Goal: Transaction & Acquisition: Purchase product/service

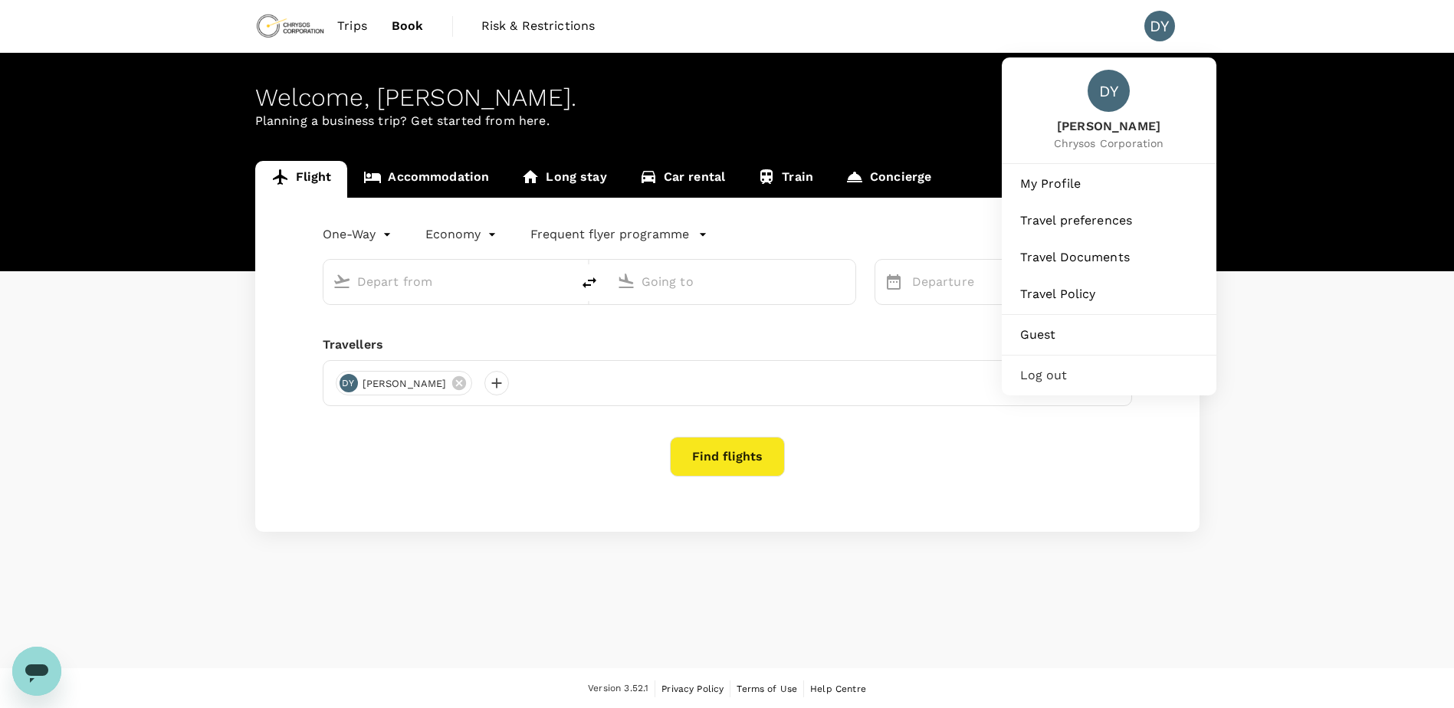
click at [1166, 35] on div "DY" at bounding box center [1160, 26] width 31 height 31
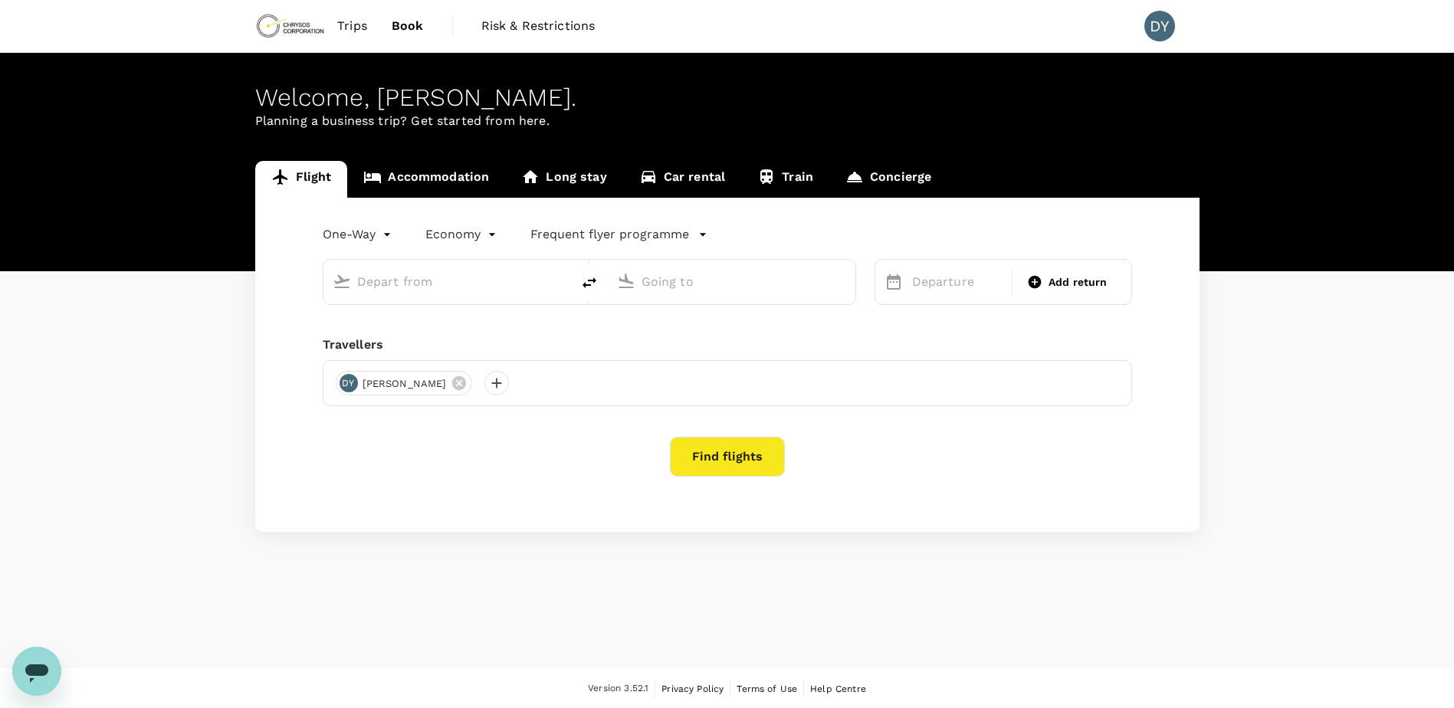
click at [1152, 28] on div "DY" at bounding box center [1160, 26] width 31 height 31
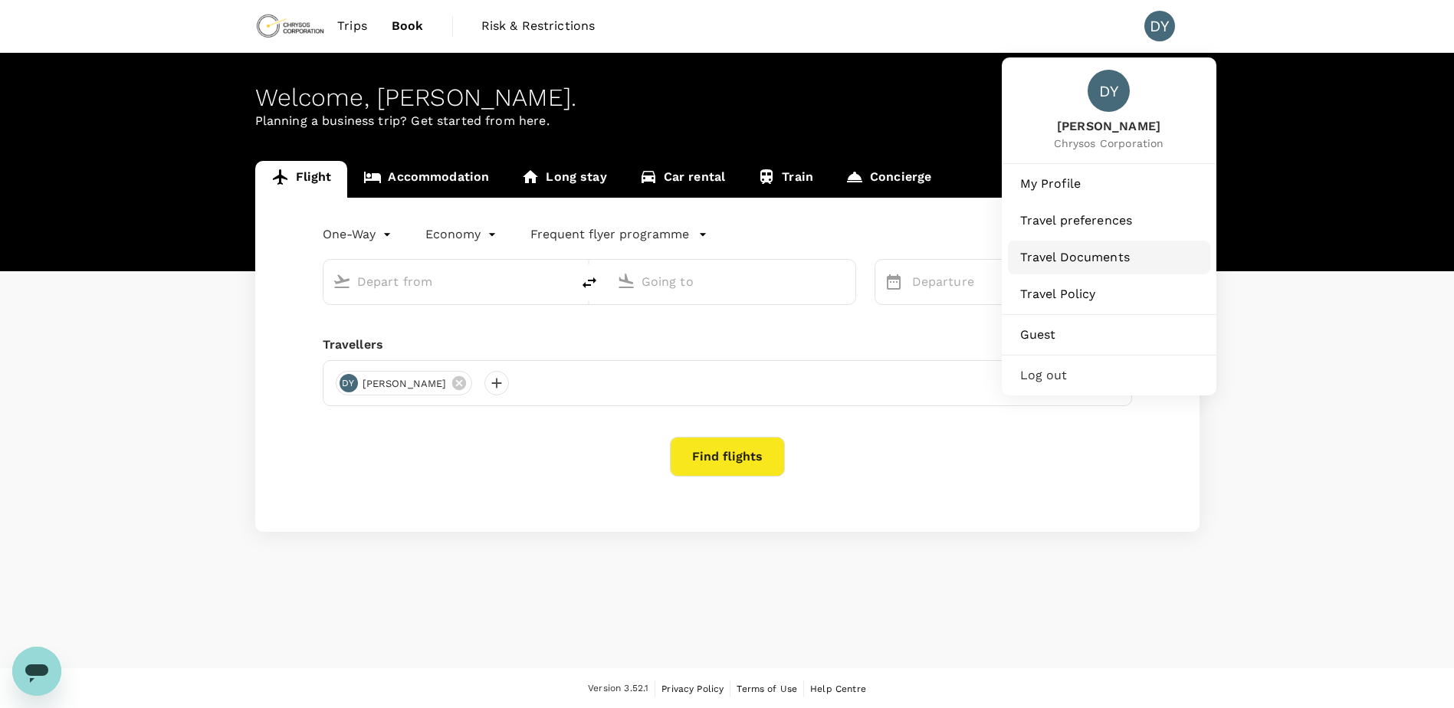
click at [1078, 253] on span "Travel Documents" at bounding box center [1110, 257] width 178 height 18
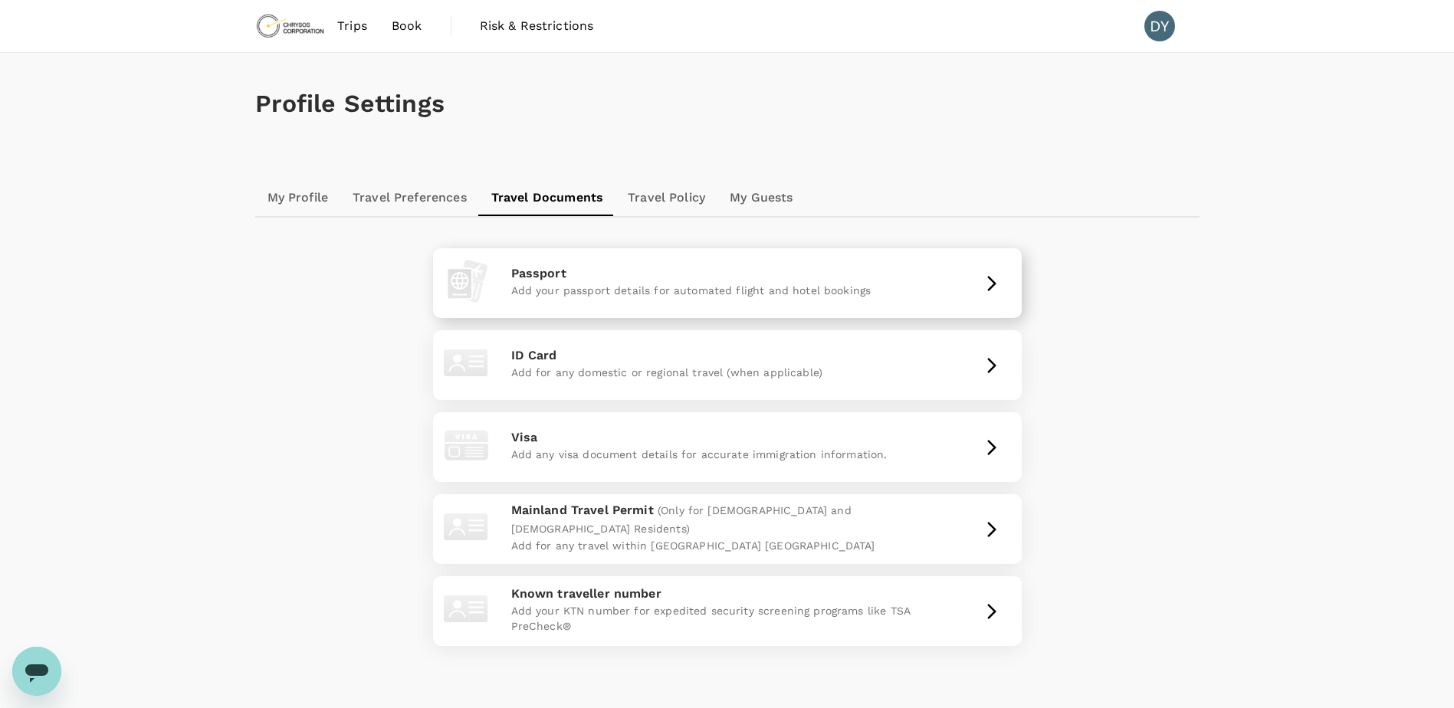
click at [863, 294] on p "Add your passport details for automated flight and hotel bookings" at bounding box center [727, 290] width 432 height 15
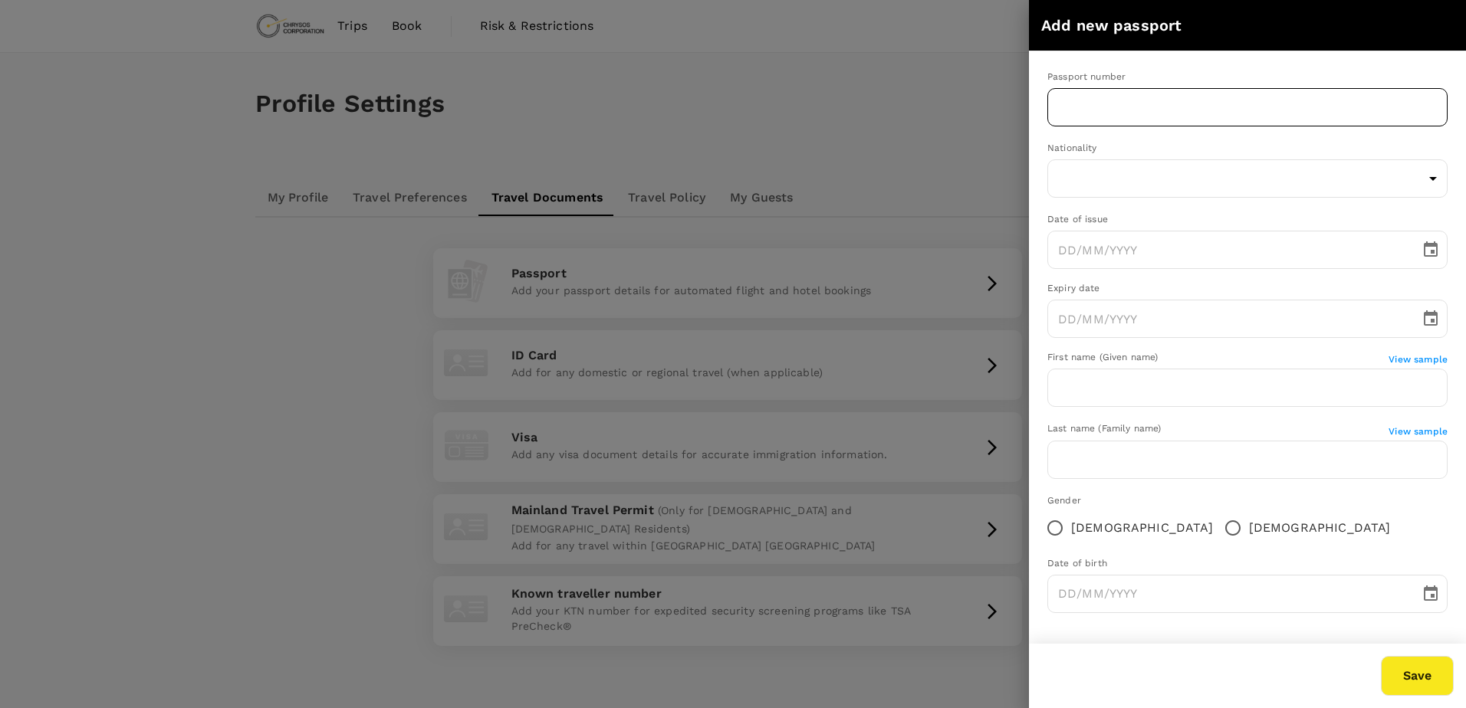
click at [1144, 90] on input "text" at bounding box center [1247, 107] width 400 height 38
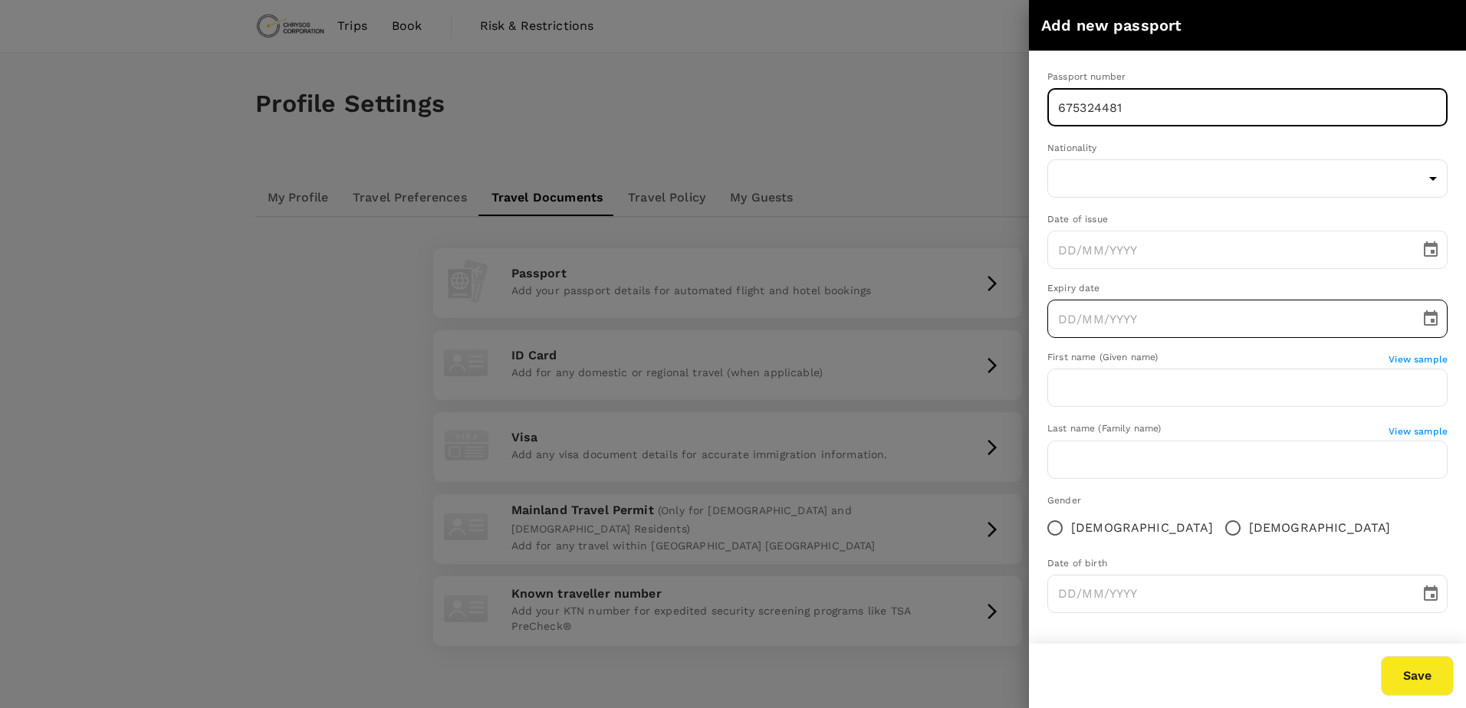
type input "675324481"
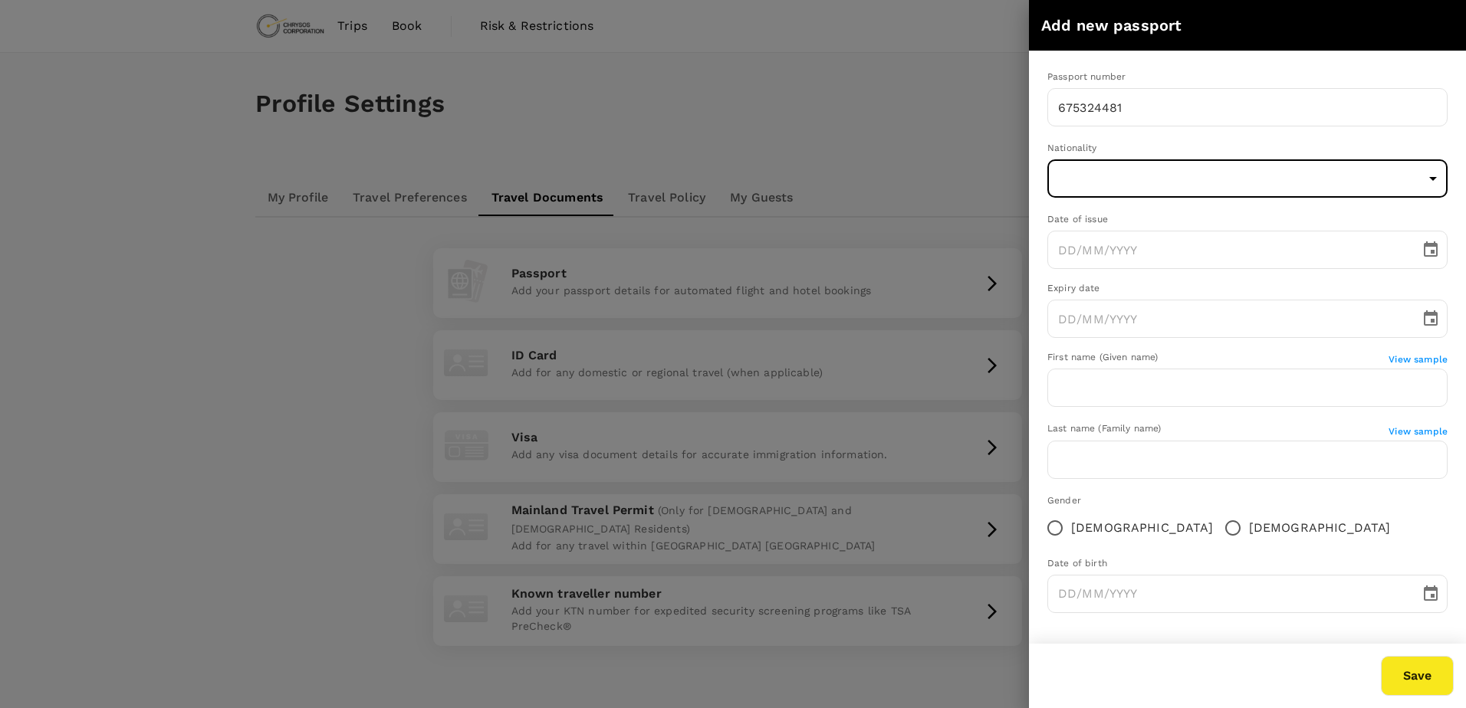
click at [1433, 178] on body "Trips Book Risk & Restrictions DY Profile Settings My Profile Travel Preference…" at bounding box center [733, 400] width 1466 height 801
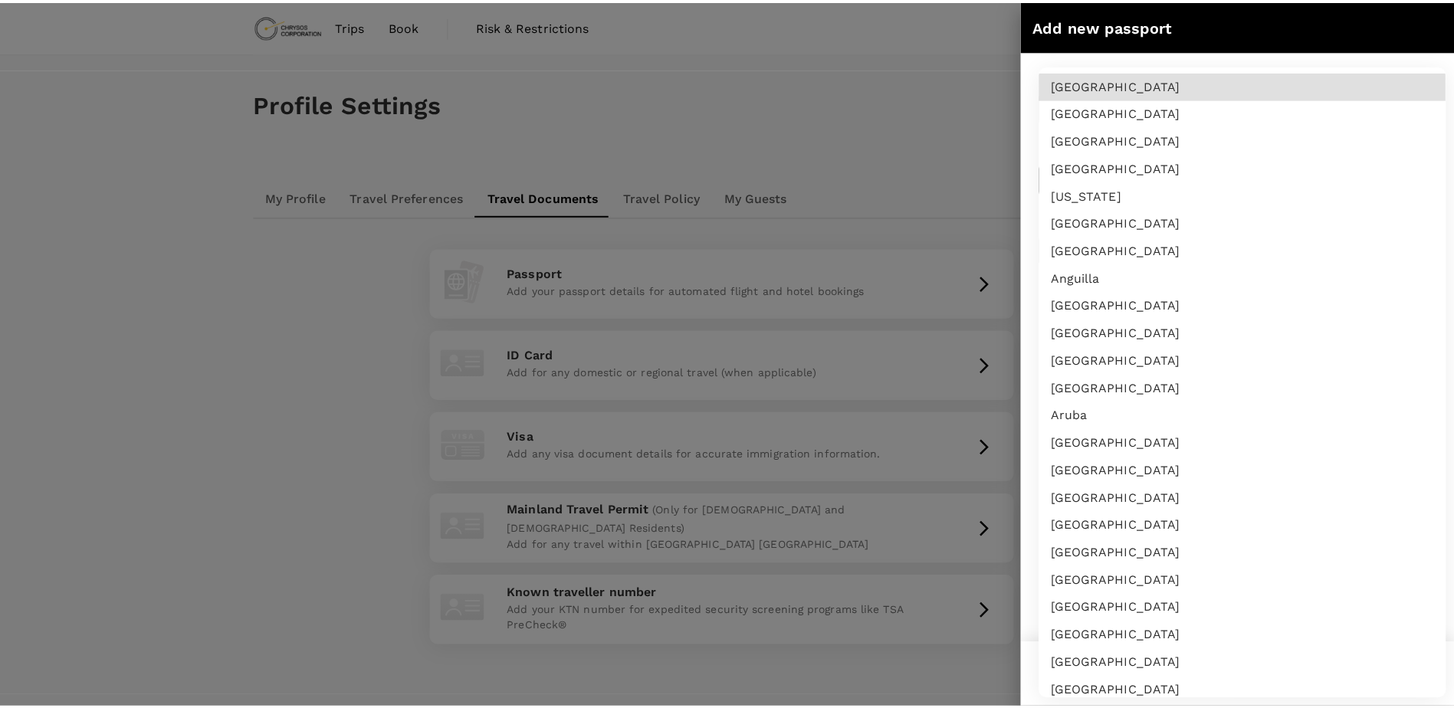
scroll to position [6023, 0]
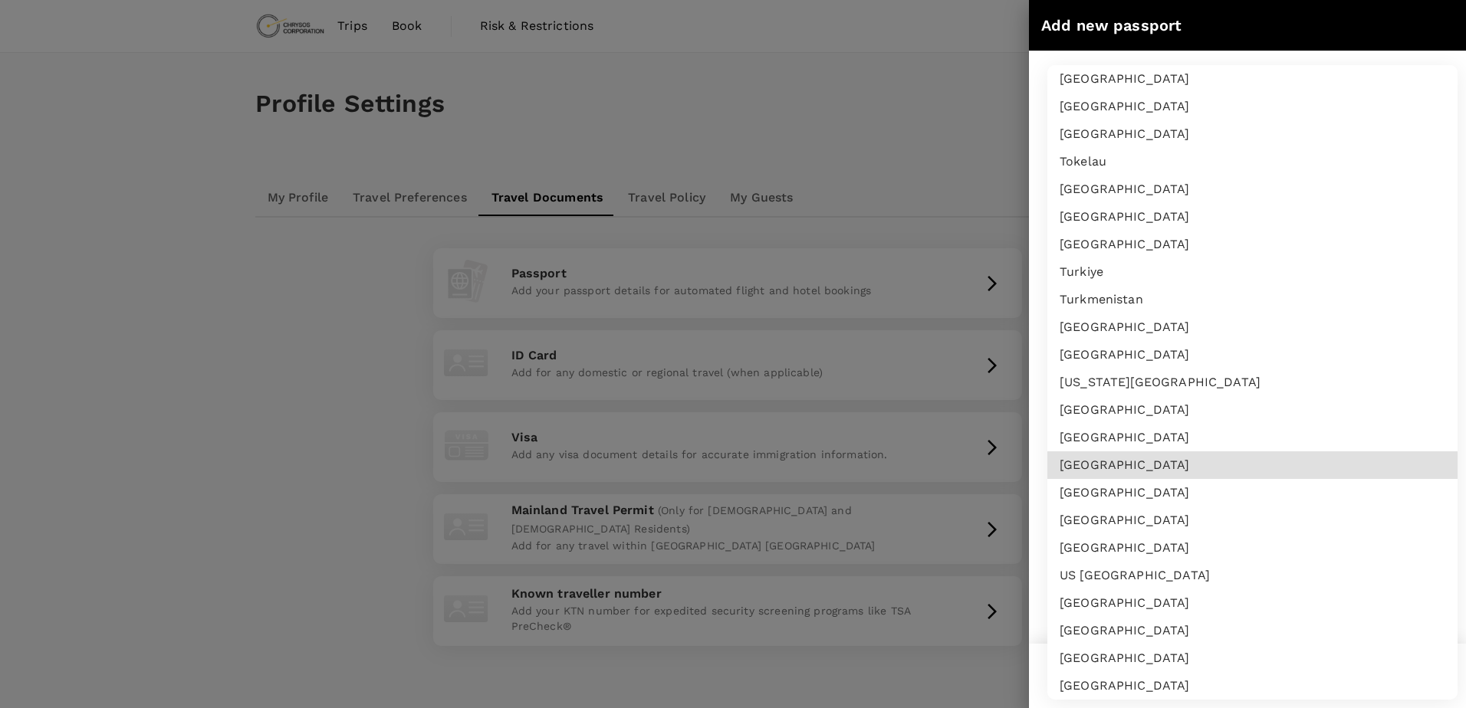
click at [1180, 513] on li "[GEOGRAPHIC_DATA]" at bounding box center [1252, 521] width 410 height 28
type input "US"
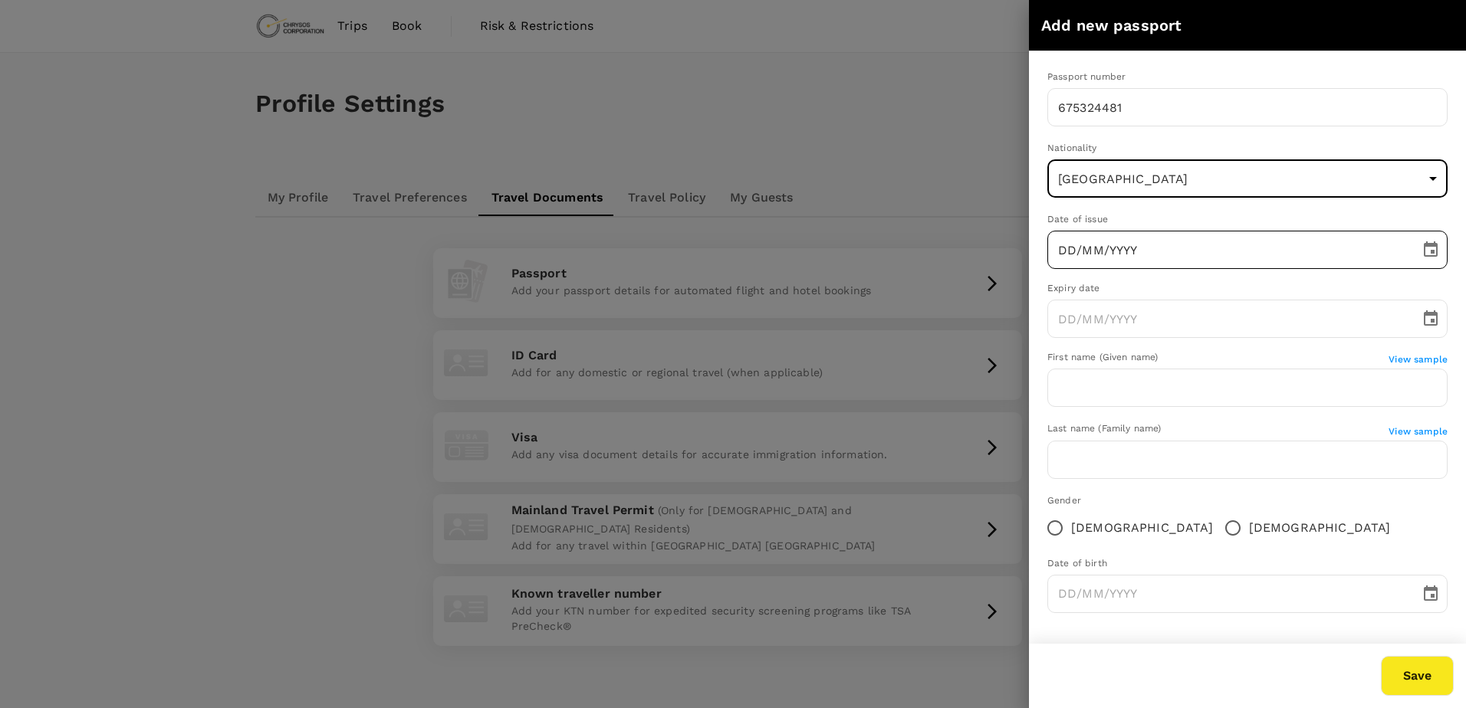
click at [1246, 251] on input "DD/MM/YYYY" at bounding box center [1228, 250] width 362 height 38
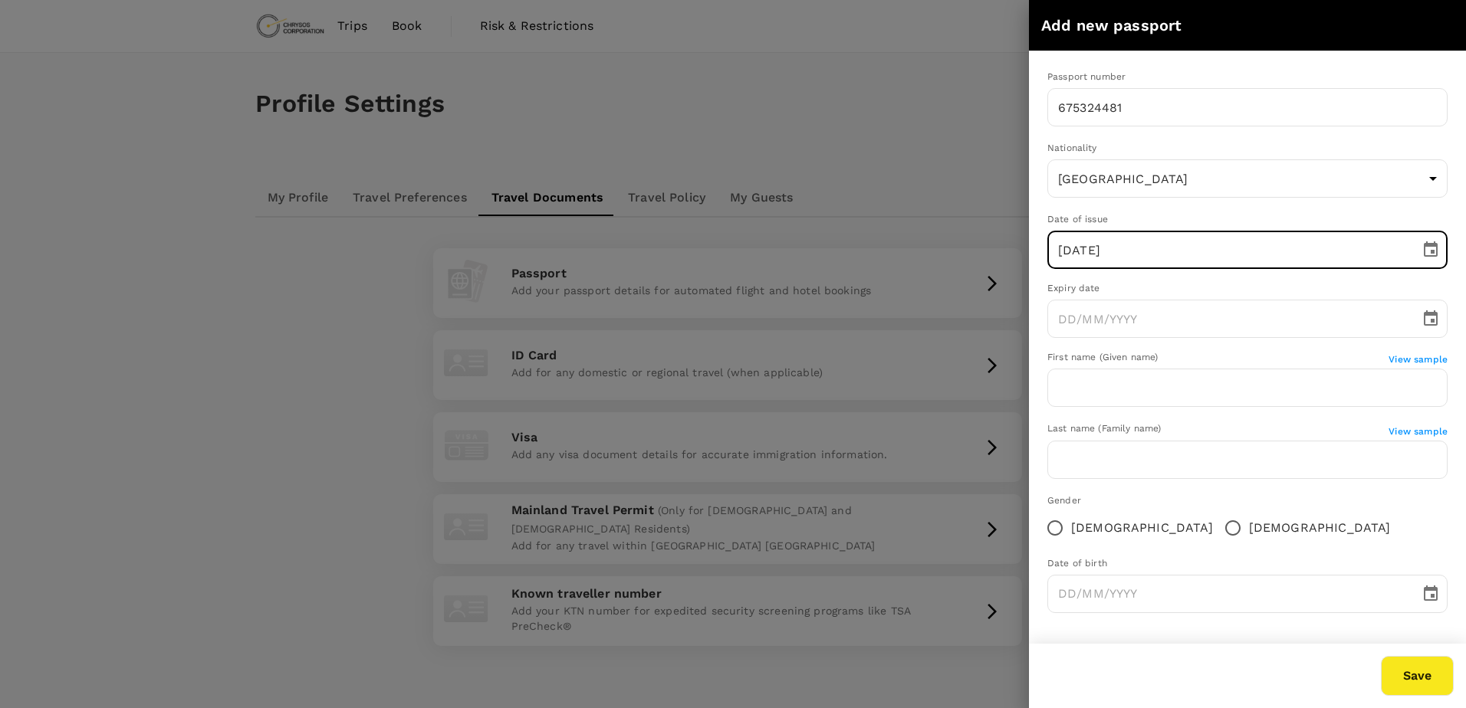
type input "[DATE]"
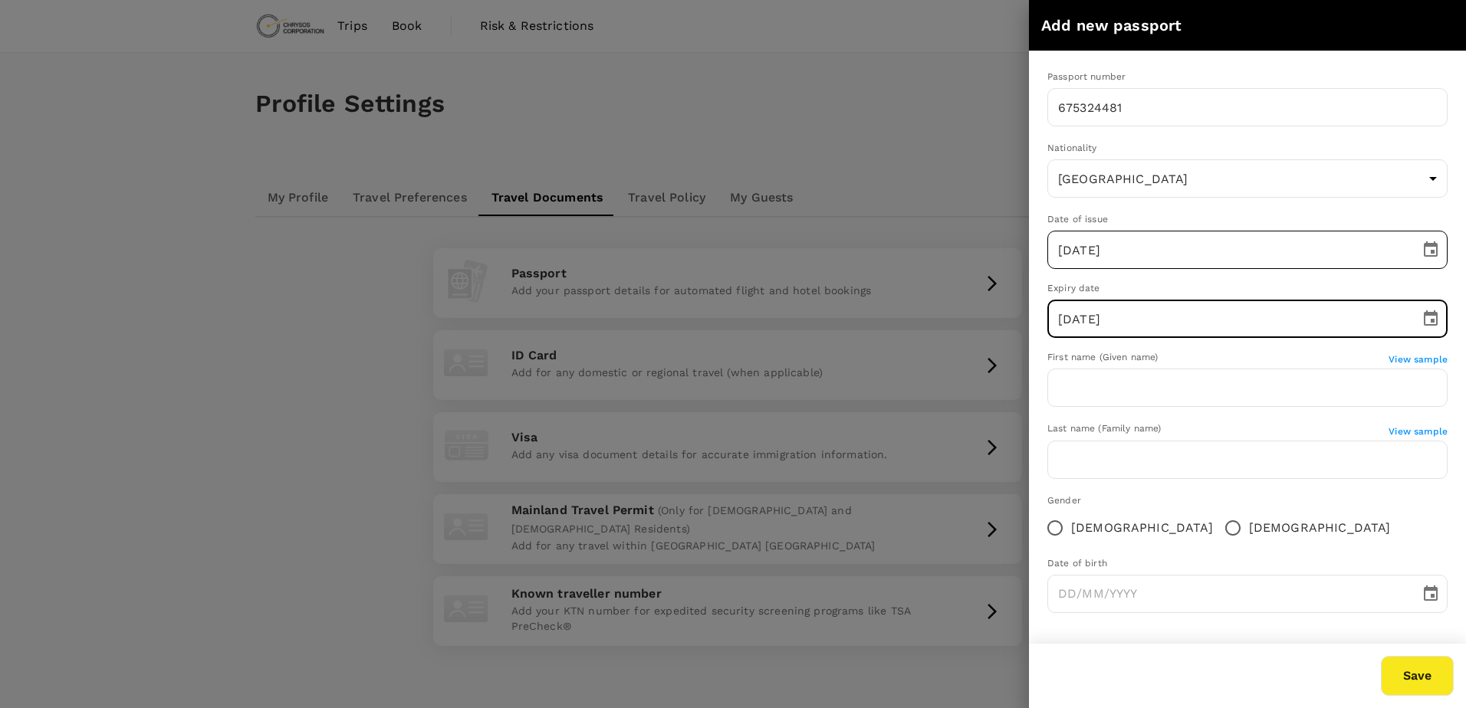
type input "[DATE]"
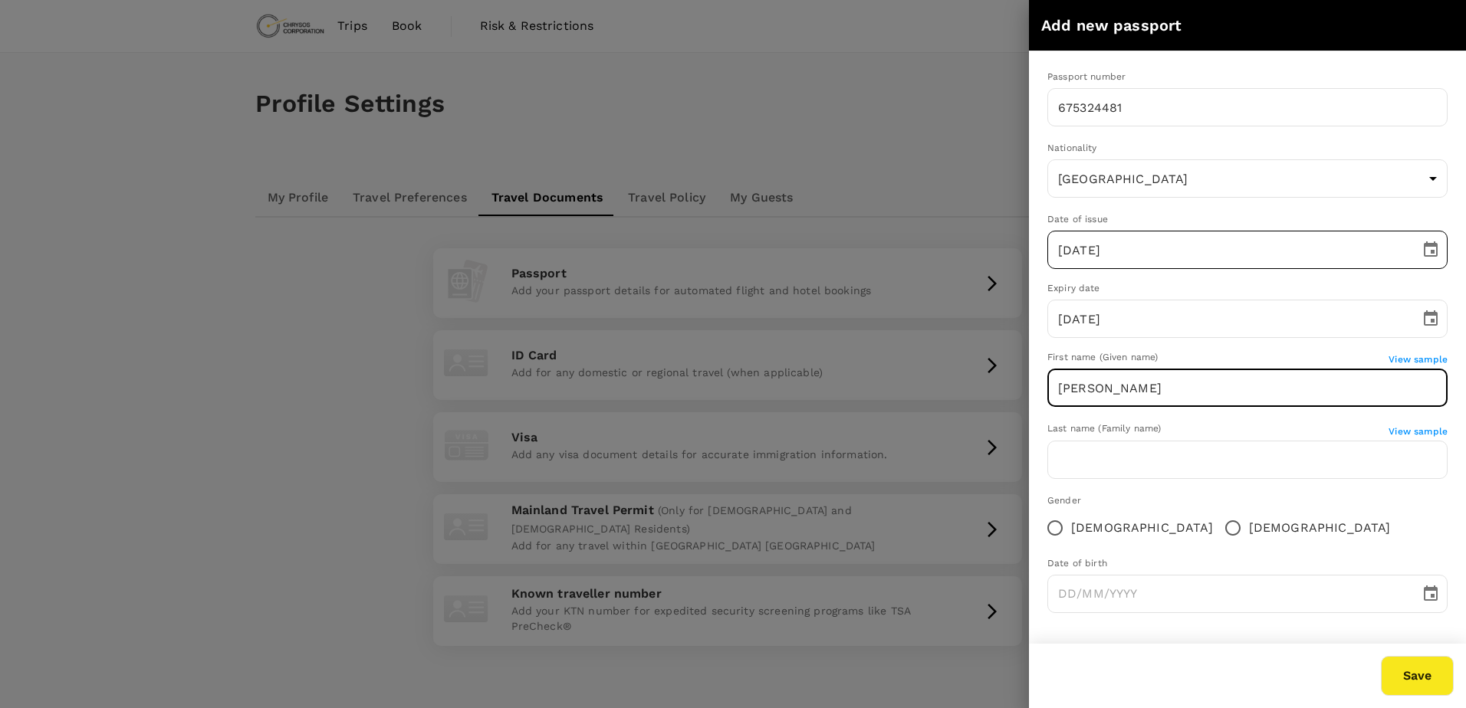
type input "[PERSON_NAME]"
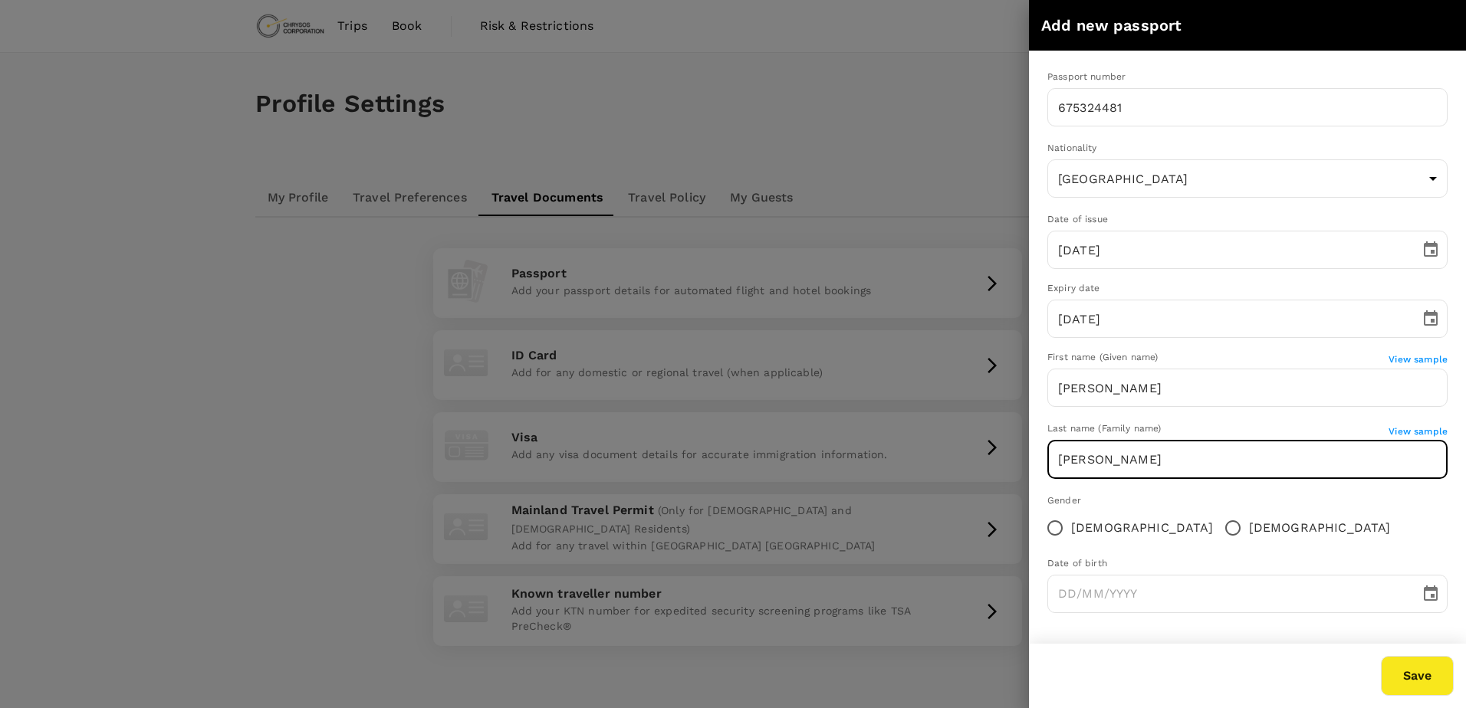
type input "[PERSON_NAME]"
click at [1392, 499] on div "Gender" at bounding box center [1247, 501] width 400 height 15
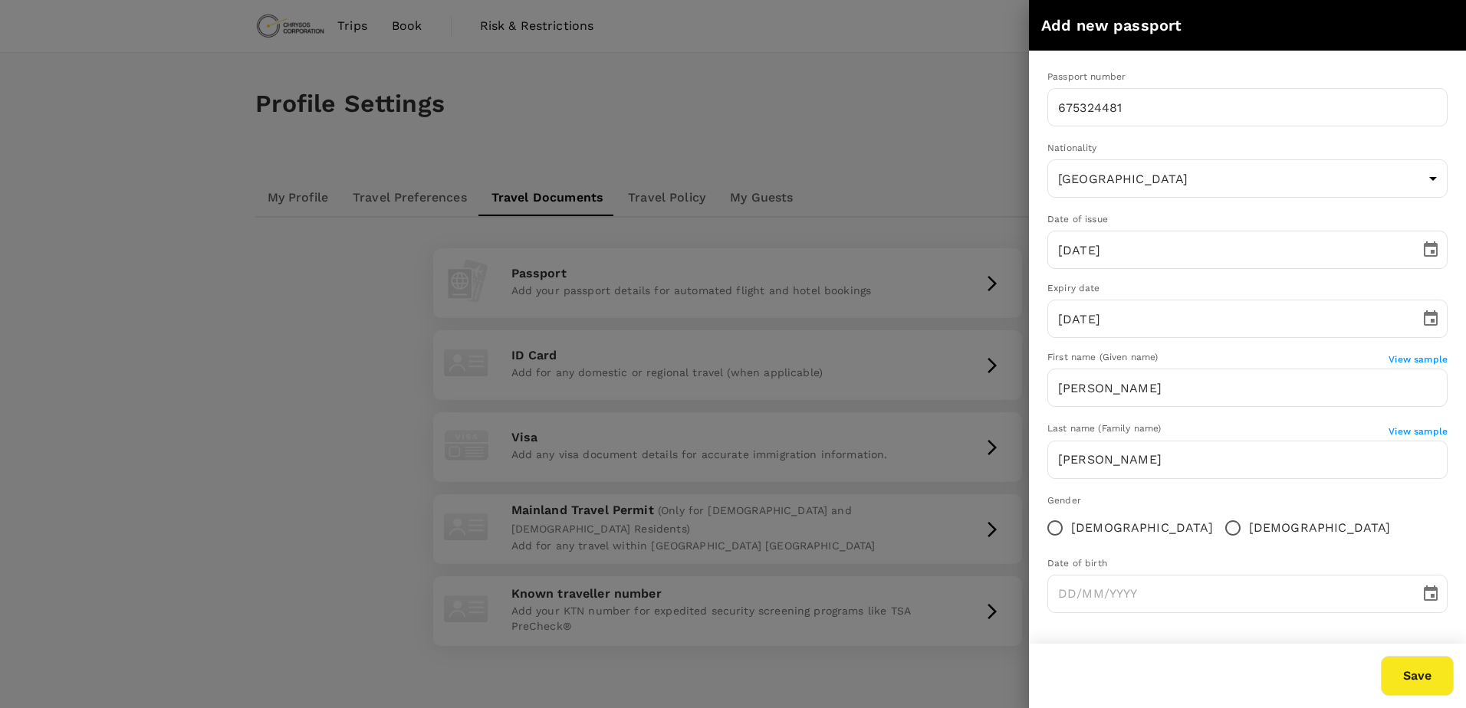
click at [1249, 522] on span "[DEMOGRAPHIC_DATA]" at bounding box center [1320, 528] width 142 height 18
click at [1217, 522] on input "[DEMOGRAPHIC_DATA]" at bounding box center [1233, 528] width 32 height 32
radio input "true"
click at [1308, 587] on input "DD/MM/YYYY" at bounding box center [1228, 594] width 362 height 38
type input "[DATE]"
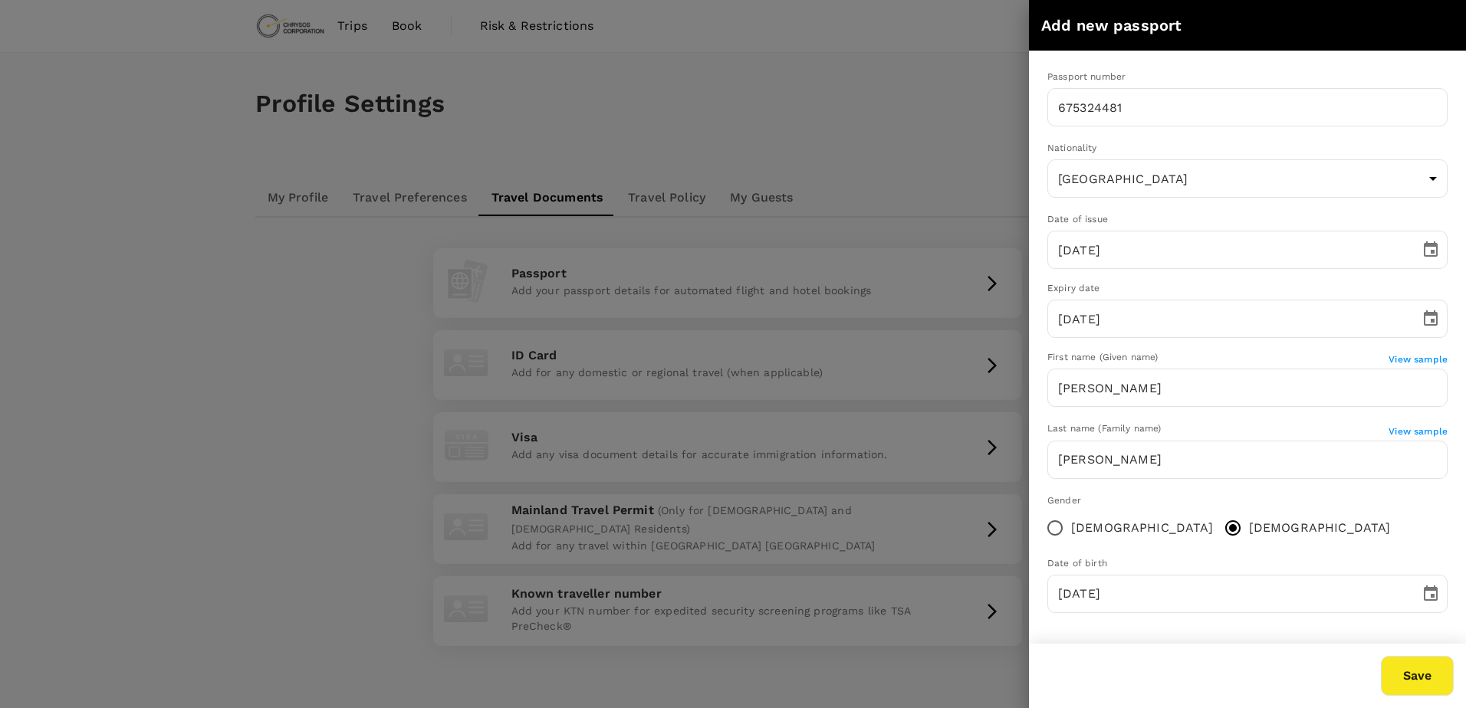
click at [1215, 660] on div "Save" at bounding box center [1241, 670] width 425 height 52
click at [1399, 670] on button "Save" at bounding box center [1417, 676] width 73 height 40
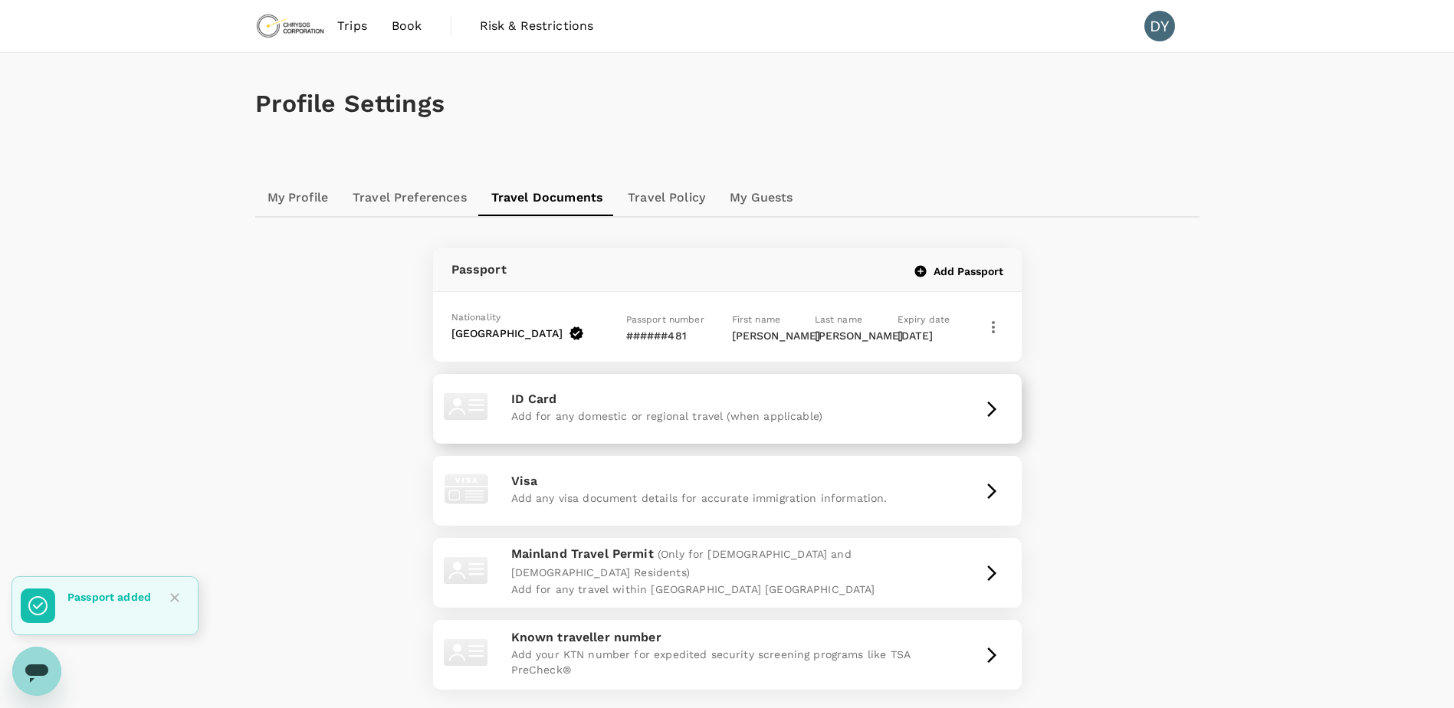
click at [751, 404] on p "ID Card" at bounding box center [727, 399] width 432 height 18
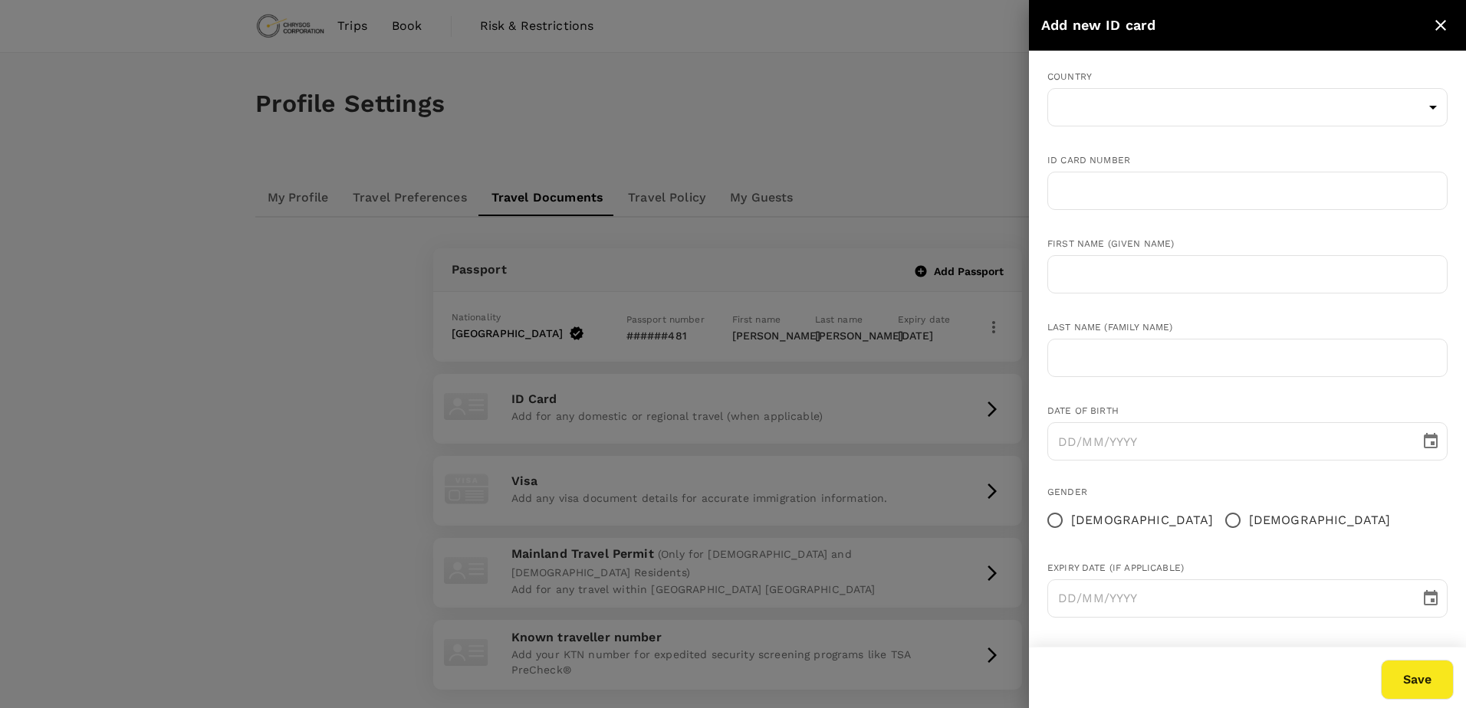
click at [984, 355] on div at bounding box center [733, 354] width 1466 height 708
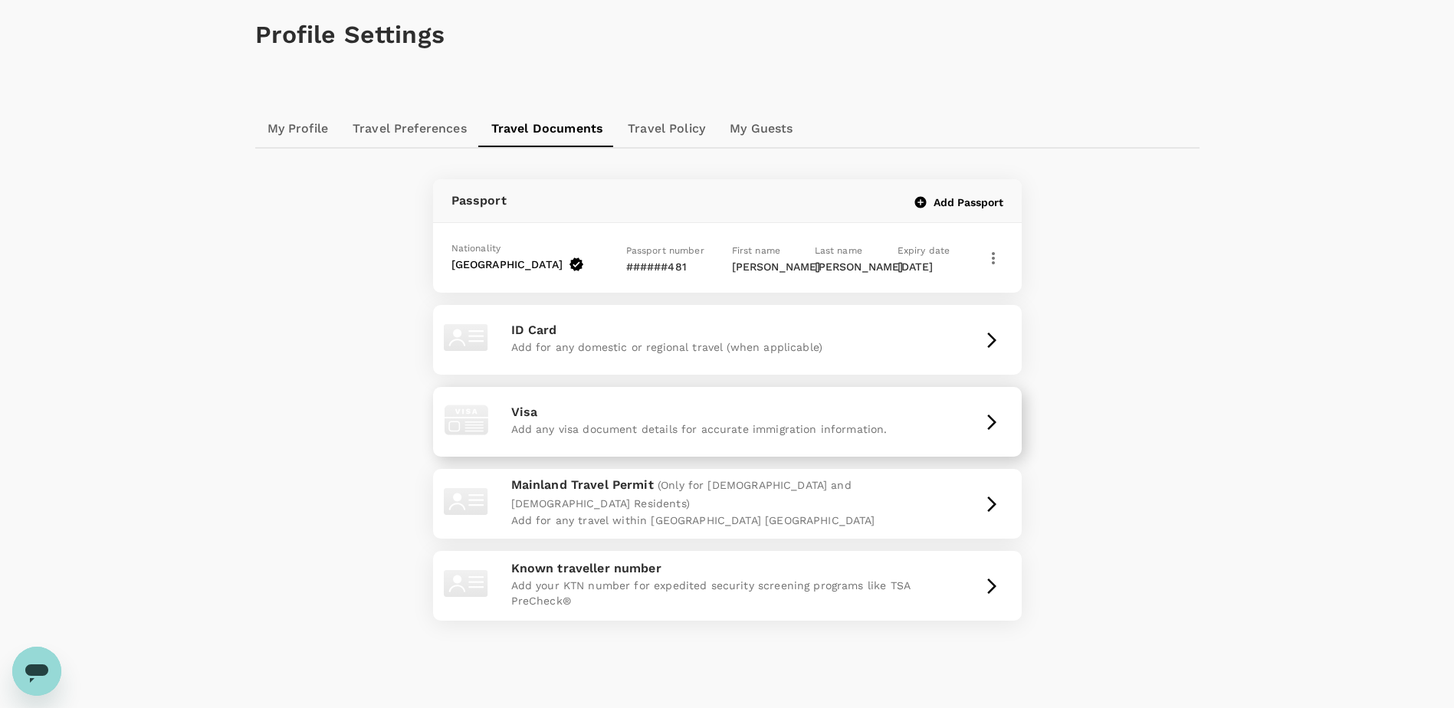
scroll to position [136, 0]
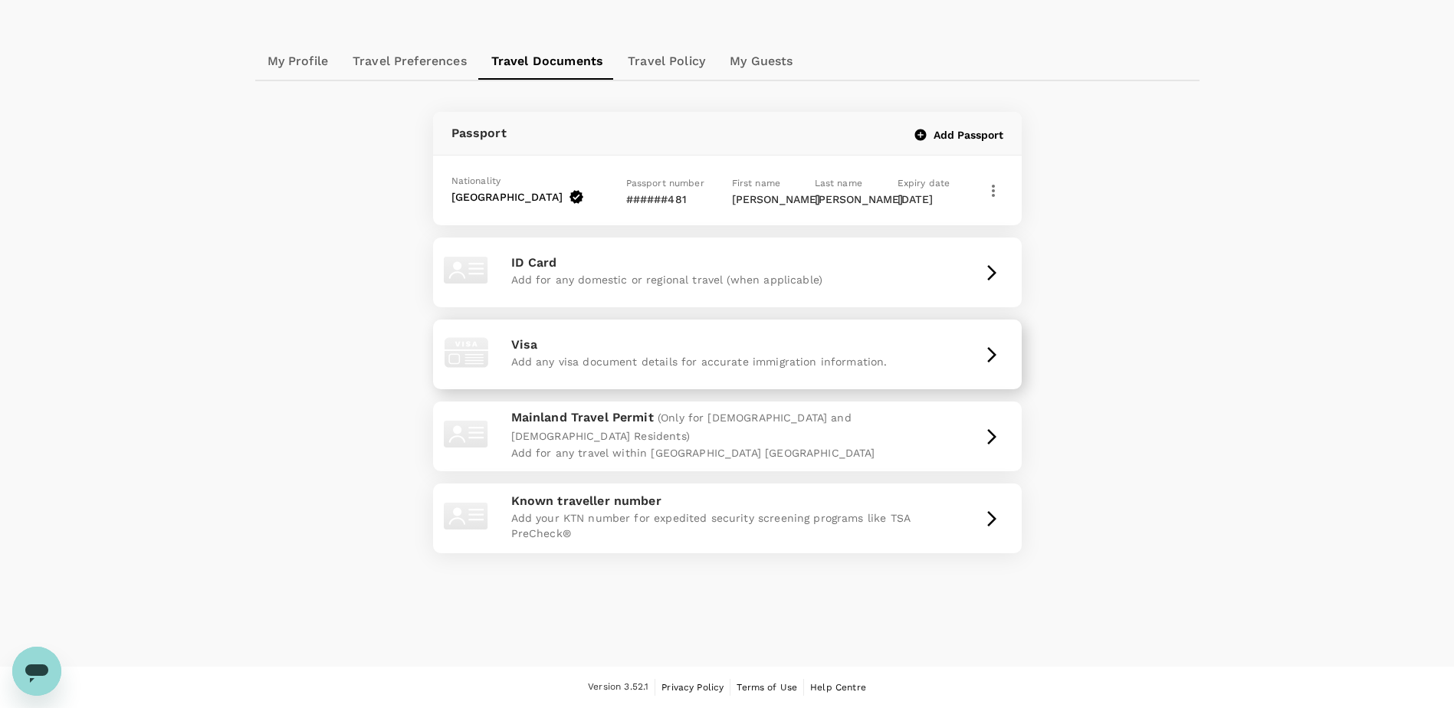
click at [985, 370] on div "Visa Add any visa document details for accurate immigration information." at bounding box center [727, 355] width 577 height 58
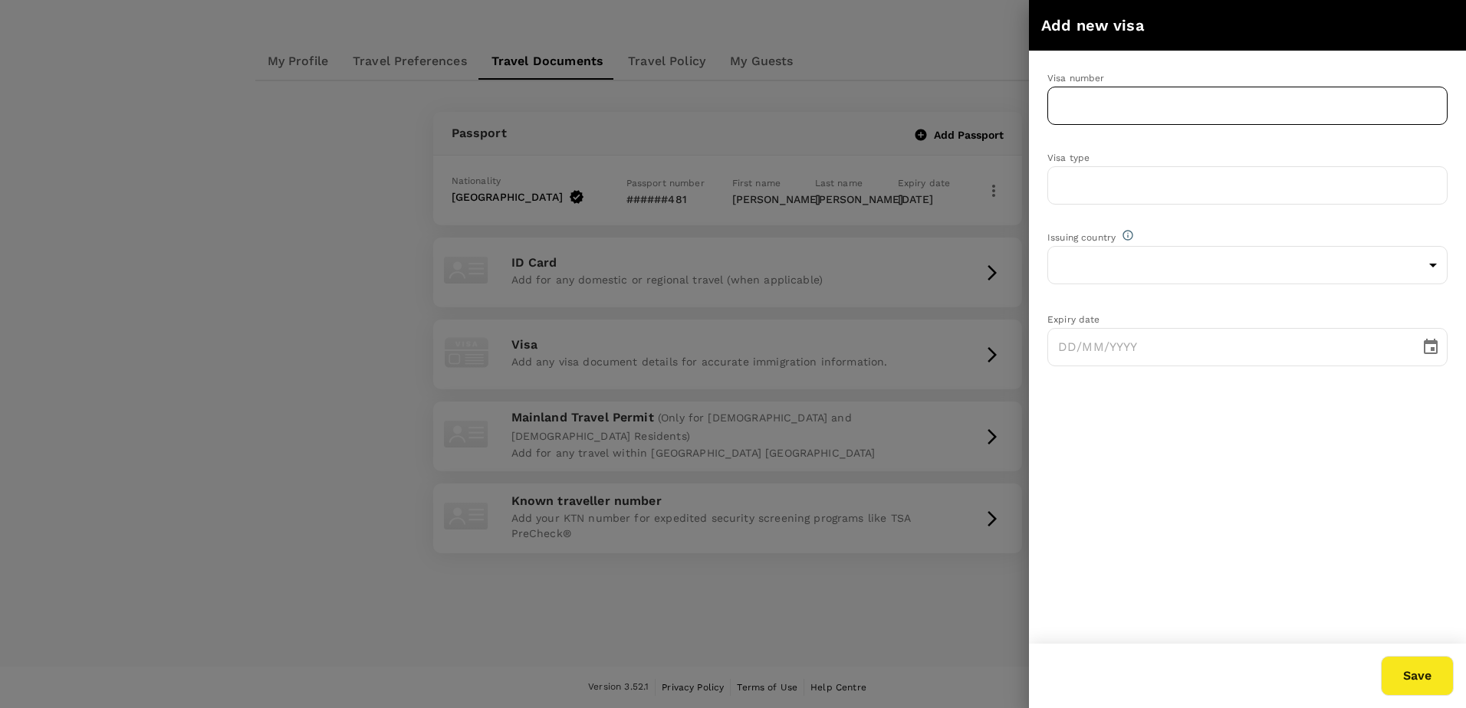
click at [1153, 107] on input "text" at bounding box center [1247, 106] width 400 height 38
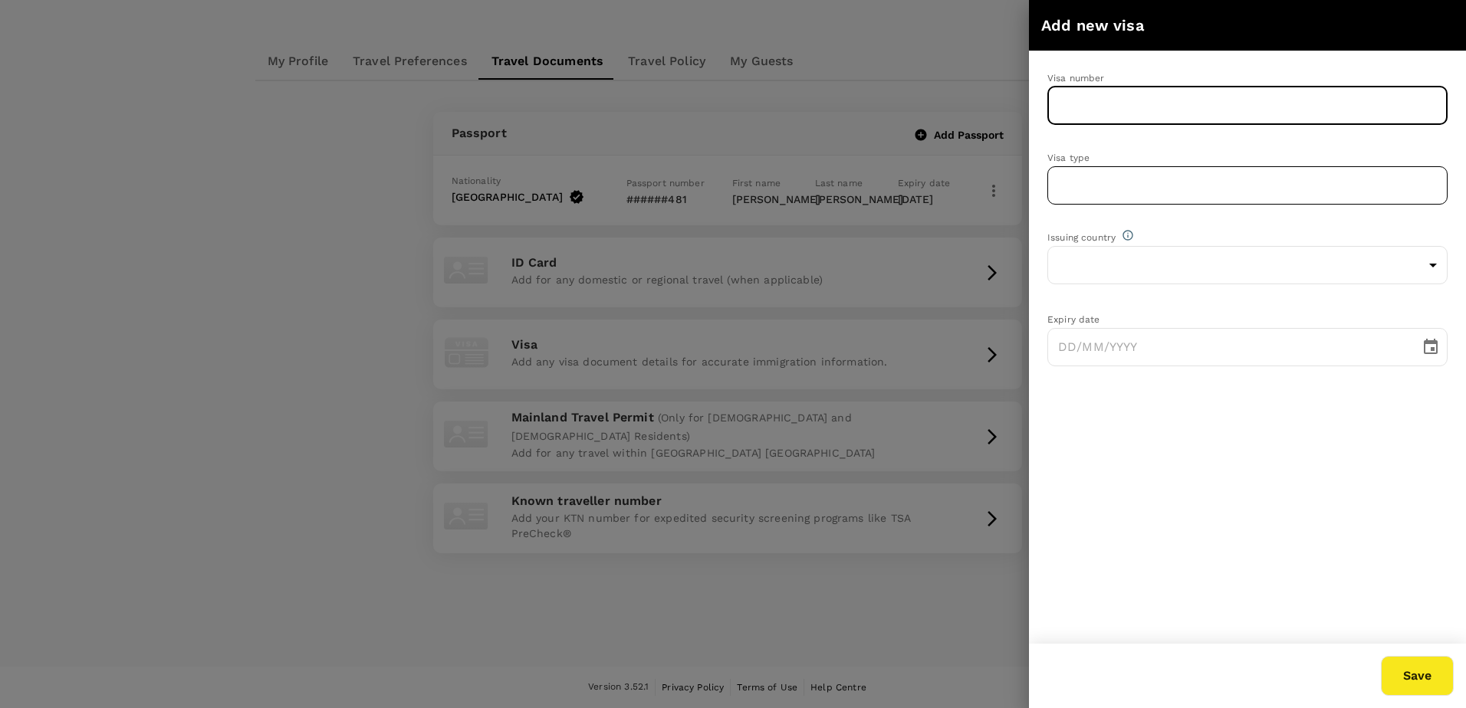
click at [1116, 176] on input "text" at bounding box center [1247, 185] width 400 height 38
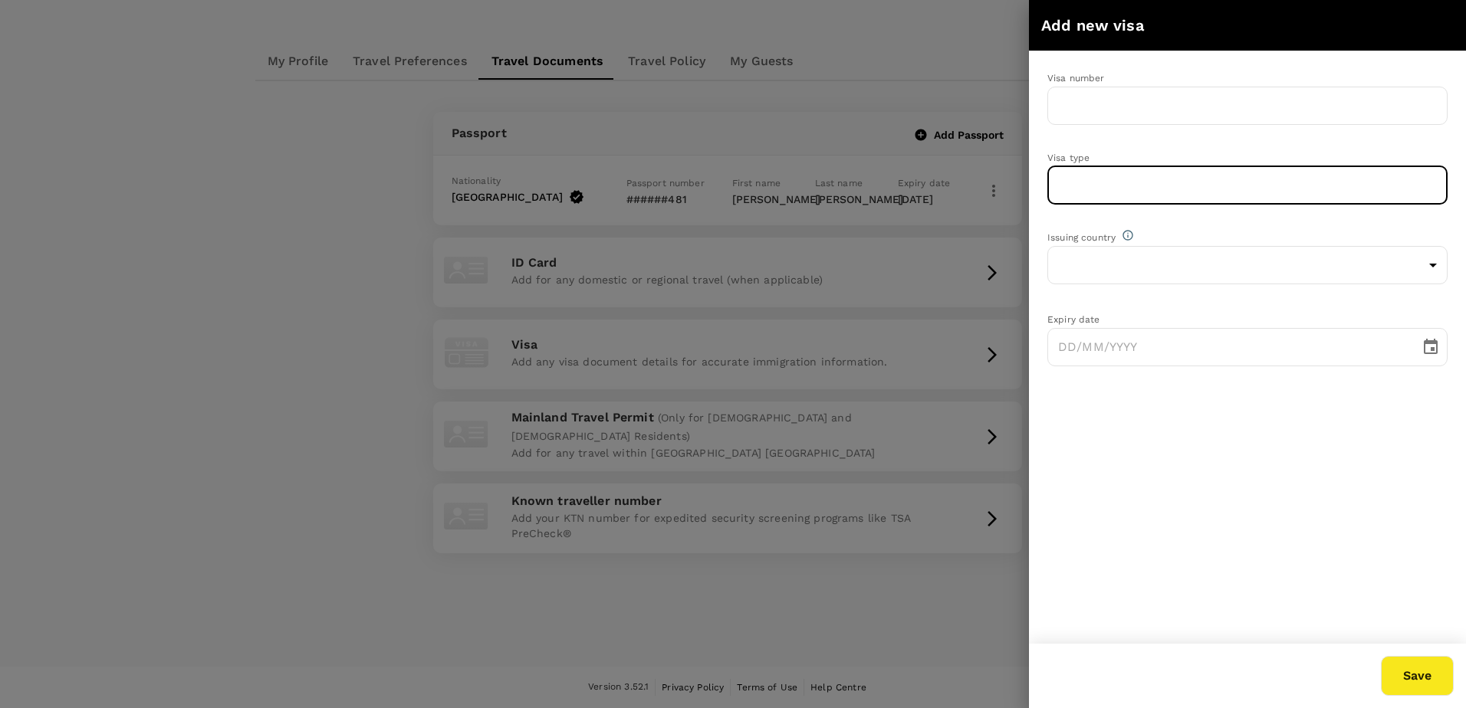
click at [973, 309] on div at bounding box center [733, 354] width 1466 height 708
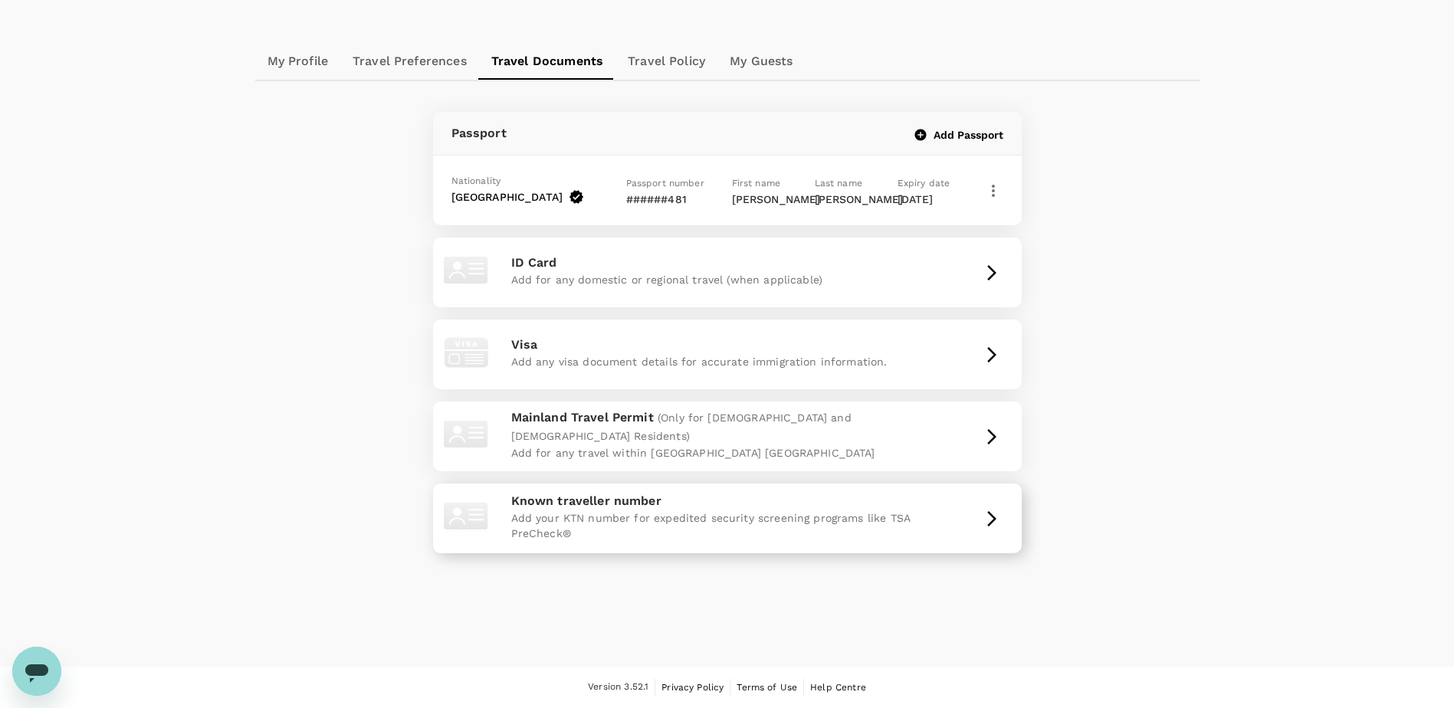
click at [774, 507] on p "Known traveller number" at bounding box center [727, 501] width 432 height 18
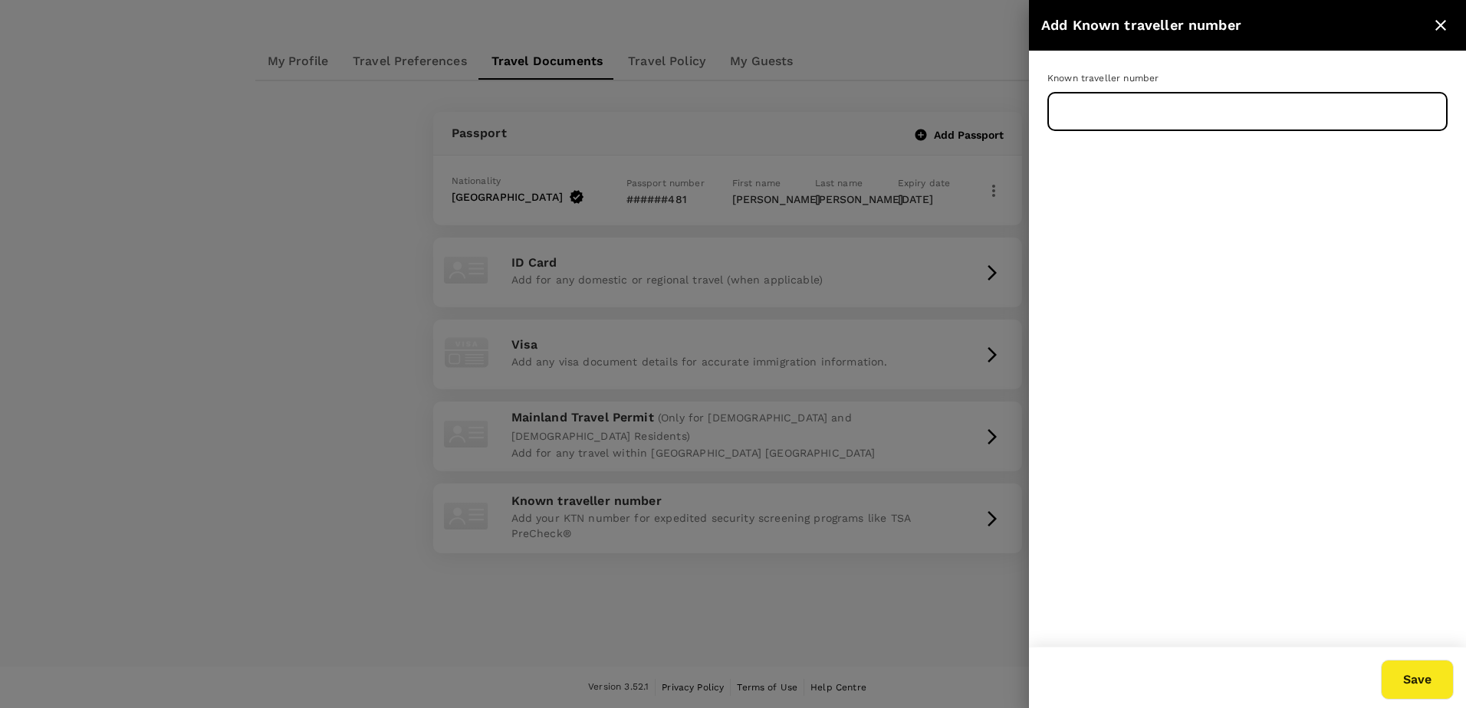
click at [1129, 118] on input "text" at bounding box center [1247, 112] width 400 height 38
type input "156943231"
click at [1392, 663] on button "Save" at bounding box center [1417, 680] width 73 height 40
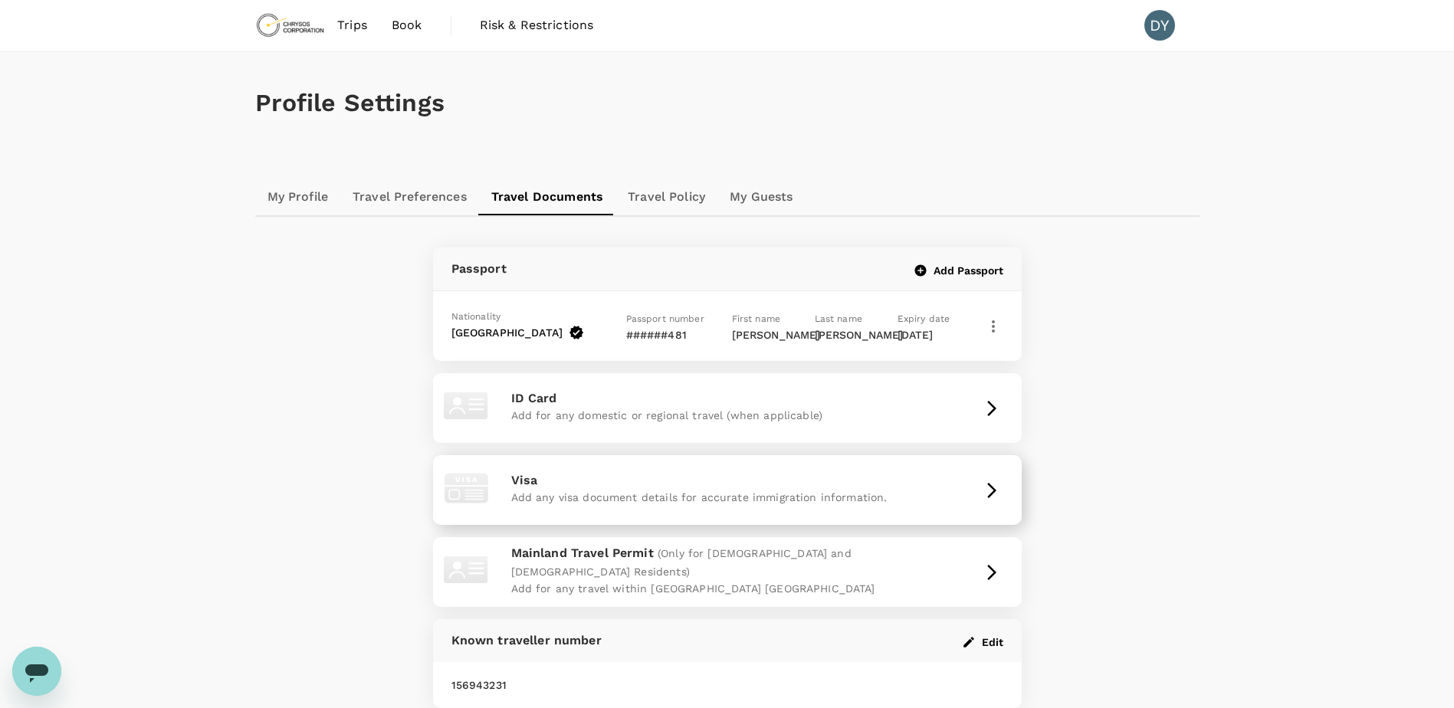
scroll to position [0, 0]
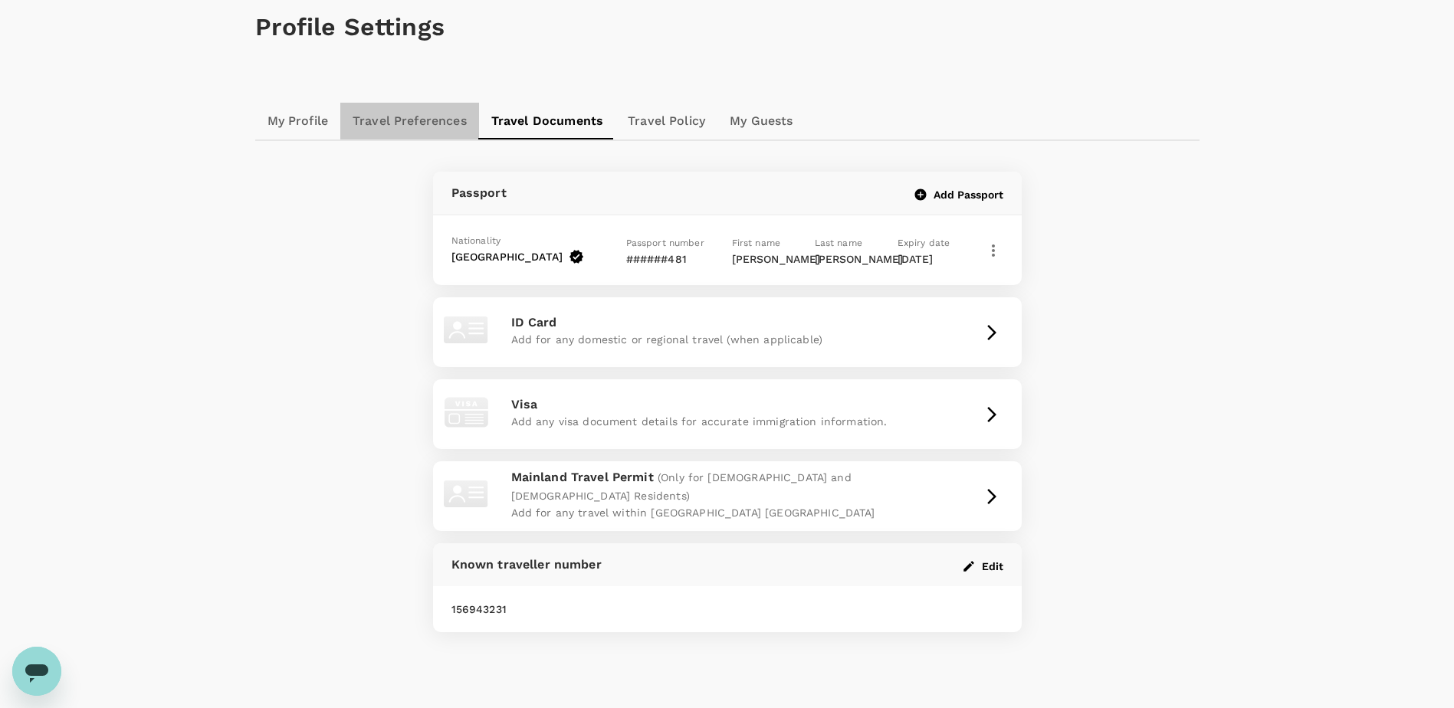
click at [394, 118] on link "Travel Preferences" at bounding box center [409, 121] width 139 height 37
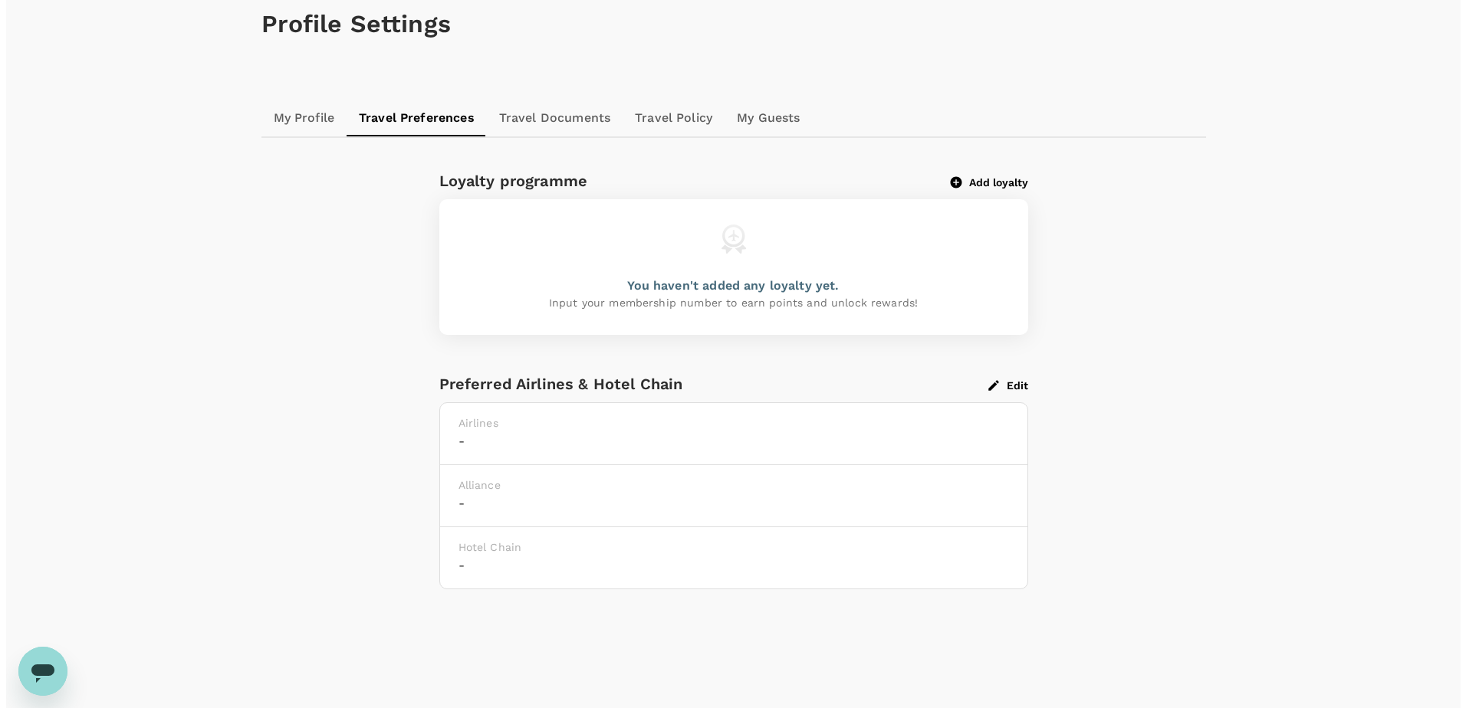
scroll to position [140, 0]
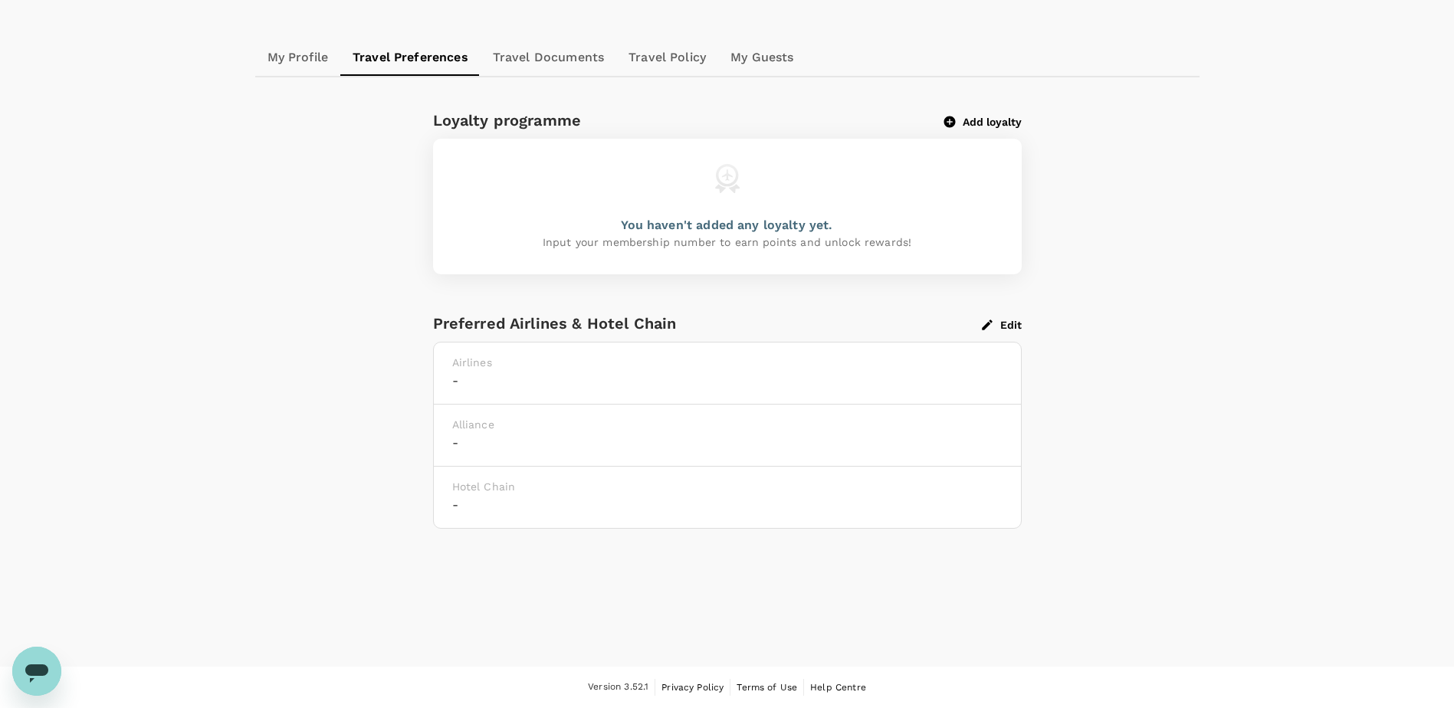
click at [583, 244] on p "Input your membership number to earn points and unlock rewards!" at bounding box center [727, 242] width 369 height 15
click at [959, 120] on button "Add loyalty" at bounding box center [983, 122] width 77 height 14
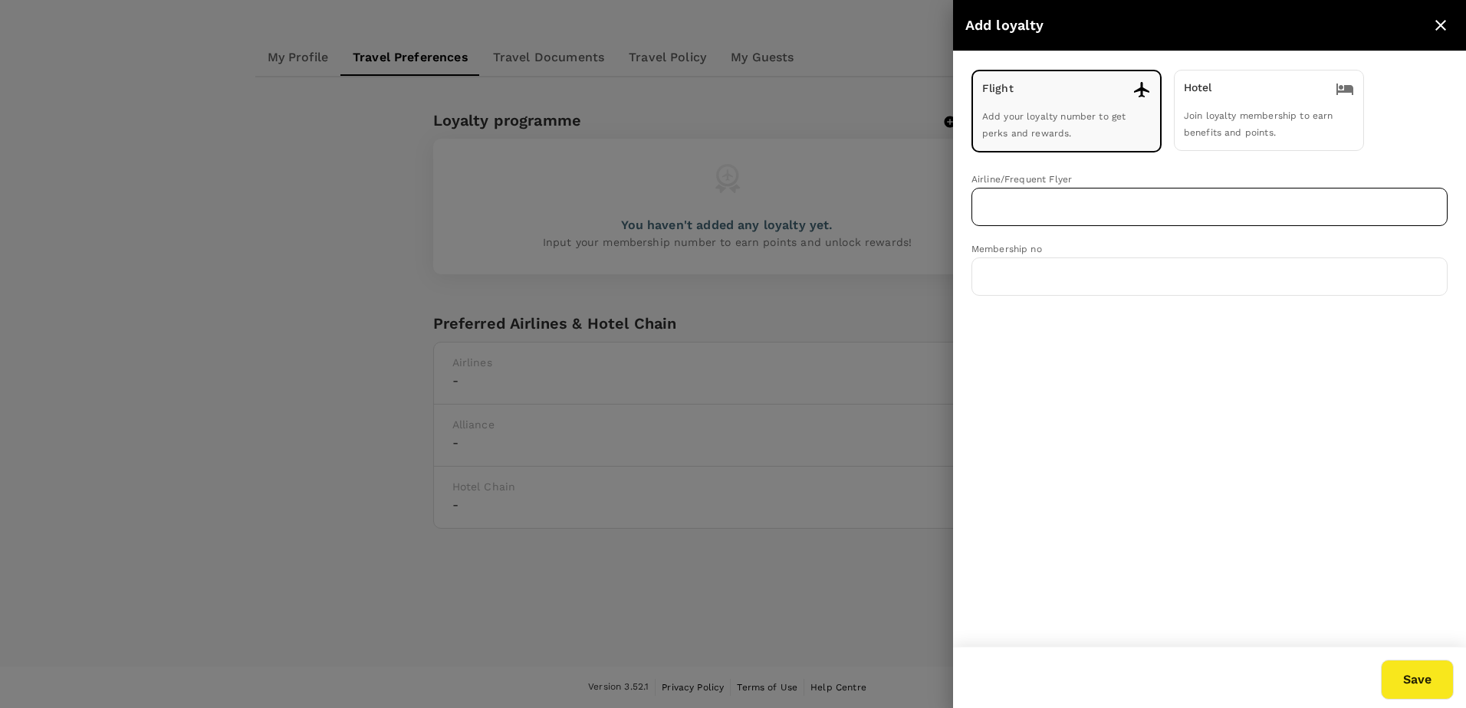
click at [1040, 201] on input "text" at bounding box center [1197, 206] width 439 height 29
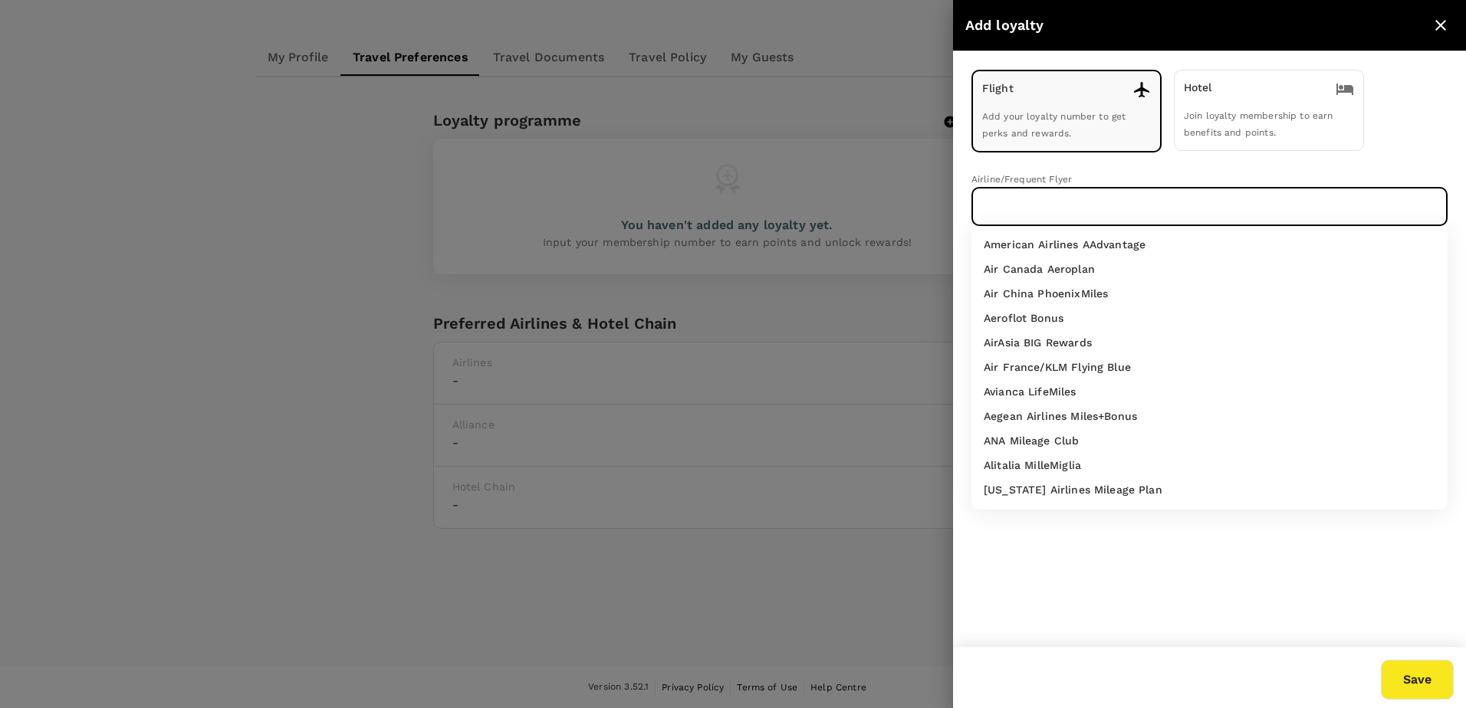
click at [1032, 271] on p "Air Canada Aeroplan" at bounding box center [1039, 268] width 111 height 15
type input "Air Canada Aeroplan"
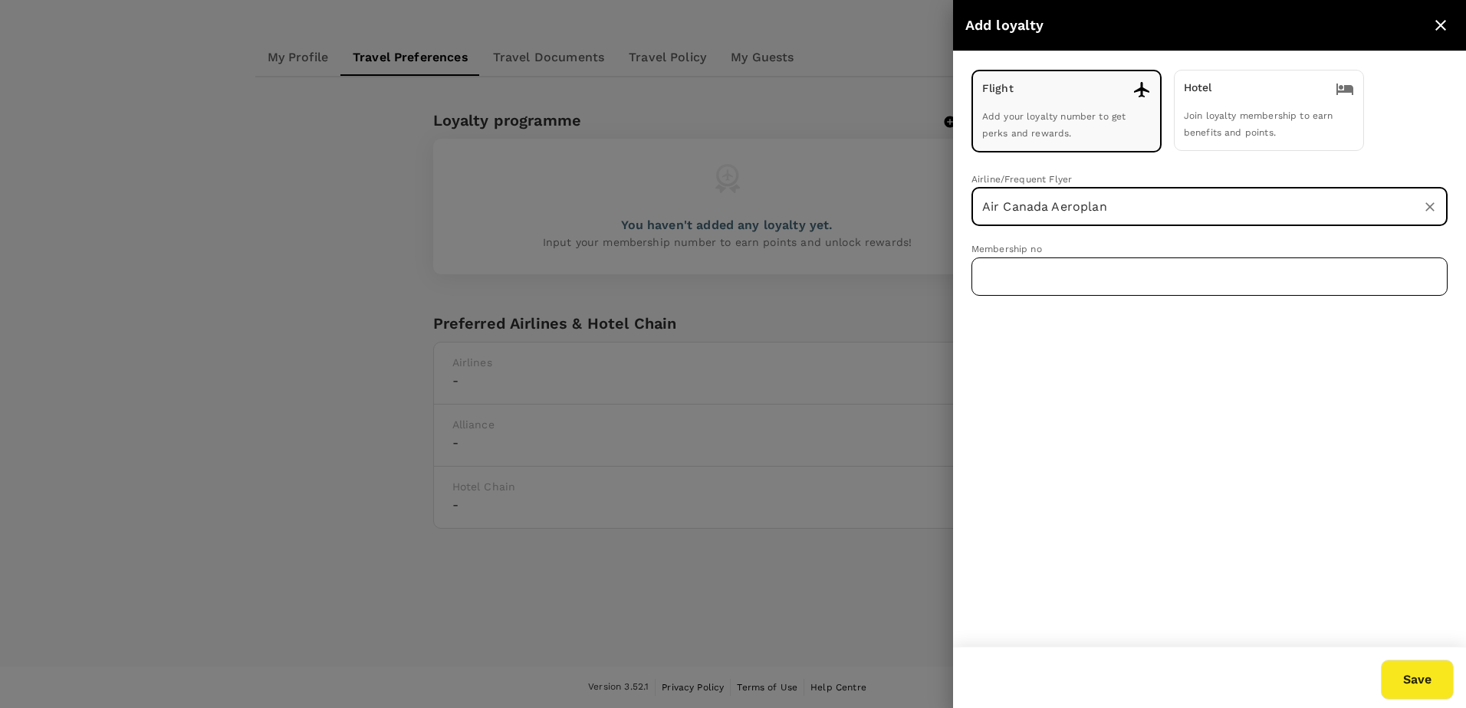
click at [1027, 272] on input "text" at bounding box center [1209, 277] width 476 height 38
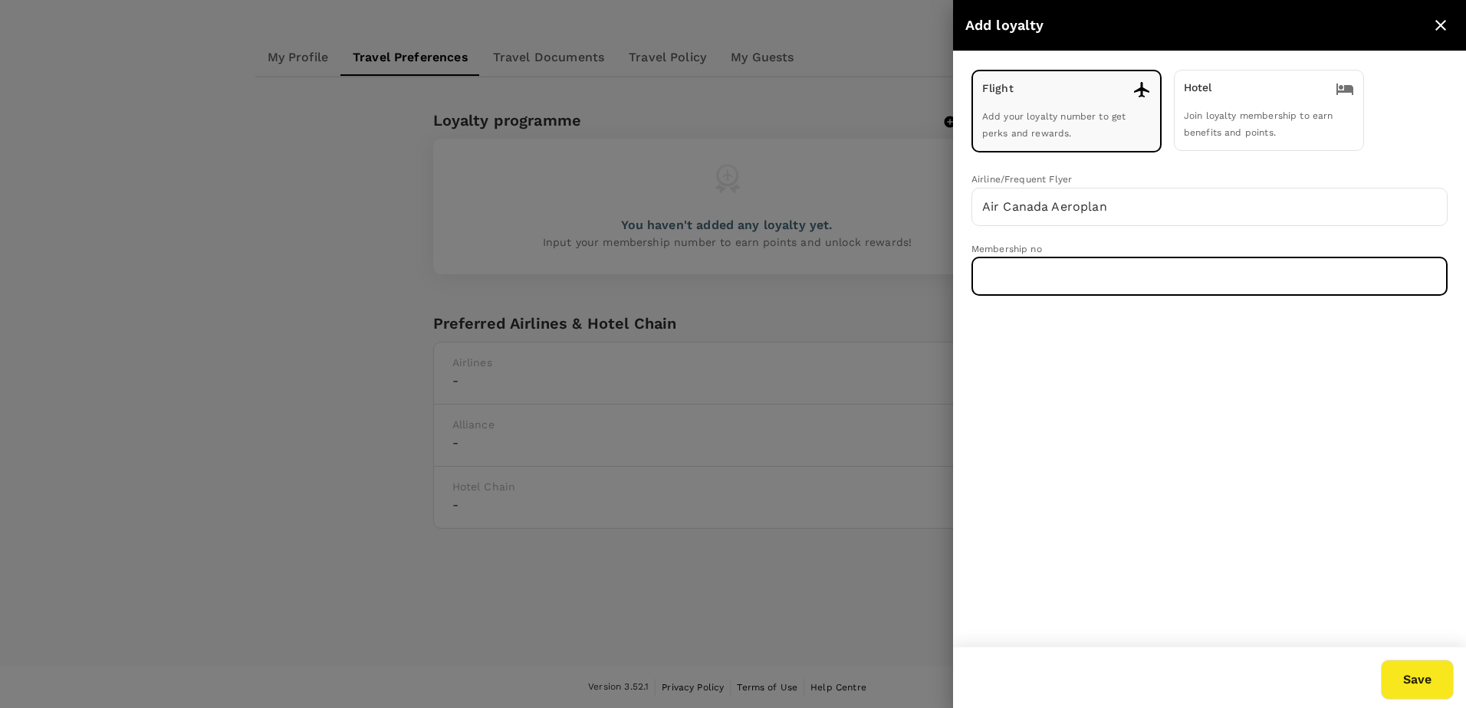
click at [1027, 273] on input "text" at bounding box center [1209, 277] width 476 height 38
type input "729388629"
click at [1402, 673] on button "Save" at bounding box center [1417, 680] width 73 height 40
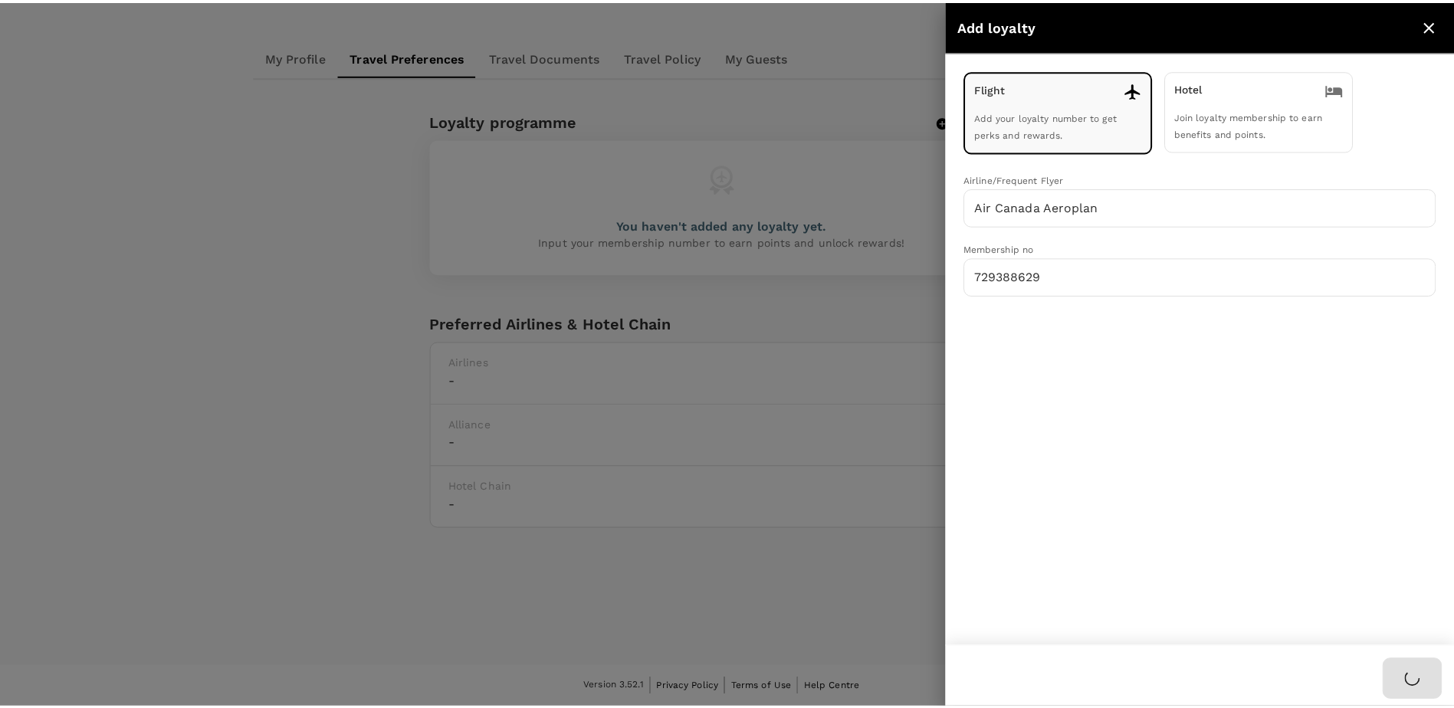
scroll to position [71, 0]
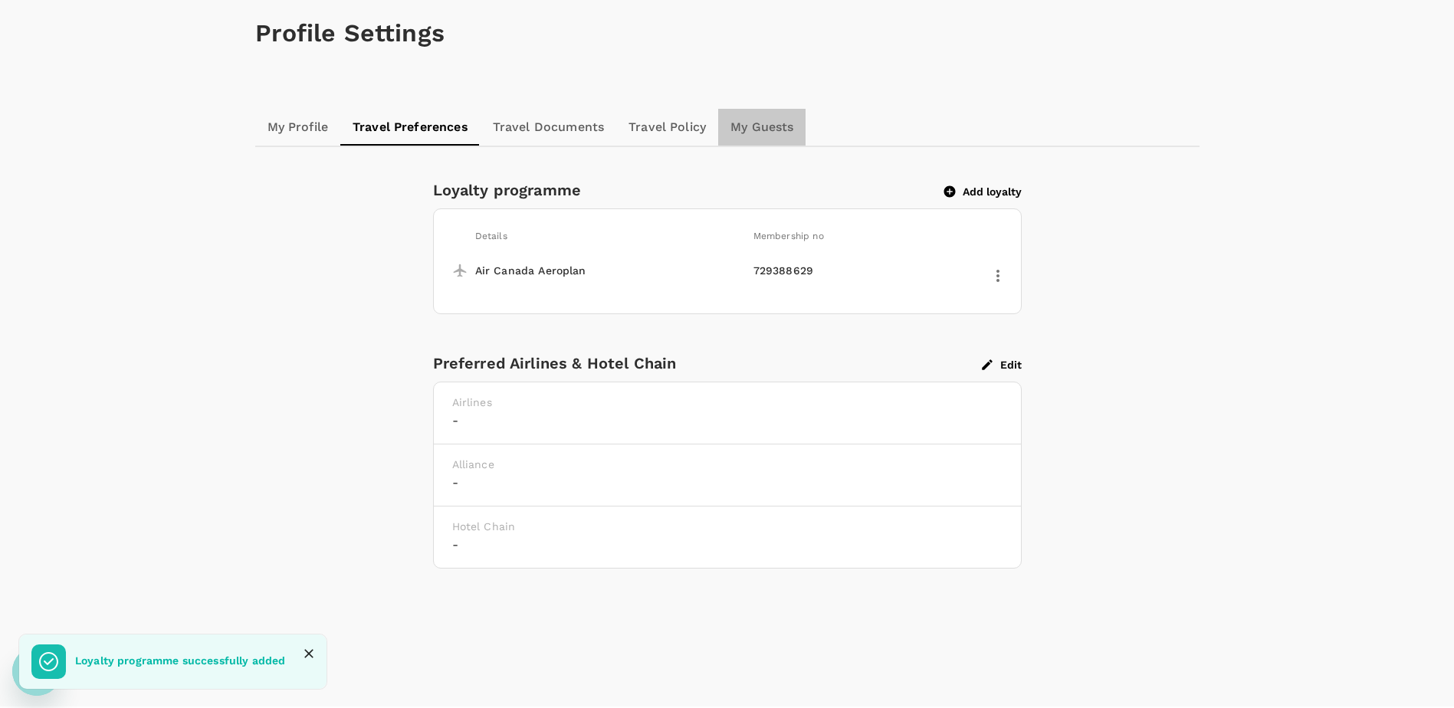
click at [799, 139] on link "My Guests" at bounding box center [761, 127] width 87 height 37
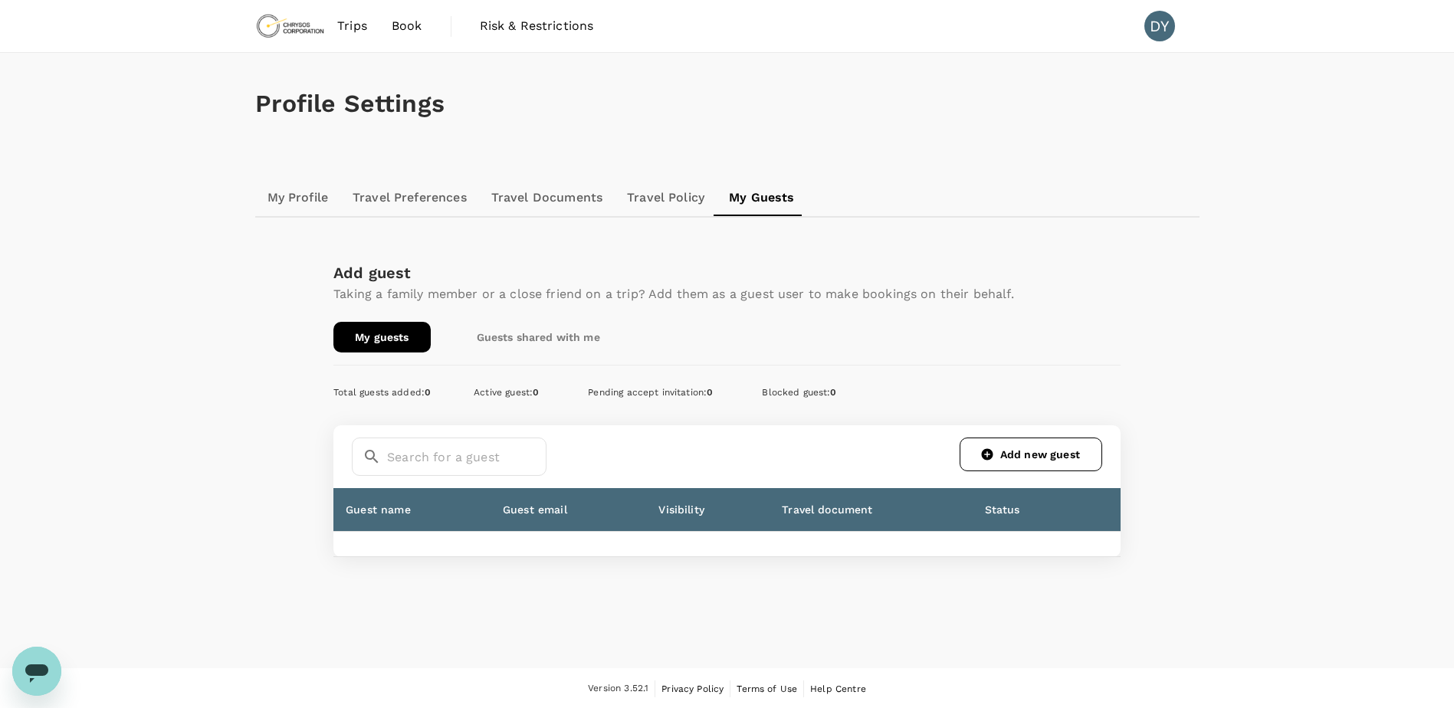
scroll to position [2, 0]
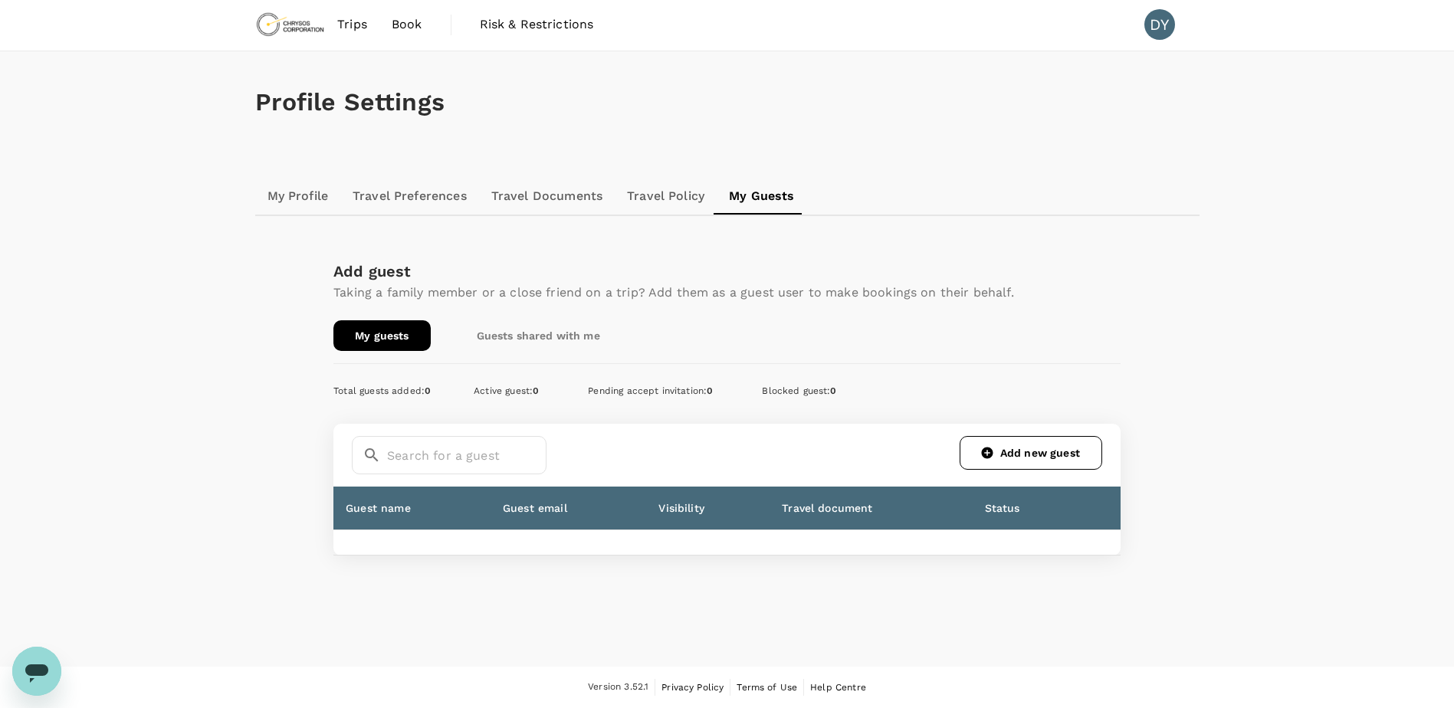
click at [299, 200] on link "My Profile" at bounding box center [298, 196] width 86 height 37
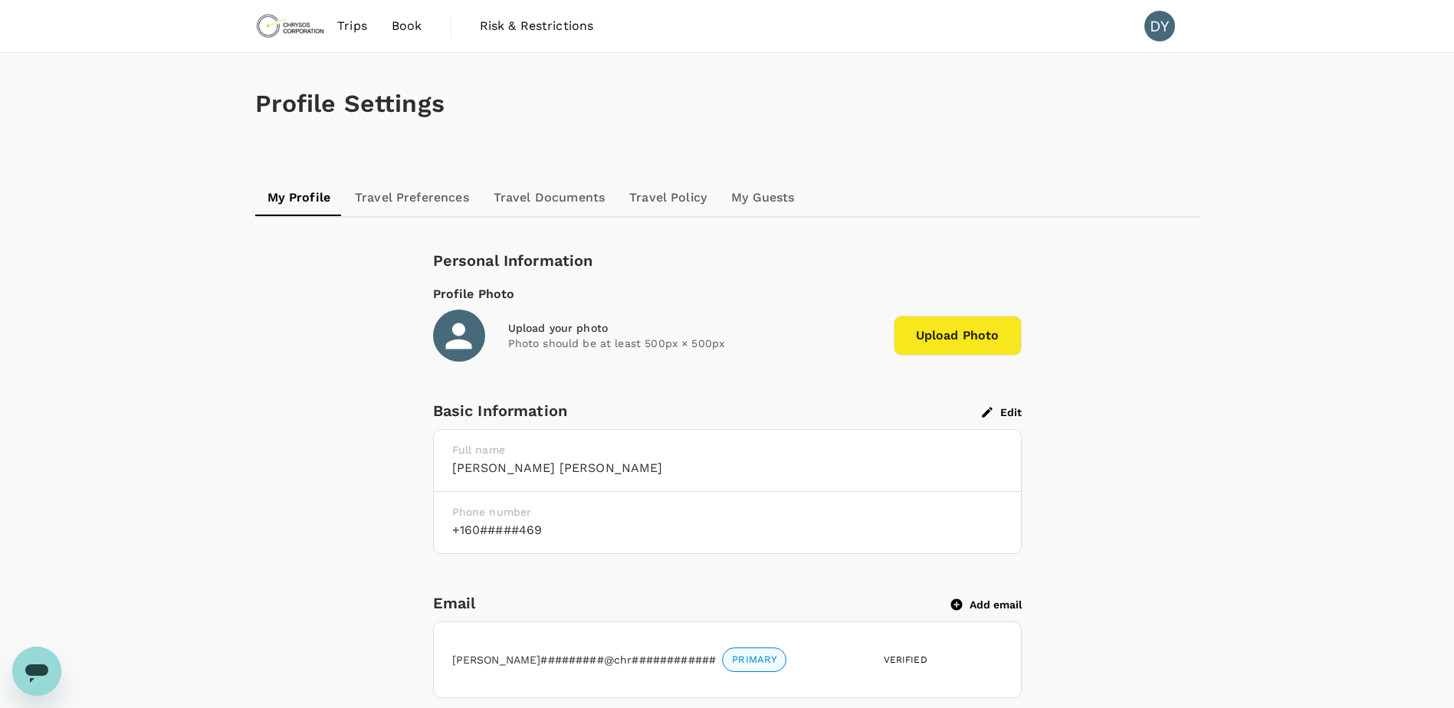
click at [345, 29] on span "Trips" at bounding box center [352, 26] width 30 height 18
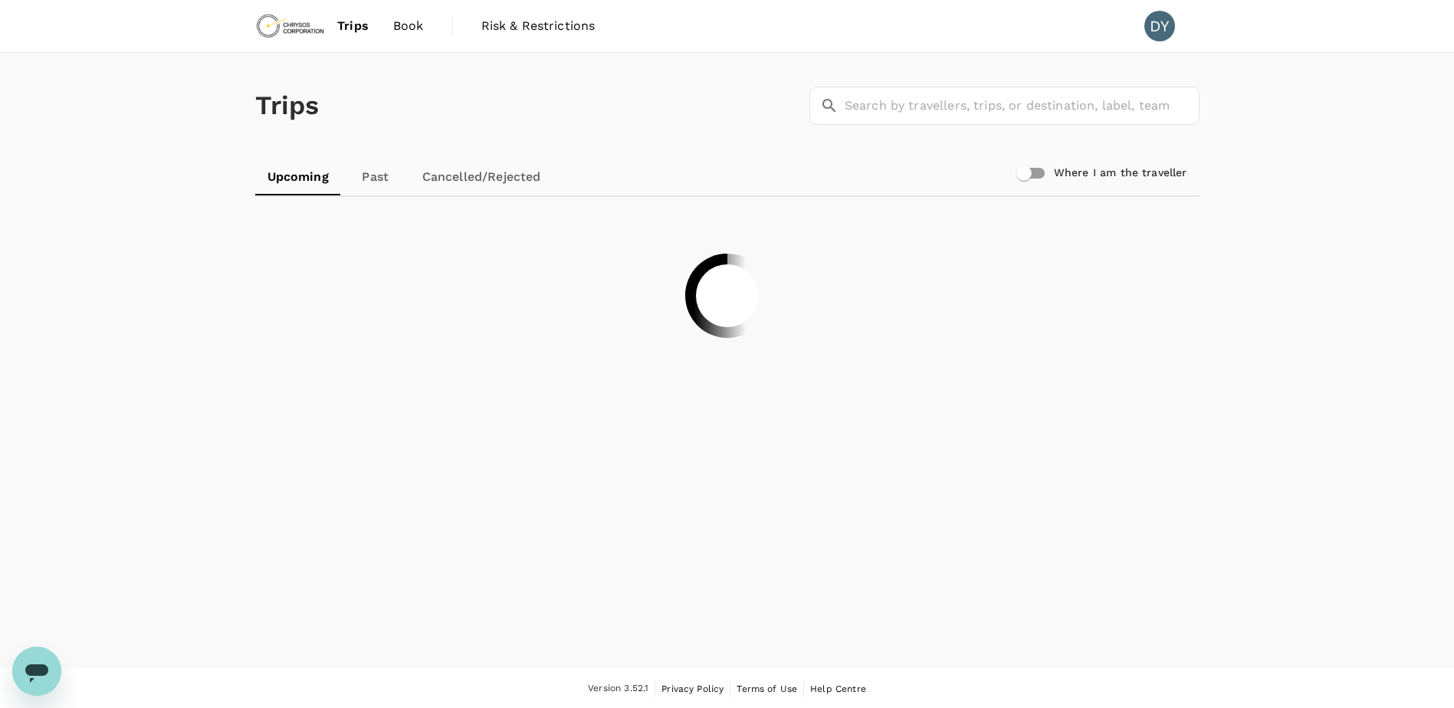
click at [34, 450] on div "Trips ​ ​ Upcoming Past Cancelled/Rejected Where I am the traveller" at bounding box center [727, 361] width 1454 height 616
click at [426, 28] on link "Book" at bounding box center [408, 26] width 55 height 52
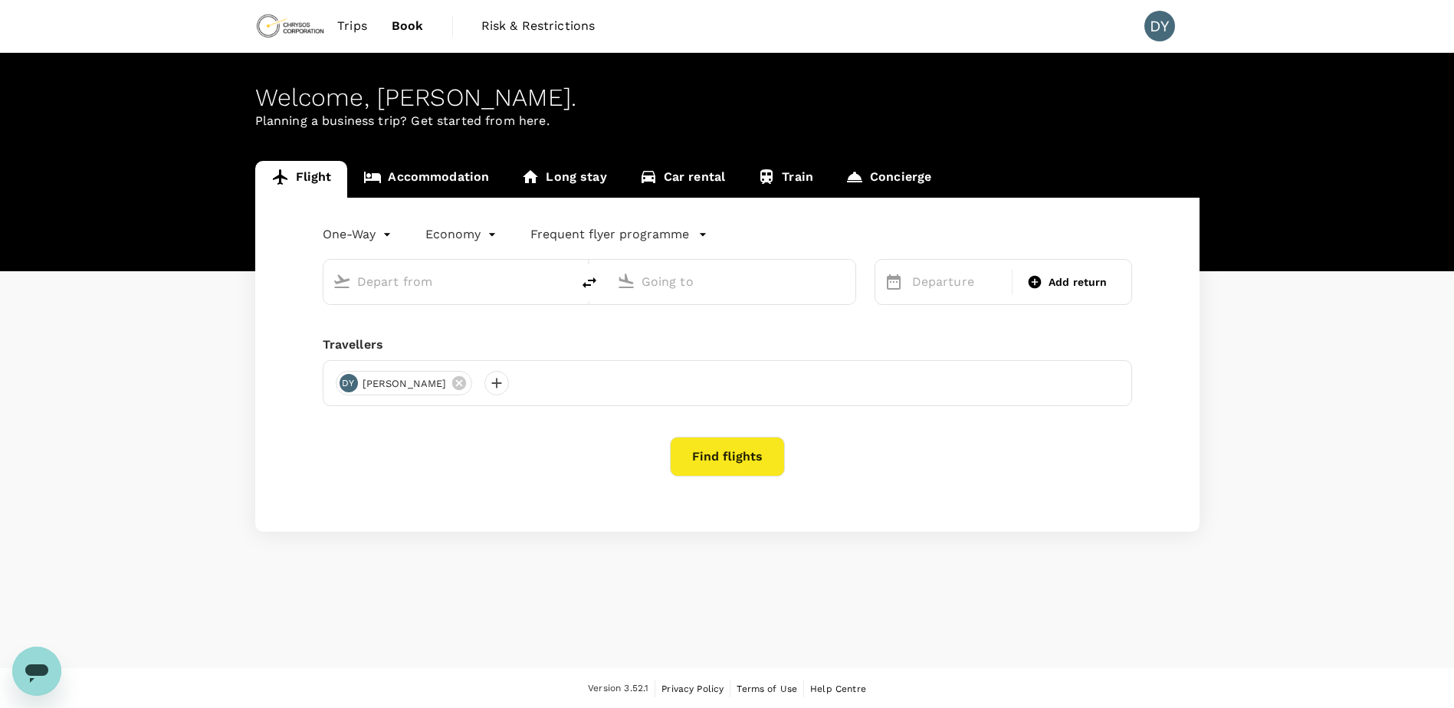
click at [381, 280] on input "text" at bounding box center [448, 282] width 182 height 24
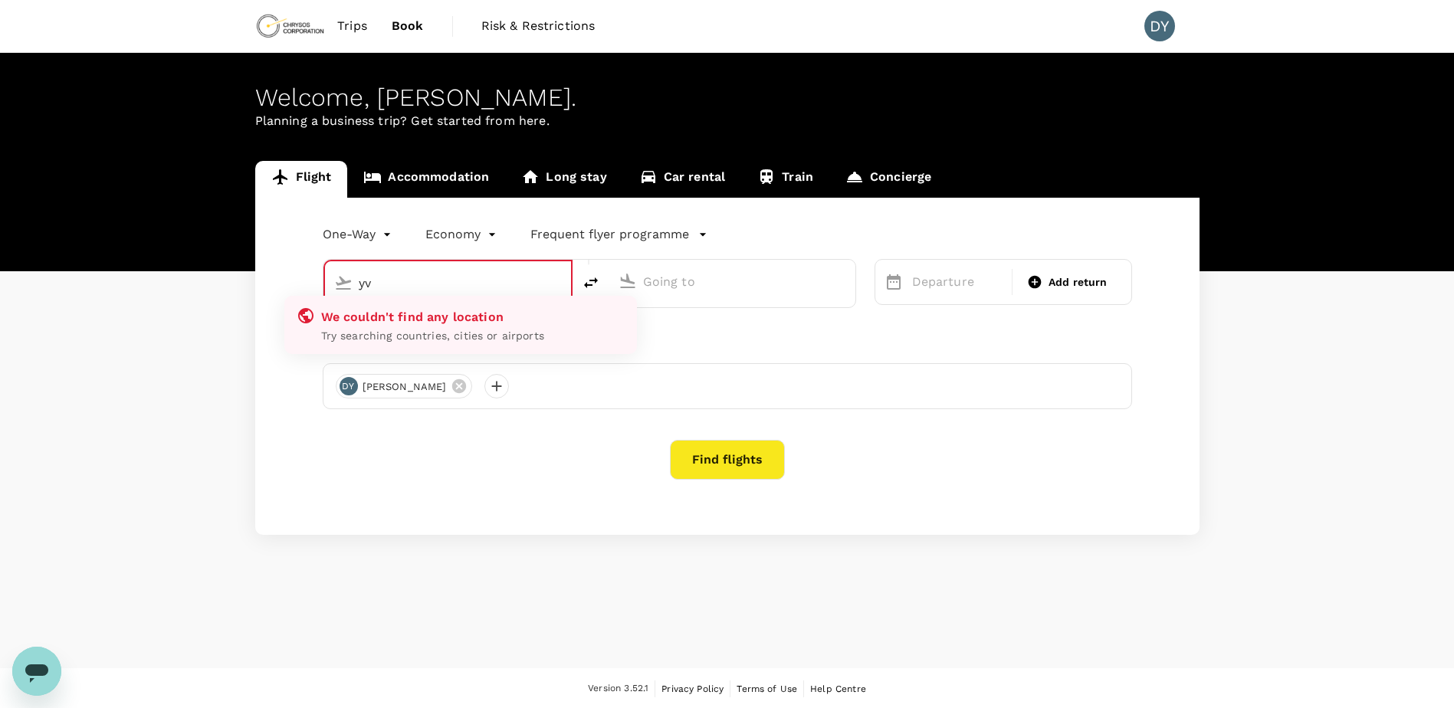
type input "y"
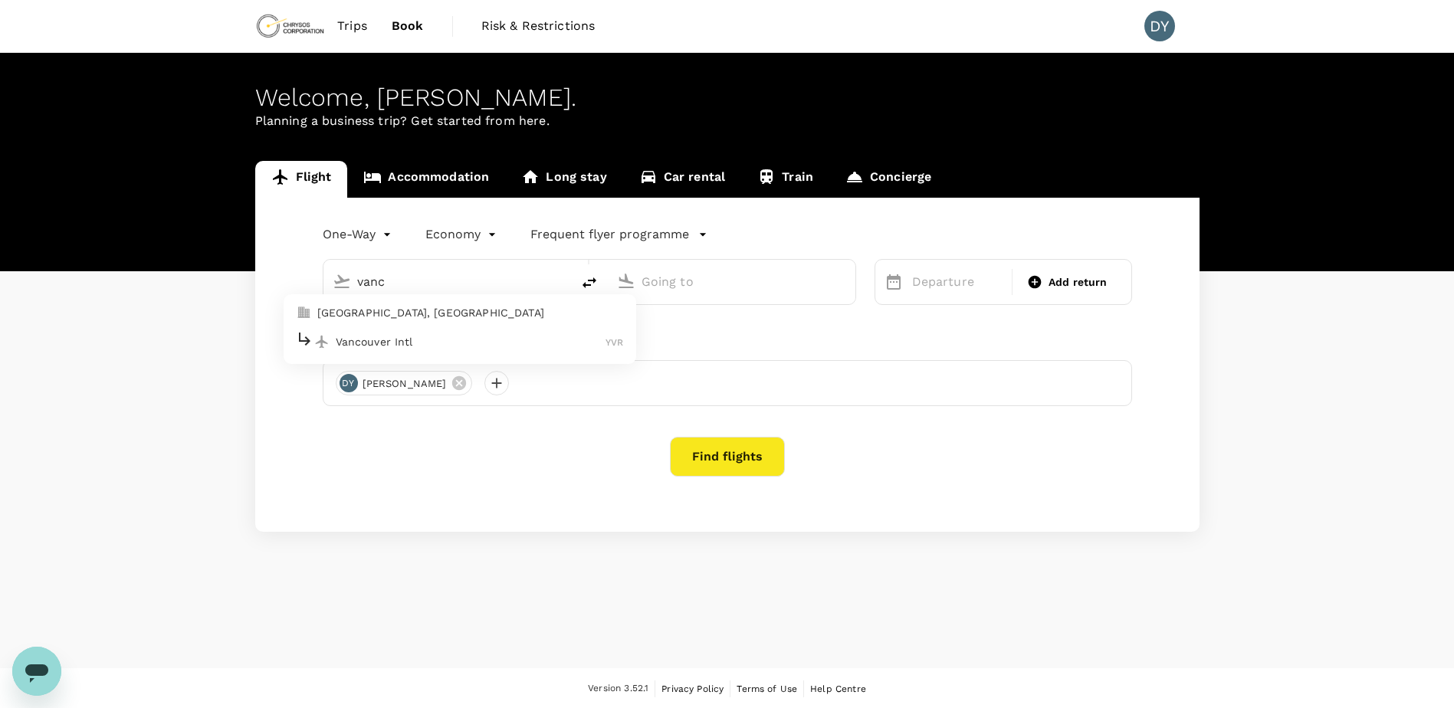
click at [377, 334] on div "Vancouver Intl YVR" at bounding box center [460, 342] width 328 height 24
type input "Vancouver Intl (YVR)"
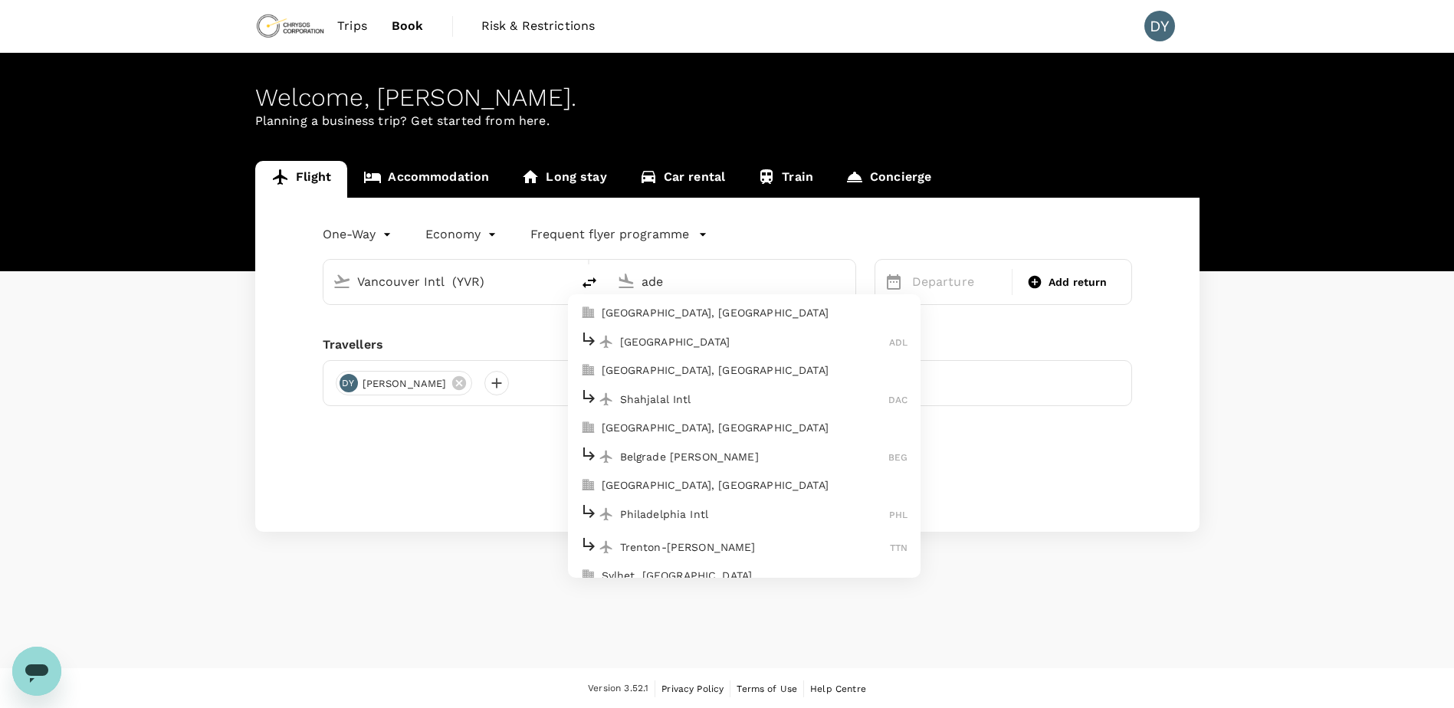
click at [686, 331] on div "Adelaide ADL" at bounding box center [744, 342] width 328 height 24
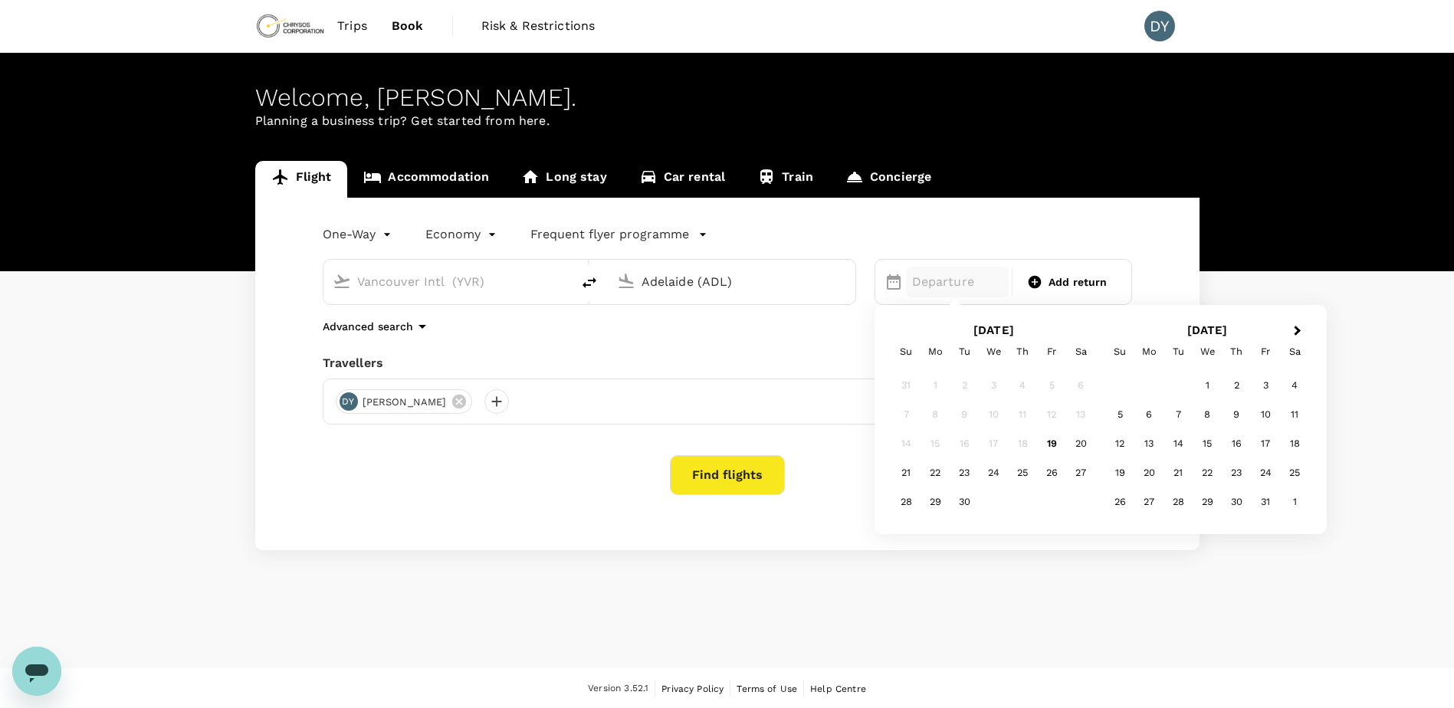
type input "Adelaide (ADL)"
click at [700, 334] on div "Advanced search" at bounding box center [728, 326] width 810 height 18
click at [413, 320] on icon "button" at bounding box center [422, 326] width 18 height 18
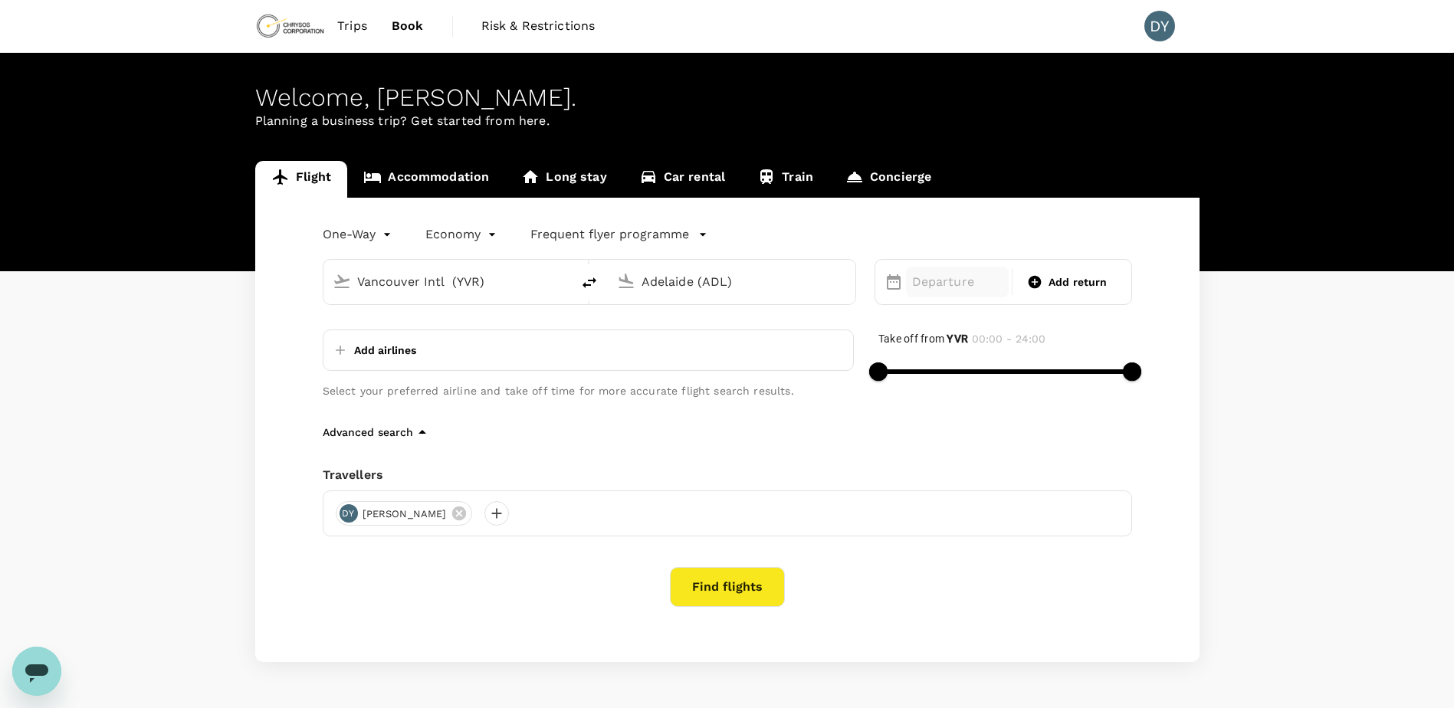
click at [948, 292] on div "Departure" at bounding box center [958, 282] width 104 height 31
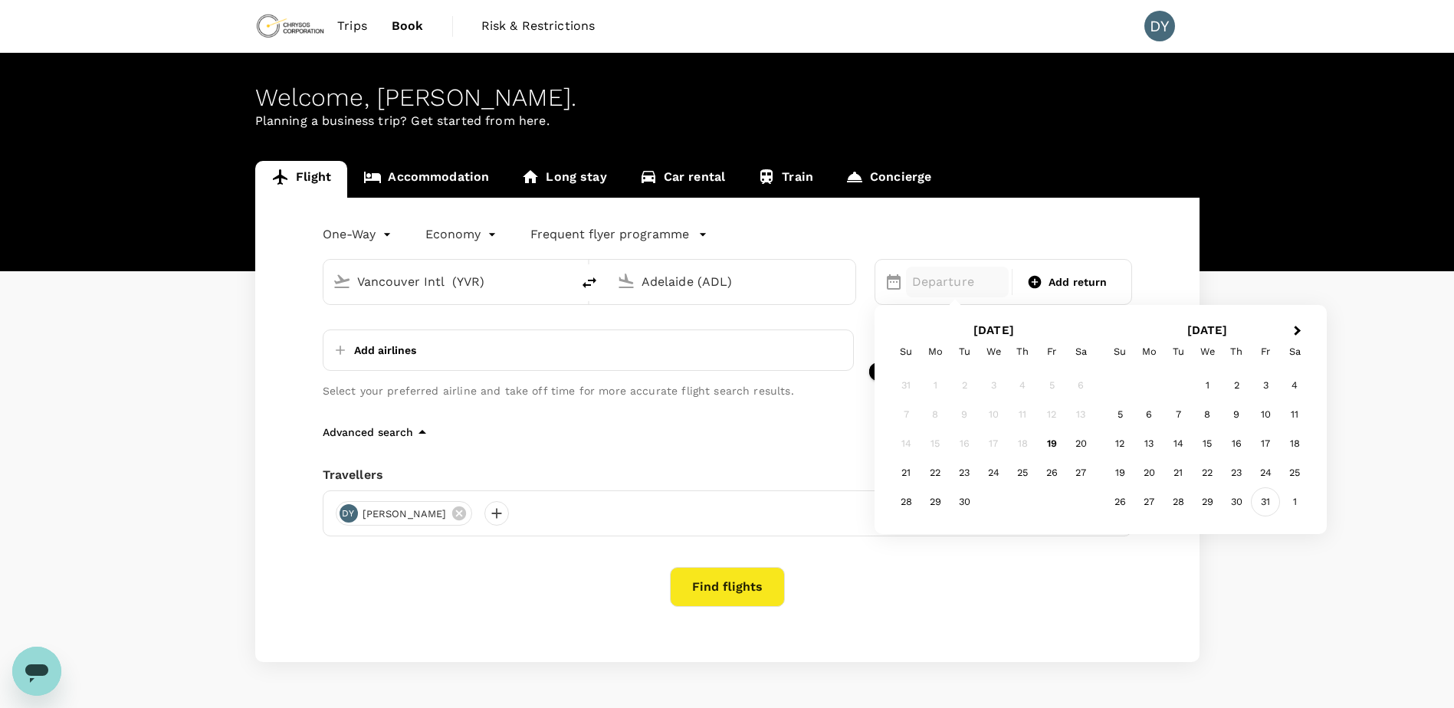
click at [1267, 506] on div "31" at bounding box center [1265, 502] width 29 height 29
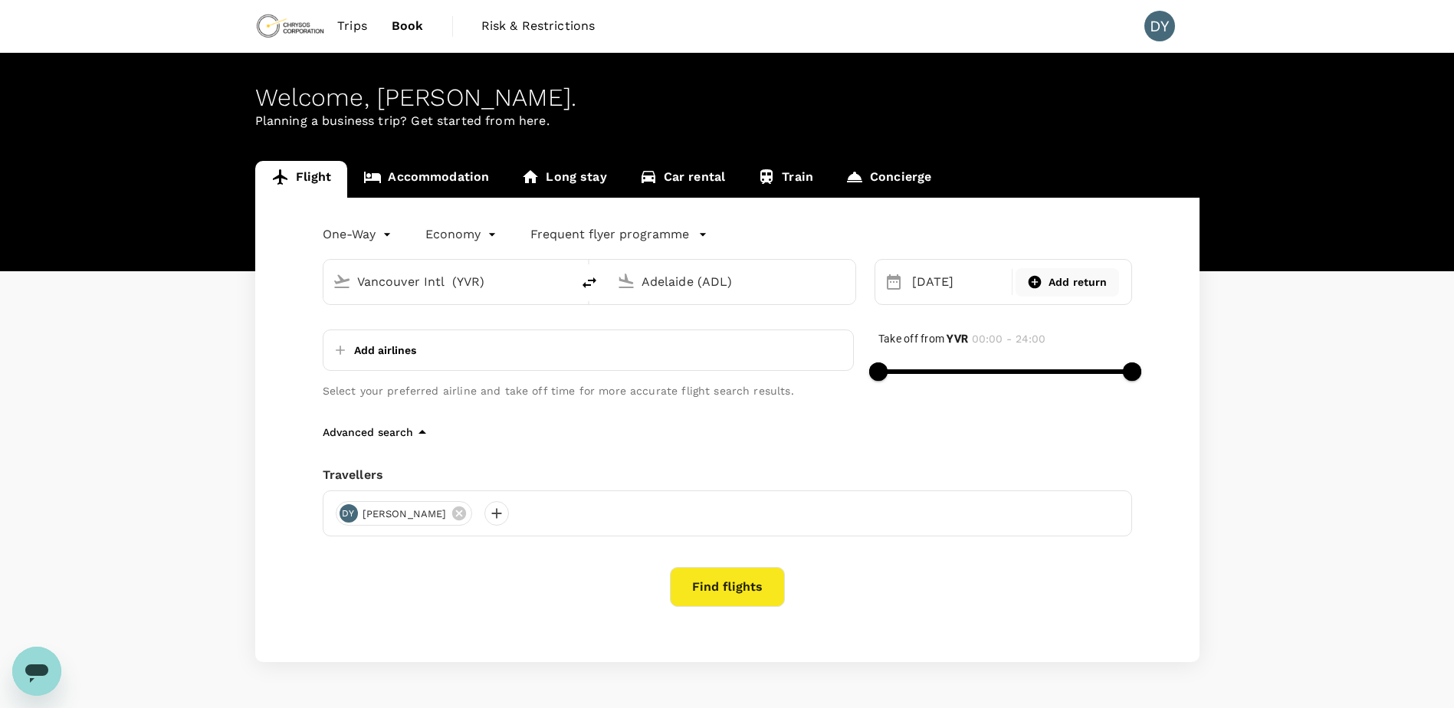
click at [1113, 291] on div "Add return" at bounding box center [1068, 282] width 104 height 28
type input "roundtrip"
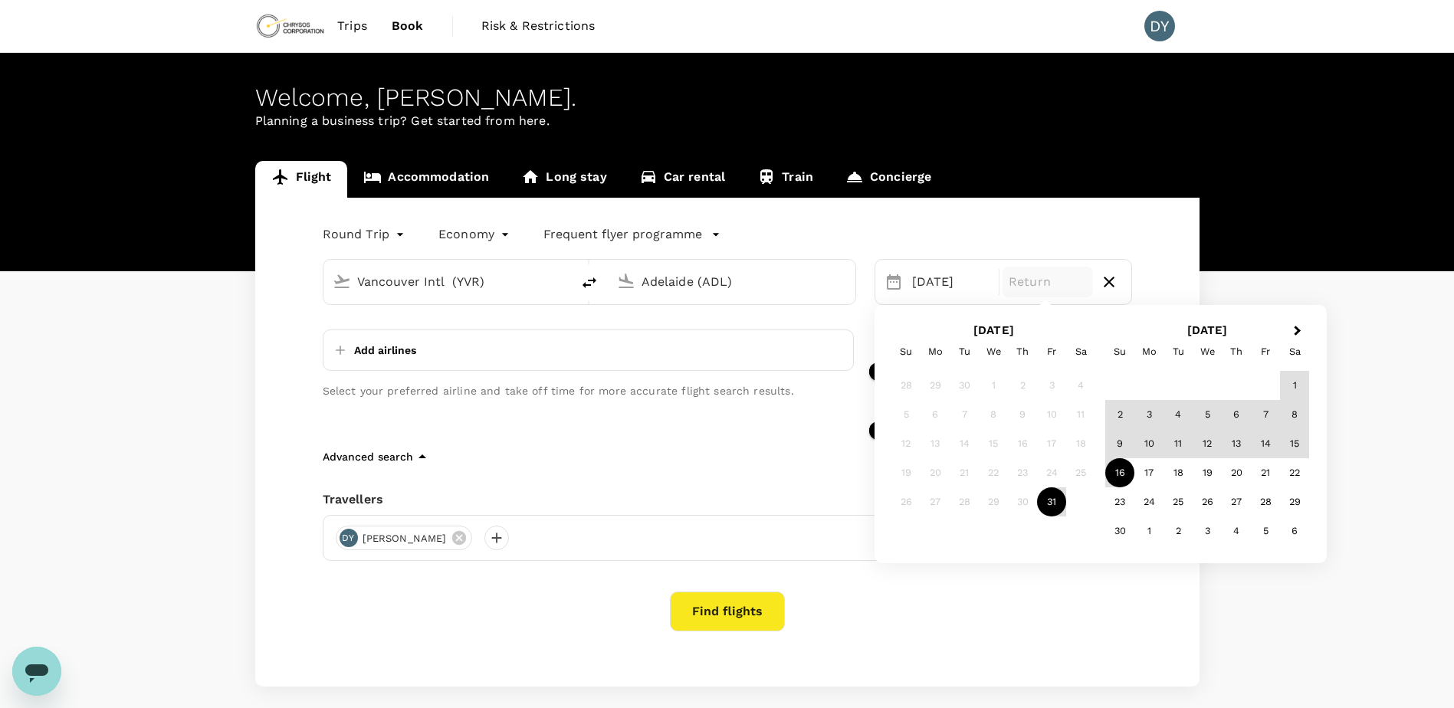
click at [1118, 466] on div "16" at bounding box center [1120, 473] width 29 height 29
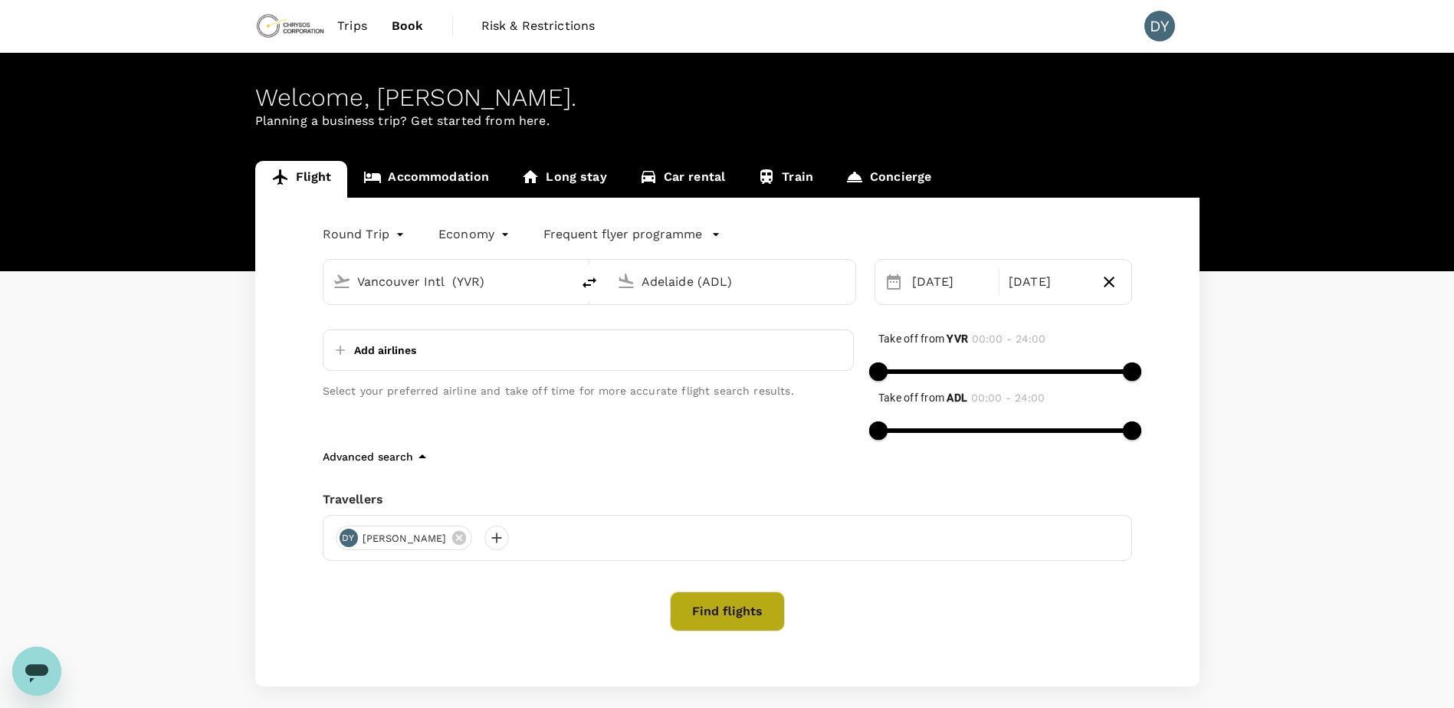
click at [709, 606] on button "Find flights" at bounding box center [727, 612] width 115 height 40
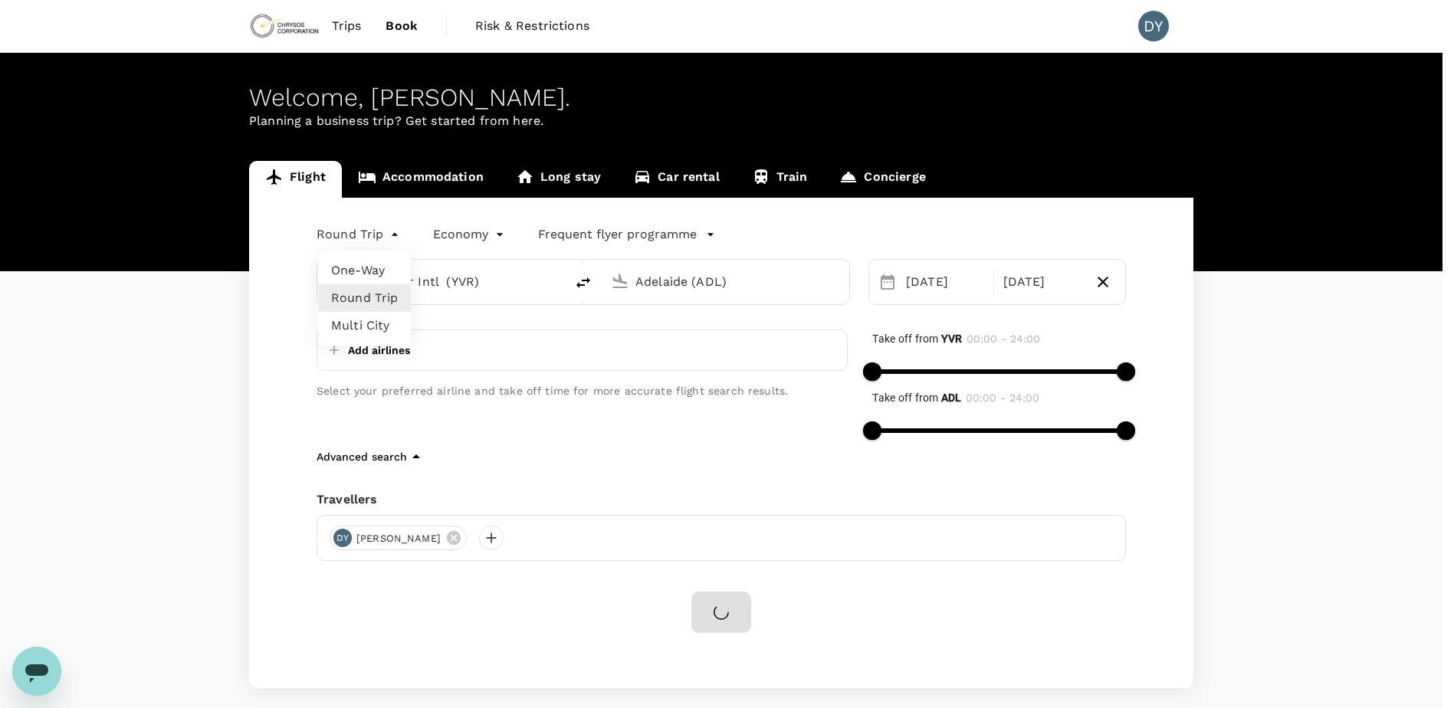
click at [369, 228] on body "Trips Book Risk & Restrictions DY Welcome , [PERSON_NAME] . Planning a business…" at bounding box center [727, 392] width 1454 height 785
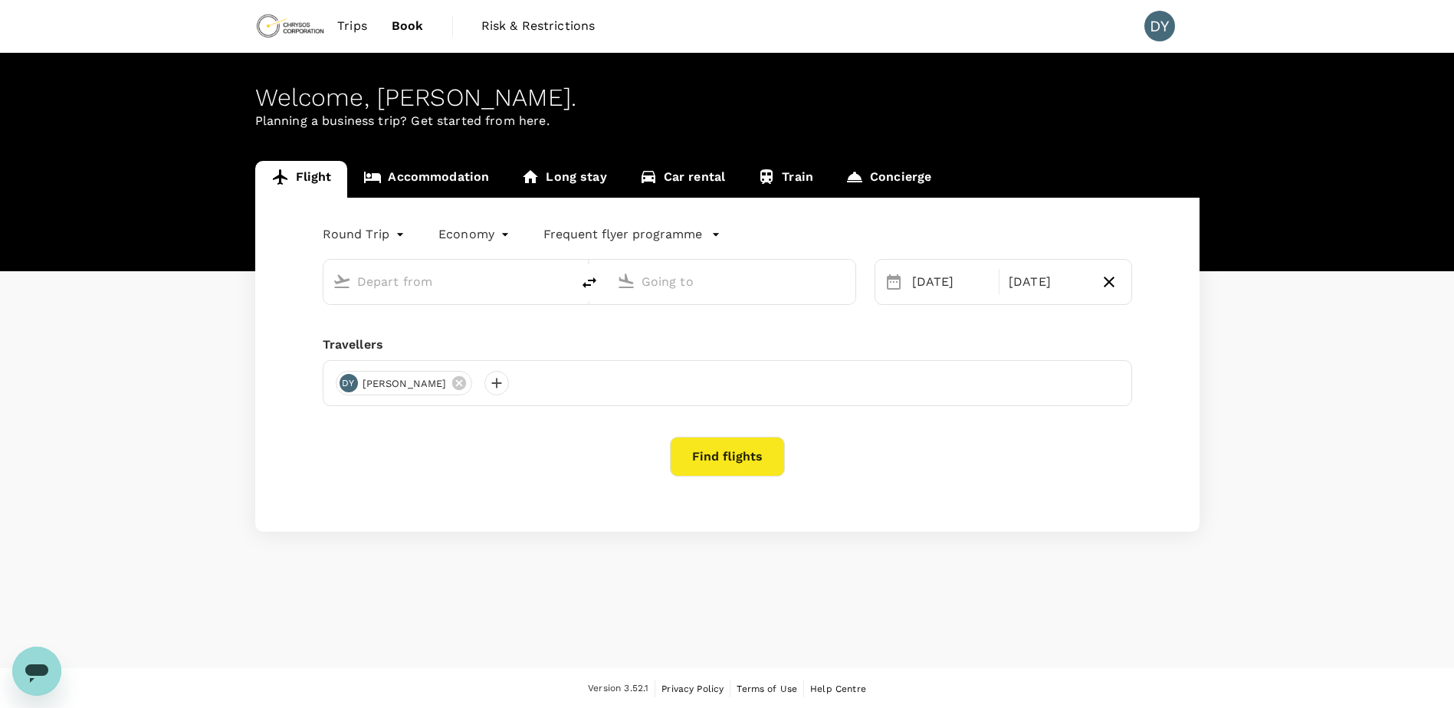
type input "Vancouver Intl (YVR)"
type input "Adelaide (ADL)"
click at [433, 288] on input "Vancouver Intl (YVR)" at bounding box center [448, 282] width 182 height 24
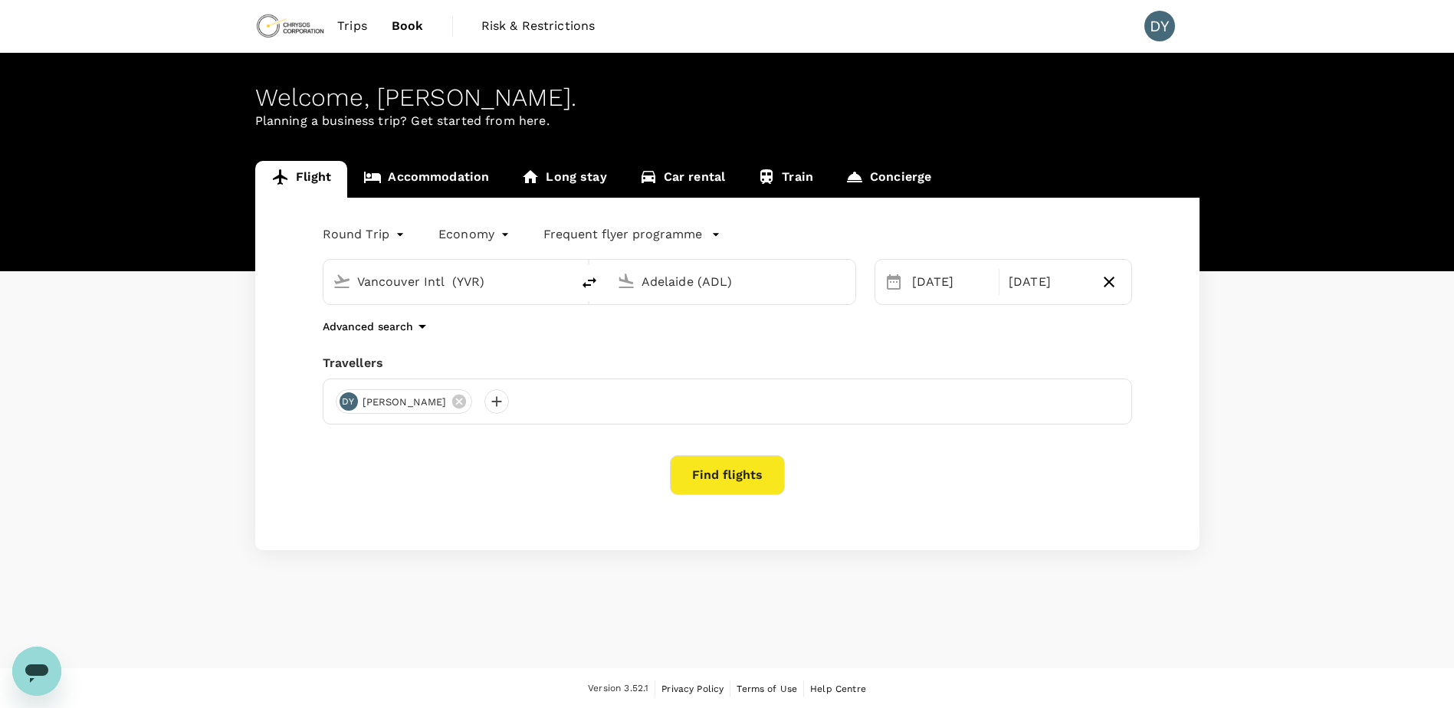
click at [639, 316] on div "Round Trip roundtrip Economy economy Frequent flyer programme Vancouver Intl (Y…" at bounding box center [727, 374] width 945 height 353
click at [381, 232] on body "Trips Book Risk & Restrictions DY Welcome , [PERSON_NAME] . Planning a business…" at bounding box center [727, 355] width 1454 height 710
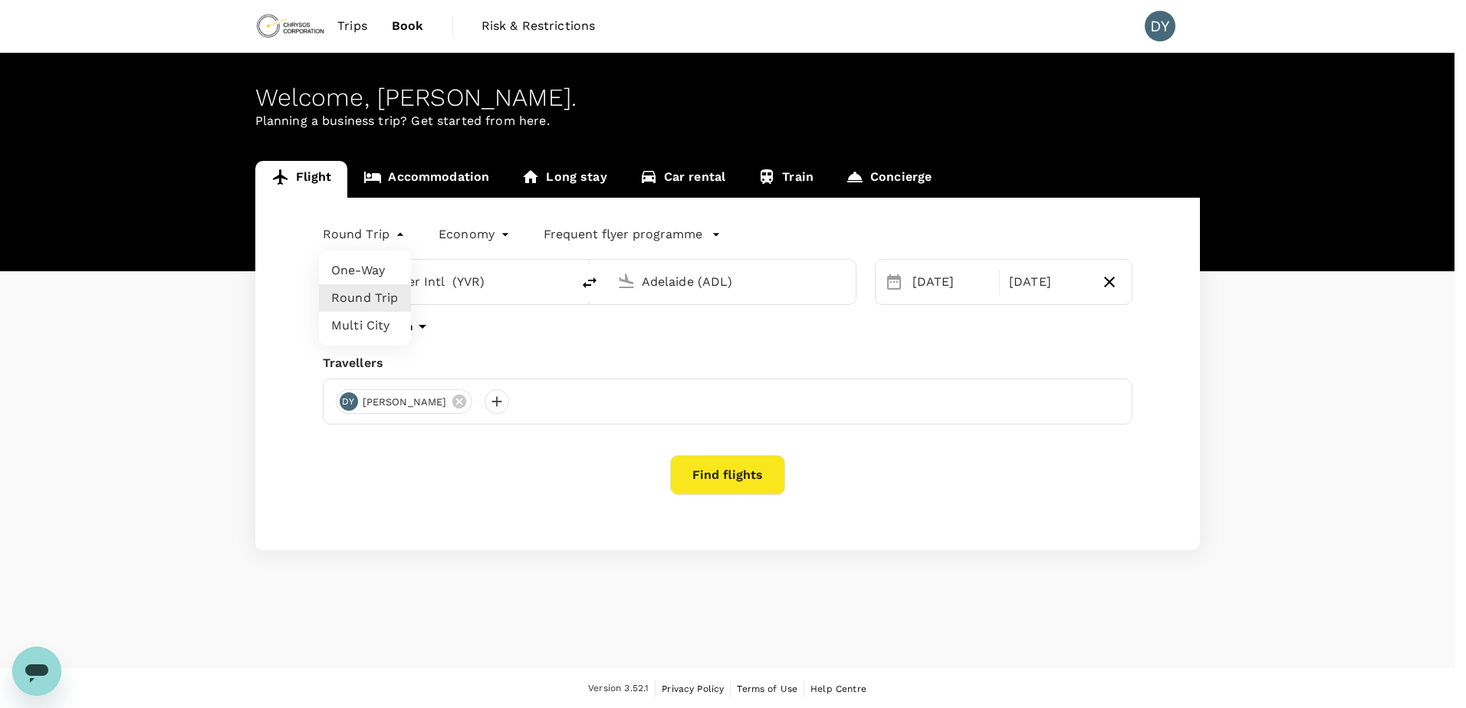
click at [376, 321] on li "Multi City" at bounding box center [365, 326] width 92 height 28
type input "multicity"
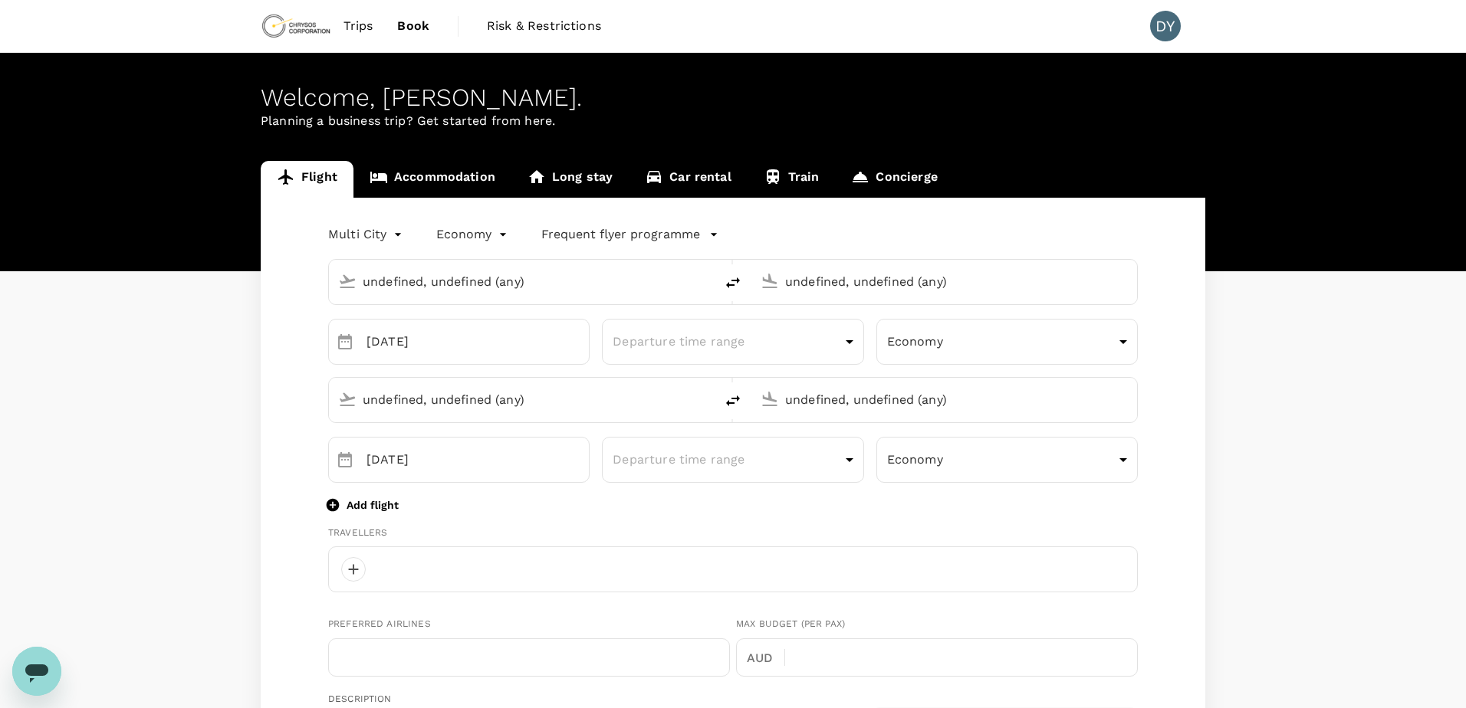
type input "Vancouver Intl (YVR)"
type input "Adelaide (ADL)"
type input "Vancouver Intl (YVR)"
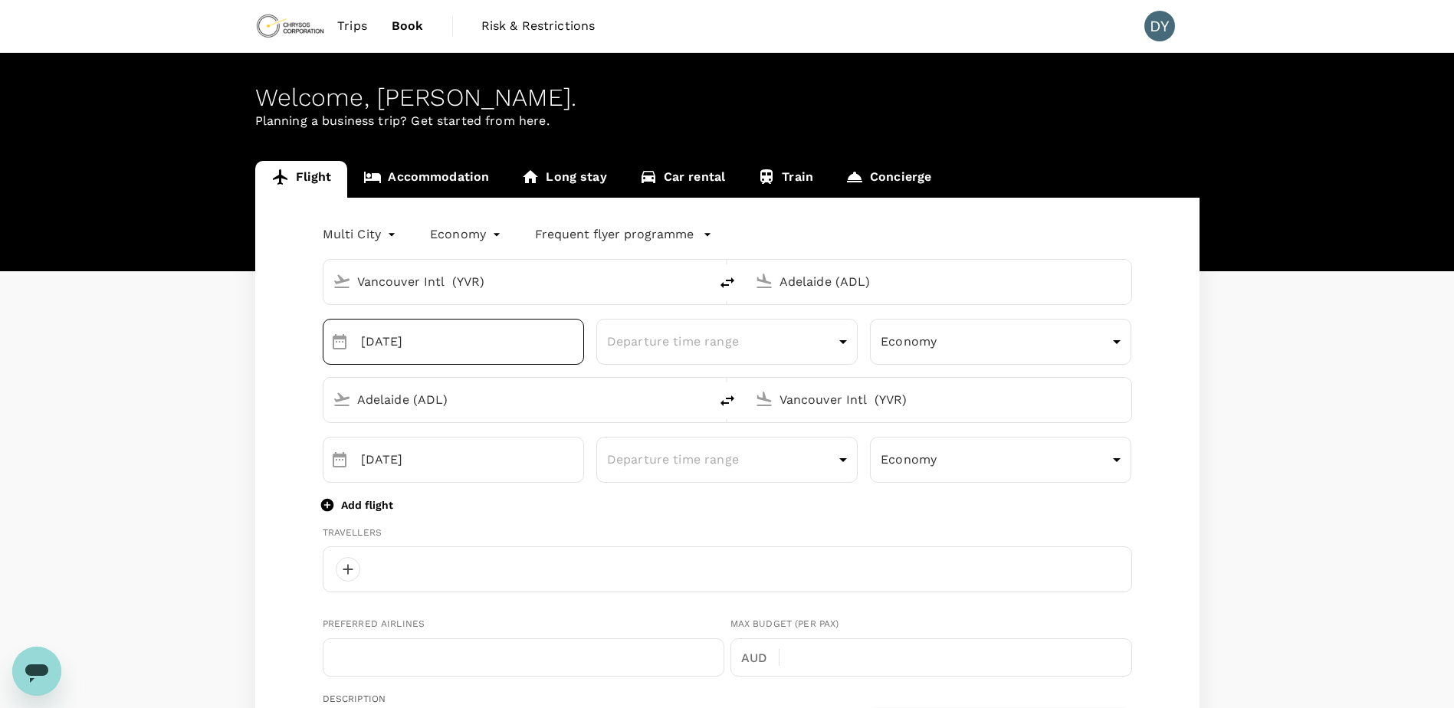
type input "6048181469"
type input "[PERSON_NAME][EMAIL_ADDRESS][PERSON_NAME][DOMAIN_NAME]"
click at [978, 350] on body "Trips Book Risk & Restrictions DY Welcome , [PERSON_NAME] . Planning a business…" at bounding box center [727, 685] width 1454 height 1371
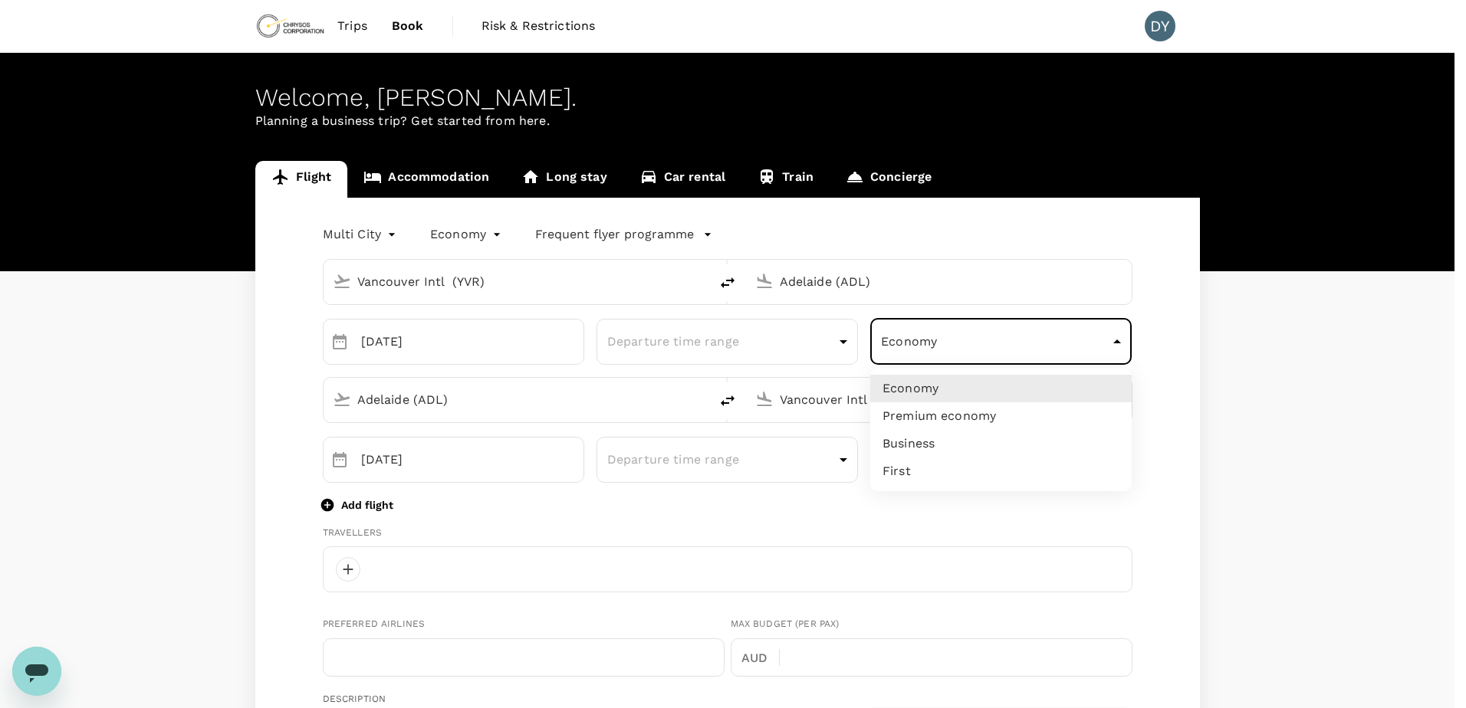
click at [978, 408] on li "Premium economy" at bounding box center [1000, 417] width 261 height 28
type input "premium-economy"
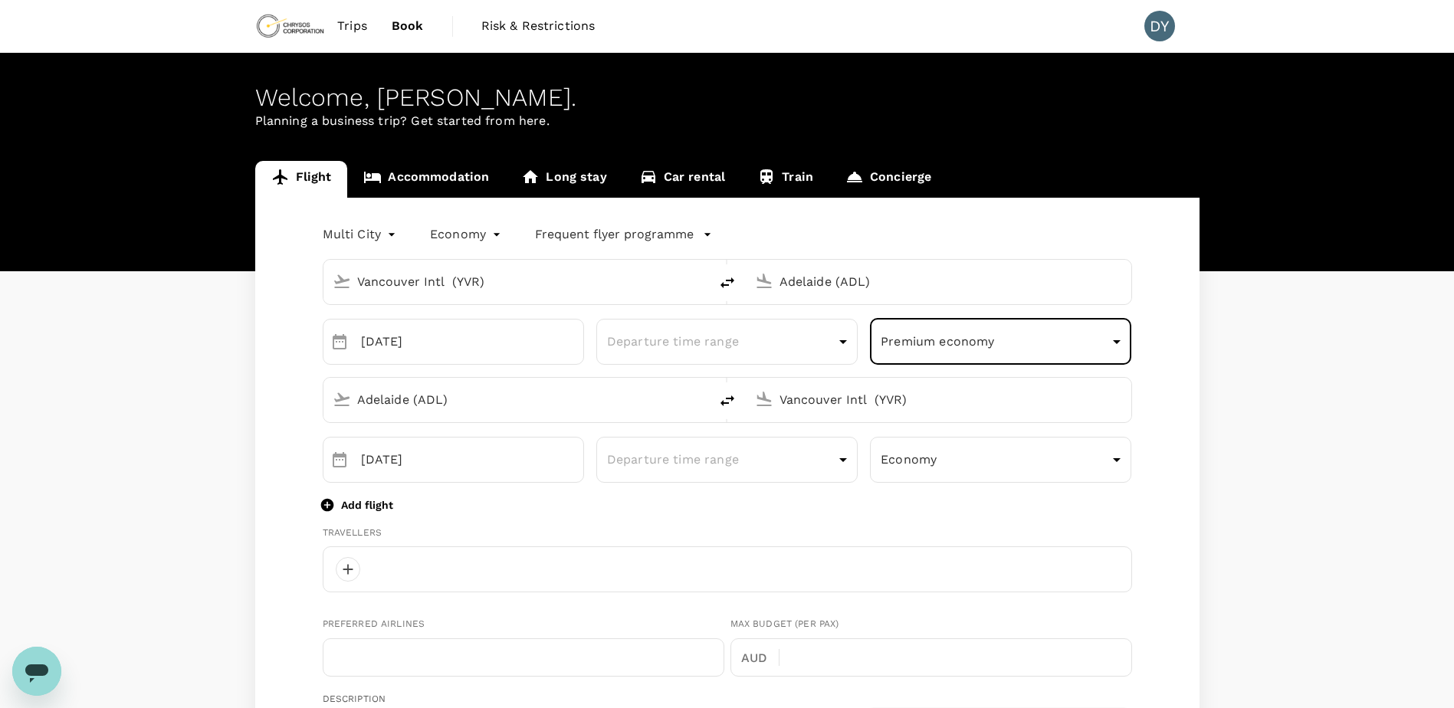
click at [1014, 401] on input "Vancouver Intl (YVR)" at bounding box center [940, 400] width 320 height 24
click at [357, 505] on p "Add flight" at bounding box center [367, 505] width 52 height 15
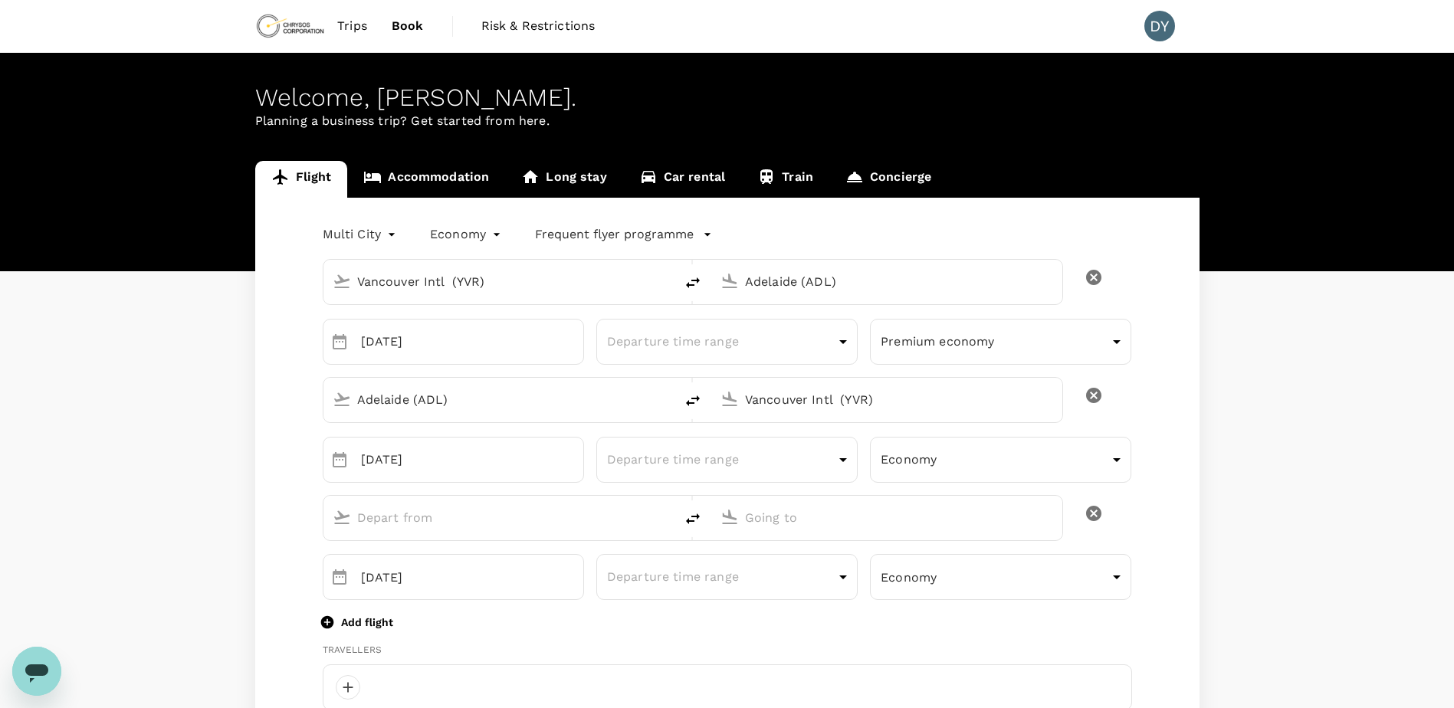
click at [812, 413] on div "Vancouver Intl (YVR)" at bounding box center [884, 397] width 339 height 34
click at [806, 465] on p "[GEOGRAPHIC_DATA]" at bounding box center [910, 459] width 270 height 15
type input "[GEOGRAPHIC_DATA] ([GEOGRAPHIC_DATA])"
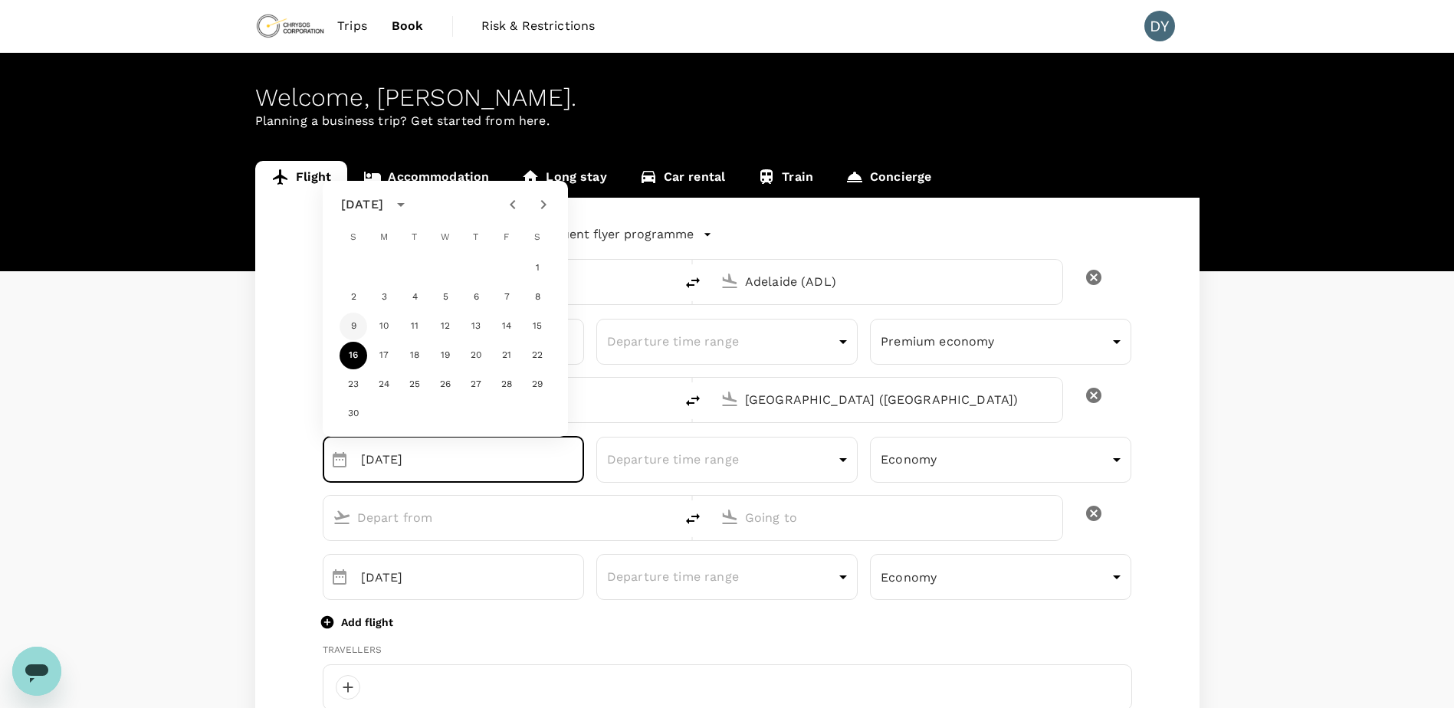
click at [350, 326] on button "9" at bounding box center [354, 327] width 28 height 28
type input "[DATE]"
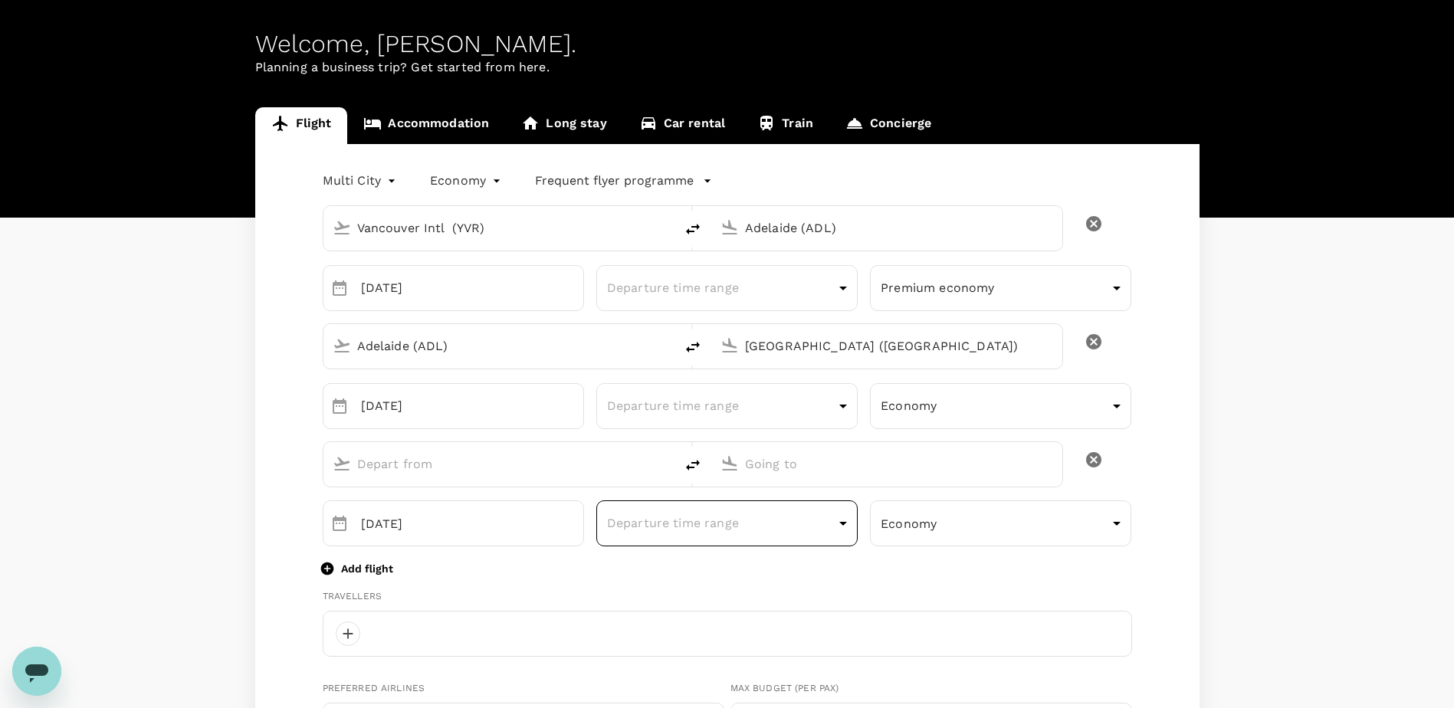
scroll to position [77, 0]
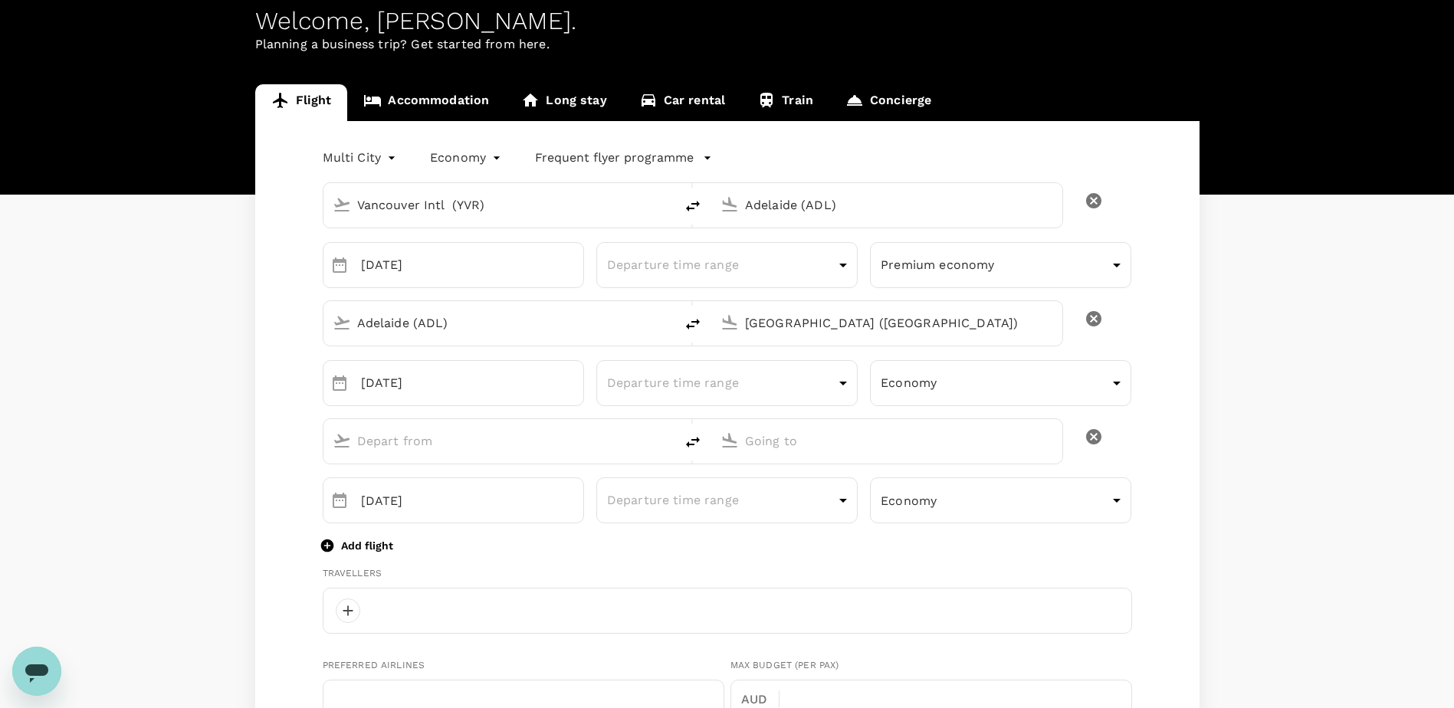
click at [539, 440] on input "text" at bounding box center [499, 441] width 285 height 24
click at [470, 498] on p "[GEOGRAPHIC_DATA]" at bounding box center [522, 500] width 270 height 15
type input "[GEOGRAPHIC_DATA]"
type input "[GEOGRAPHIC_DATA] ([GEOGRAPHIC_DATA])"
click at [824, 495] on p "Vancouver Intl" at bounding box center [910, 500] width 271 height 15
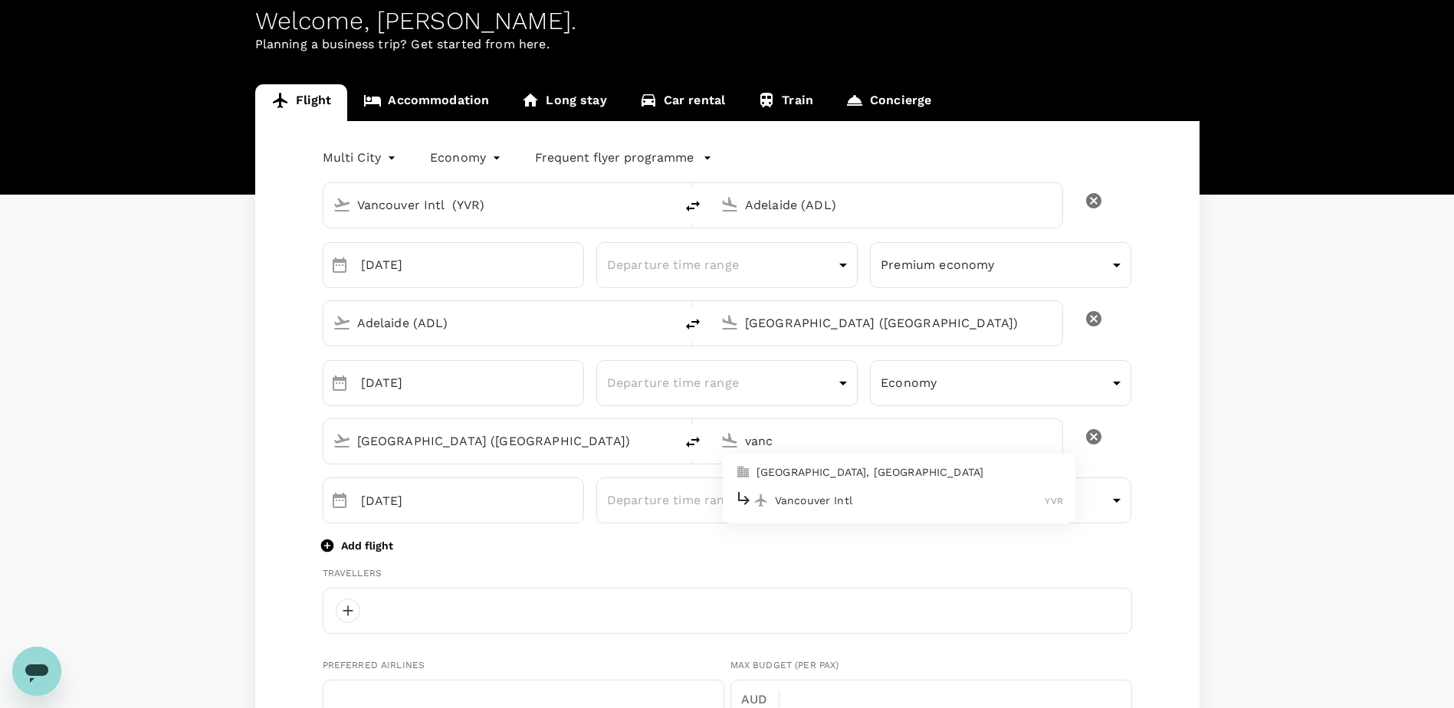
type input "Vancouver Intl (YVR)"
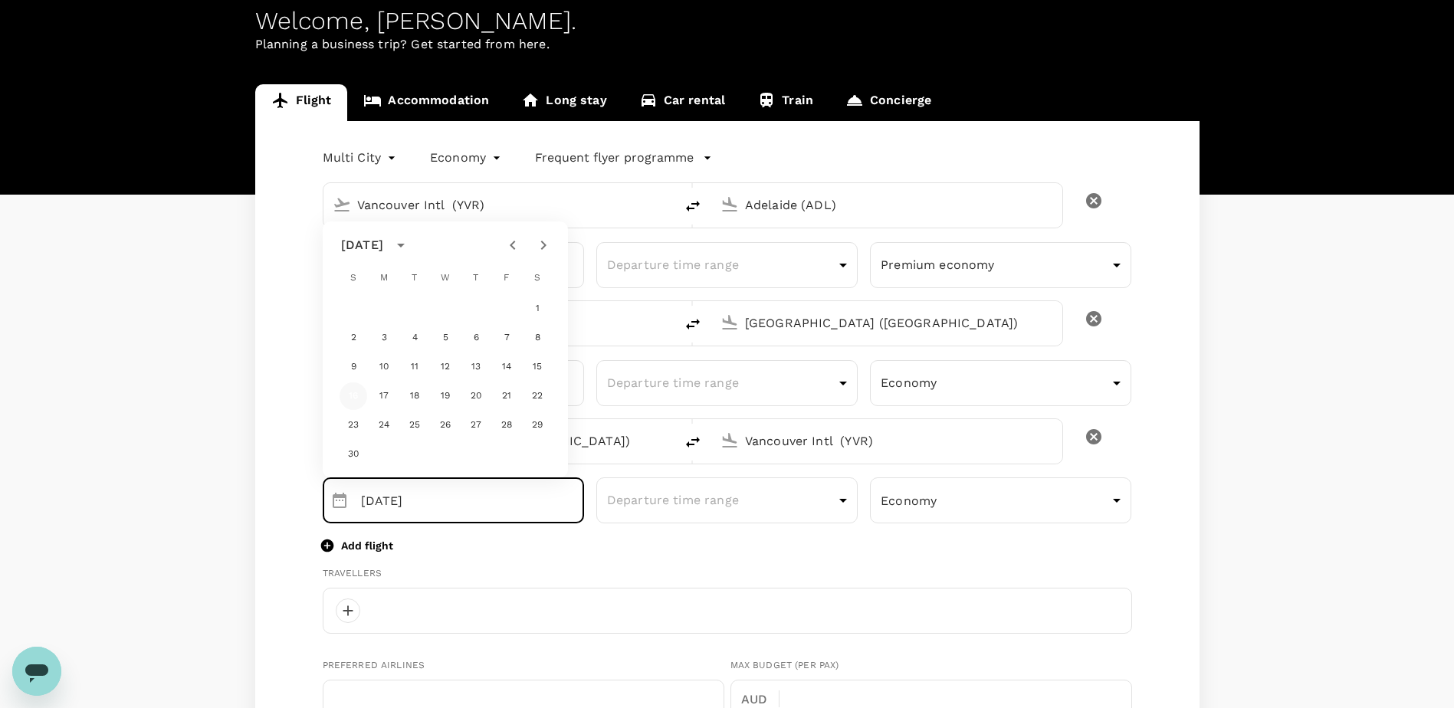
click at [353, 397] on button "16" at bounding box center [354, 397] width 28 height 28
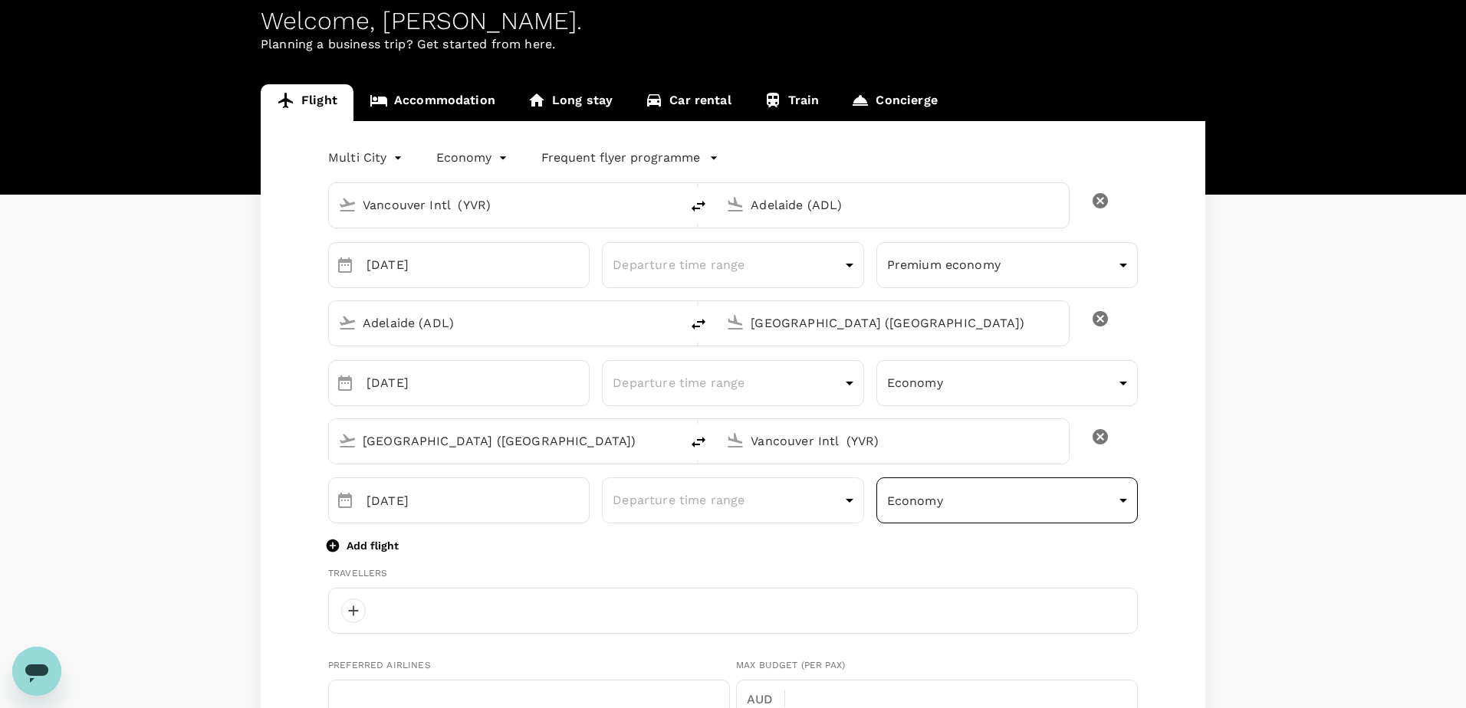
click at [892, 498] on body "Trips Book Risk & Restrictions DY Welcome , [PERSON_NAME] . Planning a business…" at bounding box center [733, 667] width 1466 height 1489
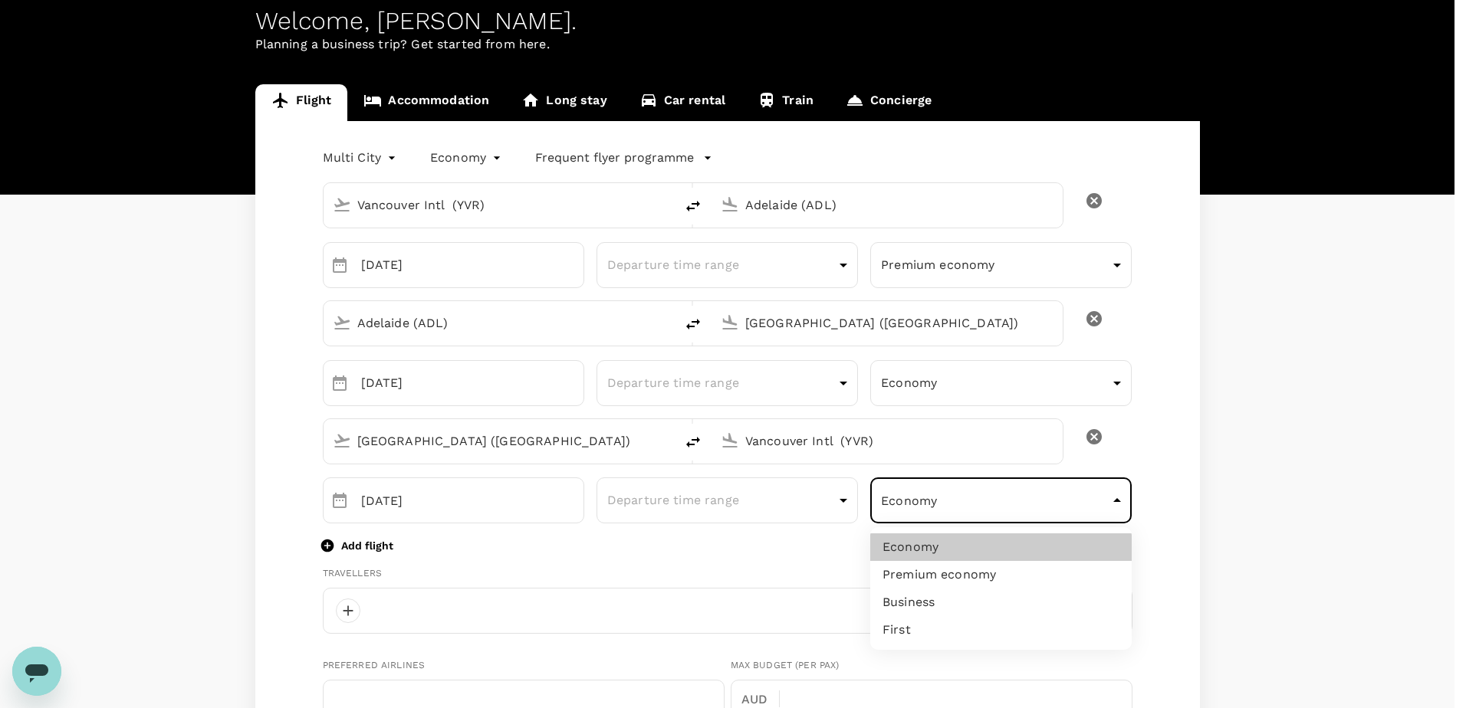
click at [928, 565] on li "Premium economy" at bounding box center [1000, 575] width 261 height 28
type input "premium-economy"
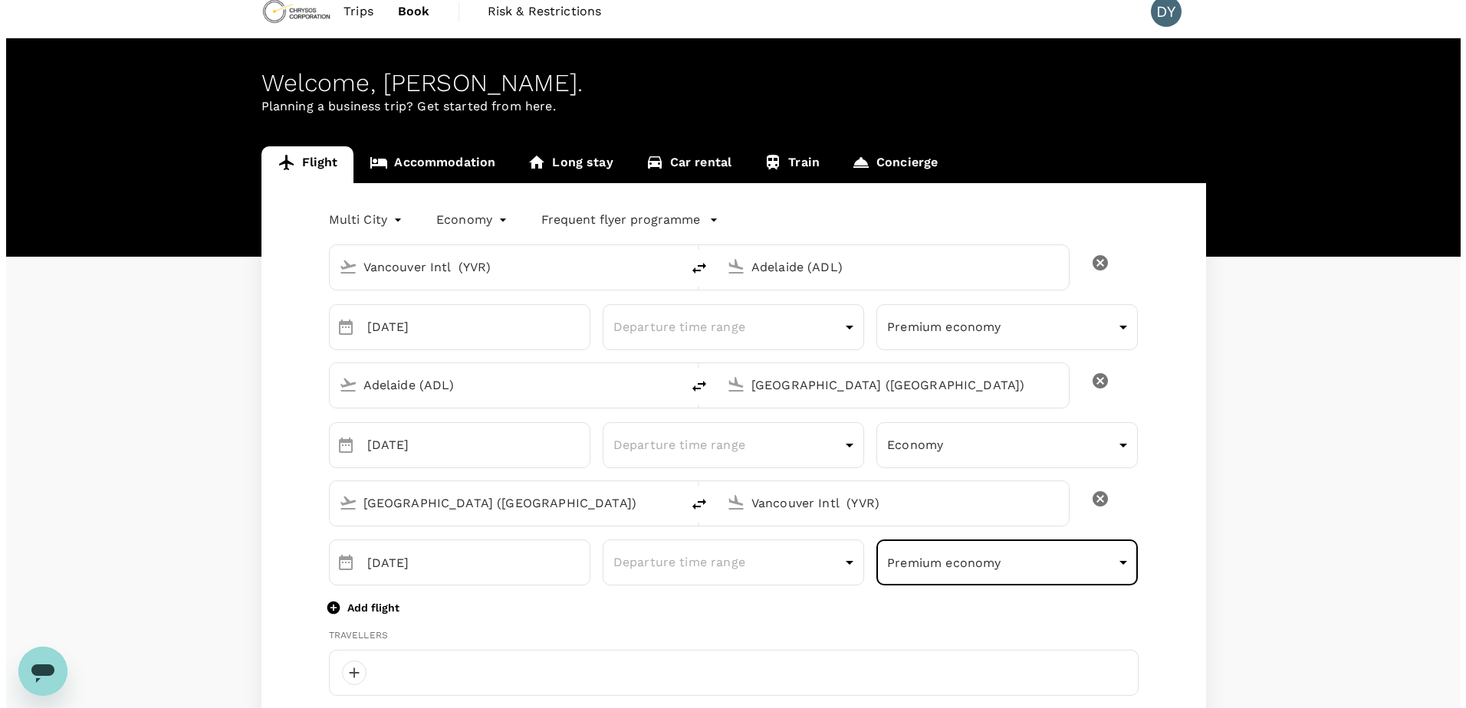
scroll to position [14, 0]
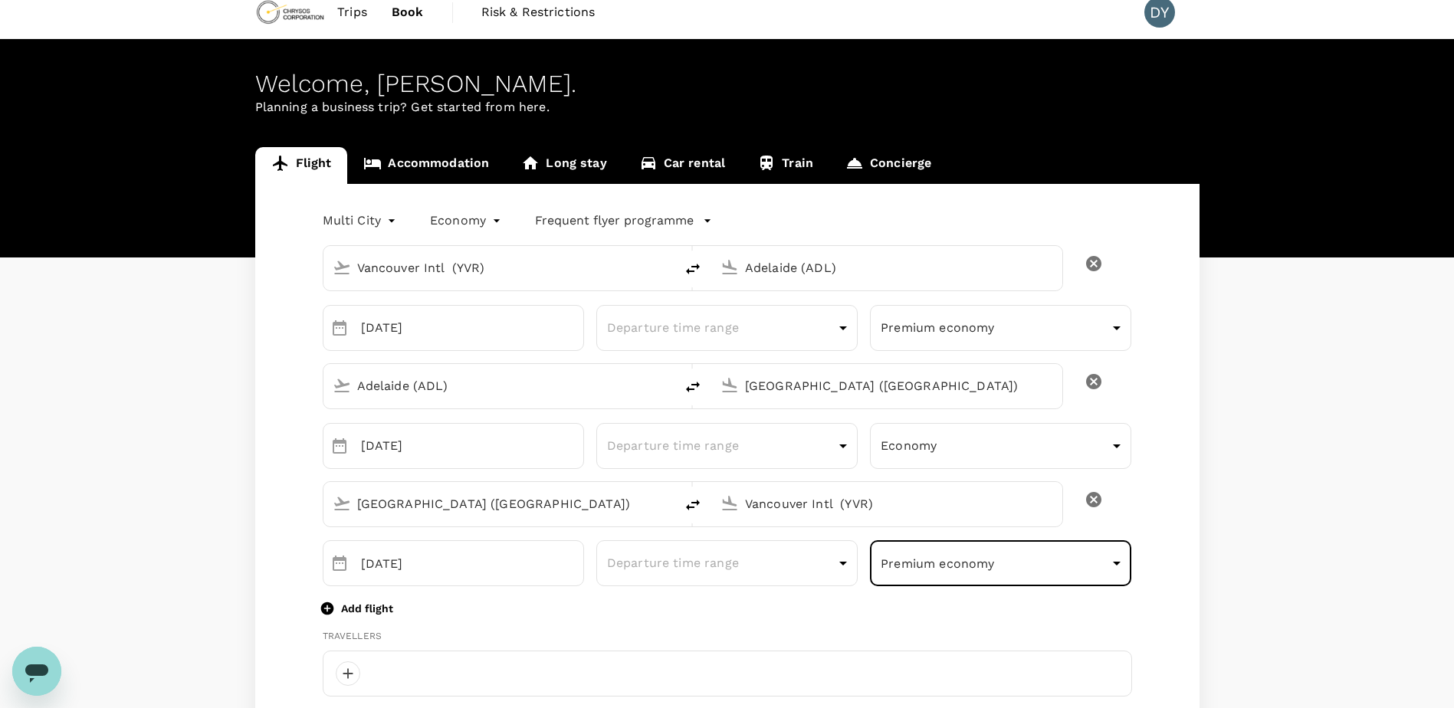
click at [390, 242] on div "Vancouver Intl (YVR) [GEOGRAPHIC_DATA] (ADL)" at bounding box center [688, 262] width 754 height 58
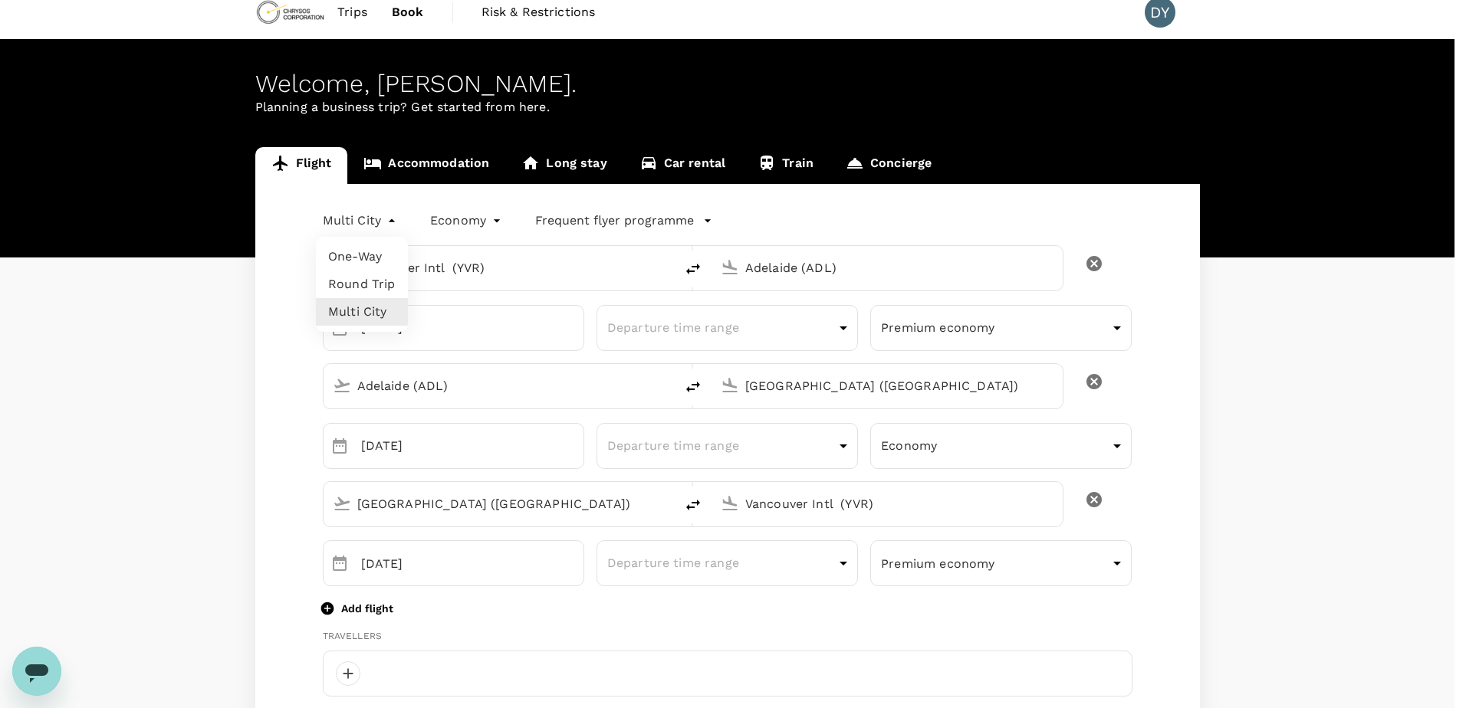
click at [377, 257] on li "One-Way" at bounding box center [362, 257] width 92 height 28
type input "oneway"
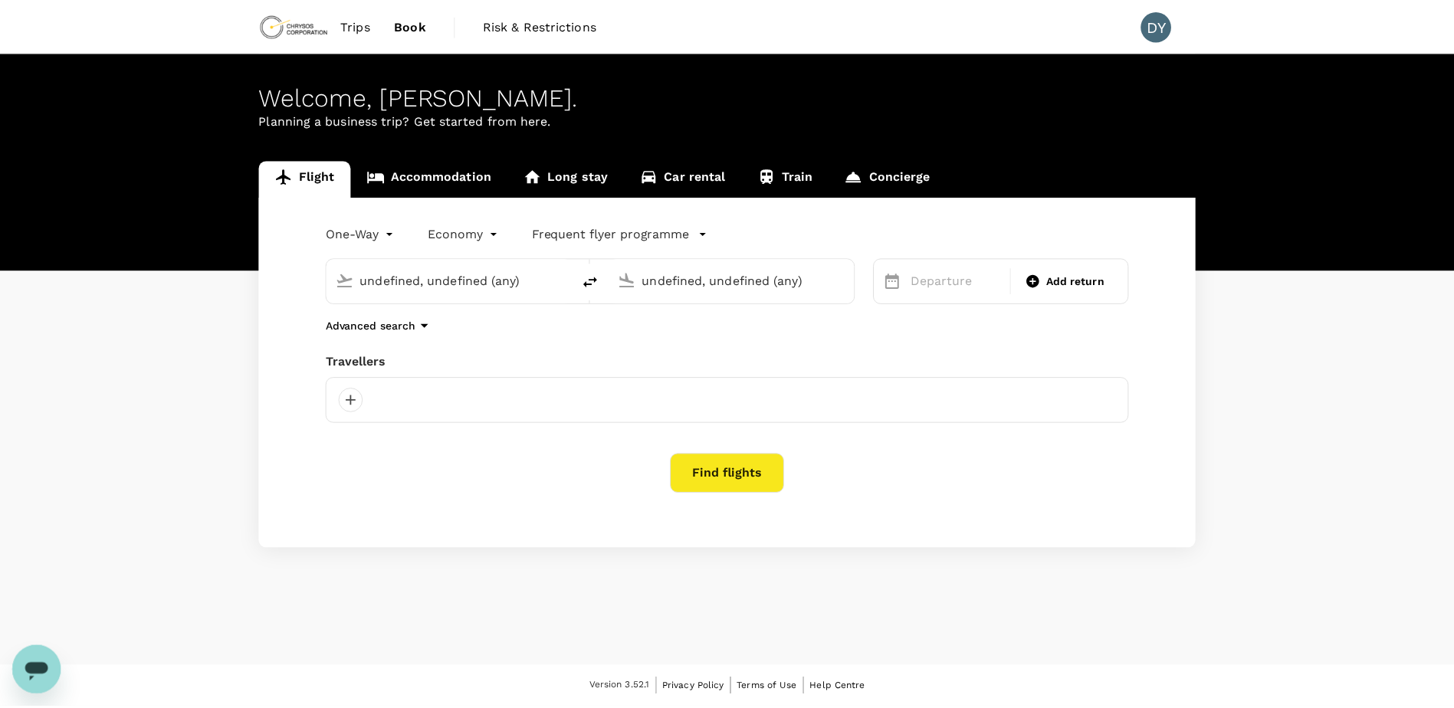
scroll to position [2, 0]
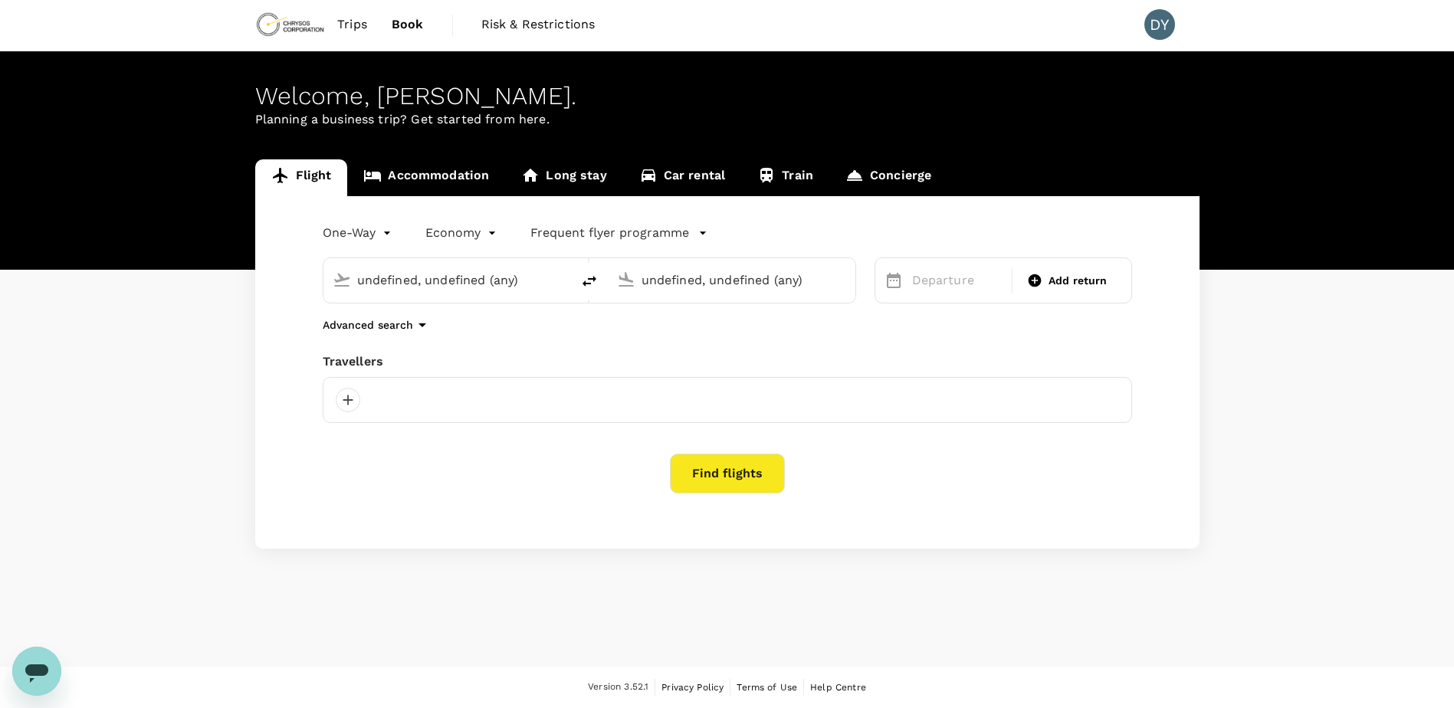
type input "Vancouver Intl (YVR)"
type input "Adelaide (ADL)"
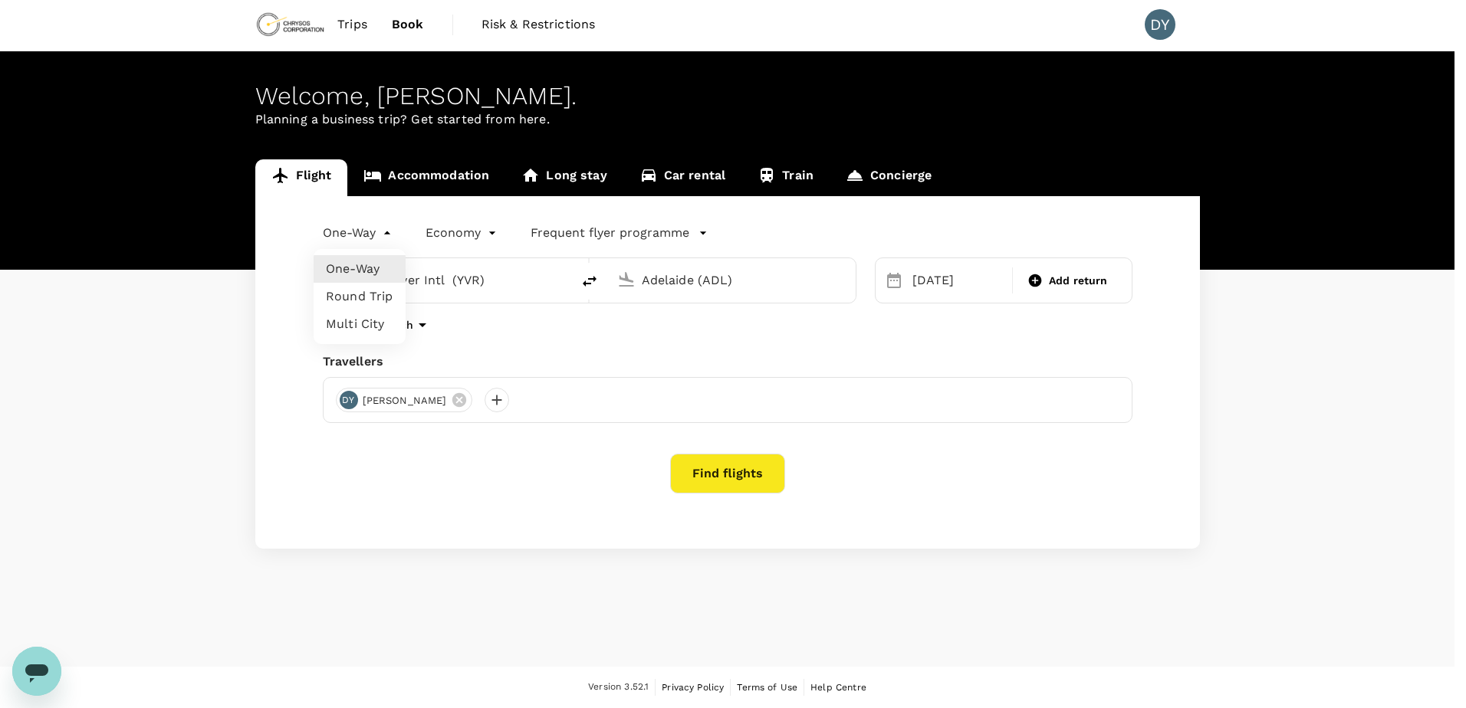
click at [373, 238] on body "Trips Book Risk & Restrictions DY Welcome , [PERSON_NAME] . Planning a business…" at bounding box center [733, 353] width 1466 height 710
click at [371, 291] on li "Round Trip" at bounding box center [360, 297] width 92 height 28
type input "roundtrip"
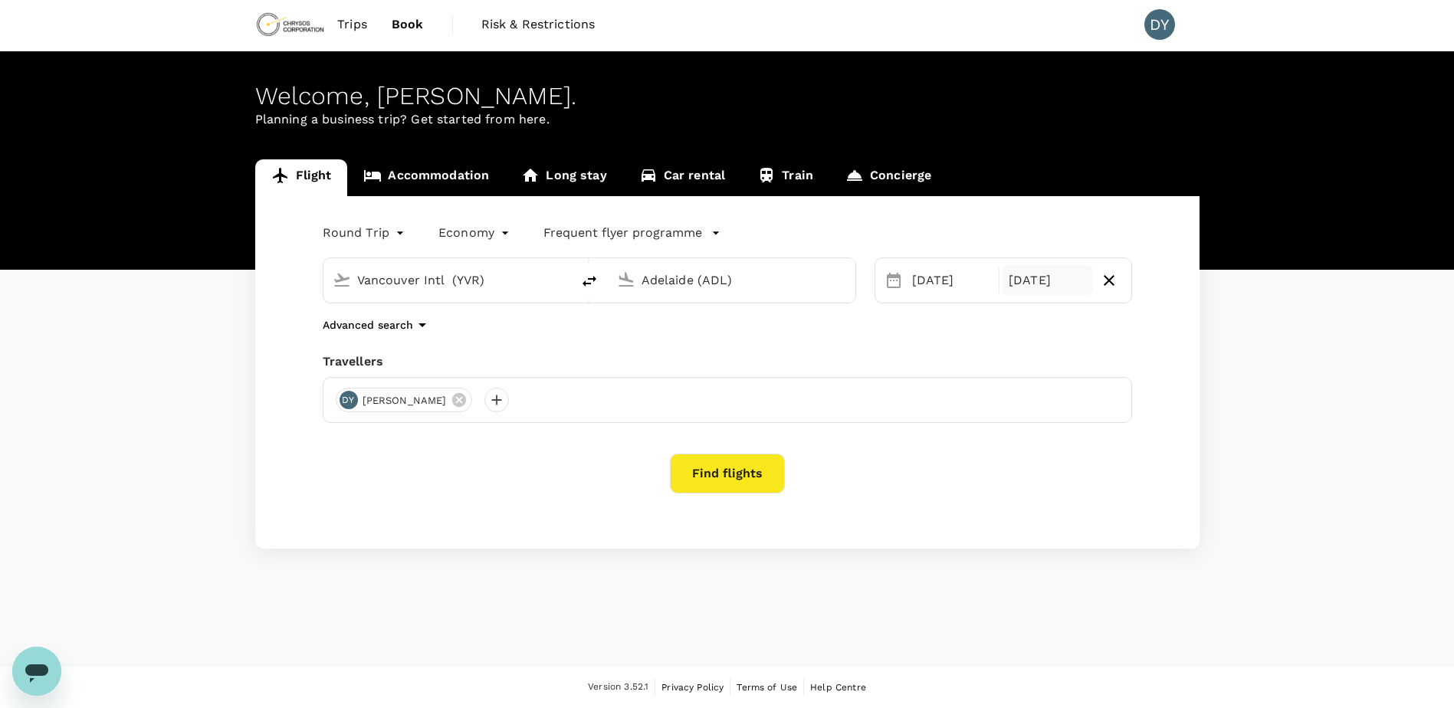
click at [1080, 268] on div "[DATE]" at bounding box center [1048, 280] width 90 height 31
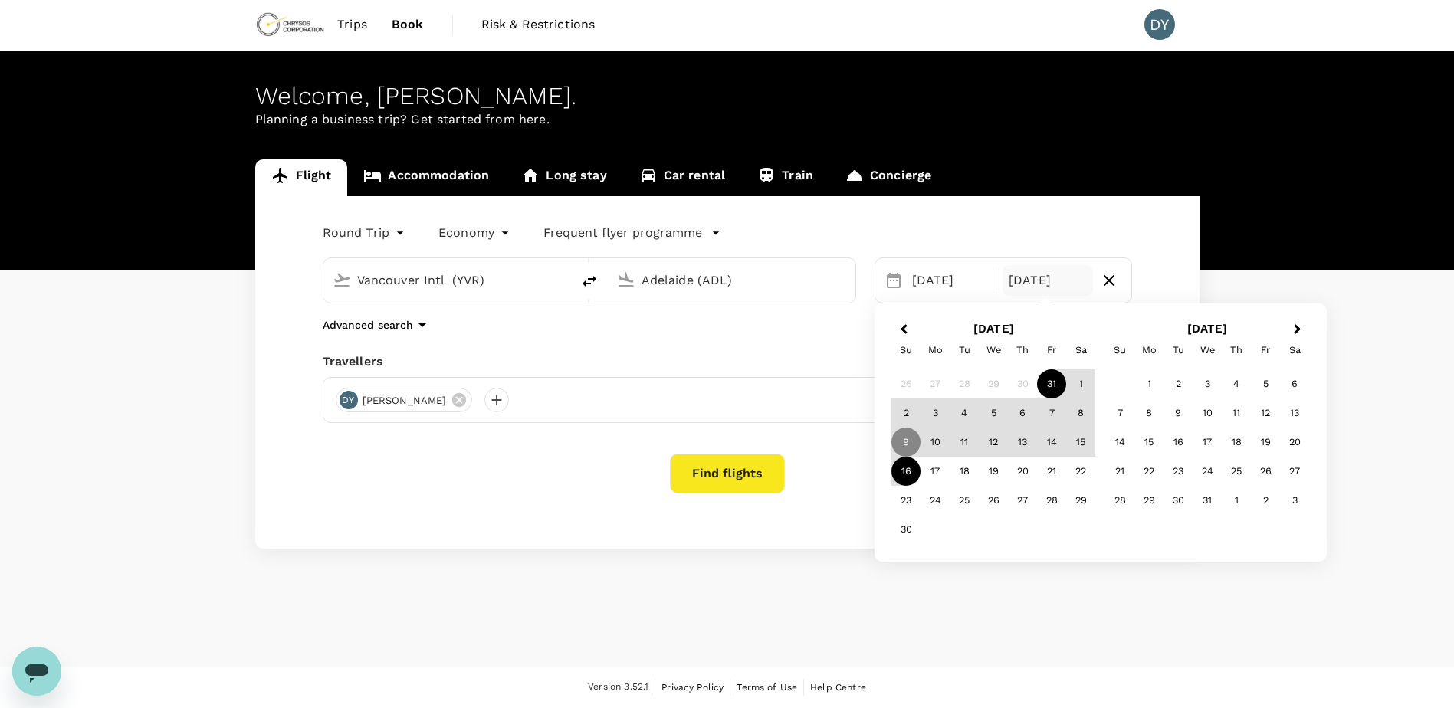
click at [908, 469] on div "16" at bounding box center [906, 471] width 29 height 29
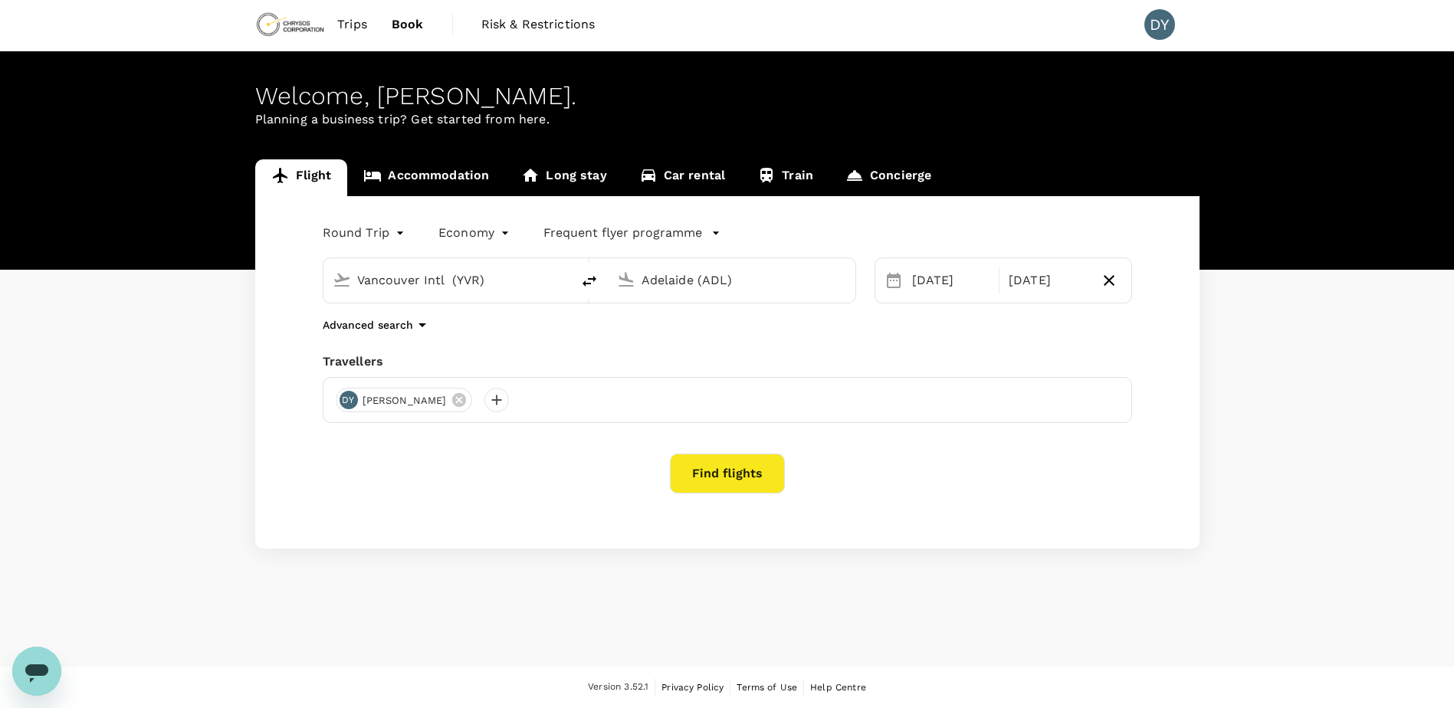
click at [728, 481] on button "Find flights" at bounding box center [727, 474] width 115 height 40
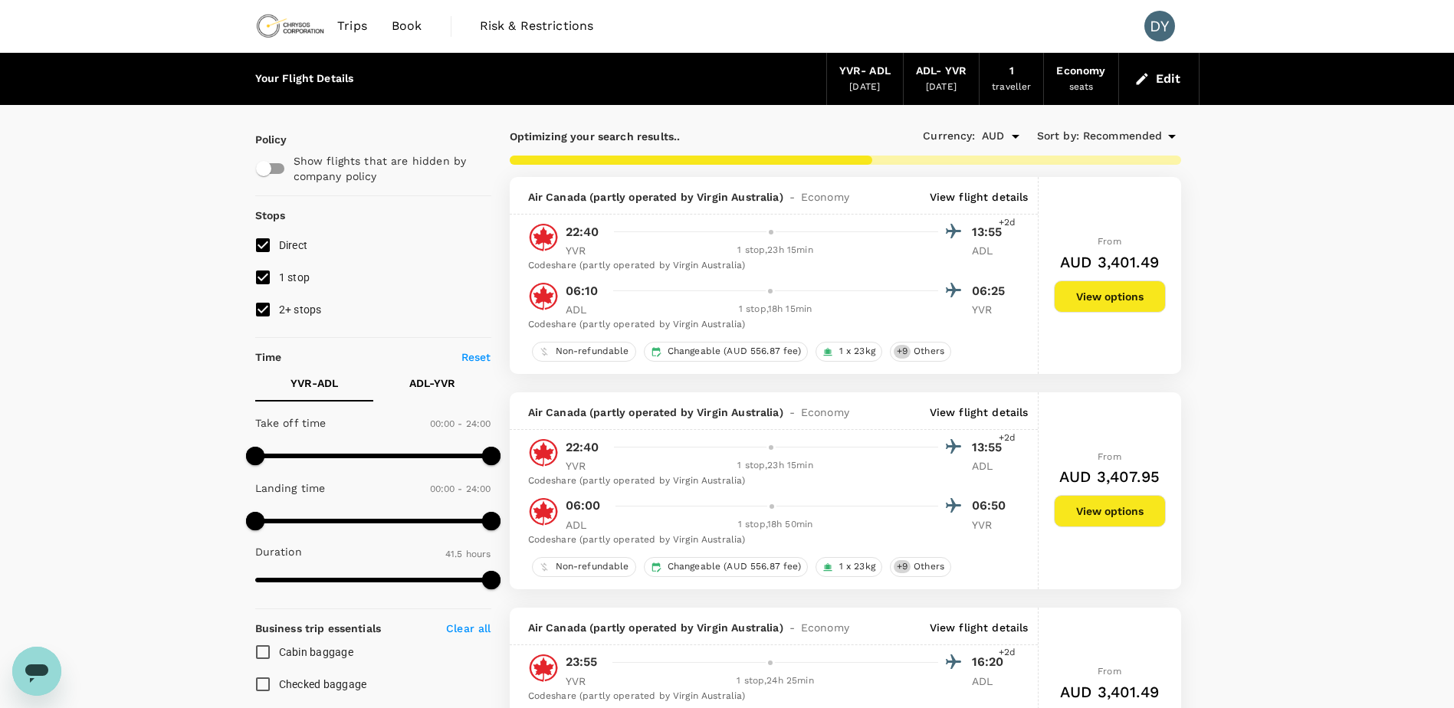
type input "2830"
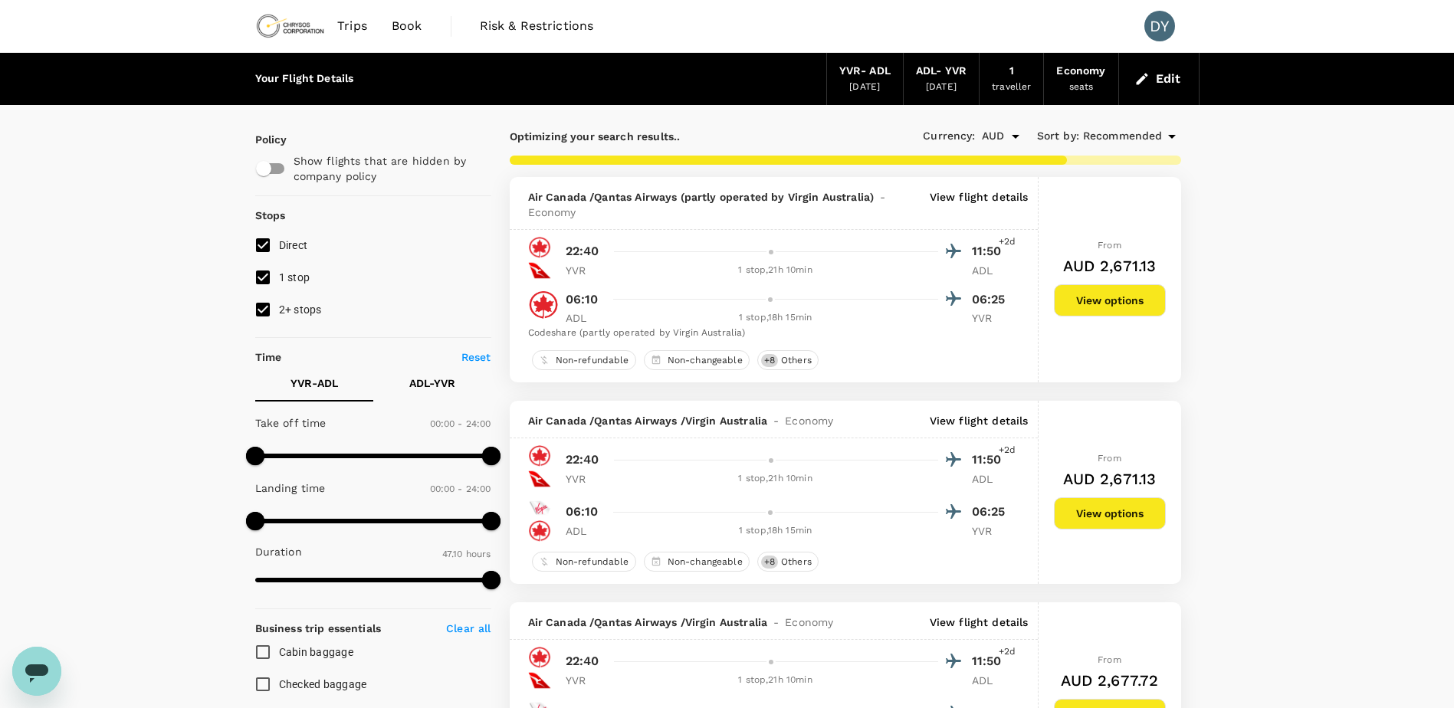
click at [271, 307] on input "2+ stops" at bounding box center [263, 310] width 32 height 32
checkbox input "false"
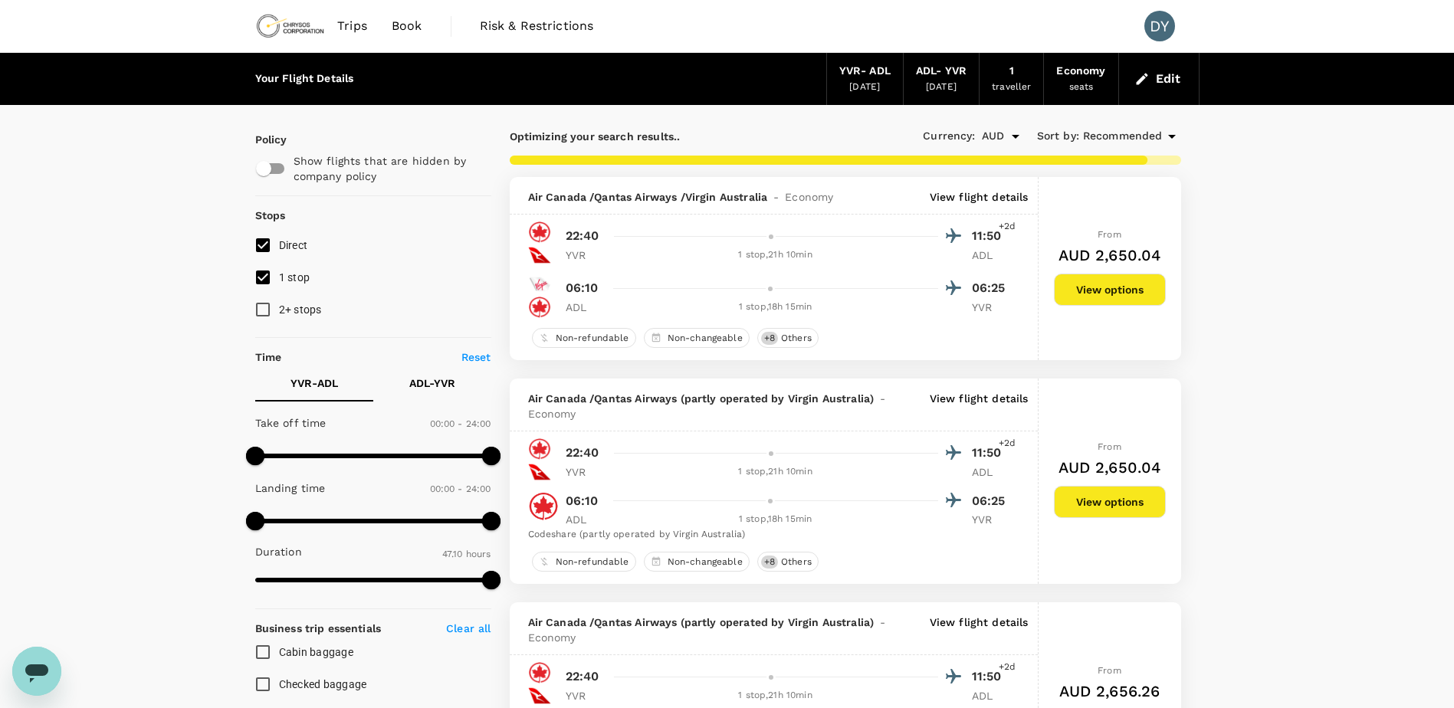
type input "3905"
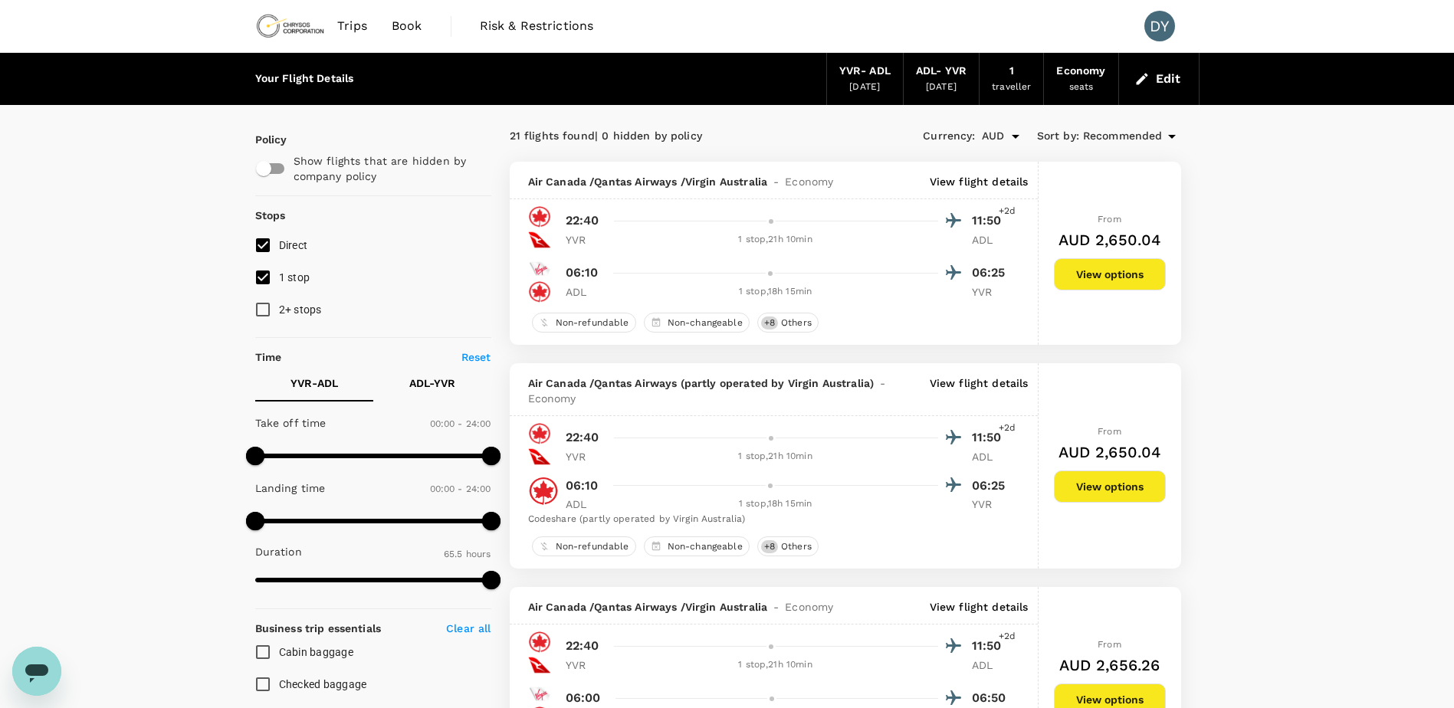
click at [1093, 266] on button "View options" at bounding box center [1110, 274] width 112 height 32
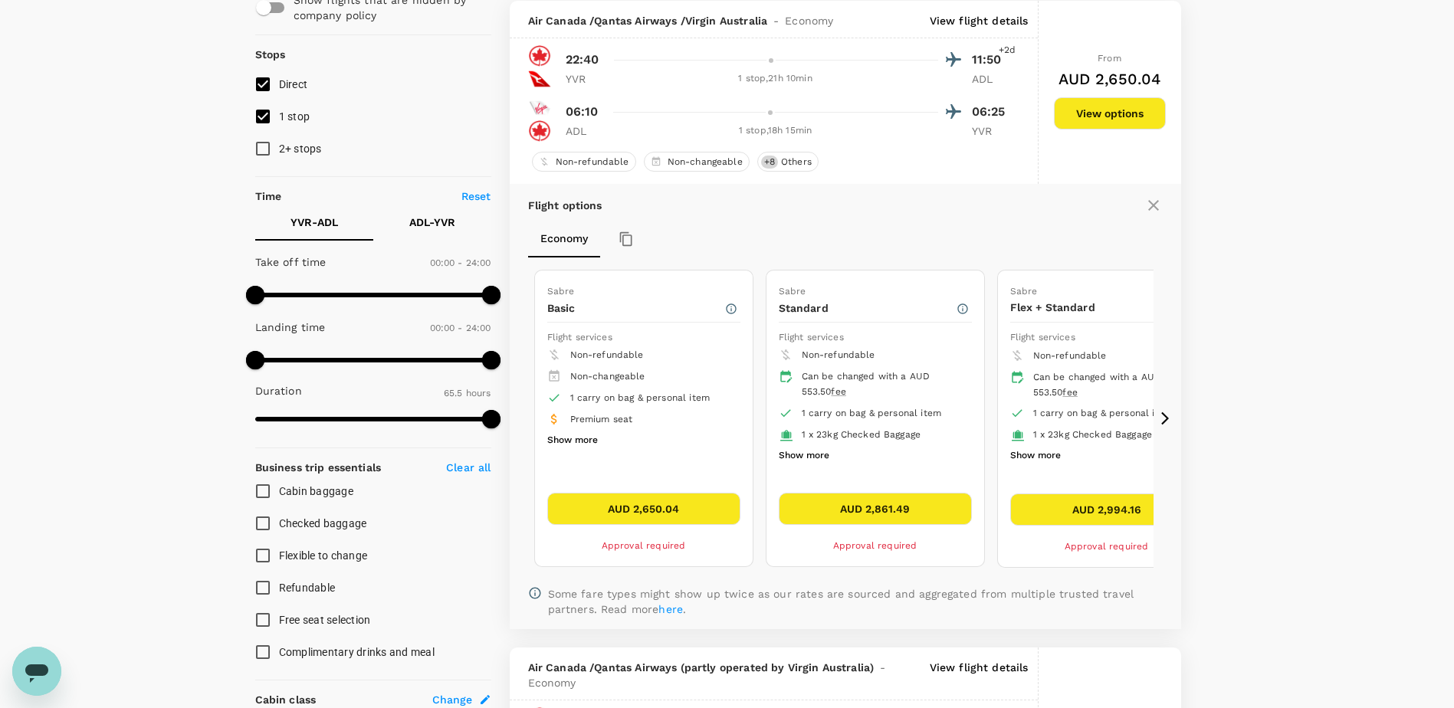
scroll to position [162, 0]
click at [1165, 418] on icon at bounding box center [1165, 417] width 15 height 15
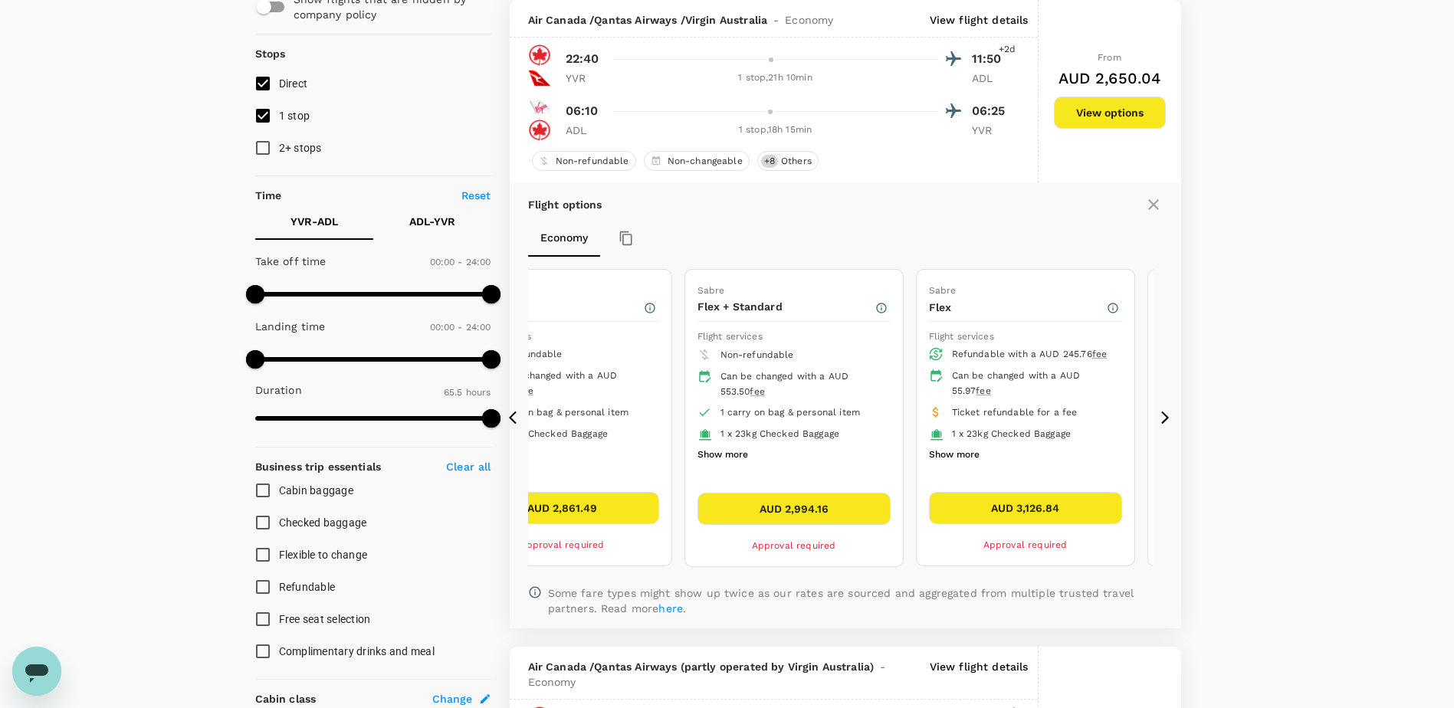
click at [1165, 418] on icon at bounding box center [1165, 417] width 15 height 15
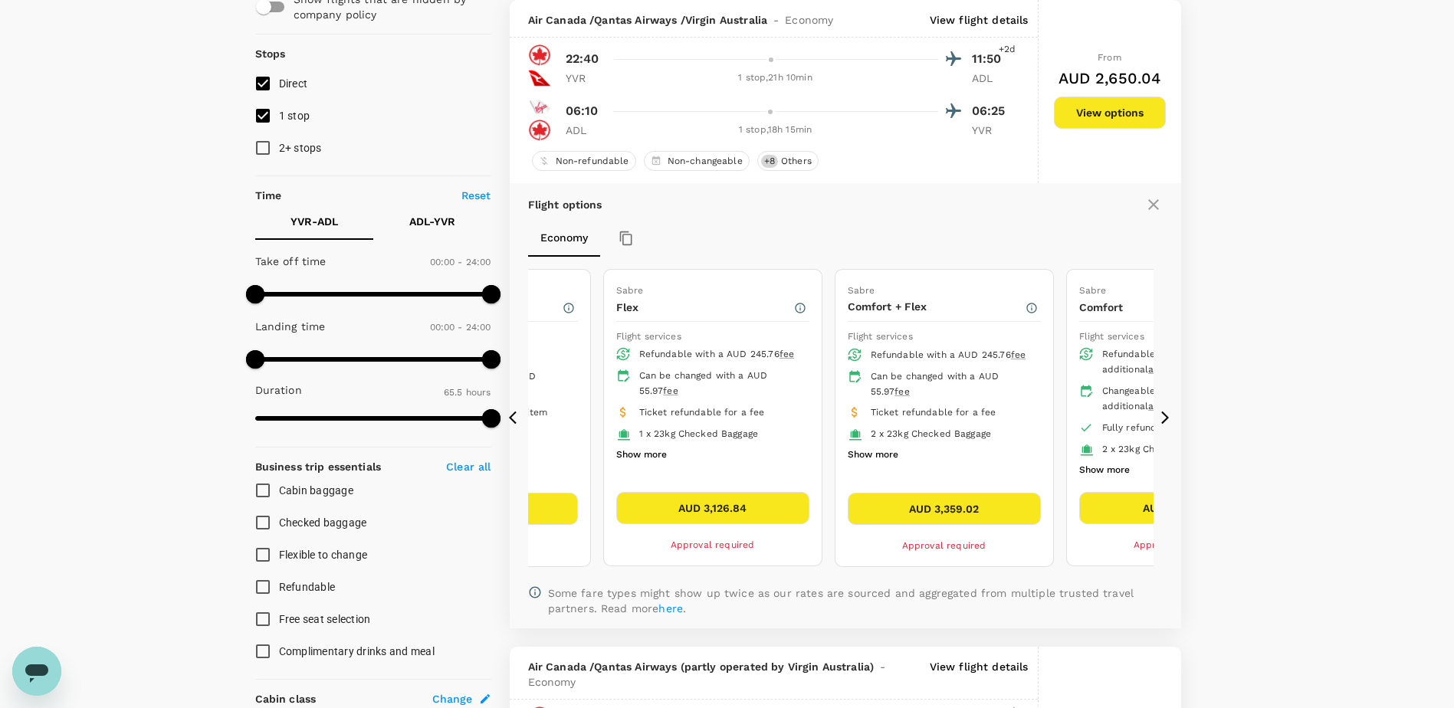
click at [1166, 422] on icon at bounding box center [1165, 417] width 15 height 15
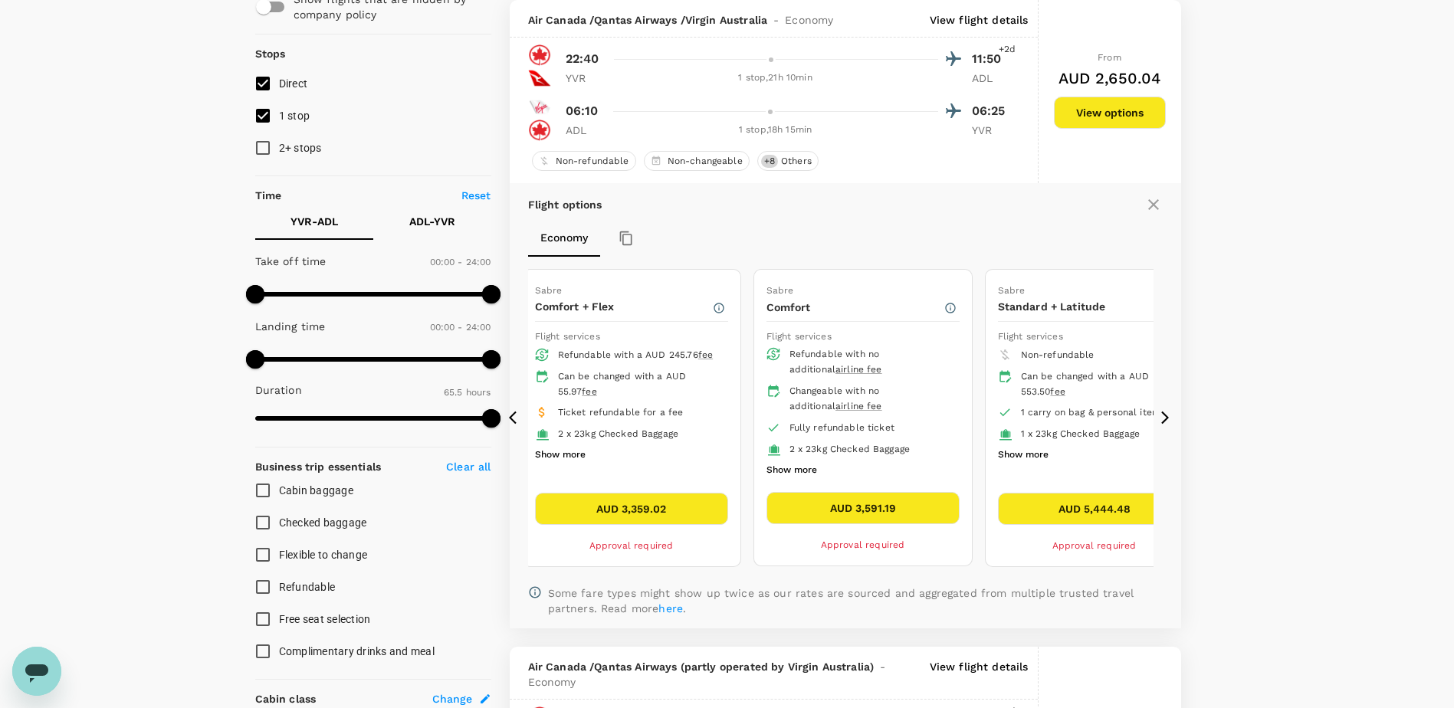
click at [515, 416] on icon at bounding box center [516, 417] width 15 height 15
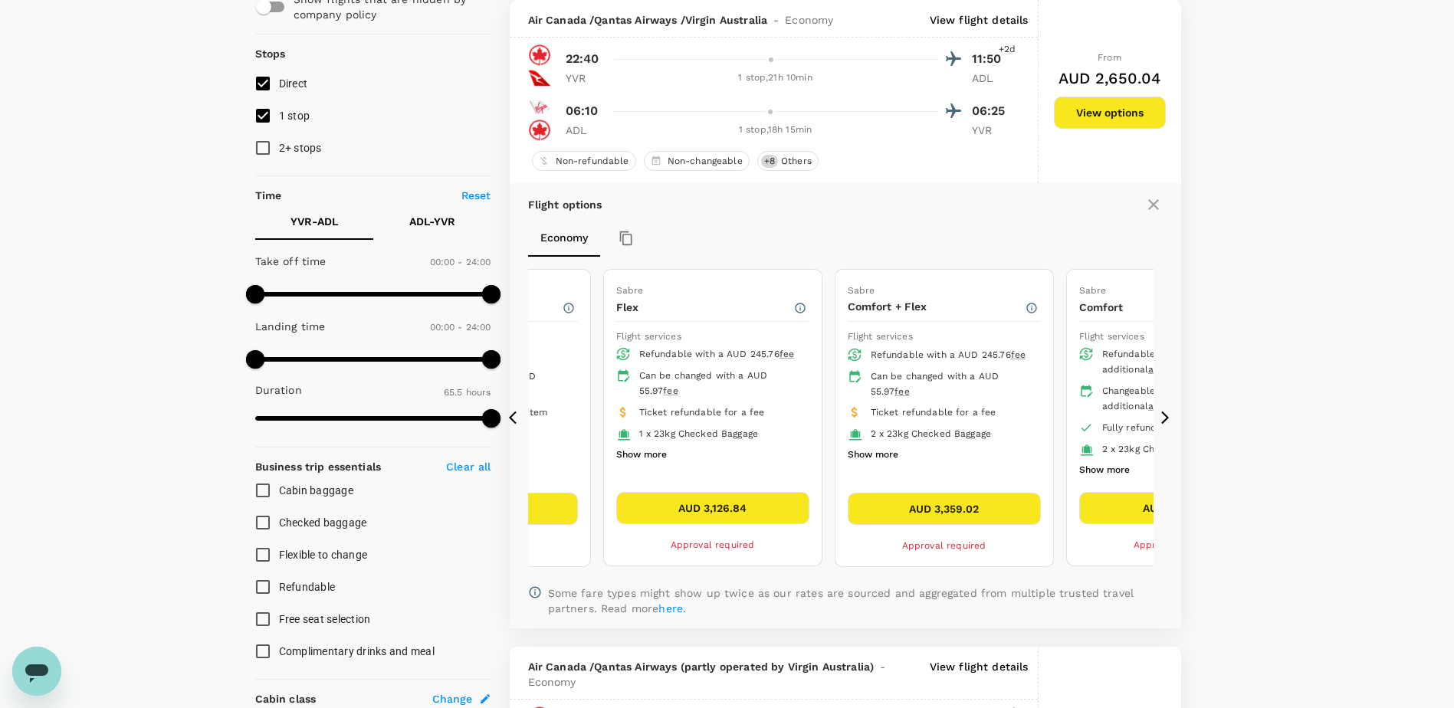
click at [515, 416] on icon at bounding box center [516, 417] width 15 height 15
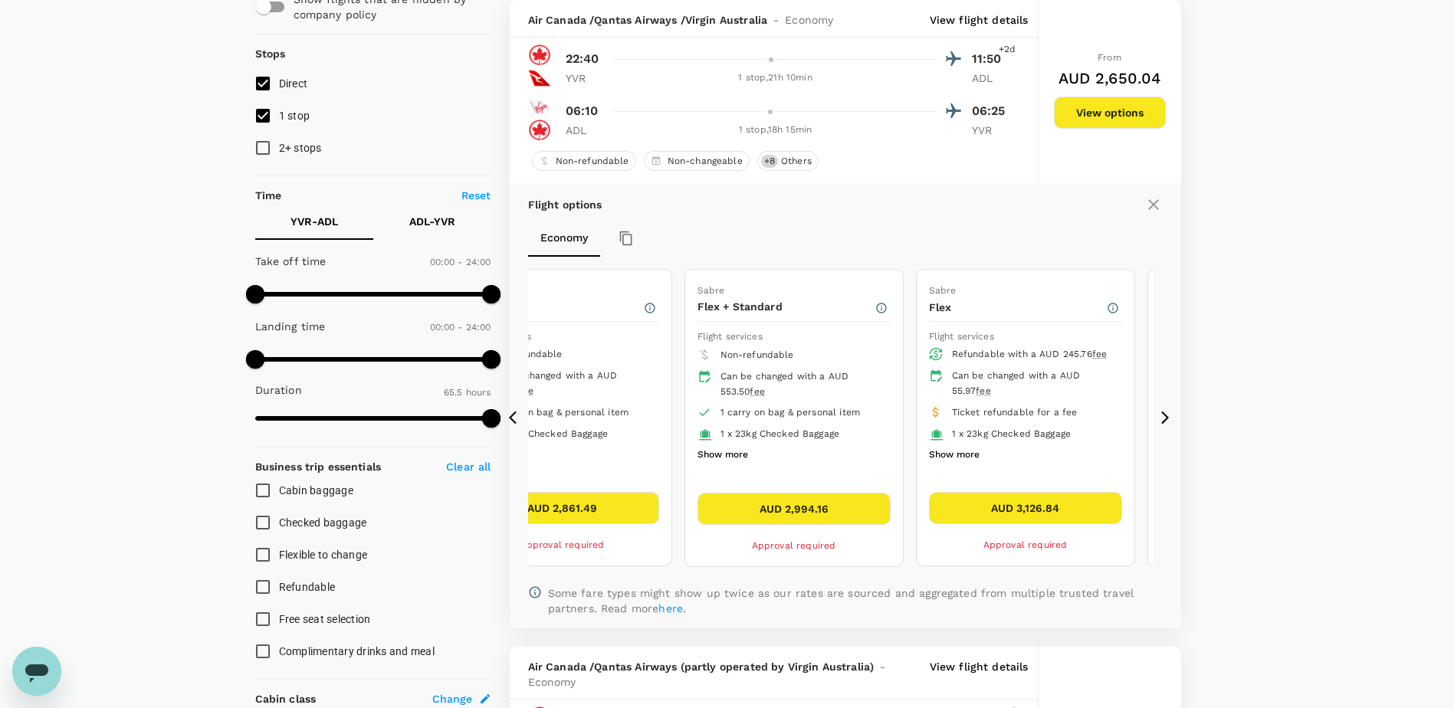
click at [515, 416] on icon at bounding box center [516, 417] width 15 height 15
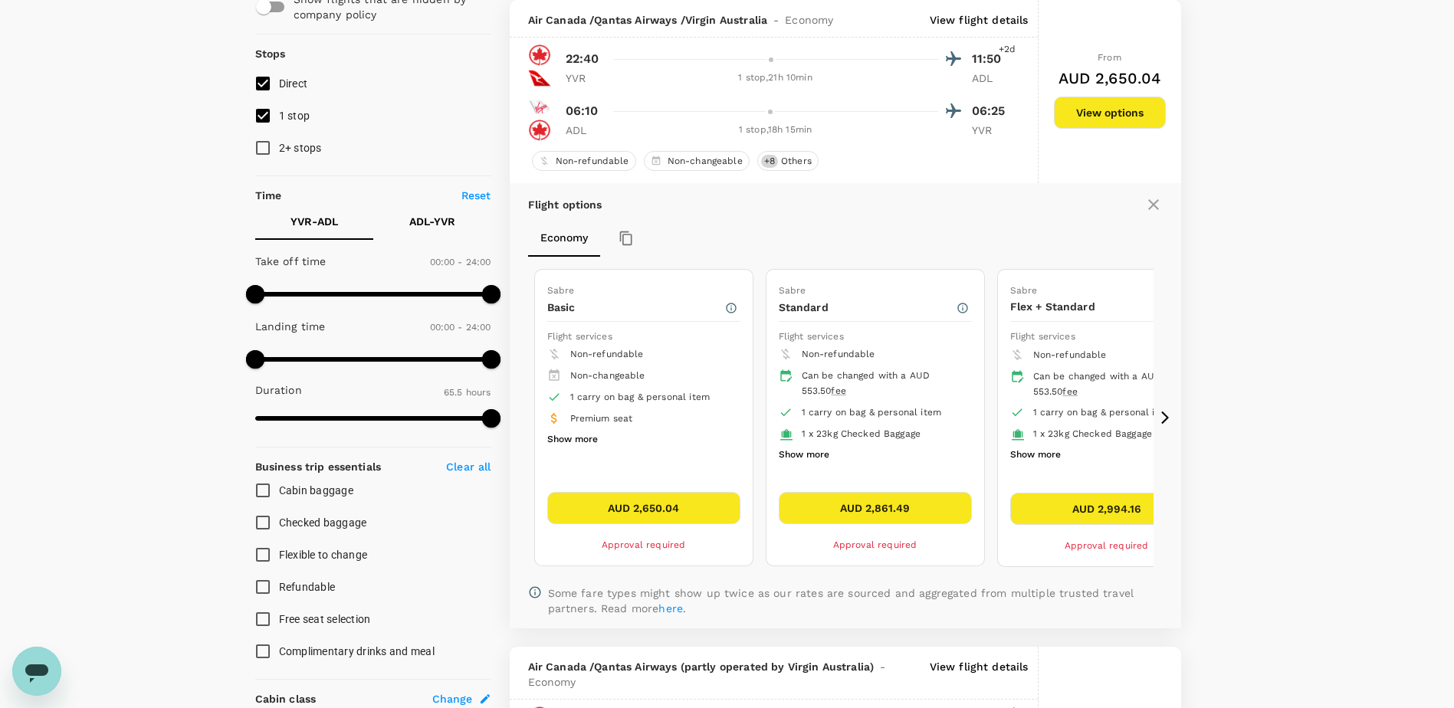
click at [1168, 420] on icon at bounding box center [1165, 417] width 15 height 15
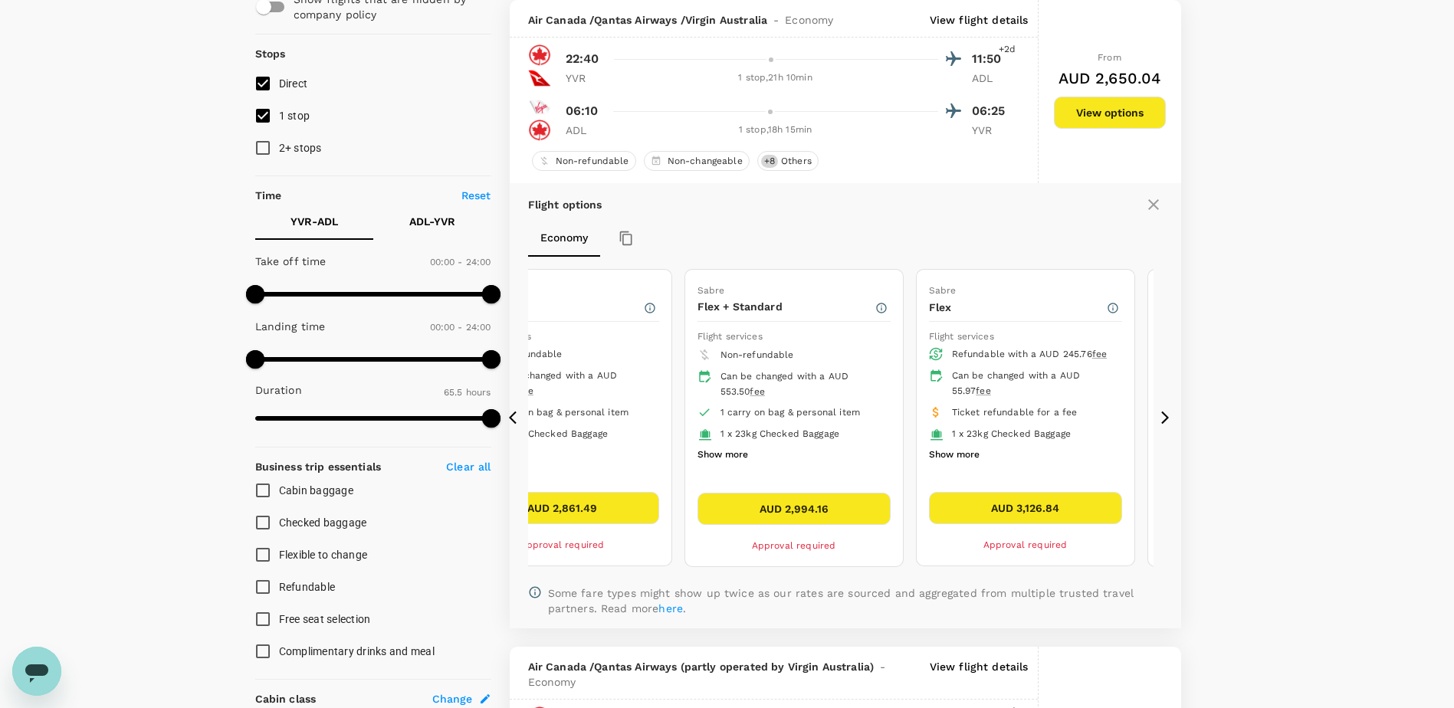
click at [1166, 420] on icon at bounding box center [1166, 418] width 8 height 13
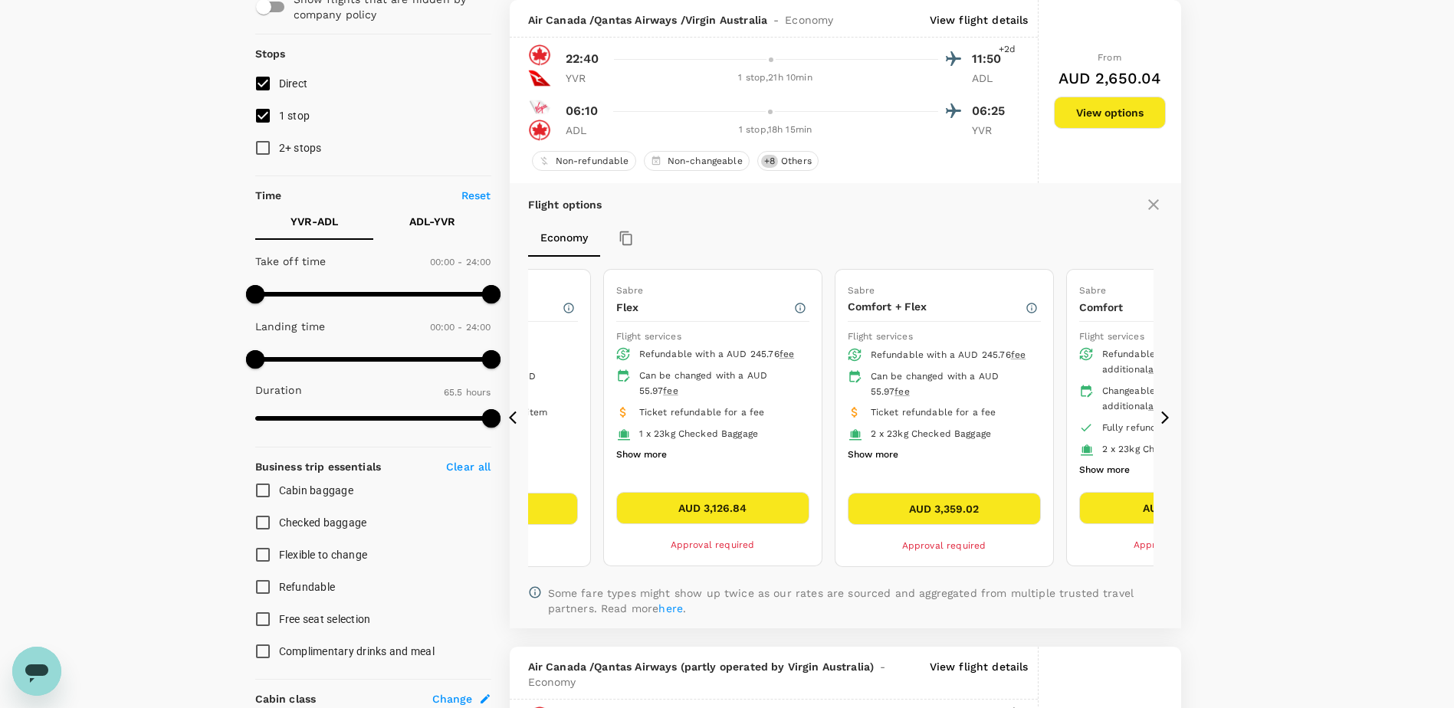
click at [1166, 420] on icon at bounding box center [1166, 418] width 8 height 13
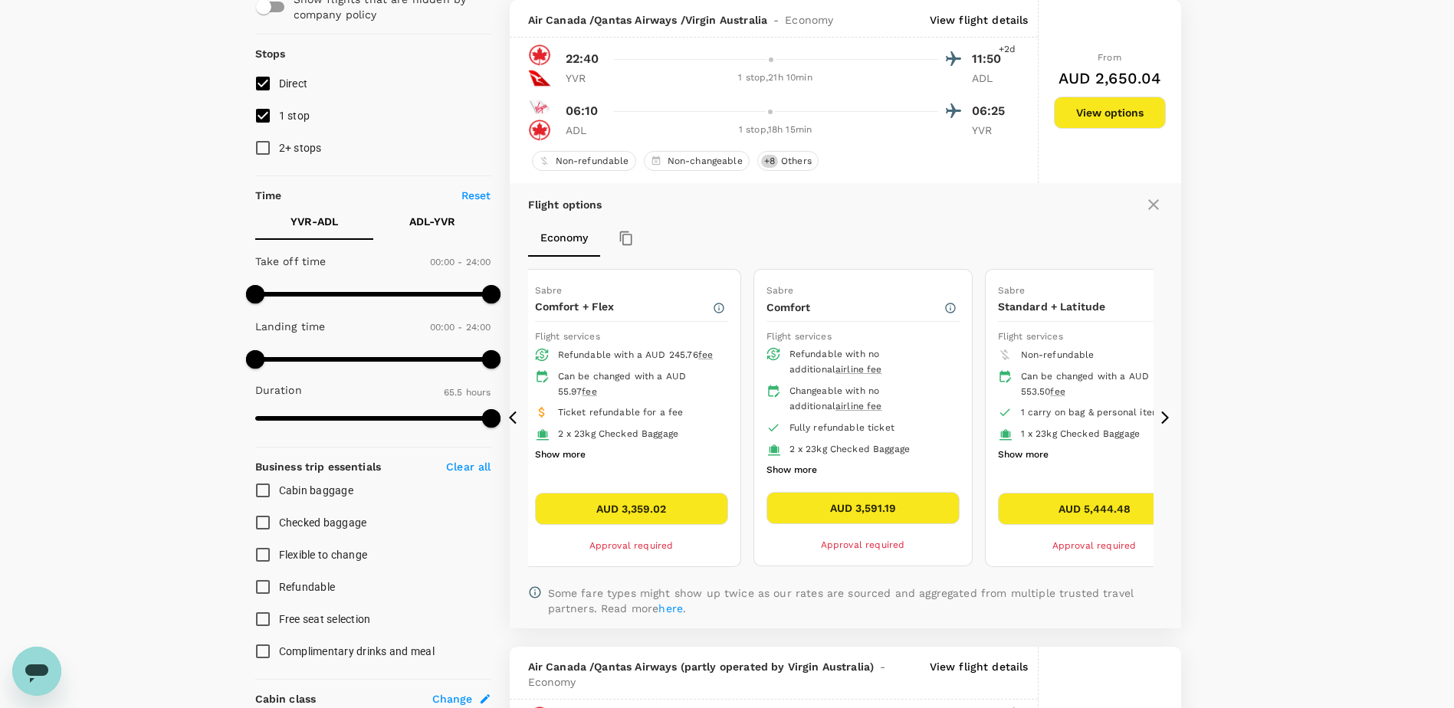
click at [1166, 420] on icon at bounding box center [1166, 418] width 8 height 13
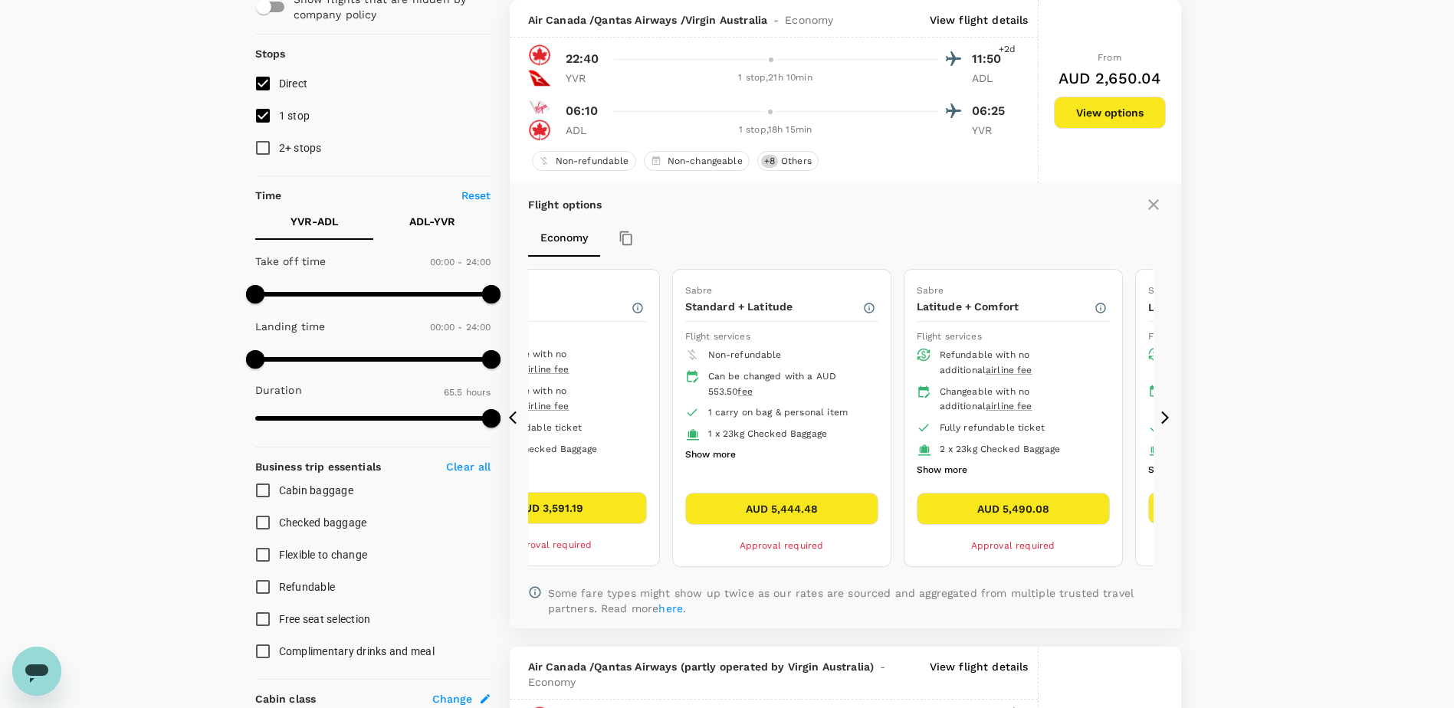
click at [514, 421] on icon at bounding box center [516, 417] width 15 height 15
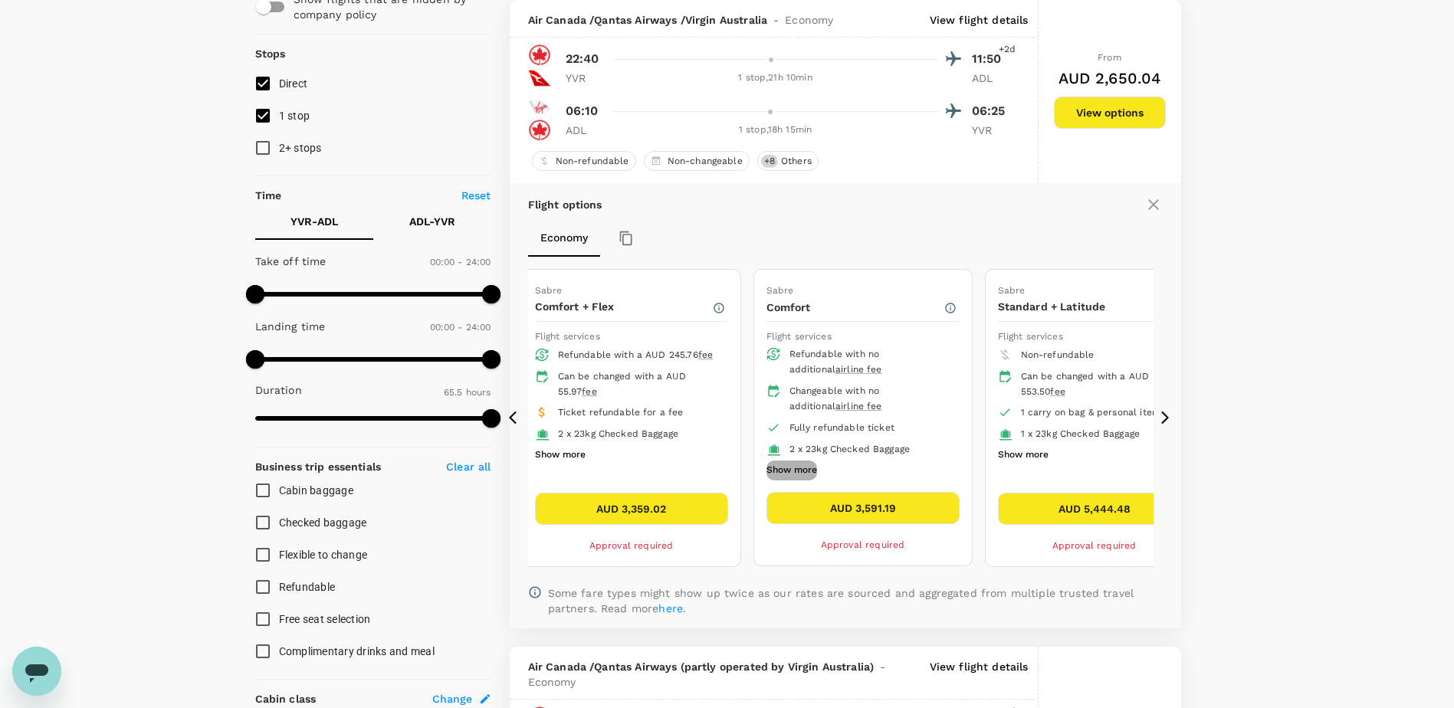
click at [810, 470] on button "Show more" at bounding box center [792, 471] width 51 height 20
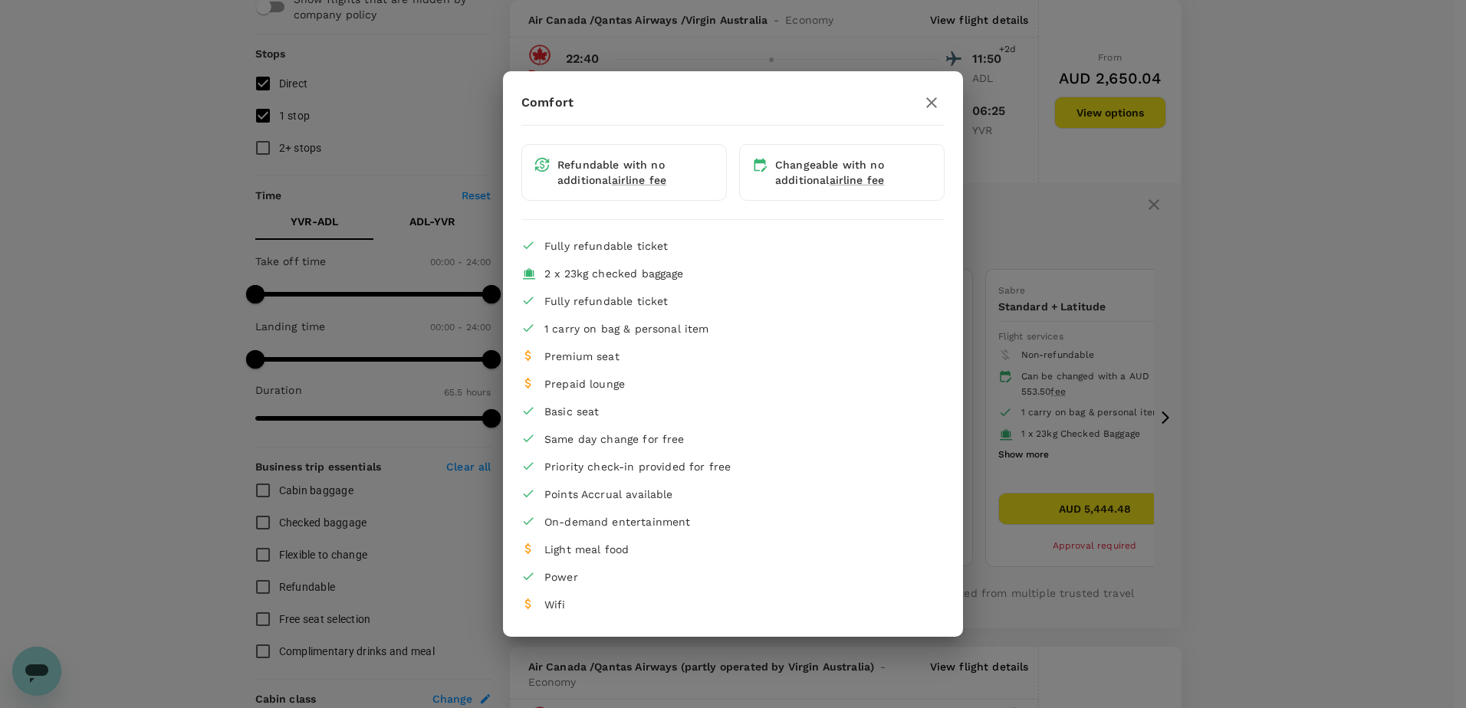
click at [938, 103] on icon "button" at bounding box center [931, 103] width 18 height 18
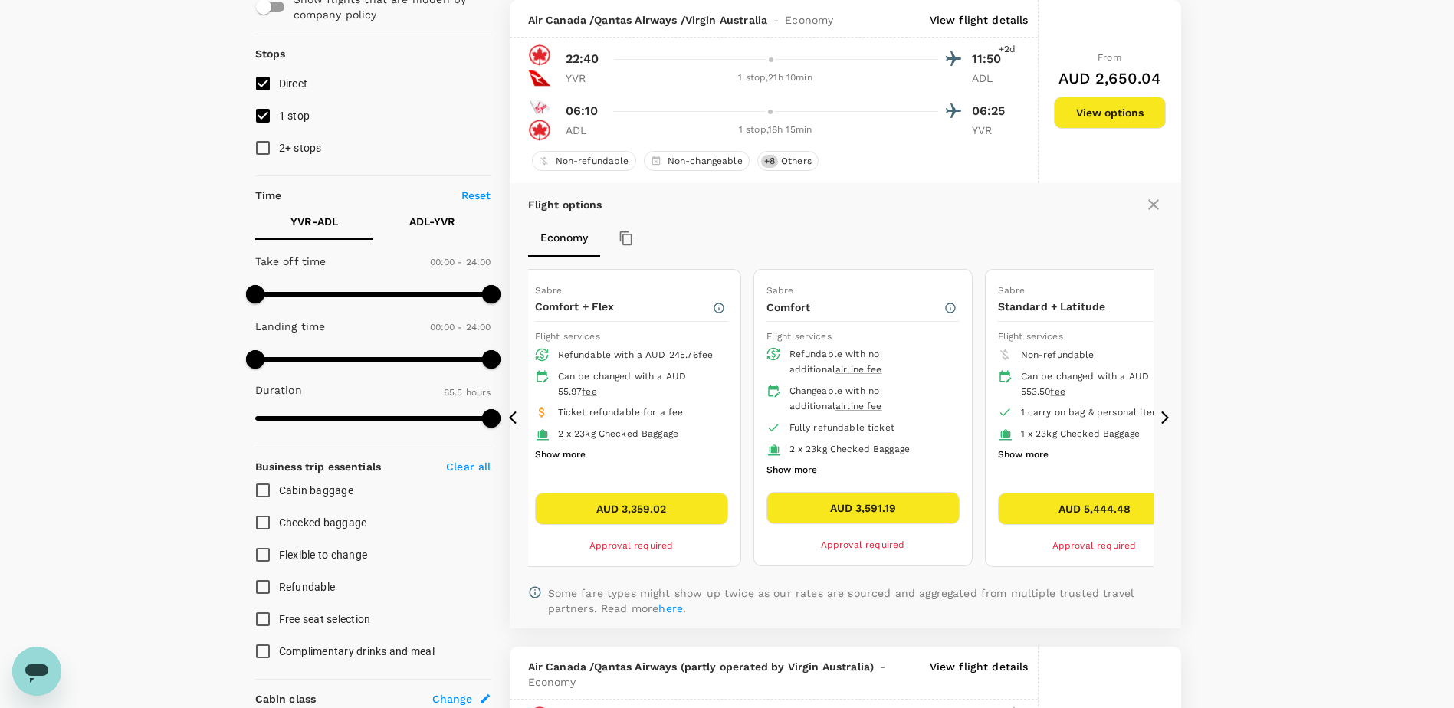
click at [1027, 452] on button "Show more" at bounding box center [1023, 455] width 51 height 20
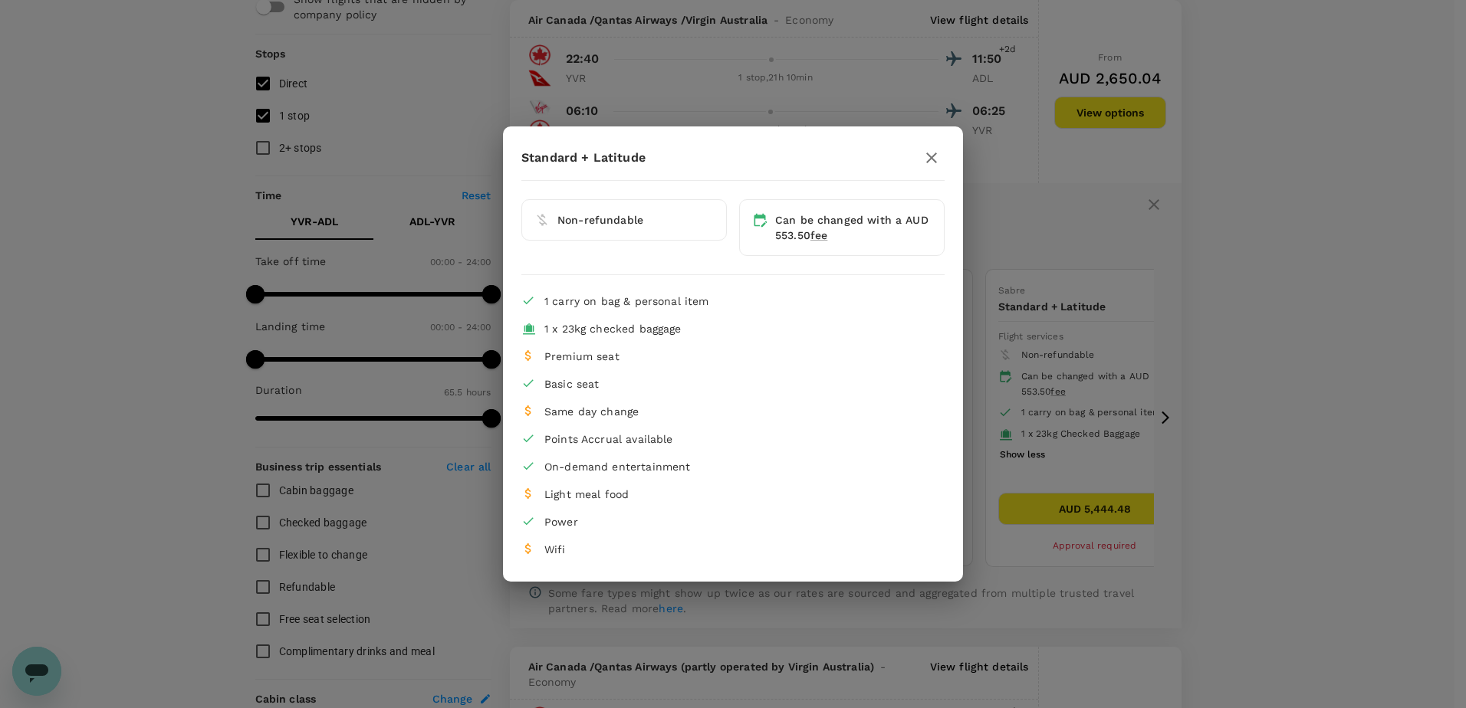
click at [933, 166] on icon "button" at bounding box center [931, 158] width 18 height 18
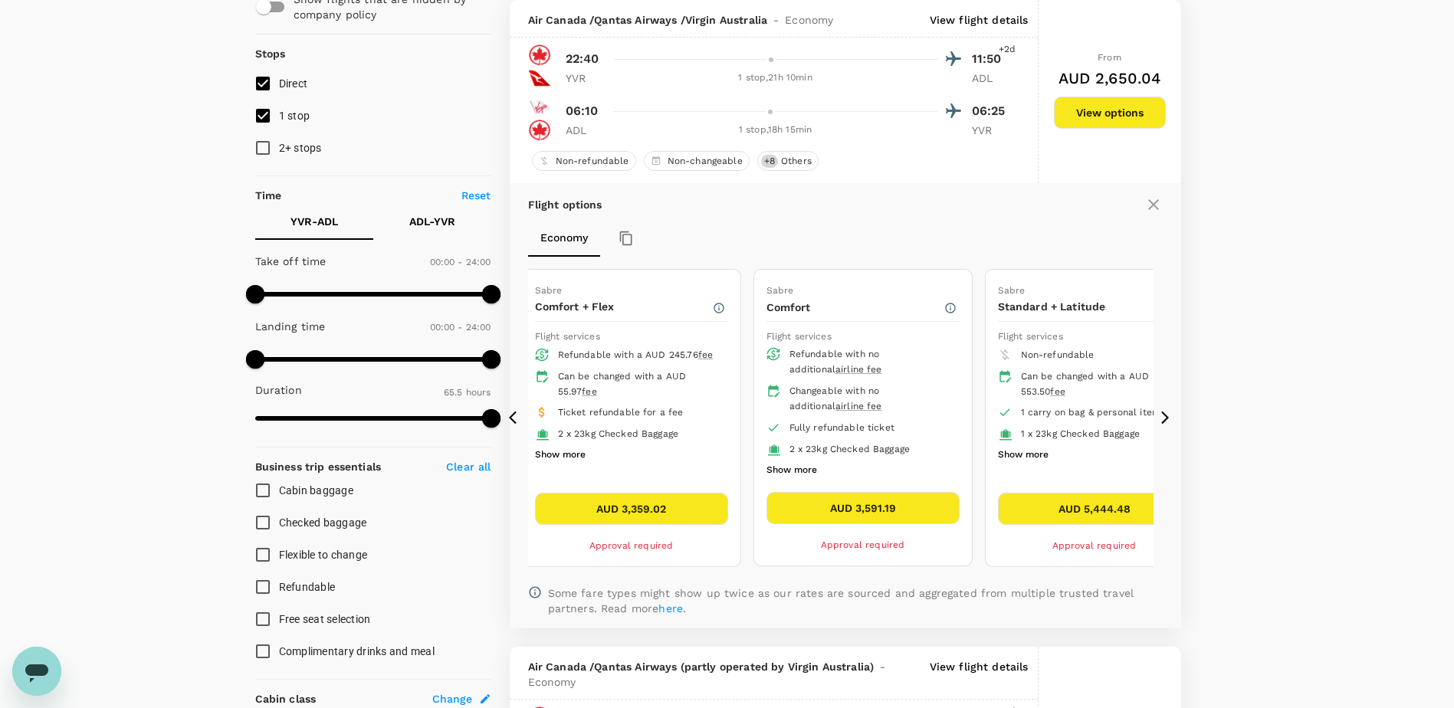
click at [579, 454] on button "Show more" at bounding box center [560, 455] width 51 height 20
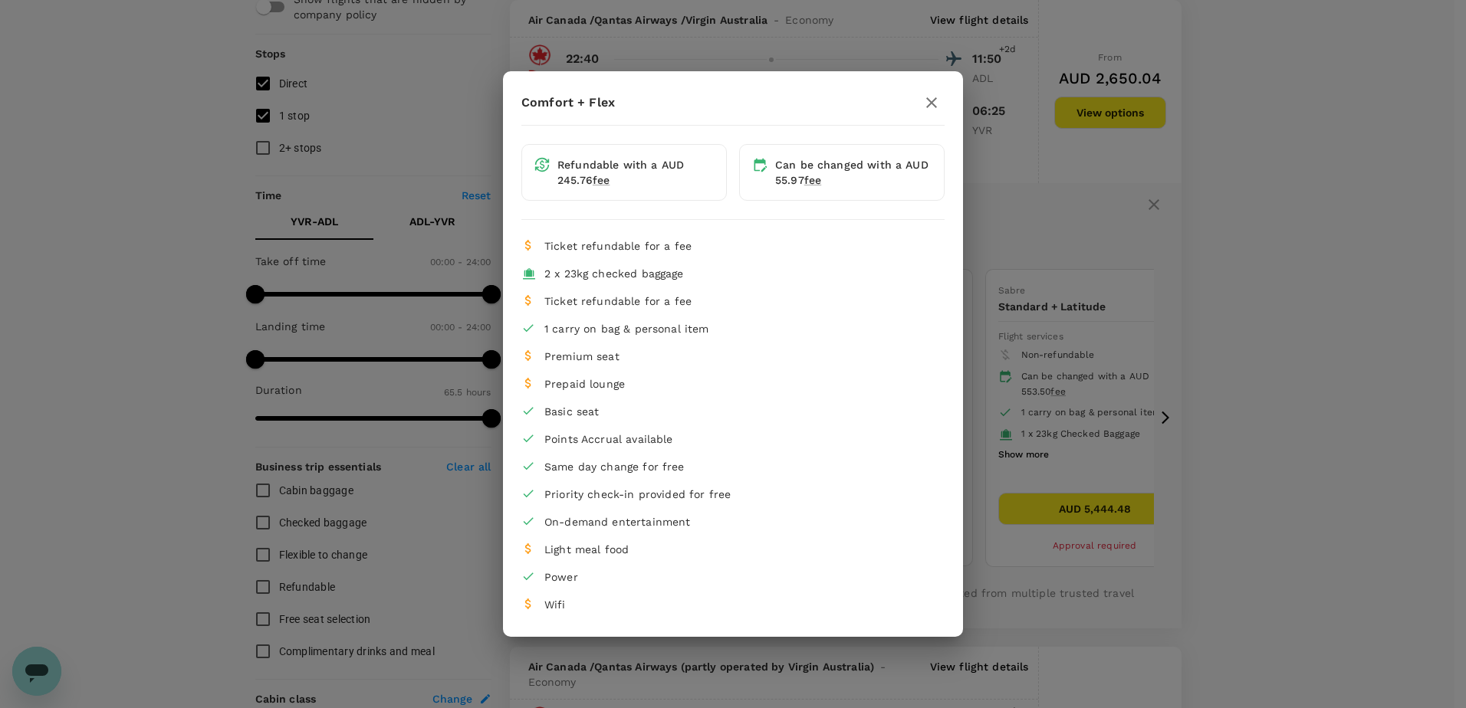
click at [932, 108] on icon "button" at bounding box center [931, 103] width 18 height 18
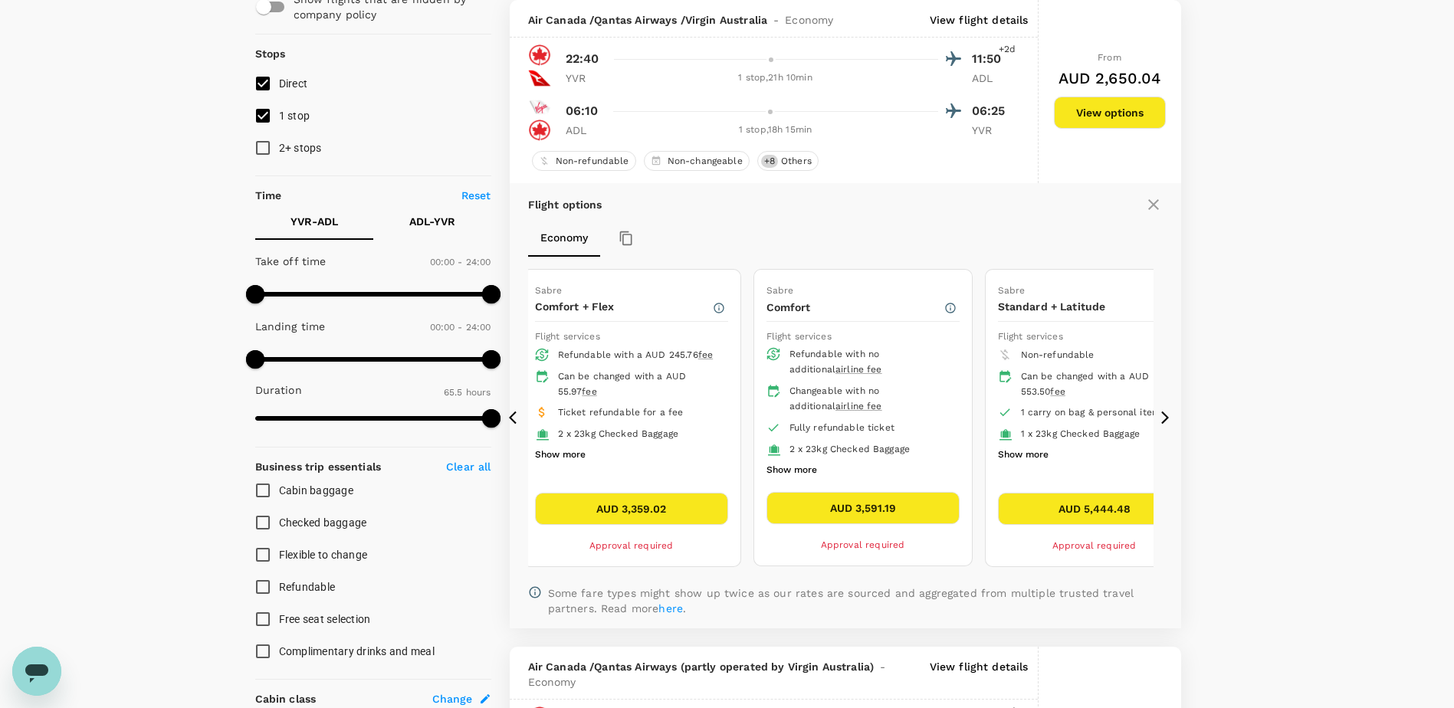
click at [626, 242] on icon "button" at bounding box center [626, 238] width 15 height 15
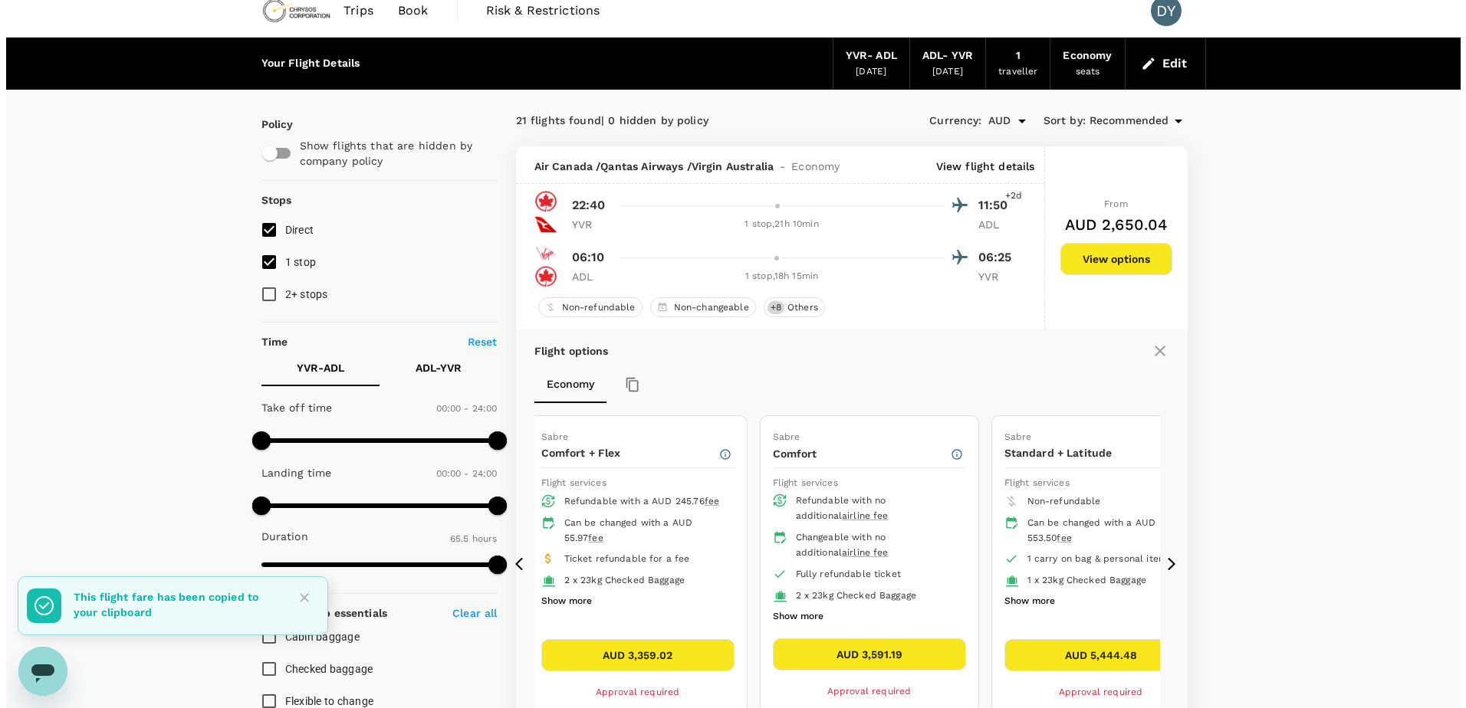
scroll to position [8, 0]
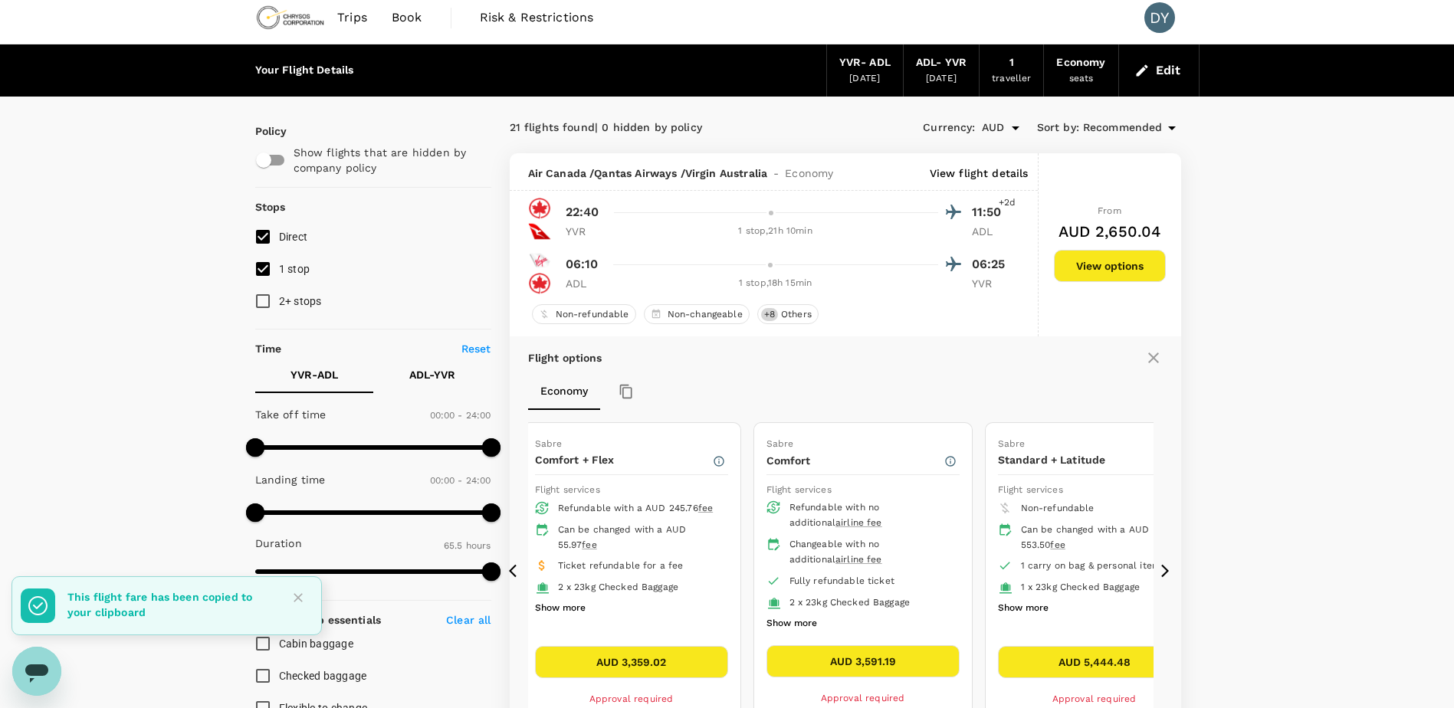
click at [960, 175] on p "View flight details" at bounding box center [979, 173] width 99 height 15
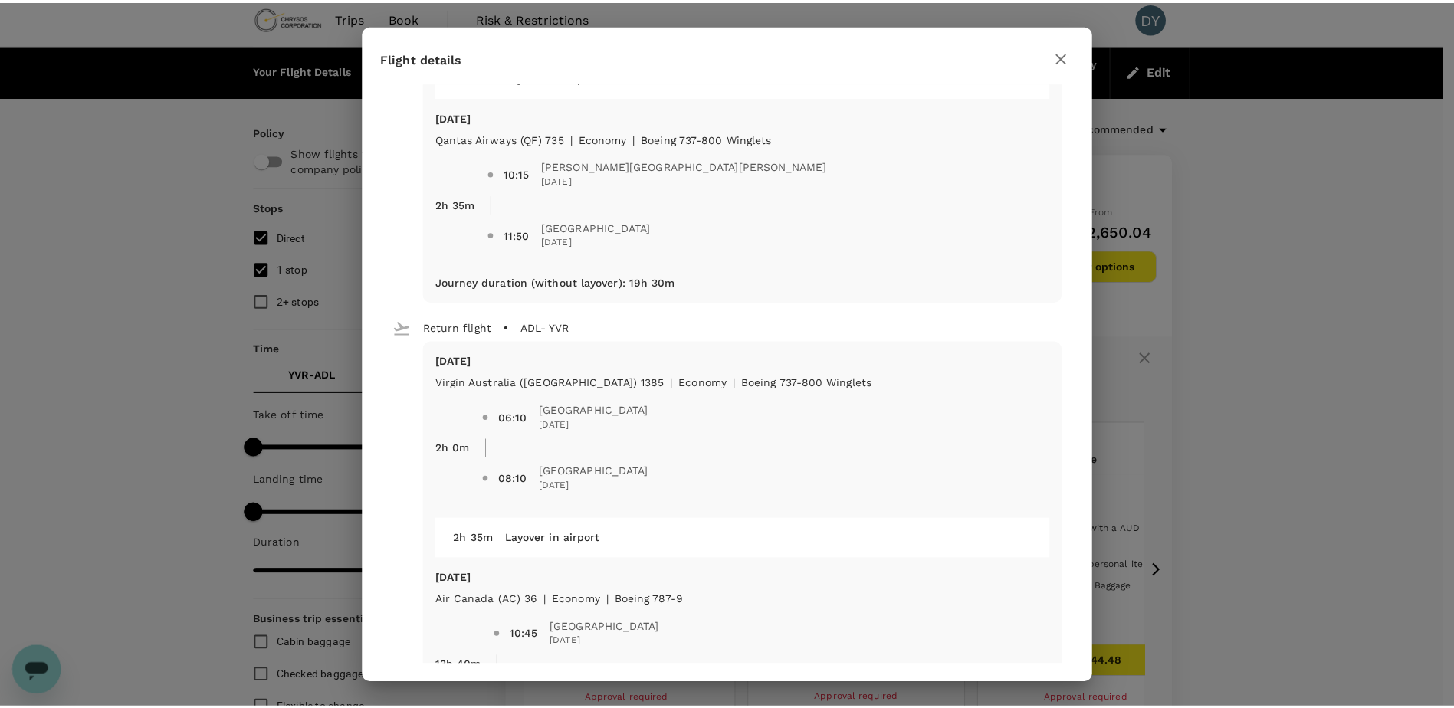
scroll to position [0, 0]
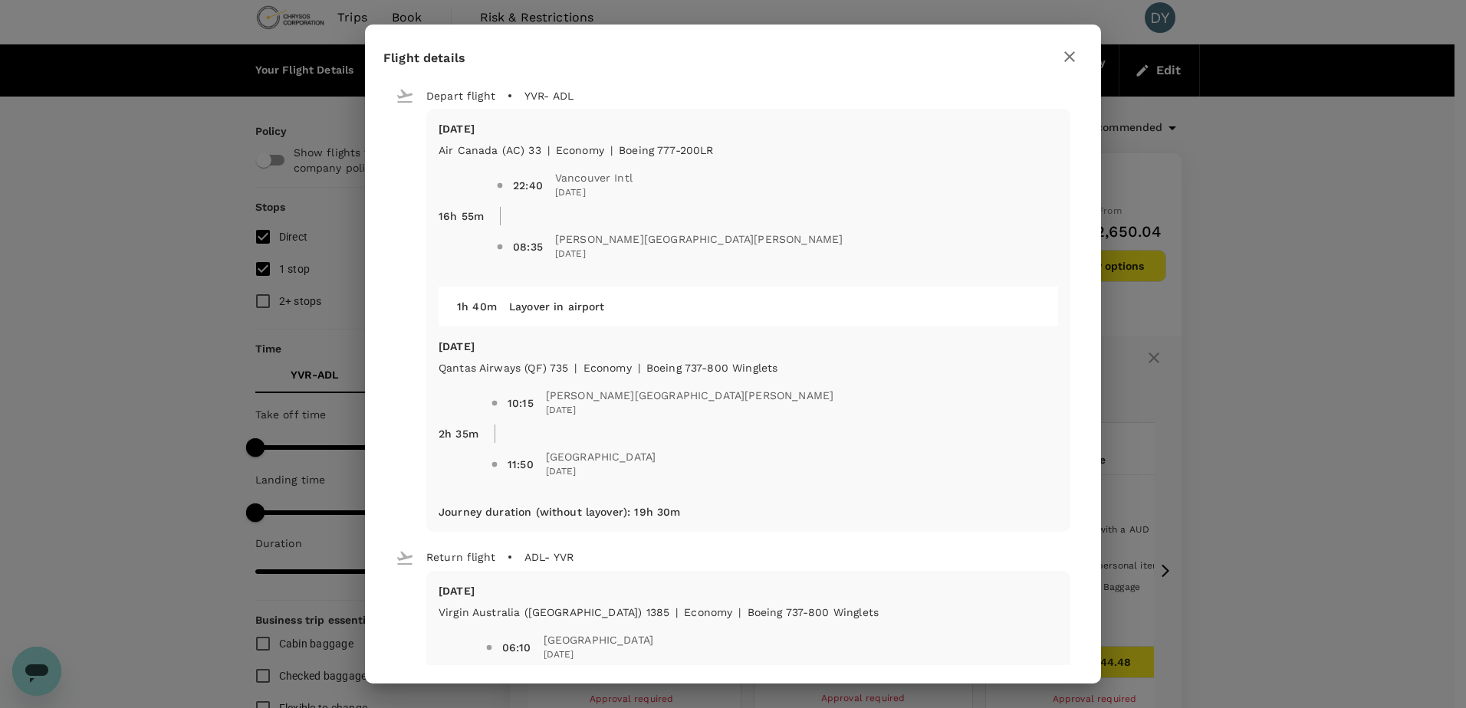
click at [1073, 61] on icon "button" at bounding box center [1069, 56] width 11 height 11
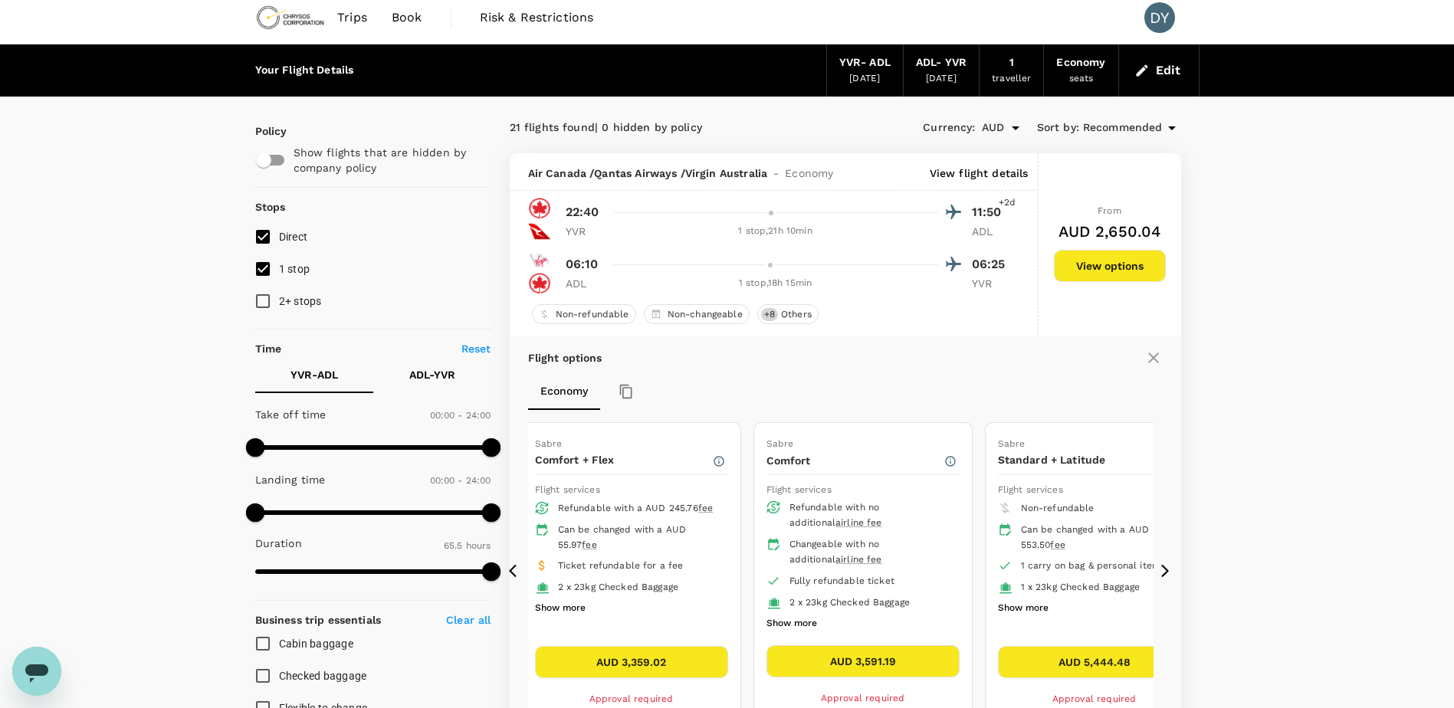
click at [1161, 351] on icon at bounding box center [1154, 358] width 18 height 18
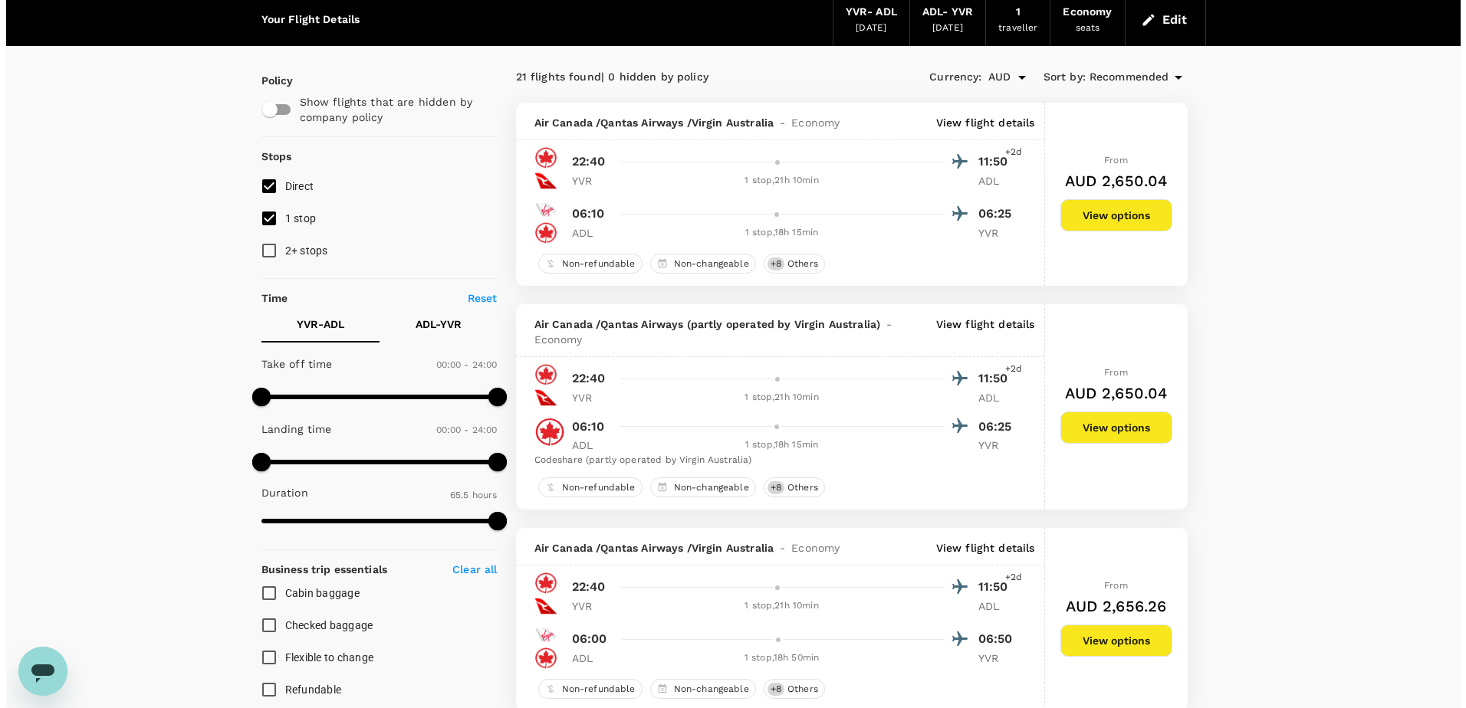
scroll to position [85, 0]
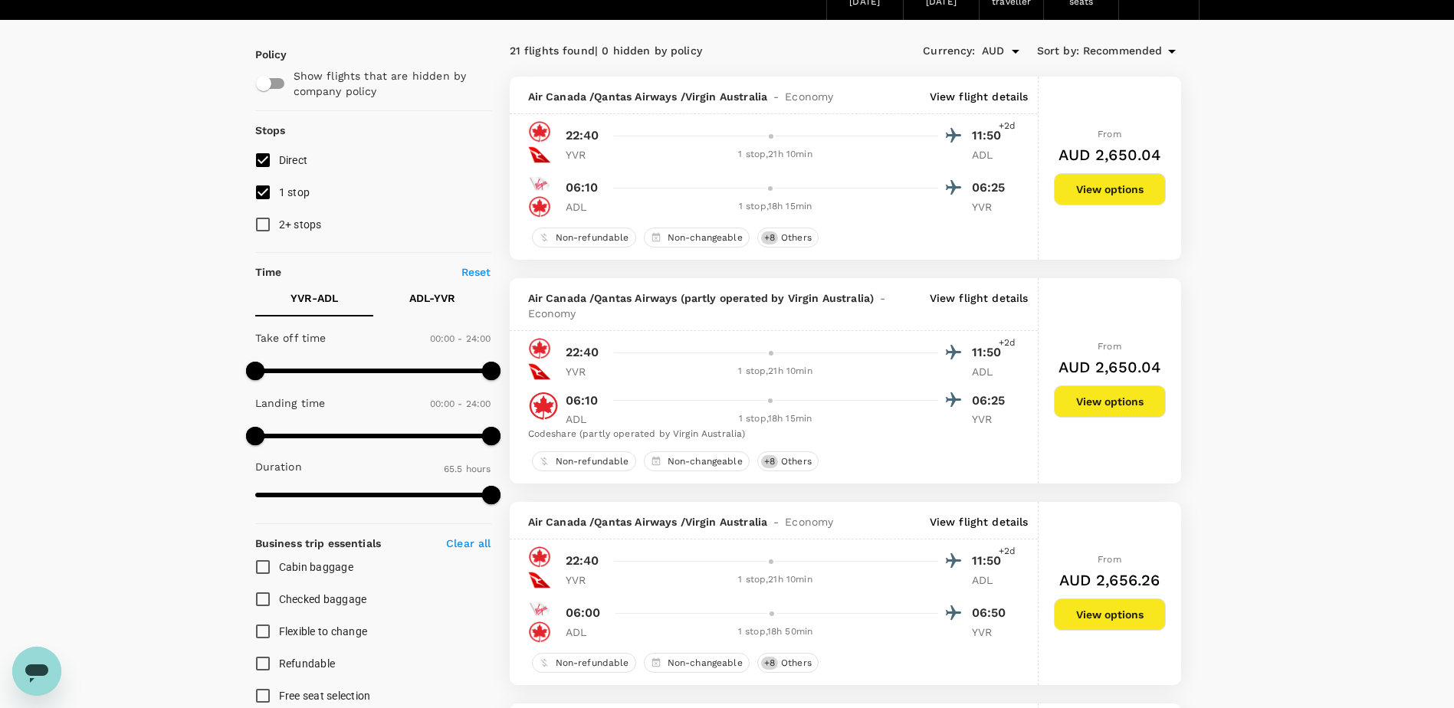
click at [994, 300] on p "View flight details" at bounding box center [979, 306] width 99 height 31
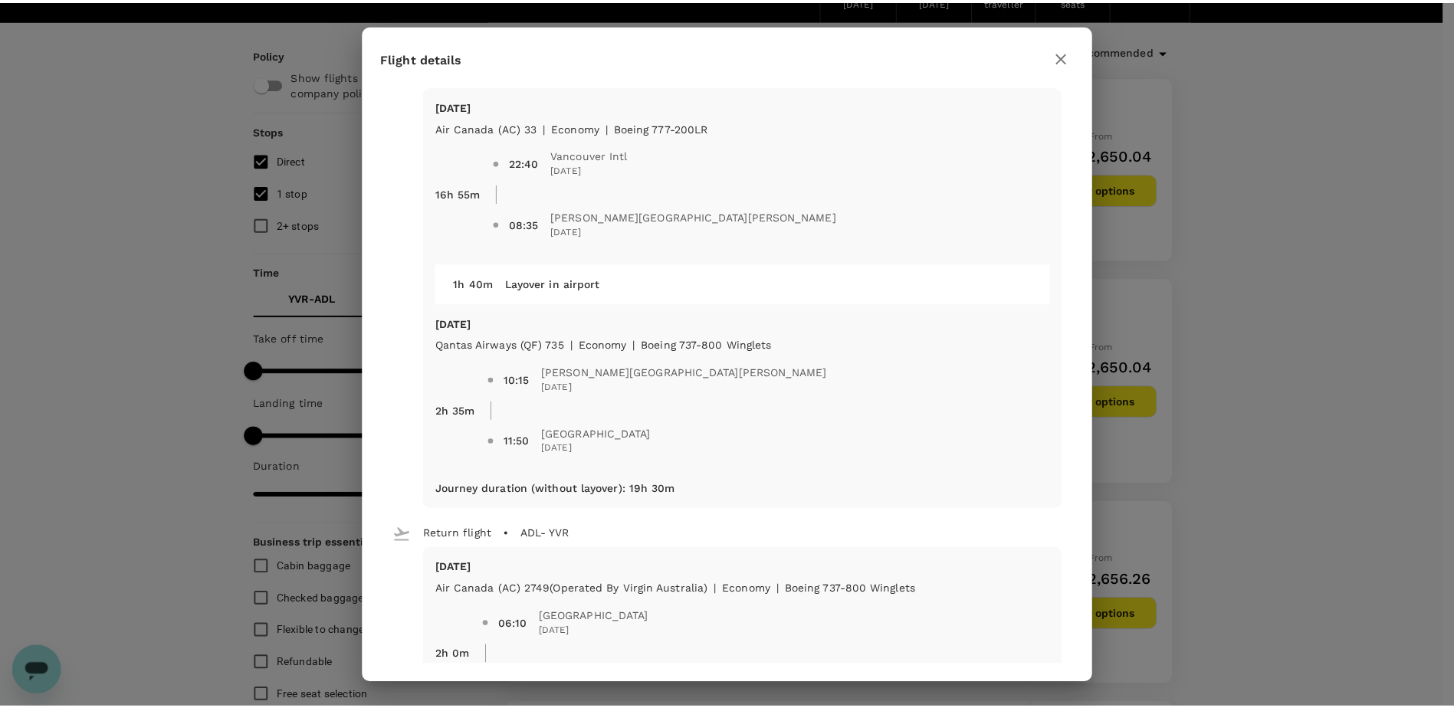
scroll to position [0, 0]
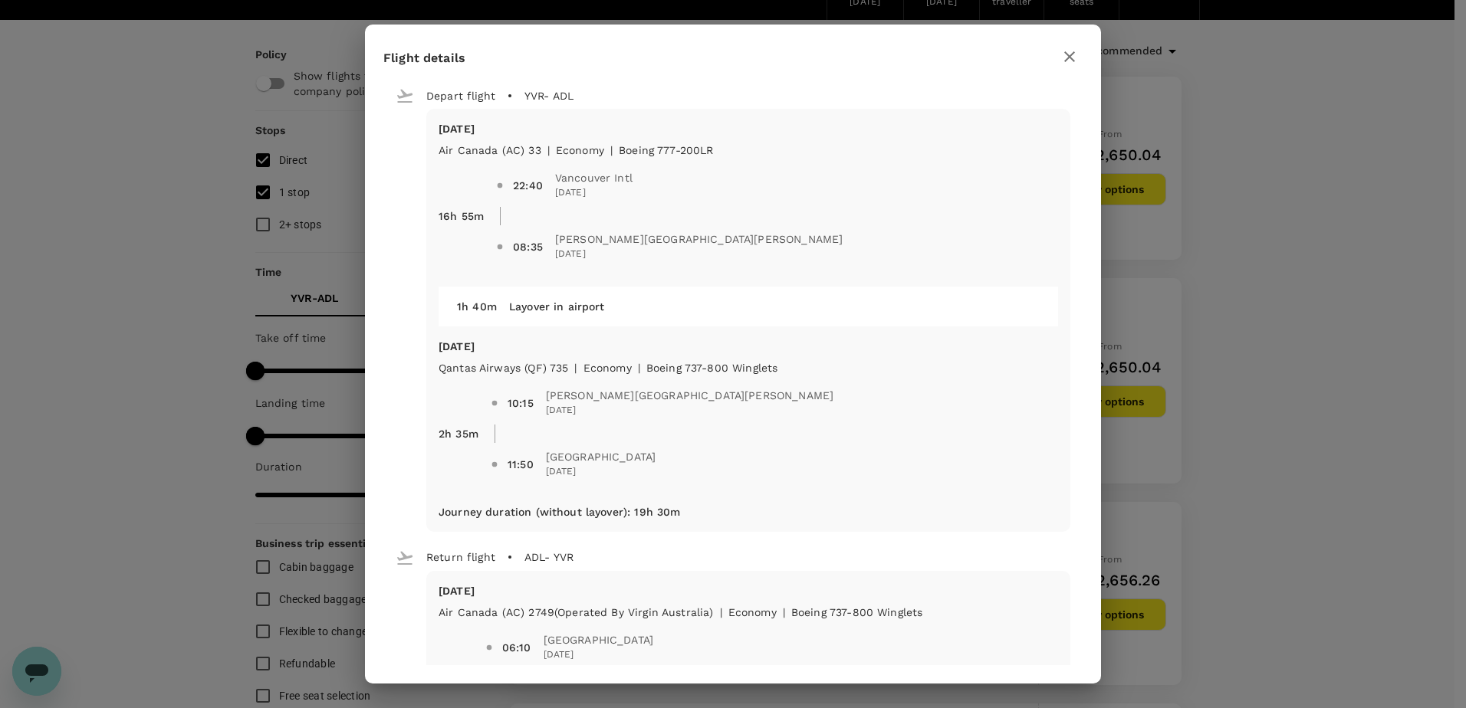
click at [1074, 58] on icon "button" at bounding box center [1069, 57] width 18 height 18
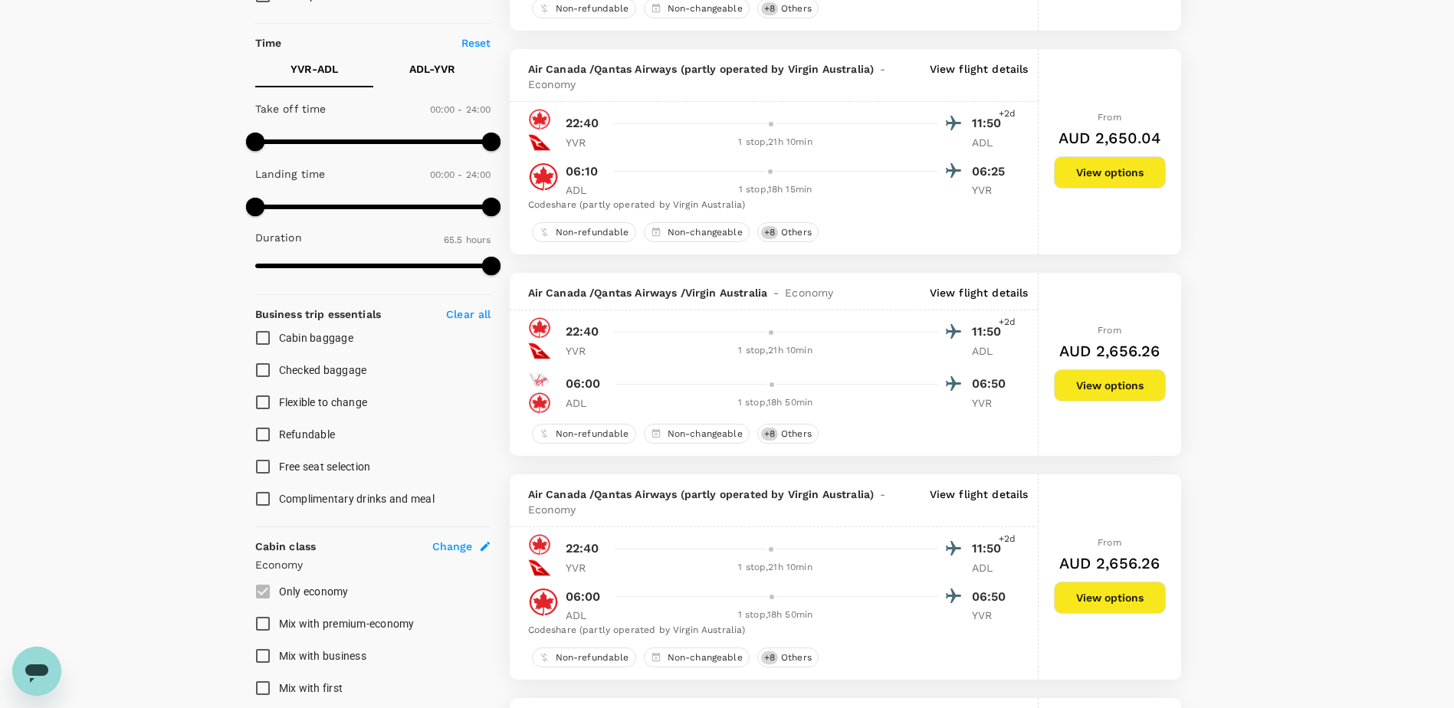
scroll to position [315, 0]
click at [965, 297] on p "View flight details" at bounding box center [979, 291] width 99 height 15
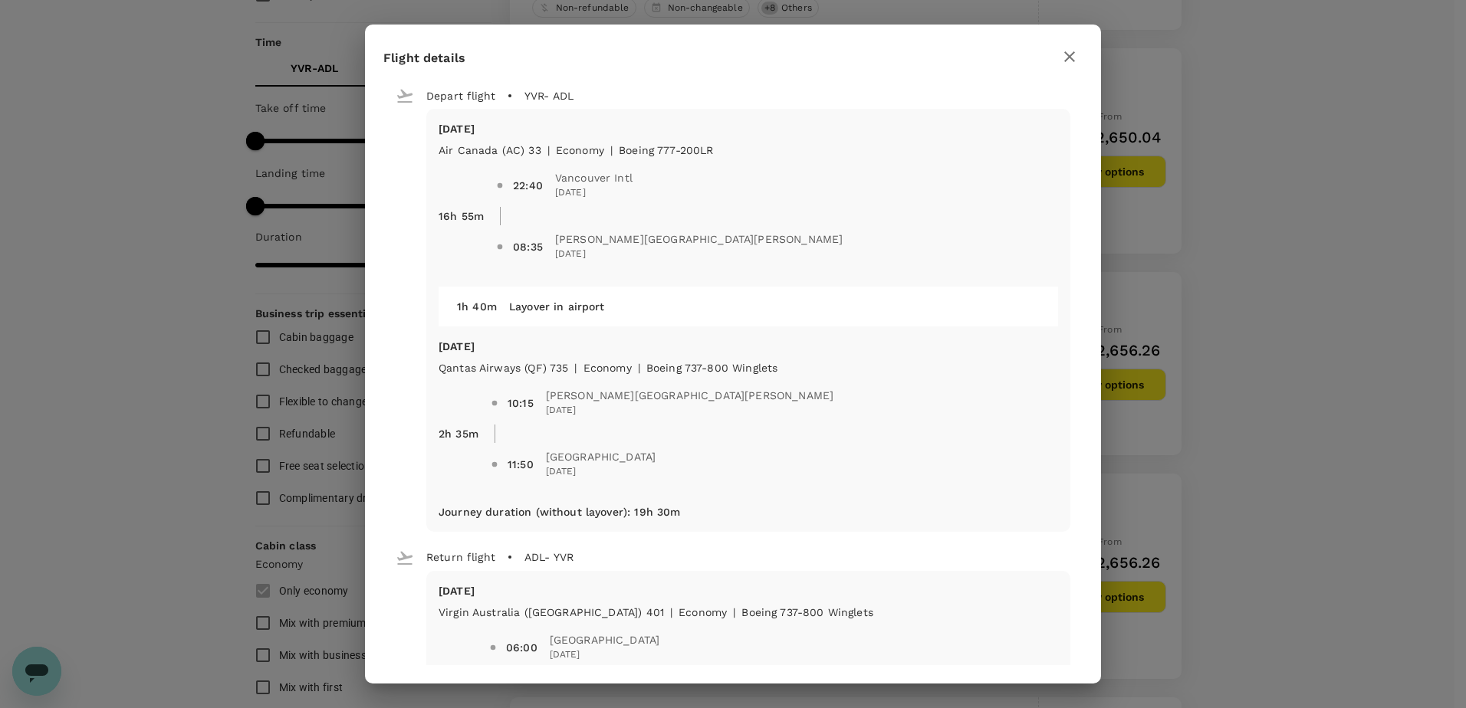
click at [1063, 64] on icon "button" at bounding box center [1069, 57] width 18 height 18
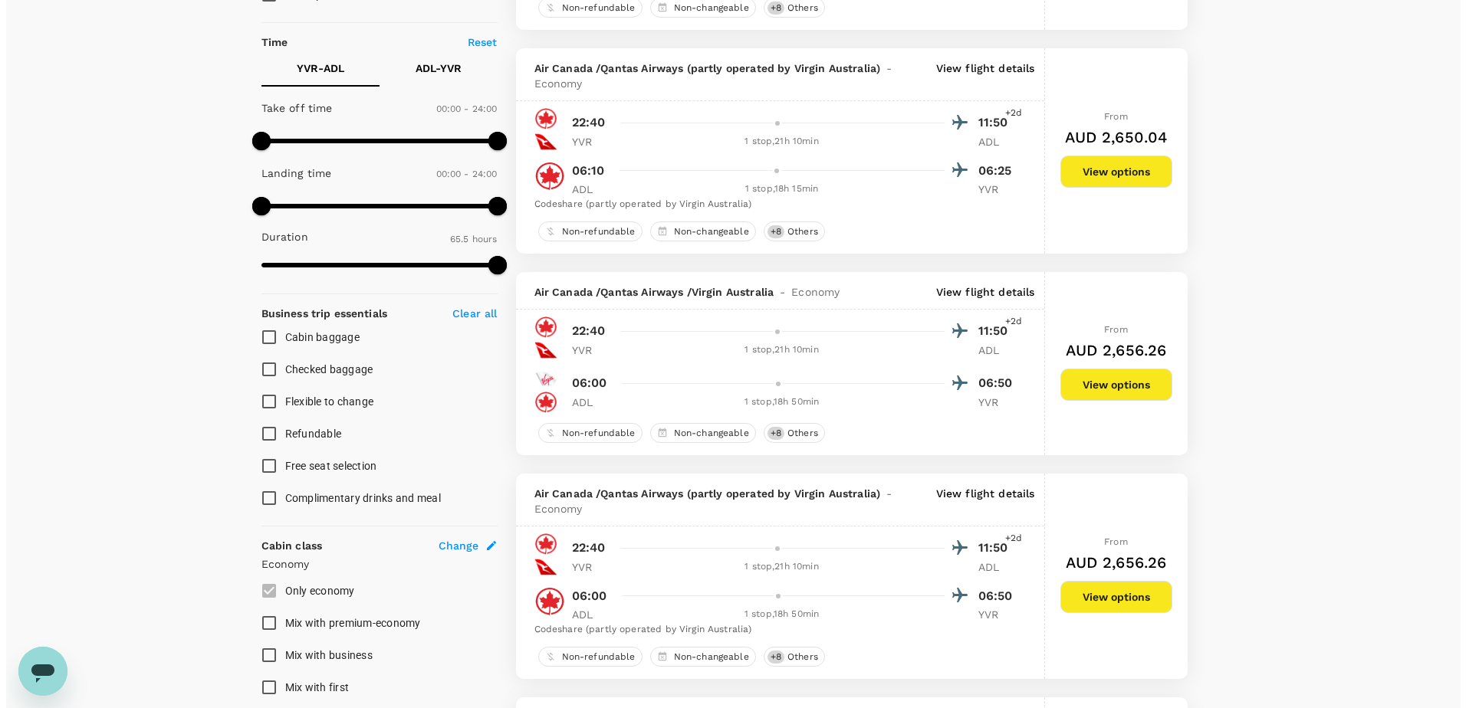
scroll to position [392, 0]
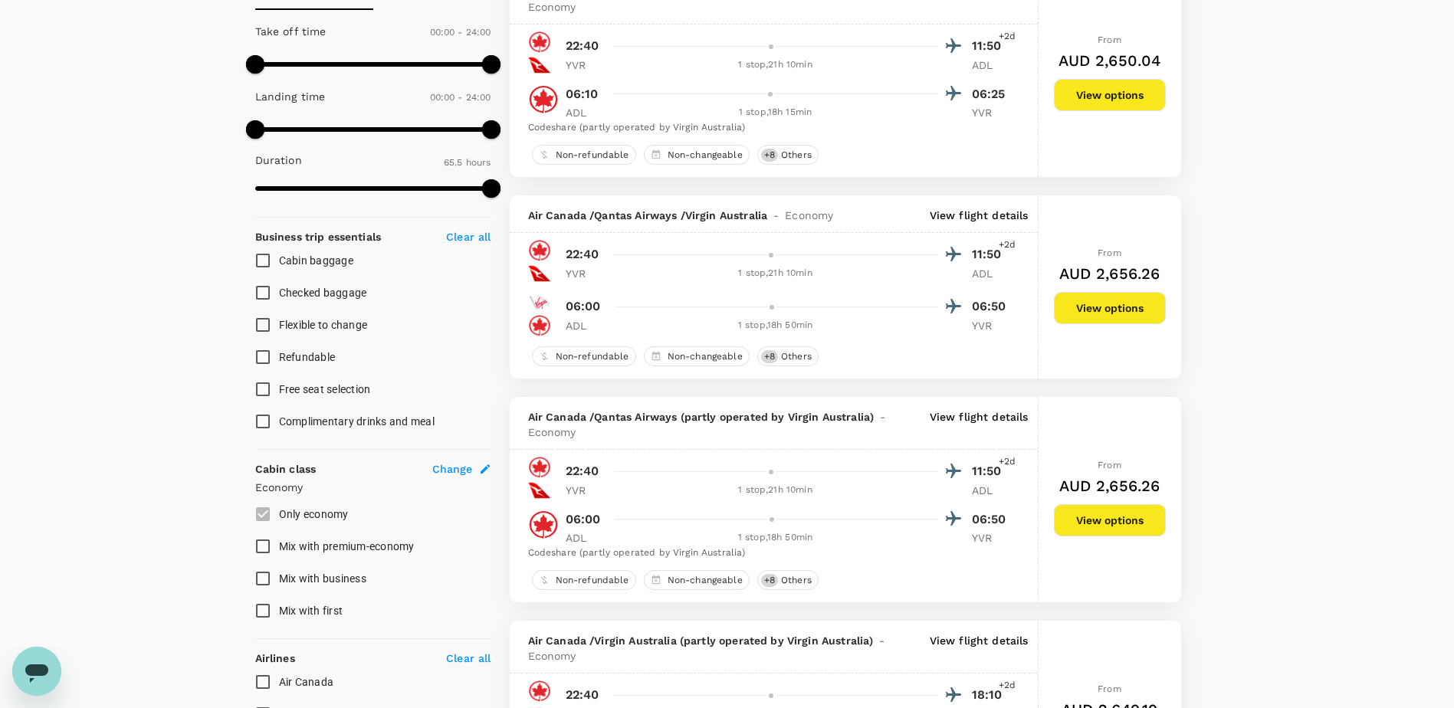
click at [988, 410] on p "View flight details" at bounding box center [979, 424] width 99 height 31
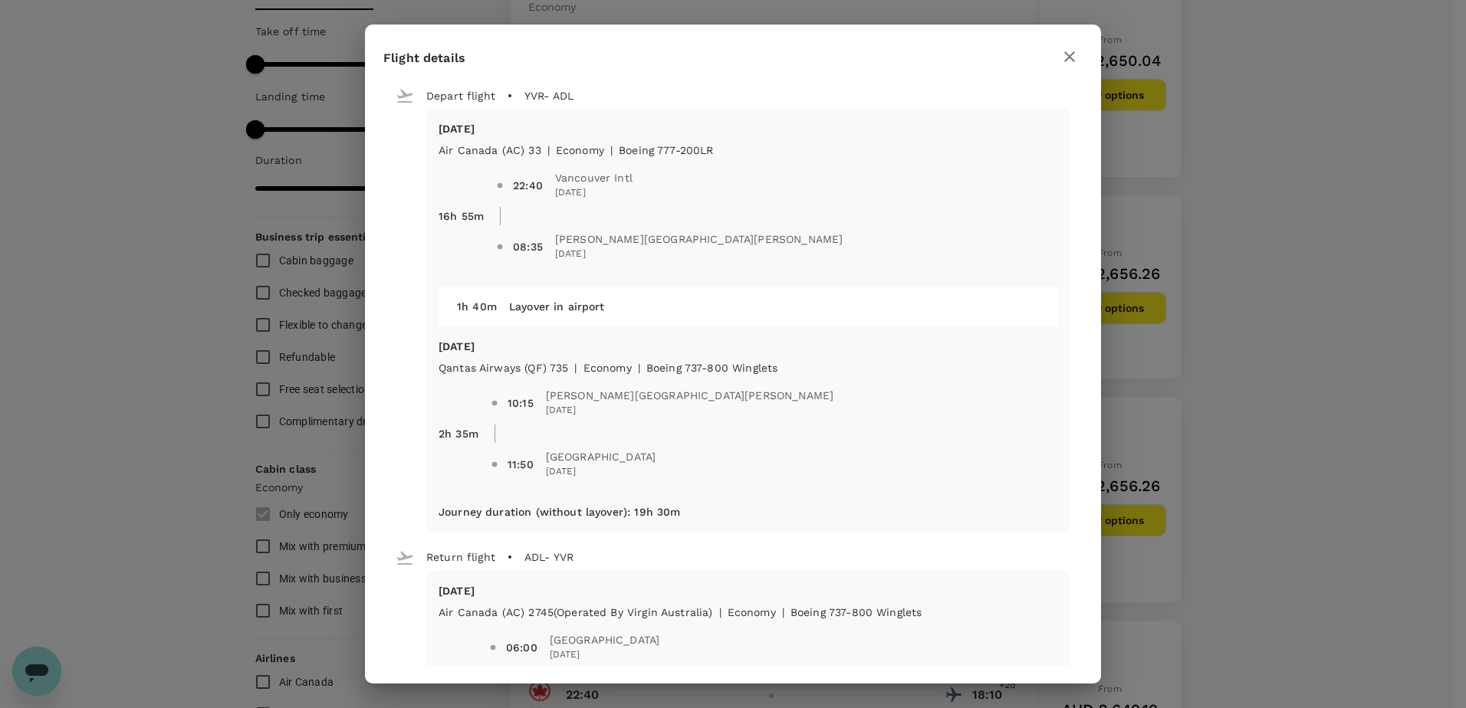
click at [1063, 56] on icon "button" at bounding box center [1069, 57] width 18 height 18
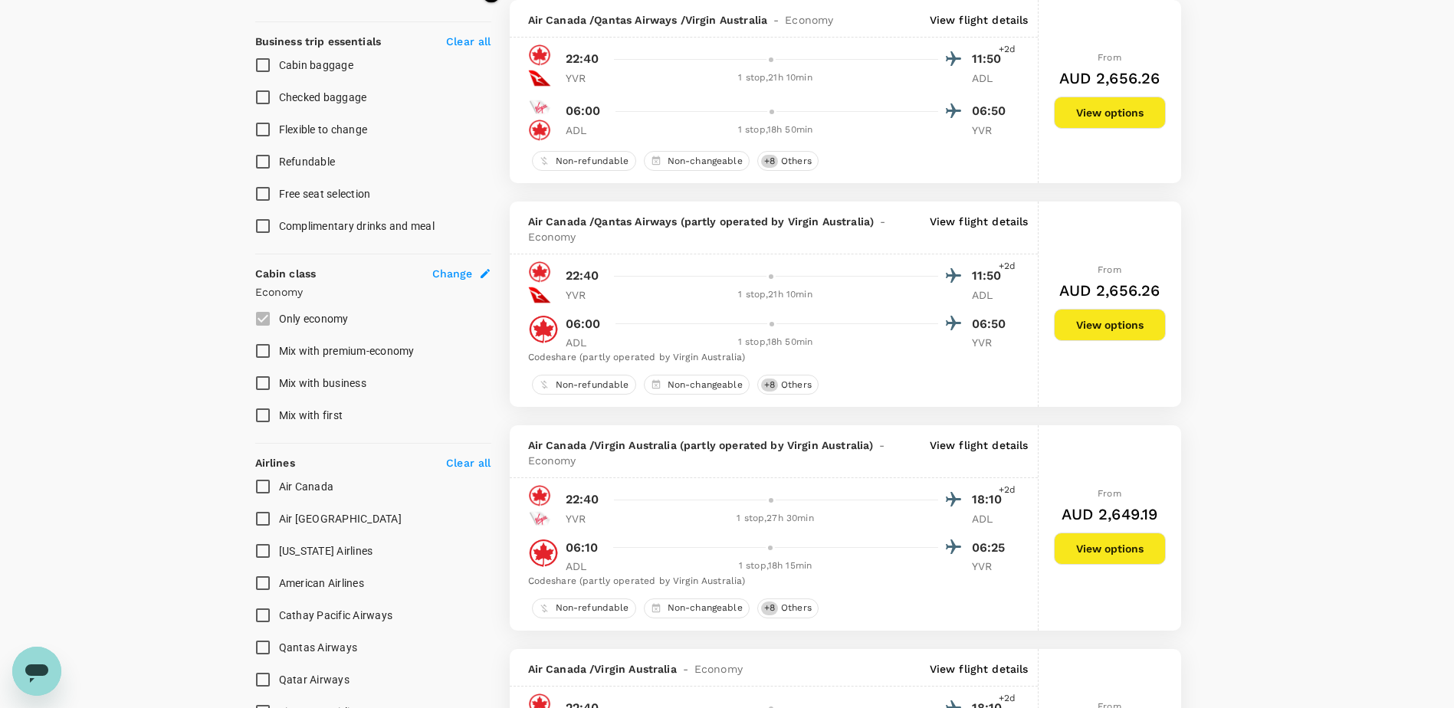
scroll to position [622, 0]
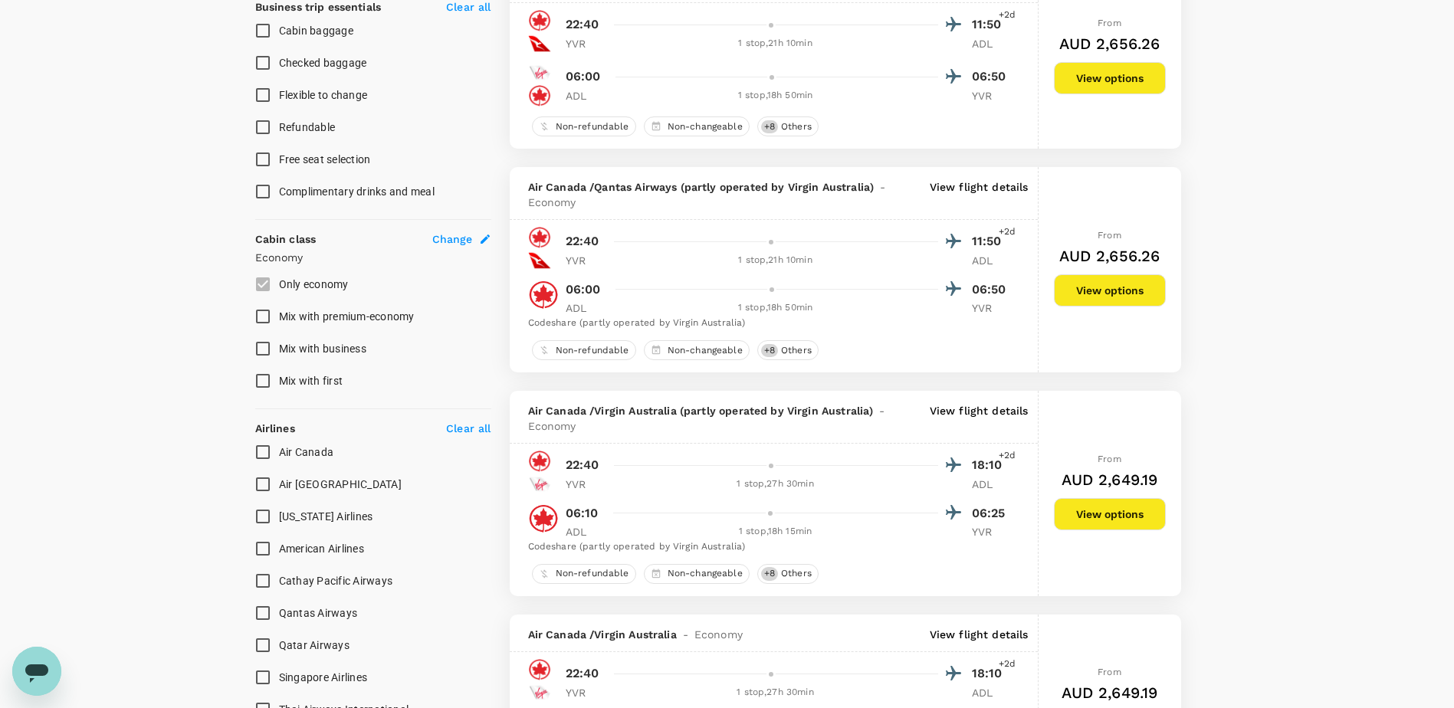
click at [977, 406] on p "View flight details" at bounding box center [979, 418] width 99 height 31
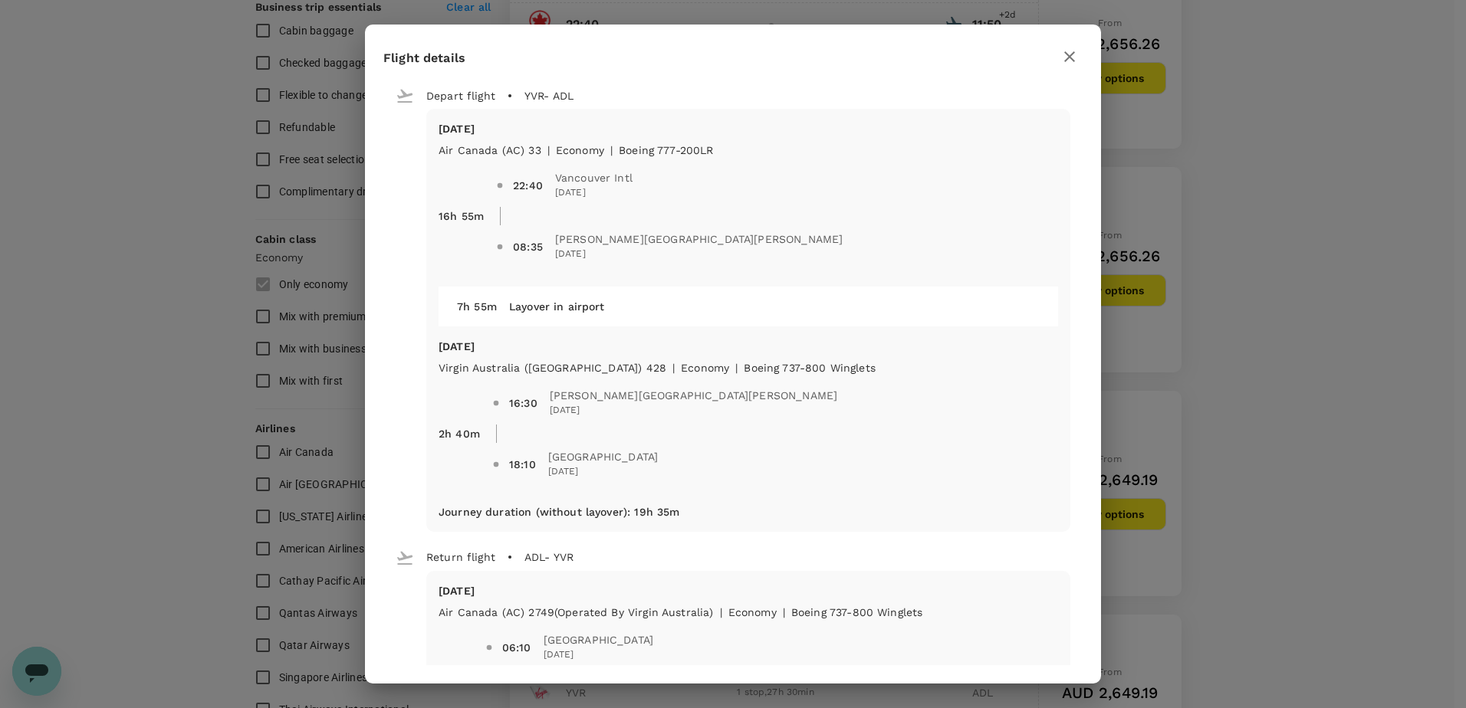
click at [1068, 62] on icon "button" at bounding box center [1069, 57] width 18 height 18
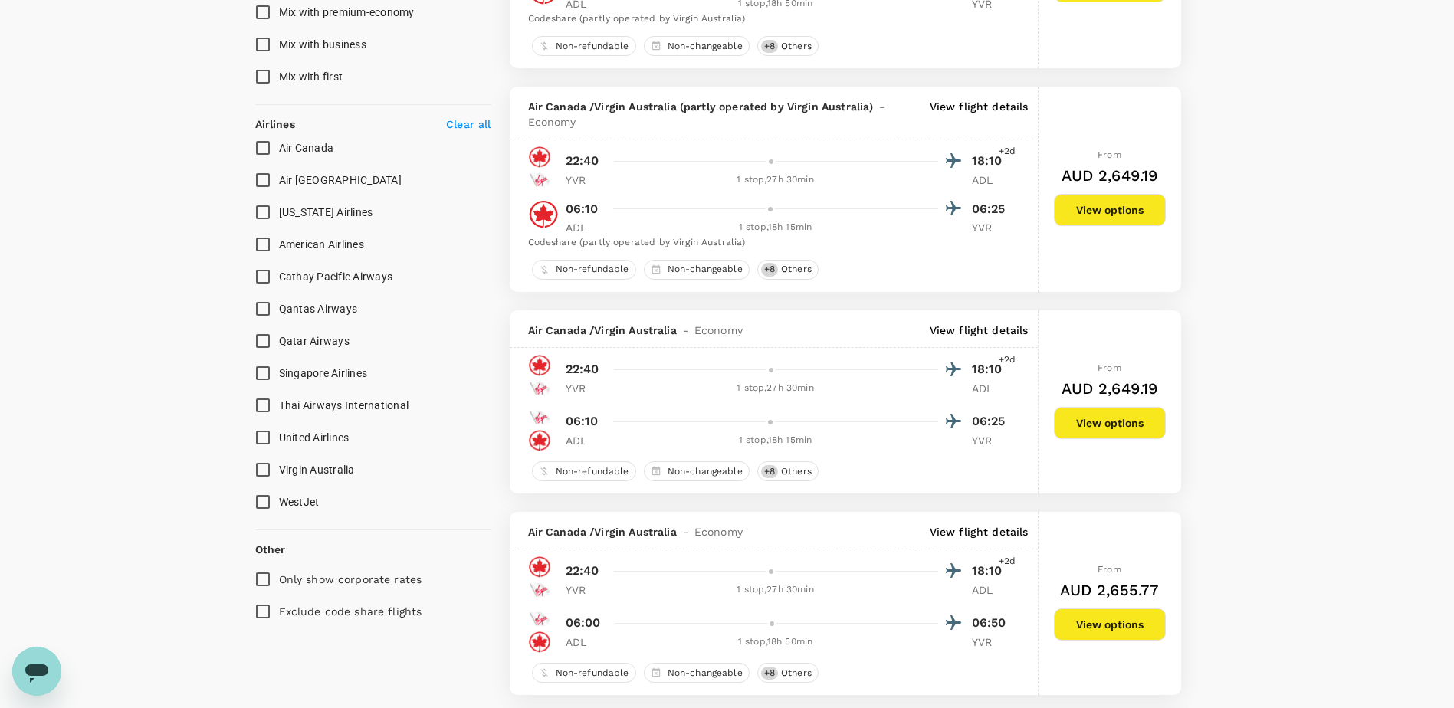
scroll to position [929, 0]
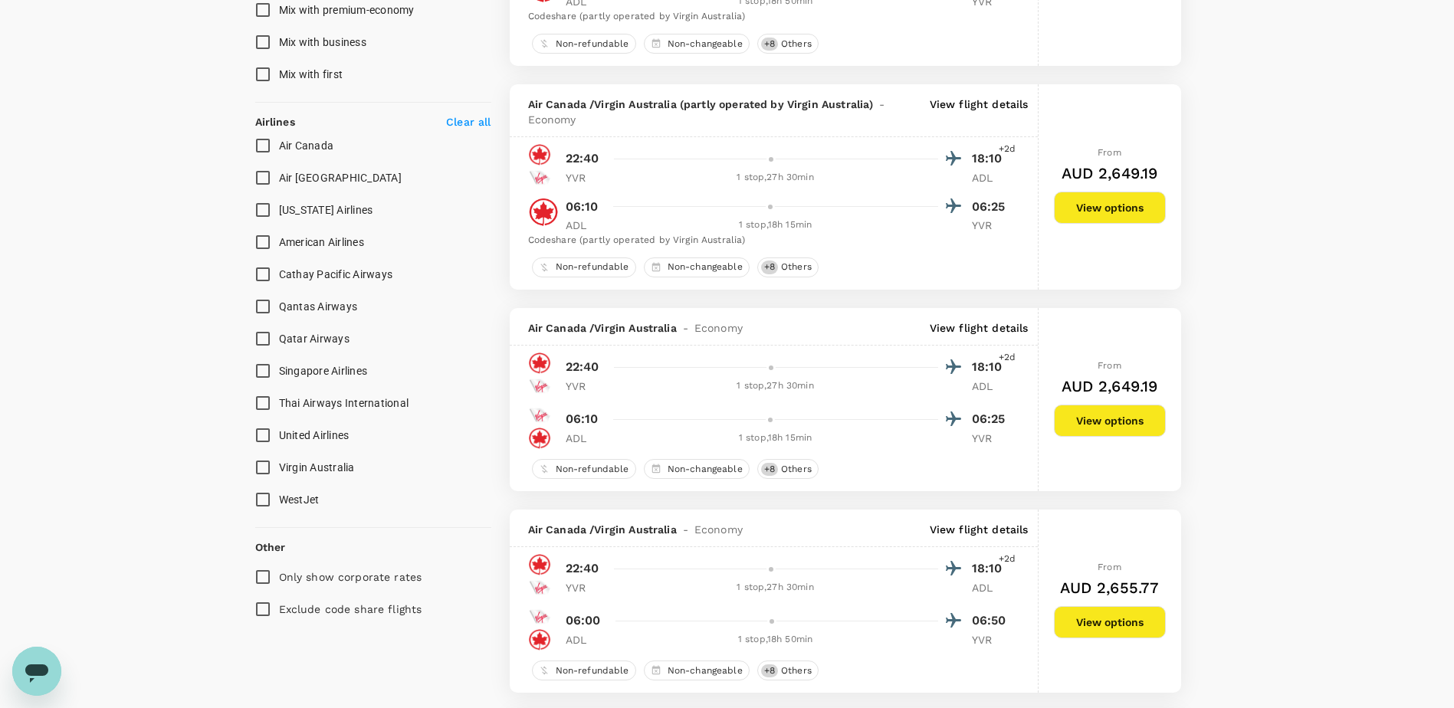
click at [975, 330] on p "View flight details" at bounding box center [979, 327] width 99 height 15
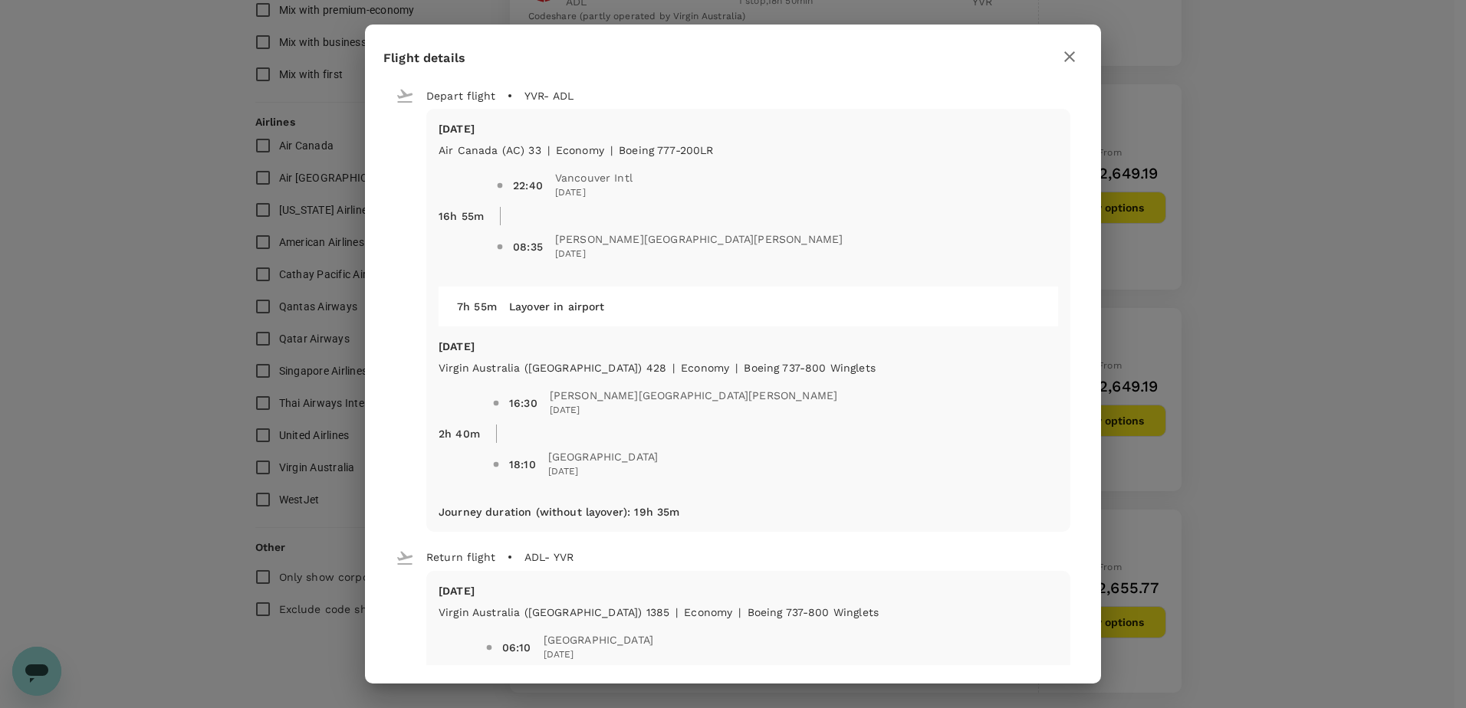
click at [1065, 64] on icon "button" at bounding box center [1069, 57] width 18 height 18
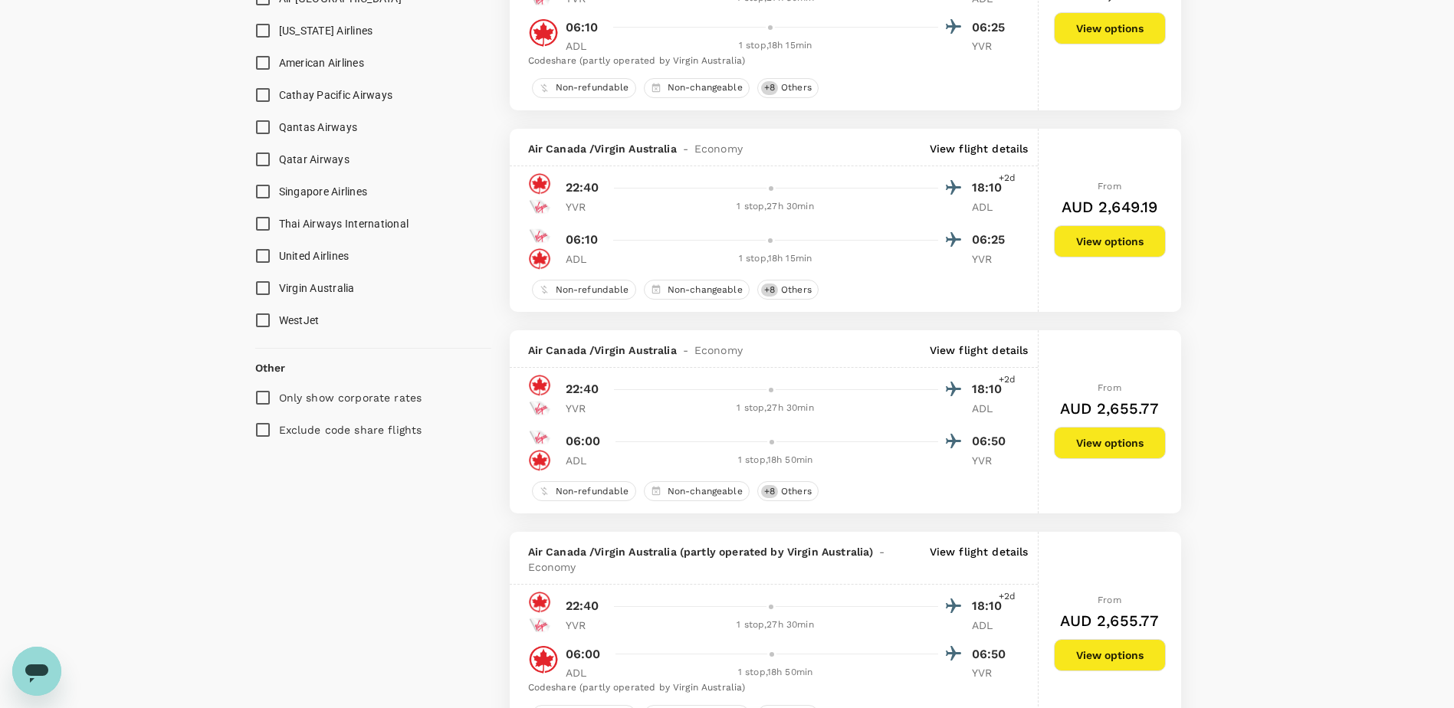
scroll to position [1159, 0]
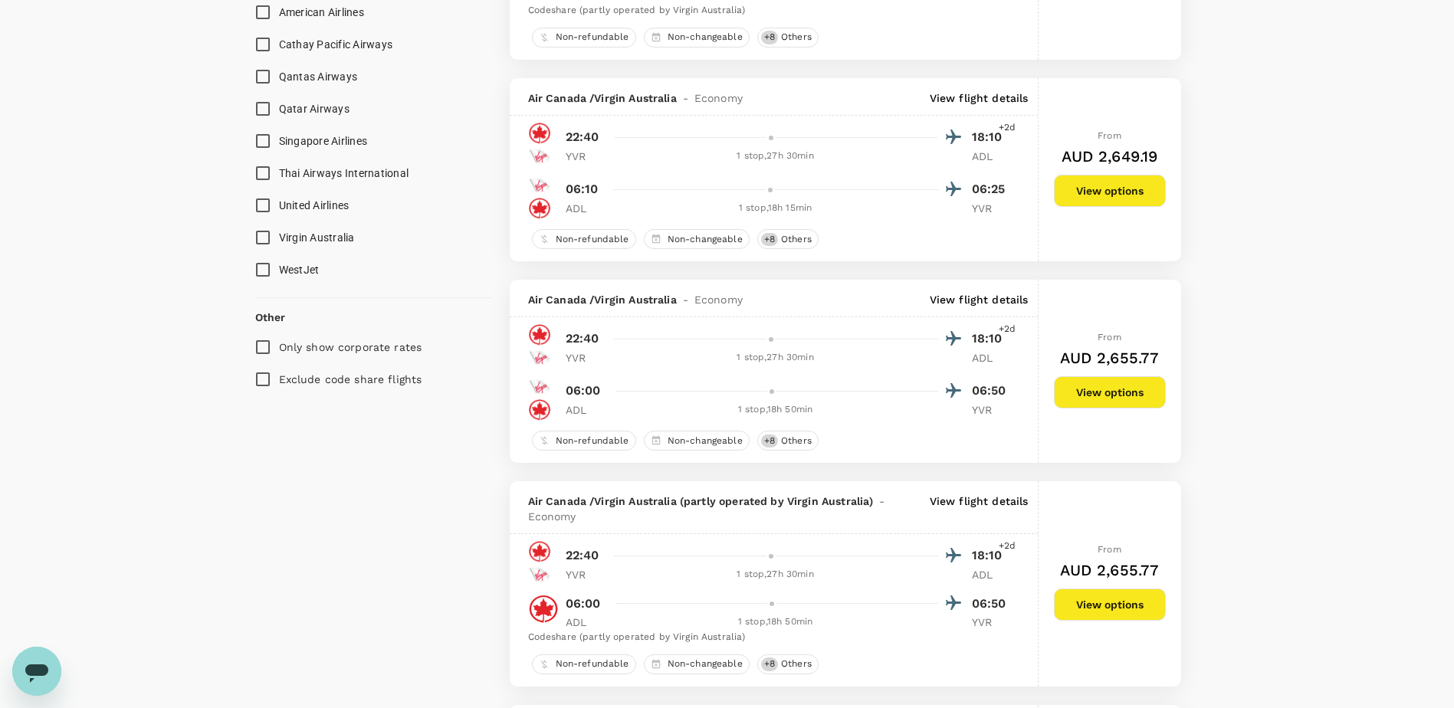
click at [989, 297] on p "View flight details" at bounding box center [979, 299] width 99 height 15
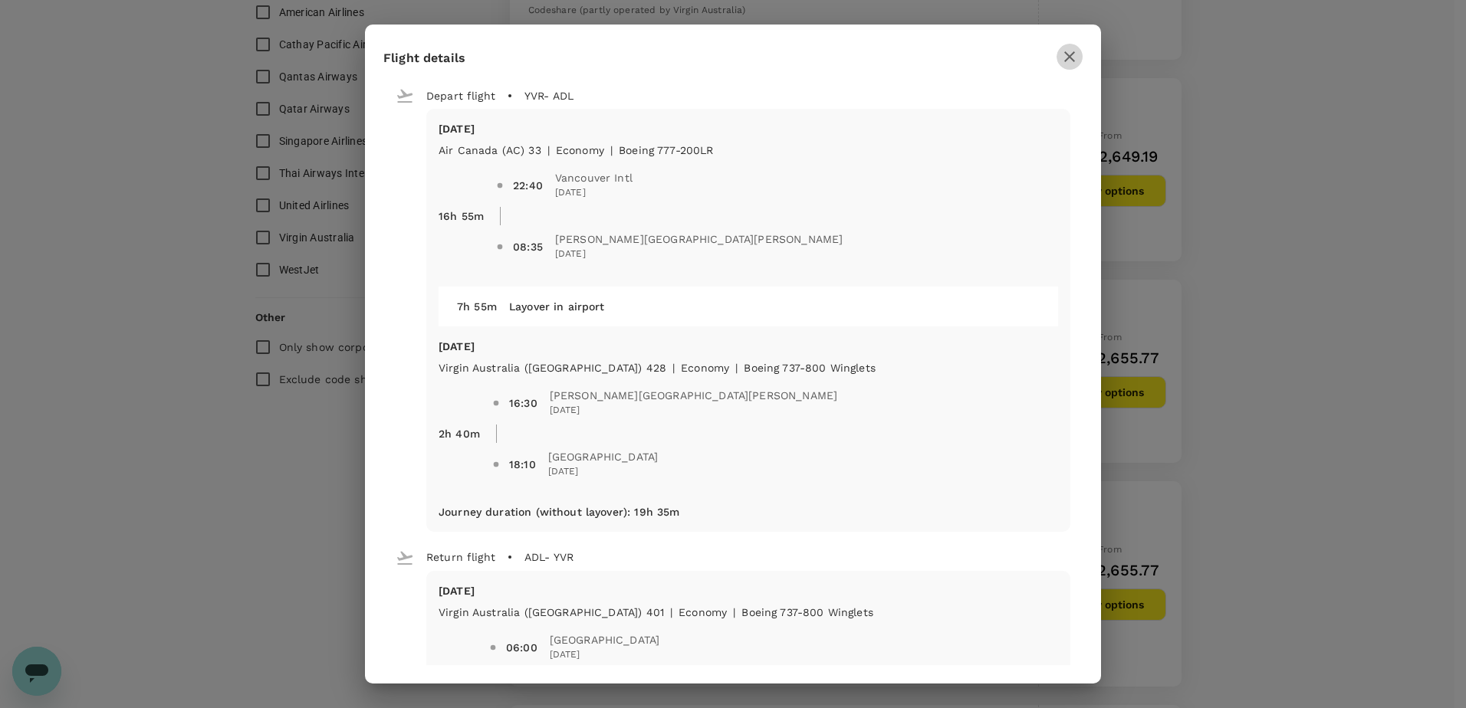
click at [1073, 62] on icon "button" at bounding box center [1069, 57] width 18 height 18
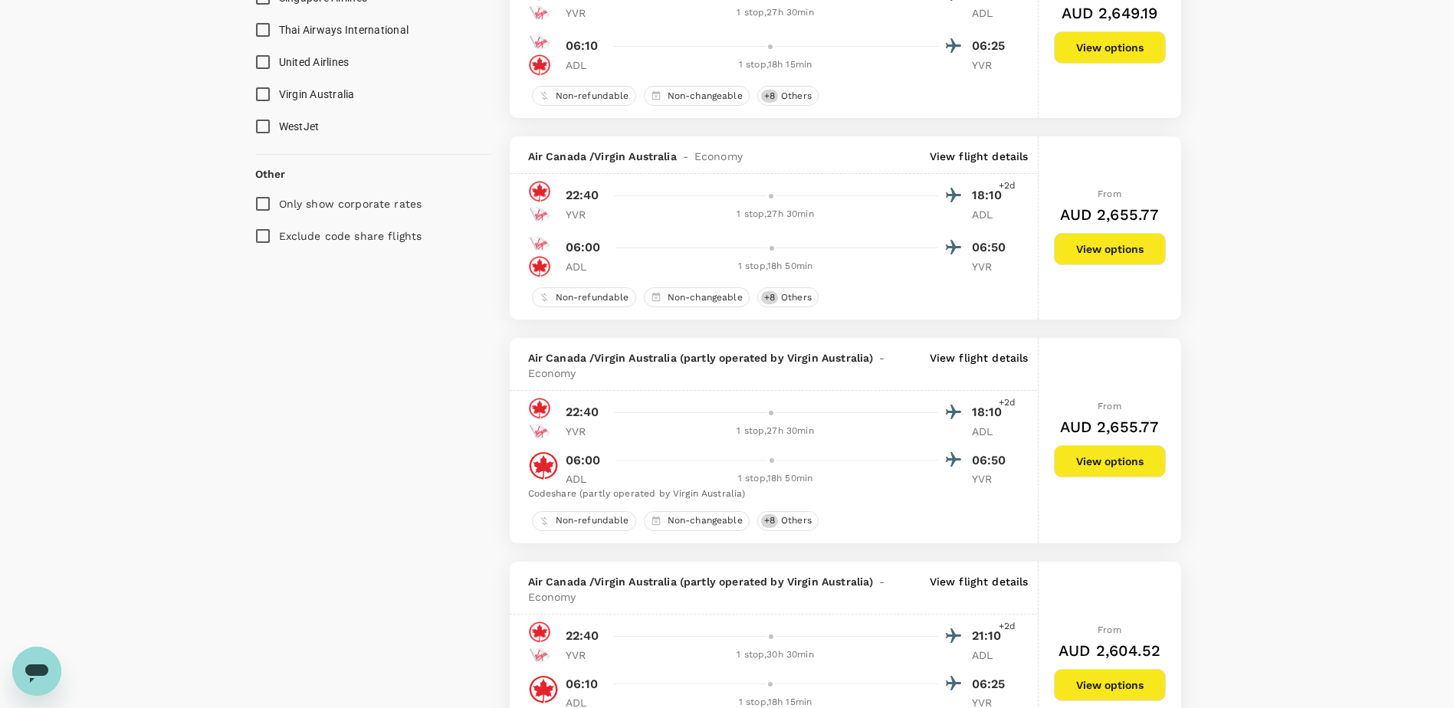
scroll to position [1312, 0]
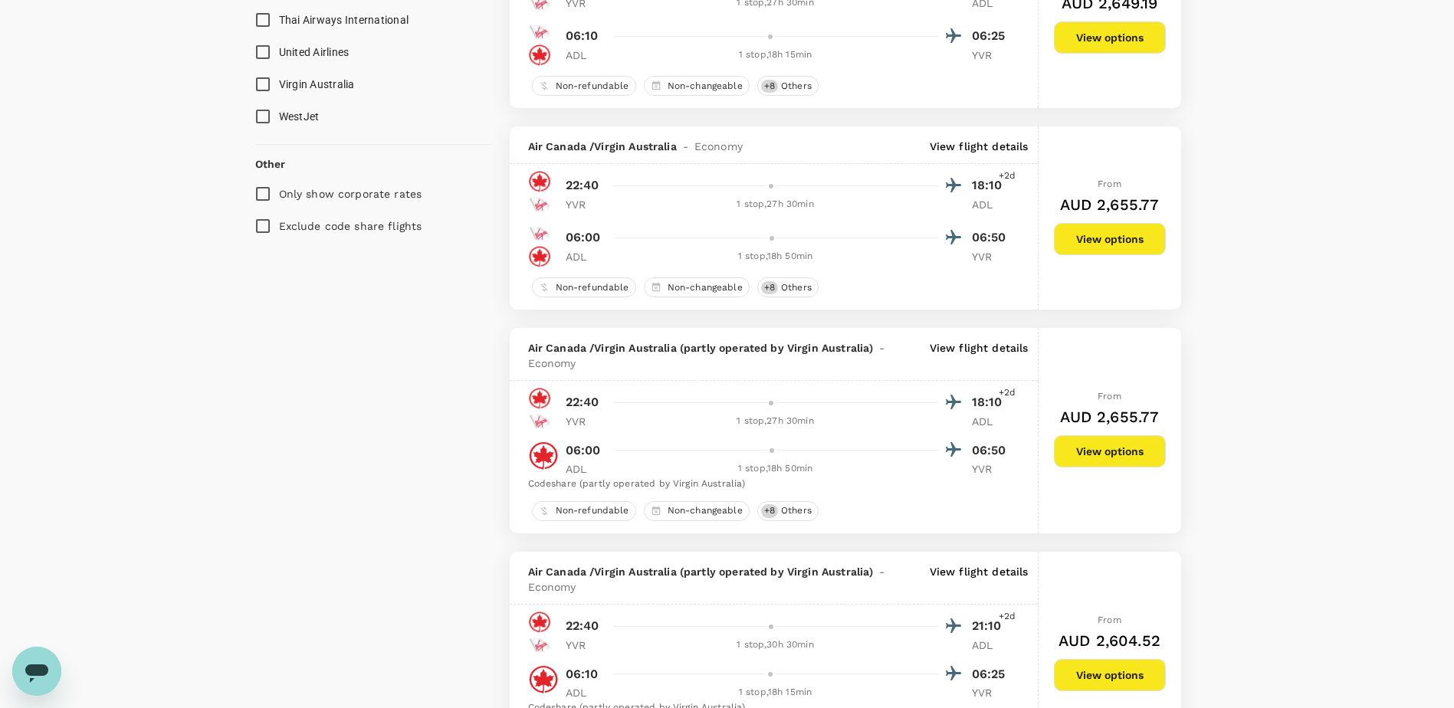
click at [966, 349] on p "View flight details" at bounding box center [979, 355] width 99 height 31
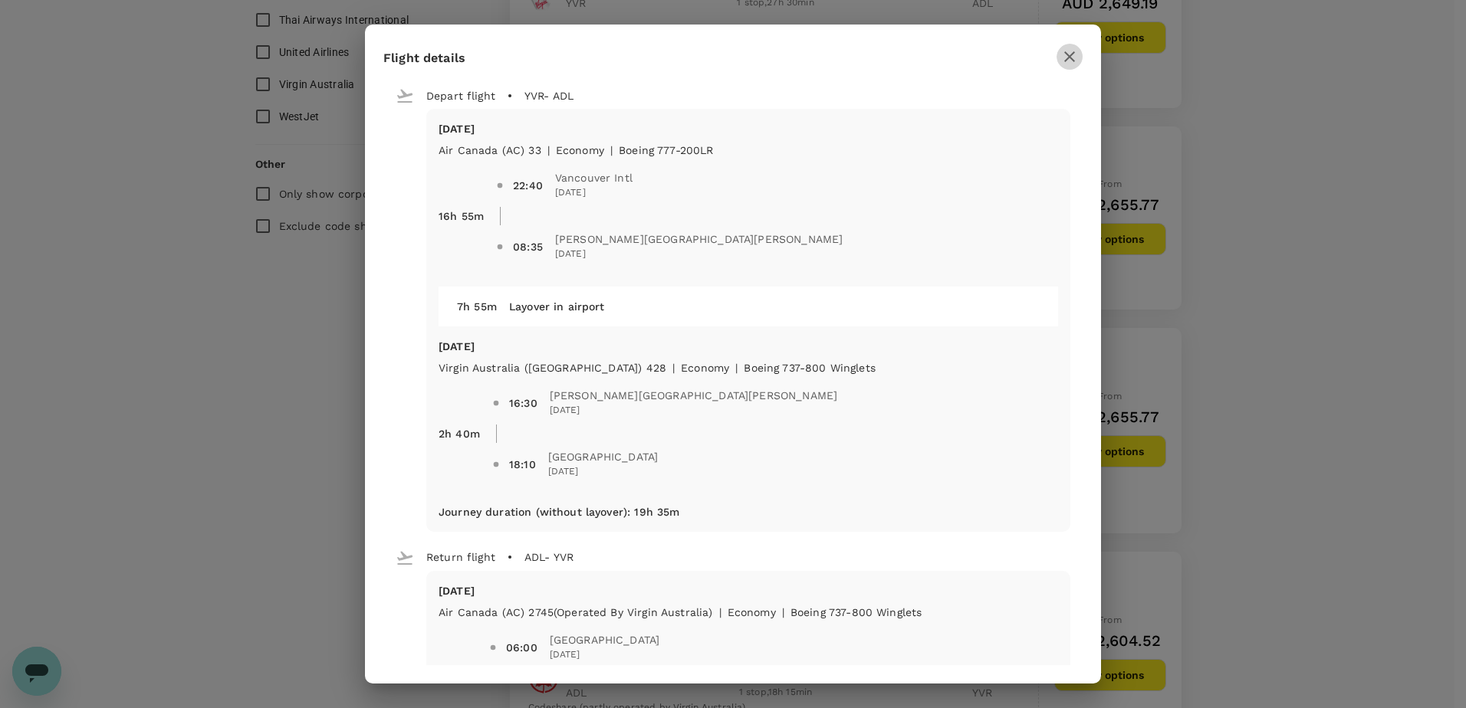
click at [1077, 60] on icon "button" at bounding box center [1069, 57] width 18 height 18
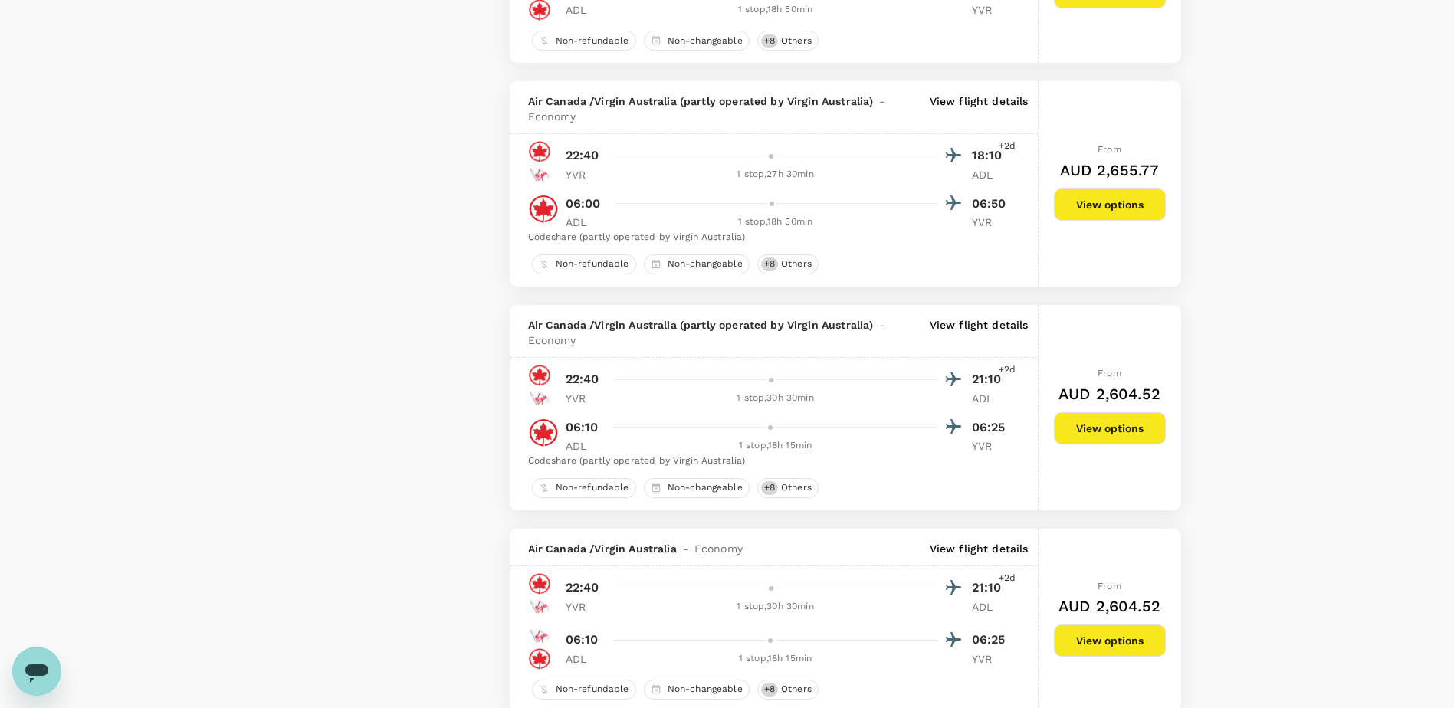
scroll to position [1619, 0]
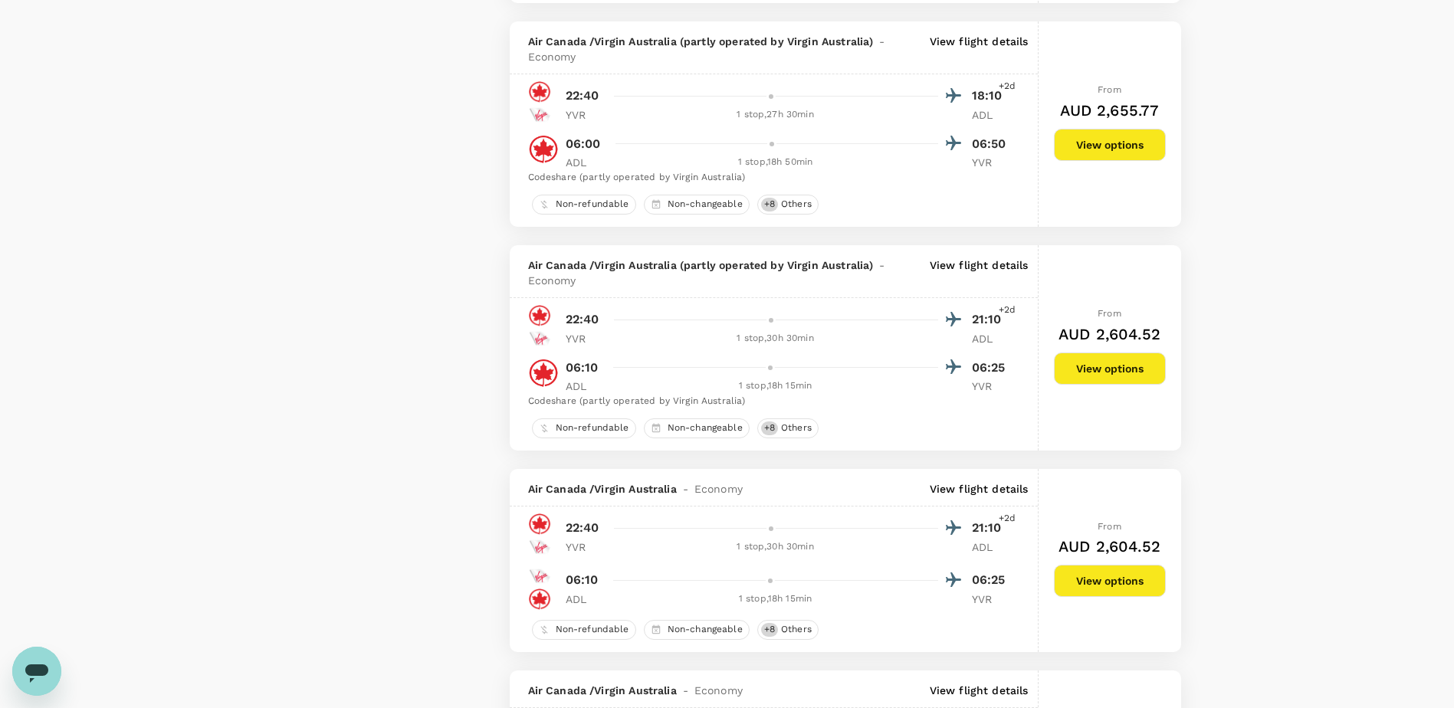
click at [974, 270] on p "View flight details" at bounding box center [979, 273] width 99 height 31
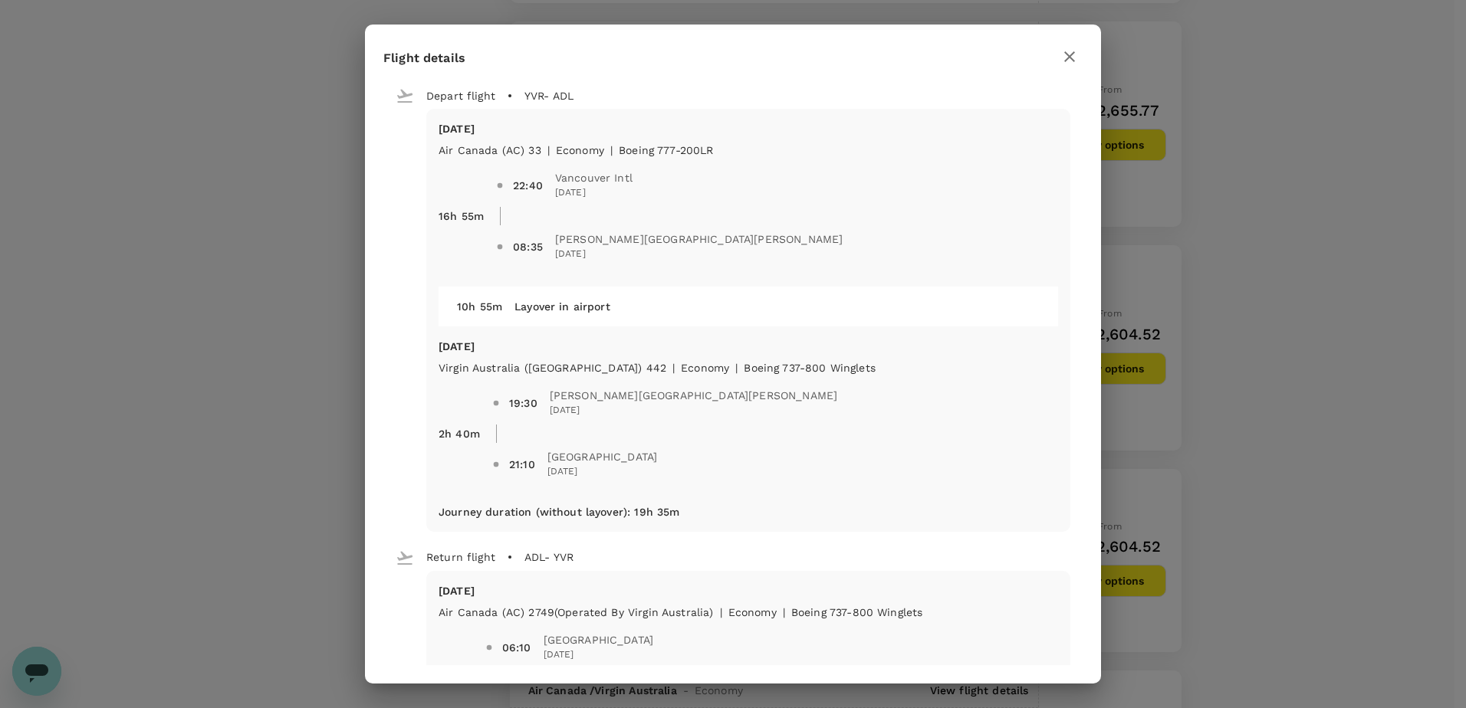
click at [1073, 59] on icon "button" at bounding box center [1069, 56] width 11 height 11
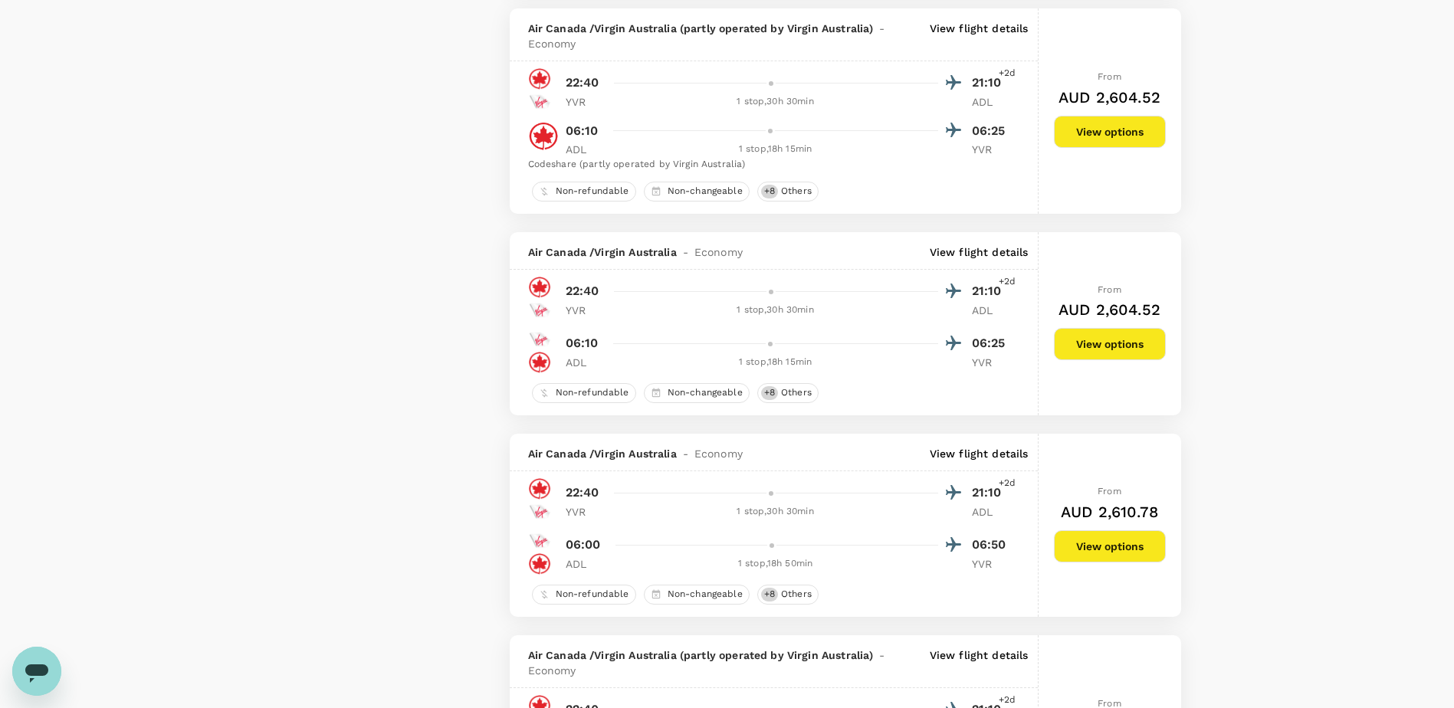
scroll to position [1925, 0]
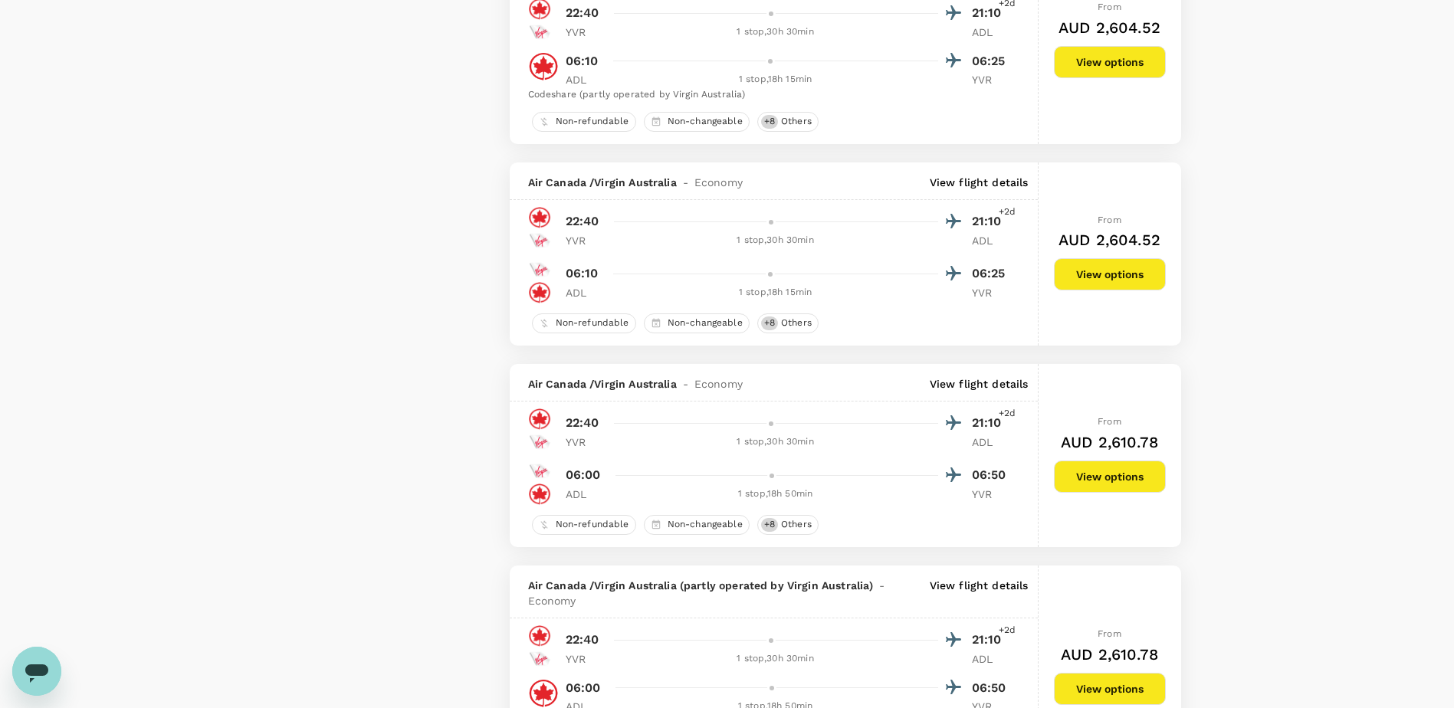
click at [982, 381] on p "View flight details" at bounding box center [979, 383] width 99 height 15
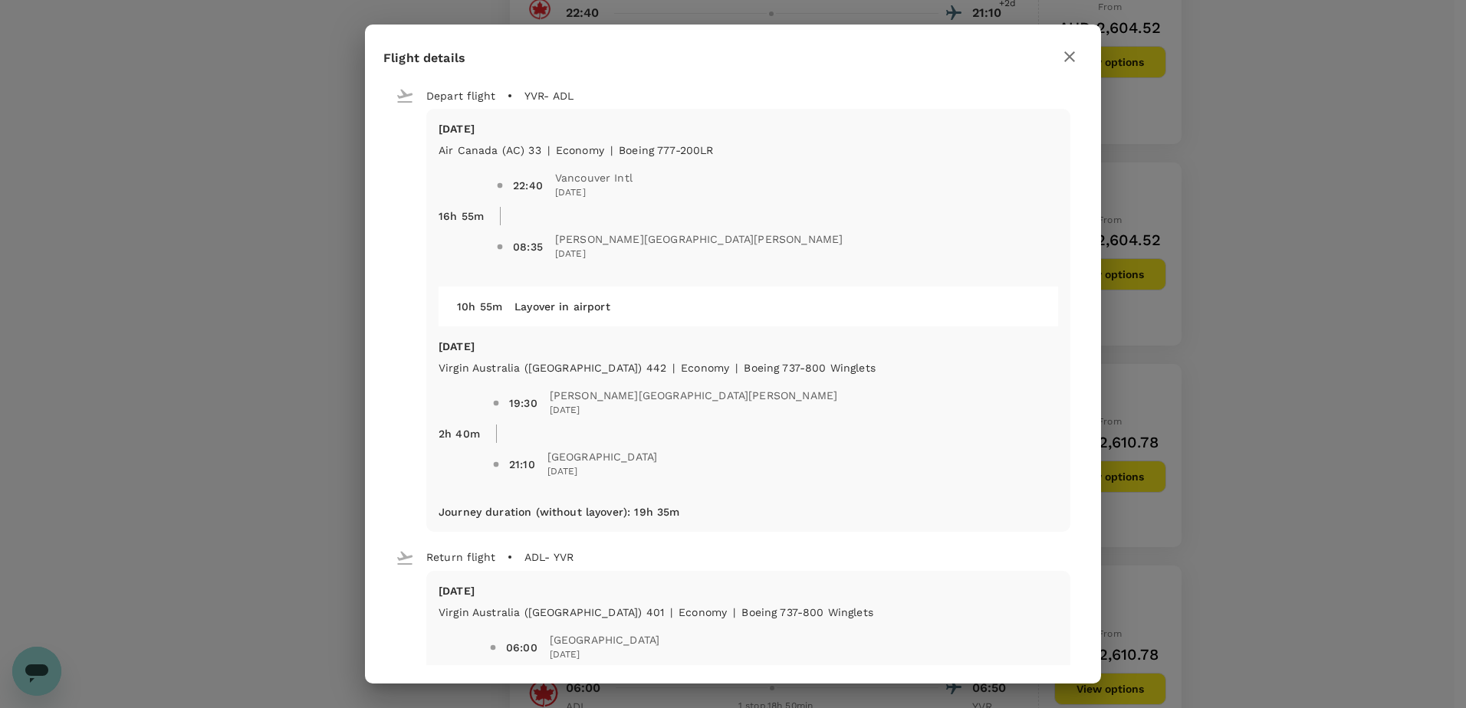
click at [1072, 45] on button "button" at bounding box center [1070, 57] width 26 height 26
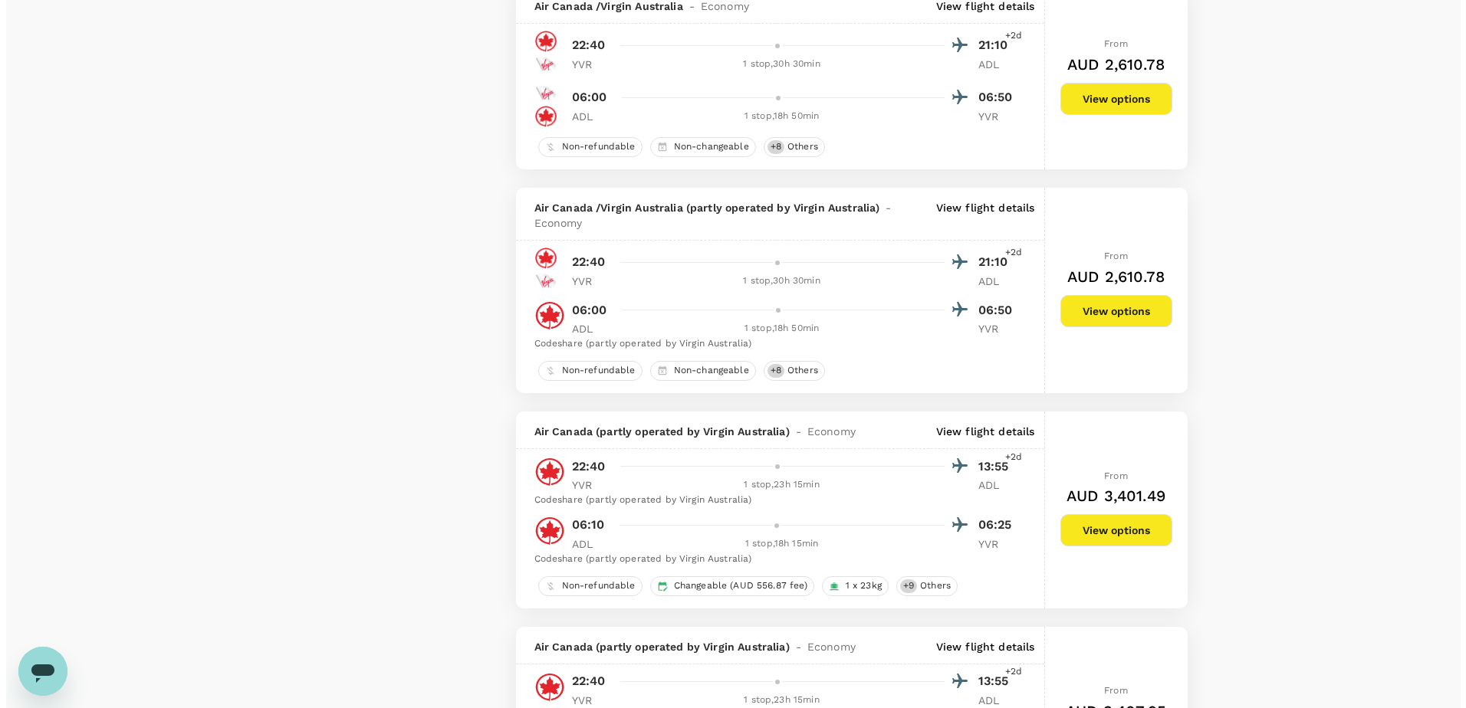
scroll to position [2309, 0]
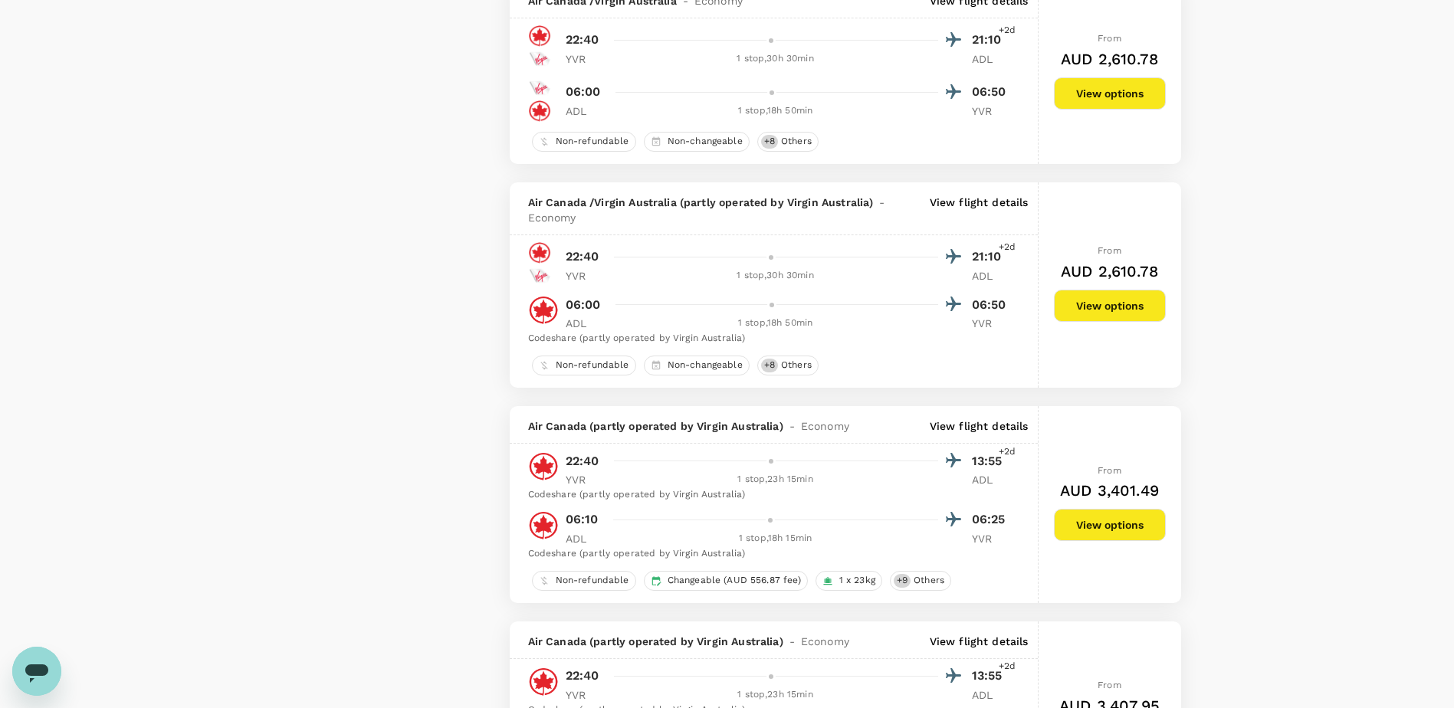
click at [985, 205] on p "View flight details" at bounding box center [979, 210] width 99 height 31
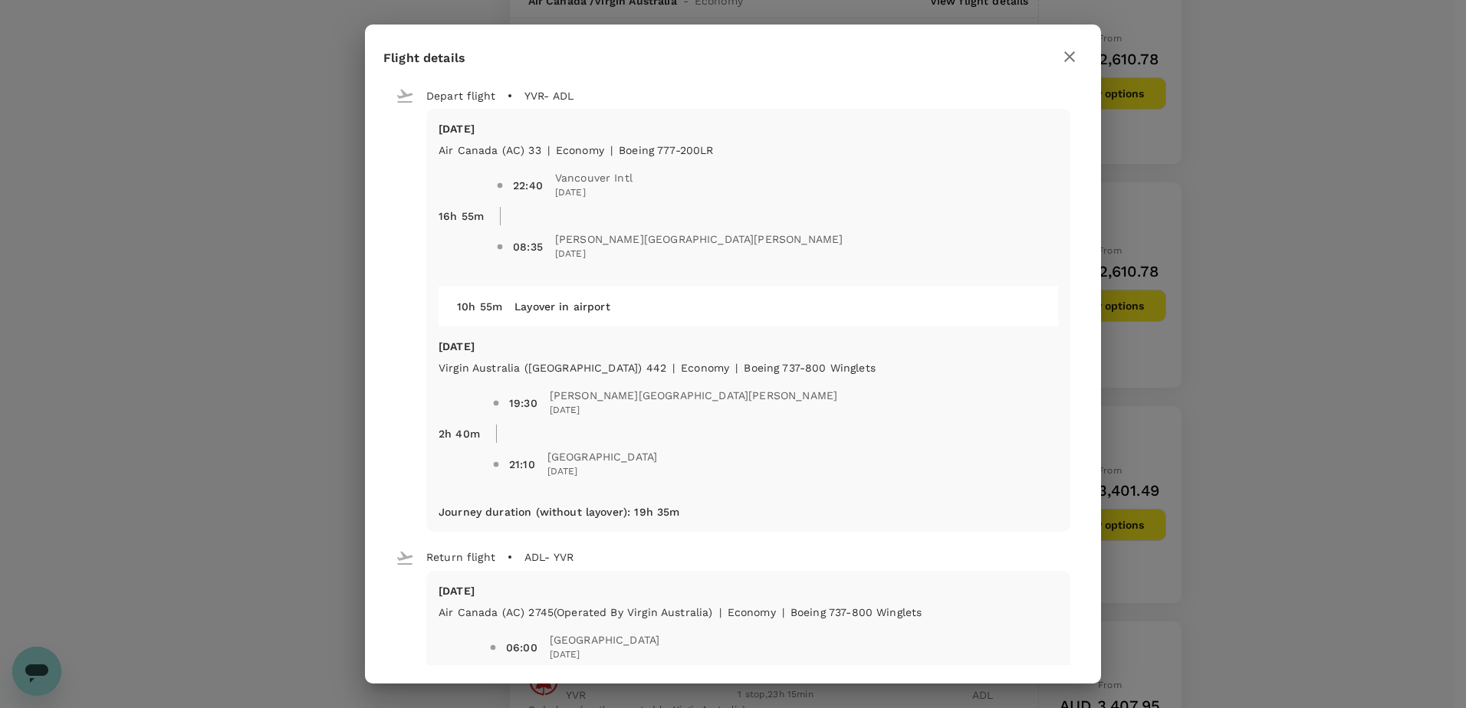
click at [1066, 60] on icon "button" at bounding box center [1069, 56] width 11 height 11
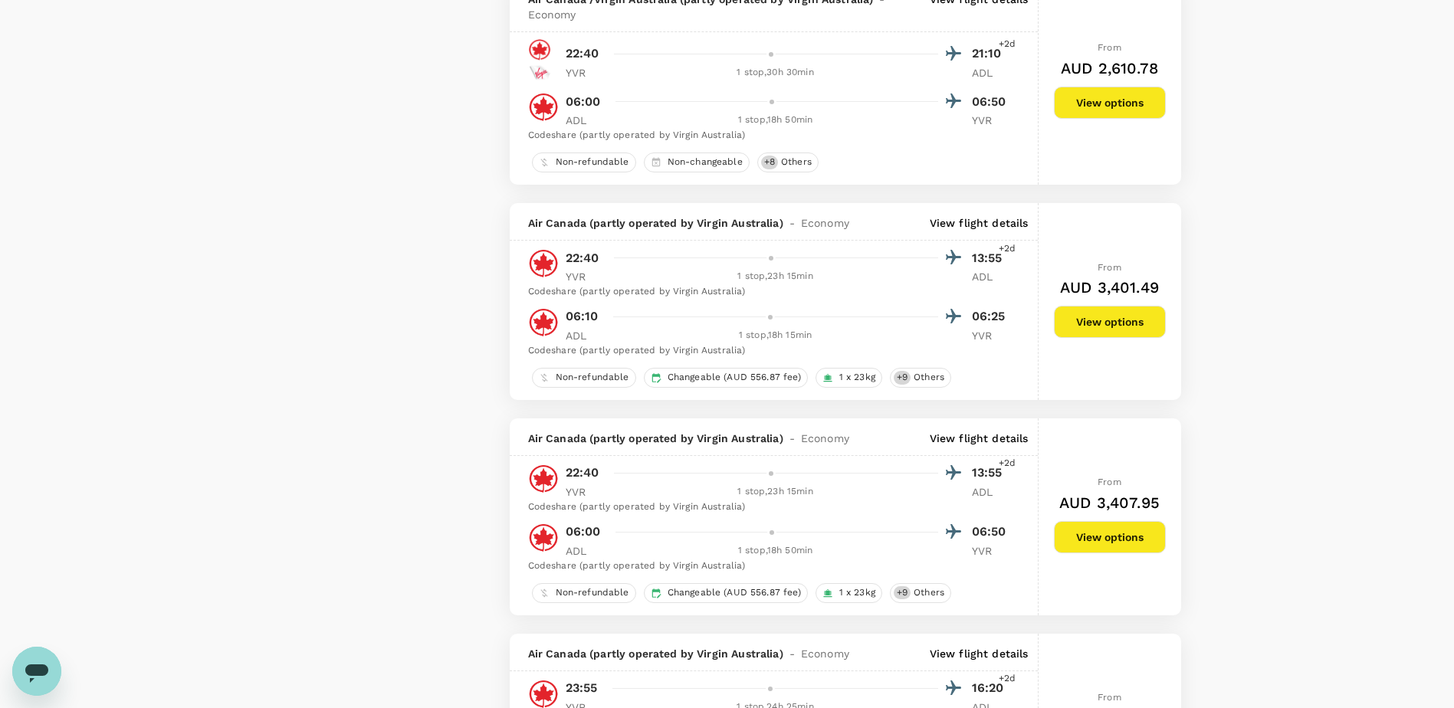
scroll to position [2539, 0]
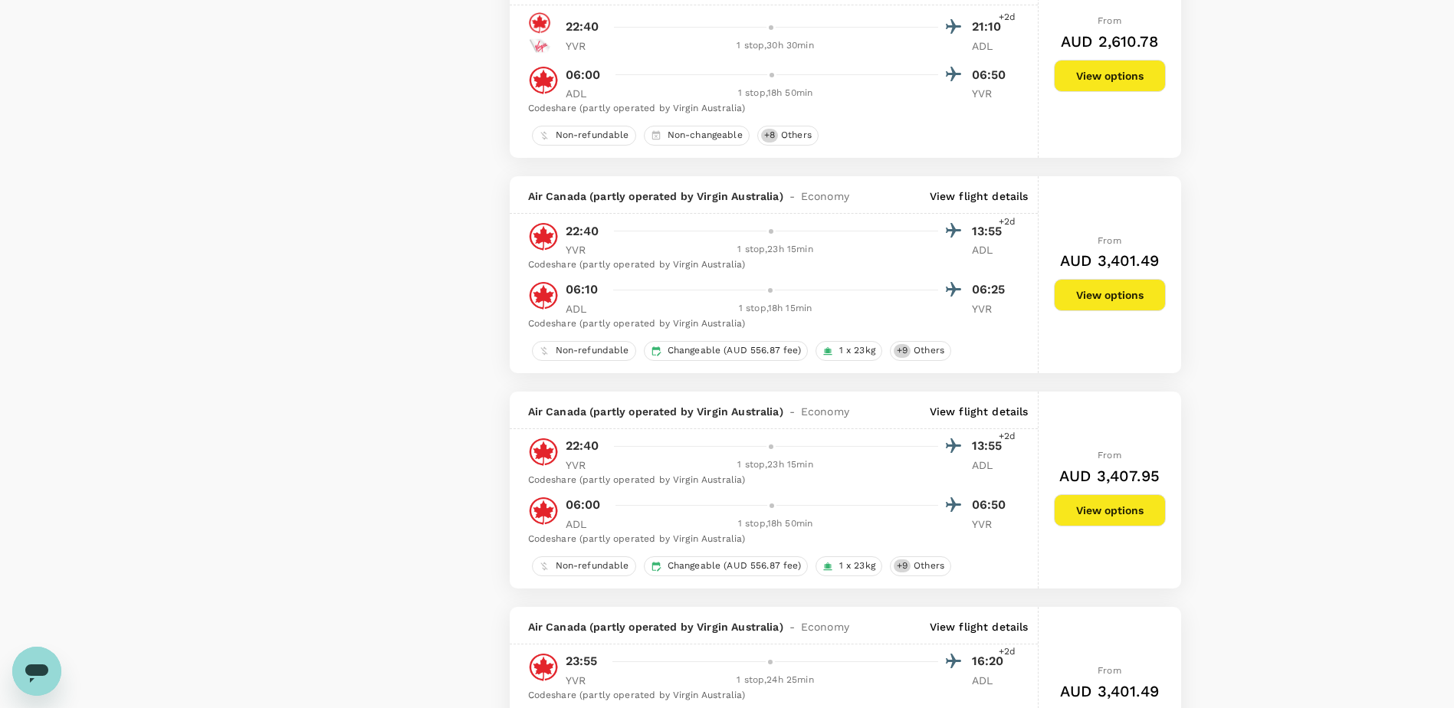
click at [982, 195] on p "View flight details" at bounding box center [979, 196] width 99 height 15
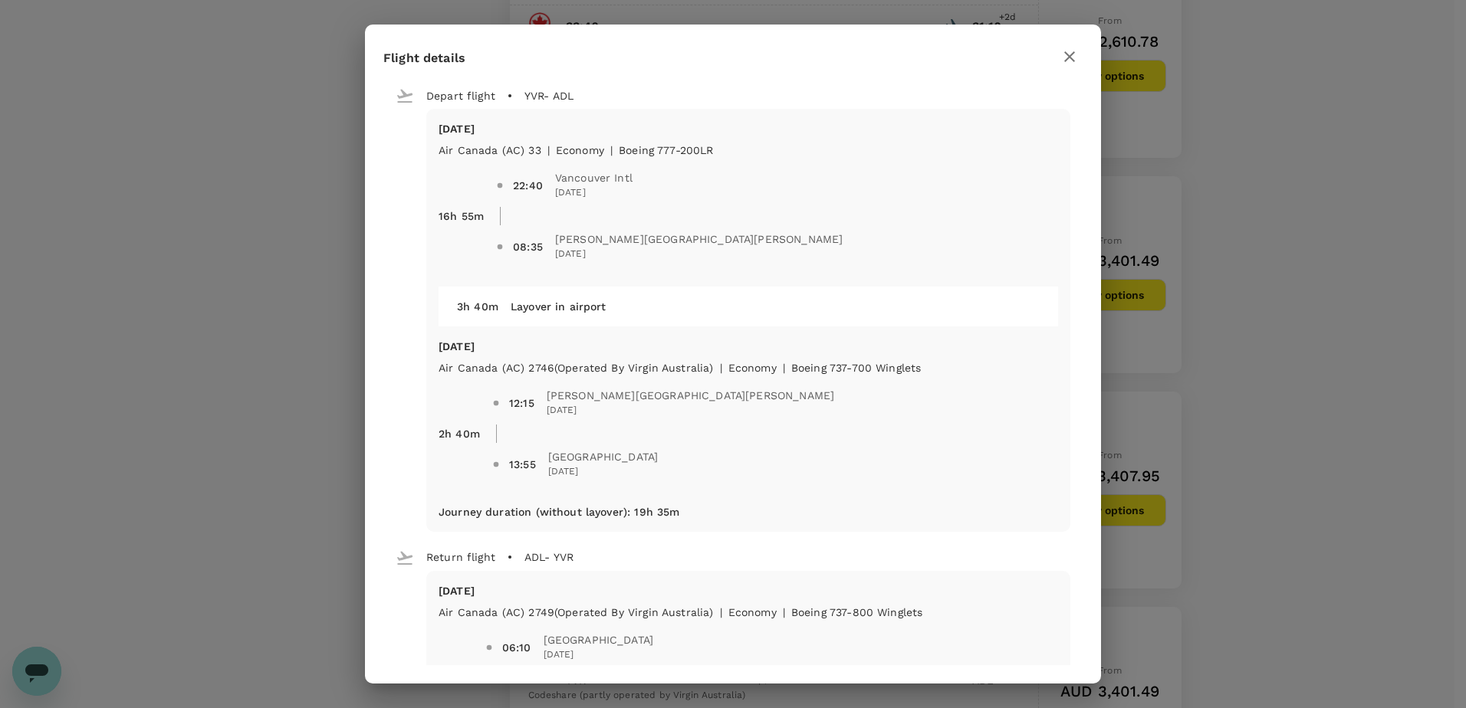
click at [1073, 64] on icon "button" at bounding box center [1069, 57] width 18 height 18
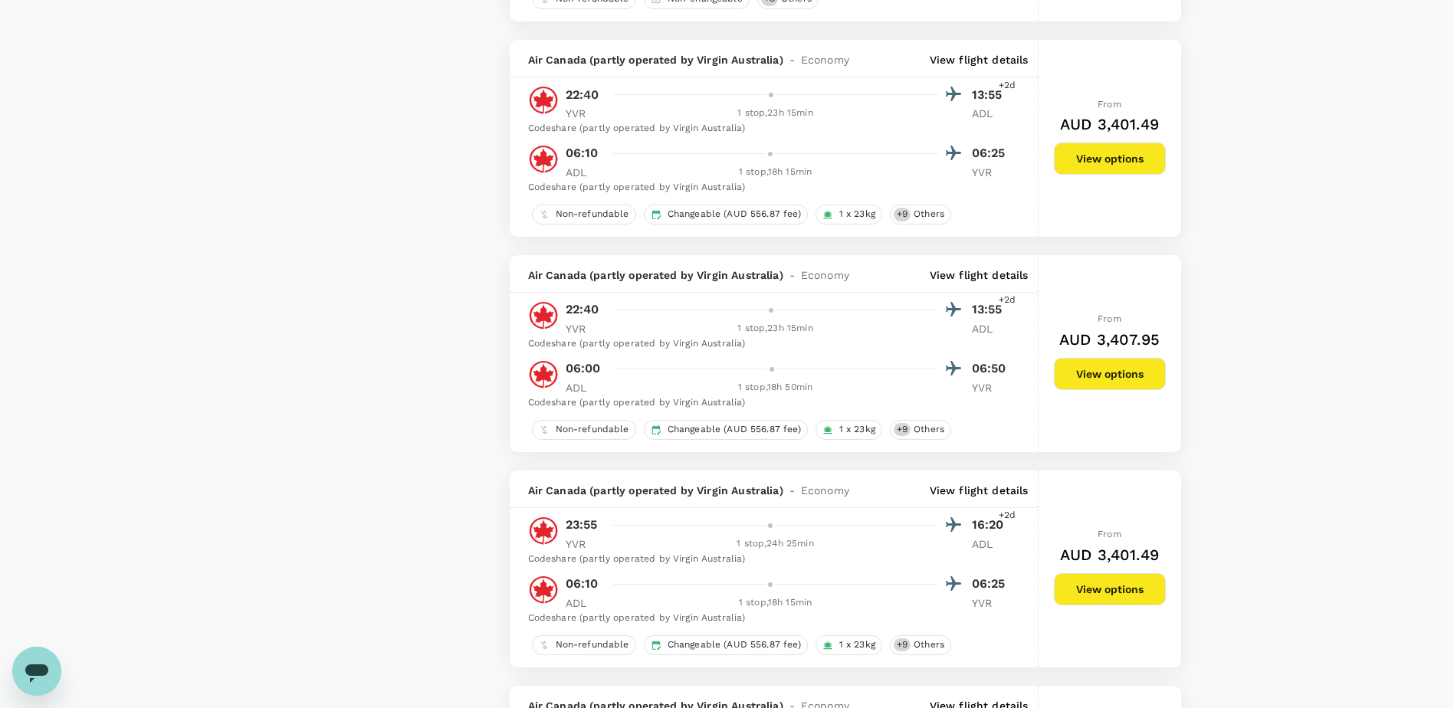
scroll to position [2692, 0]
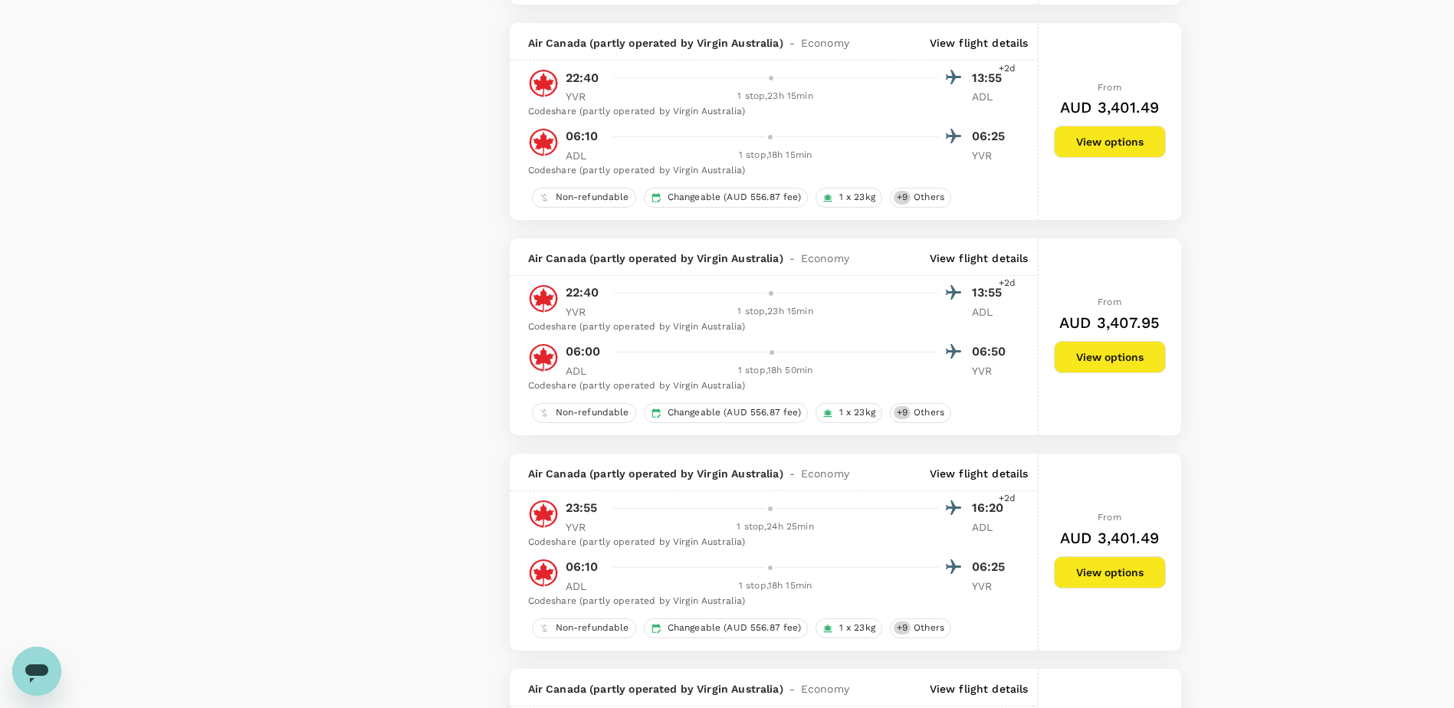
click at [970, 251] on p "View flight details" at bounding box center [979, 258] width 99 height 15
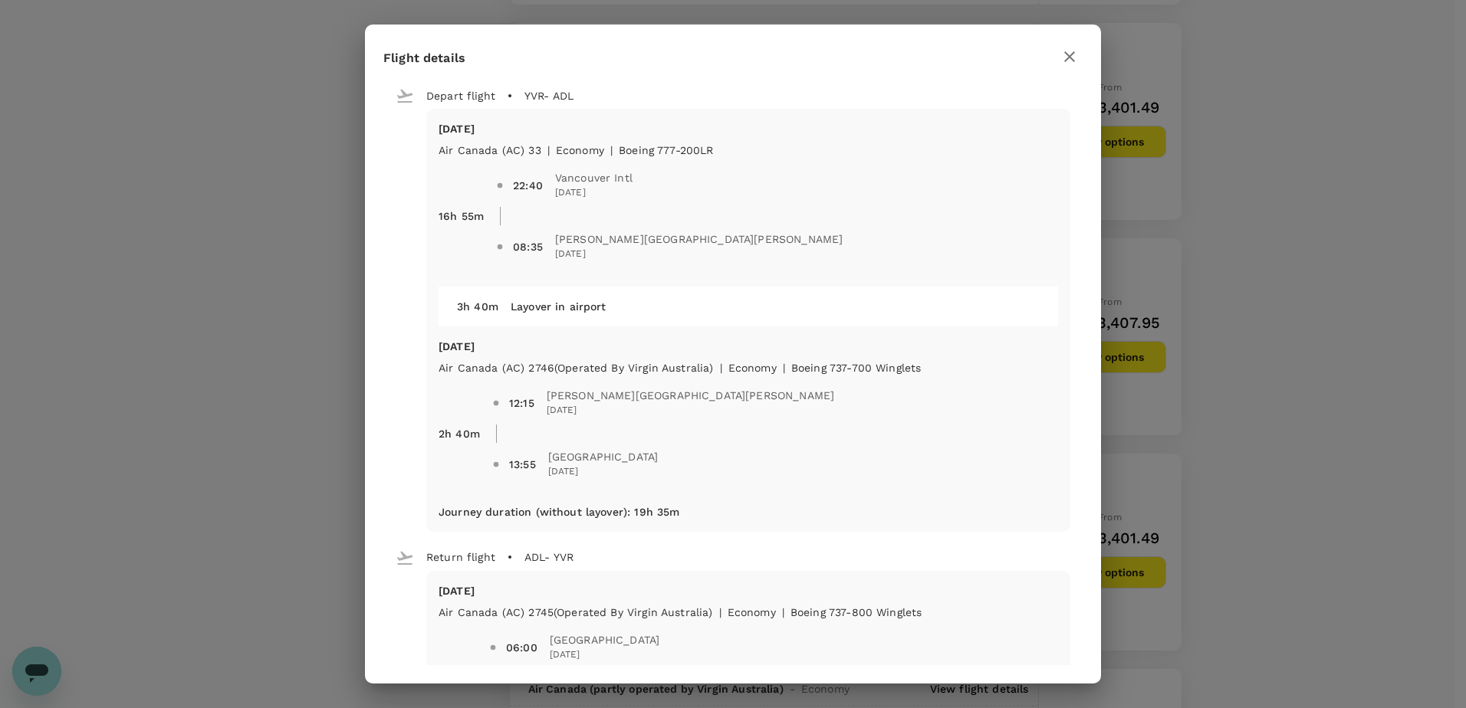
click at [1067, 64] on icon "button" at bounding box center [1069, 57] width 18 height 18
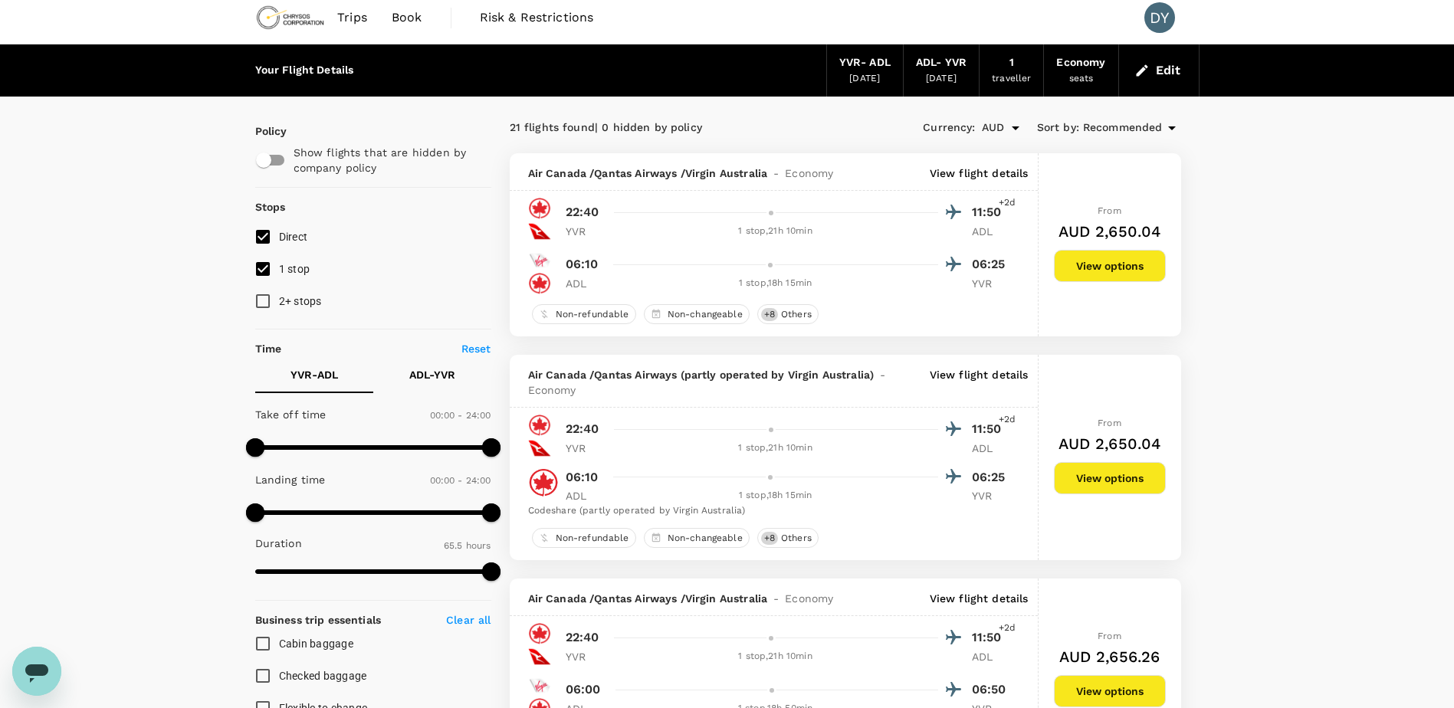
scroll to position [0, 0]
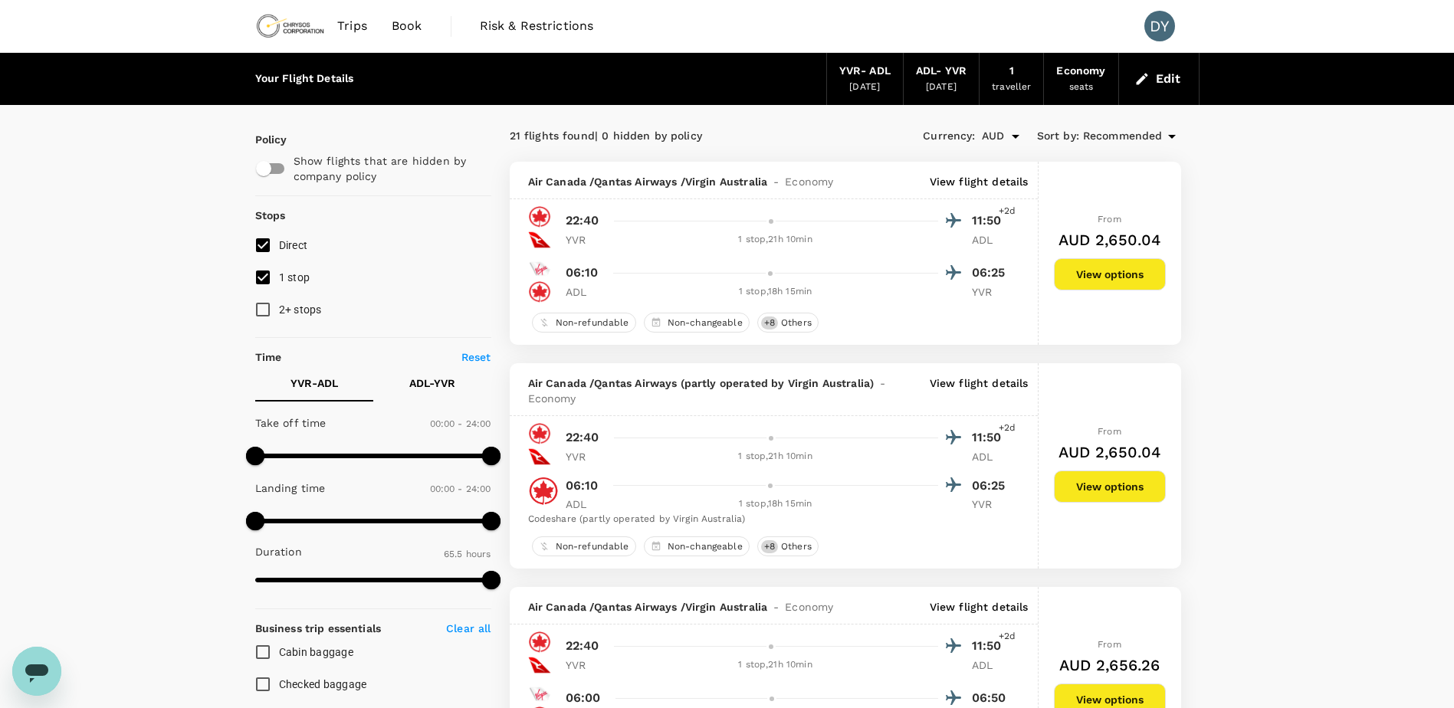
click at [270, 275] on input "1 stop" at bounding box center [263, 277] width 32 height 32
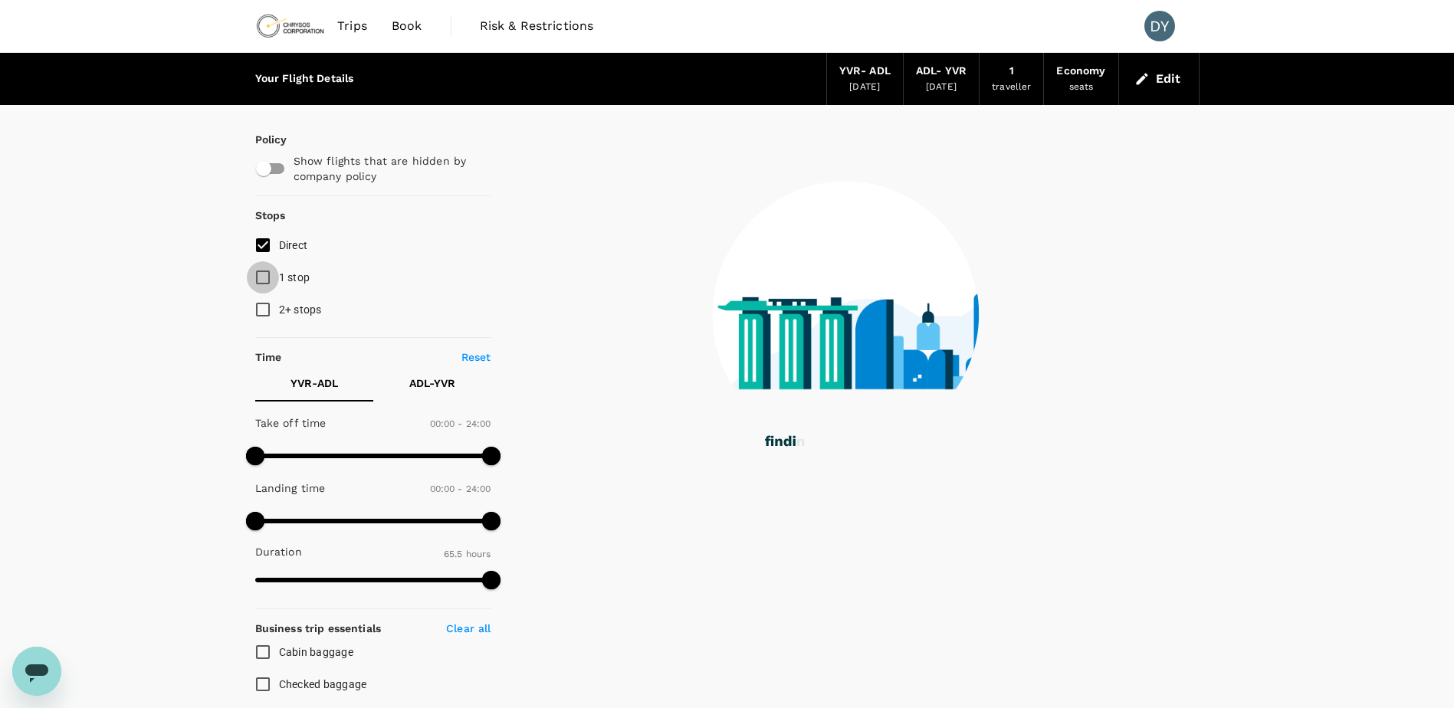
click at [265, 278] on input "1 stop" at bounding box center [263, 277] width 32 height 32
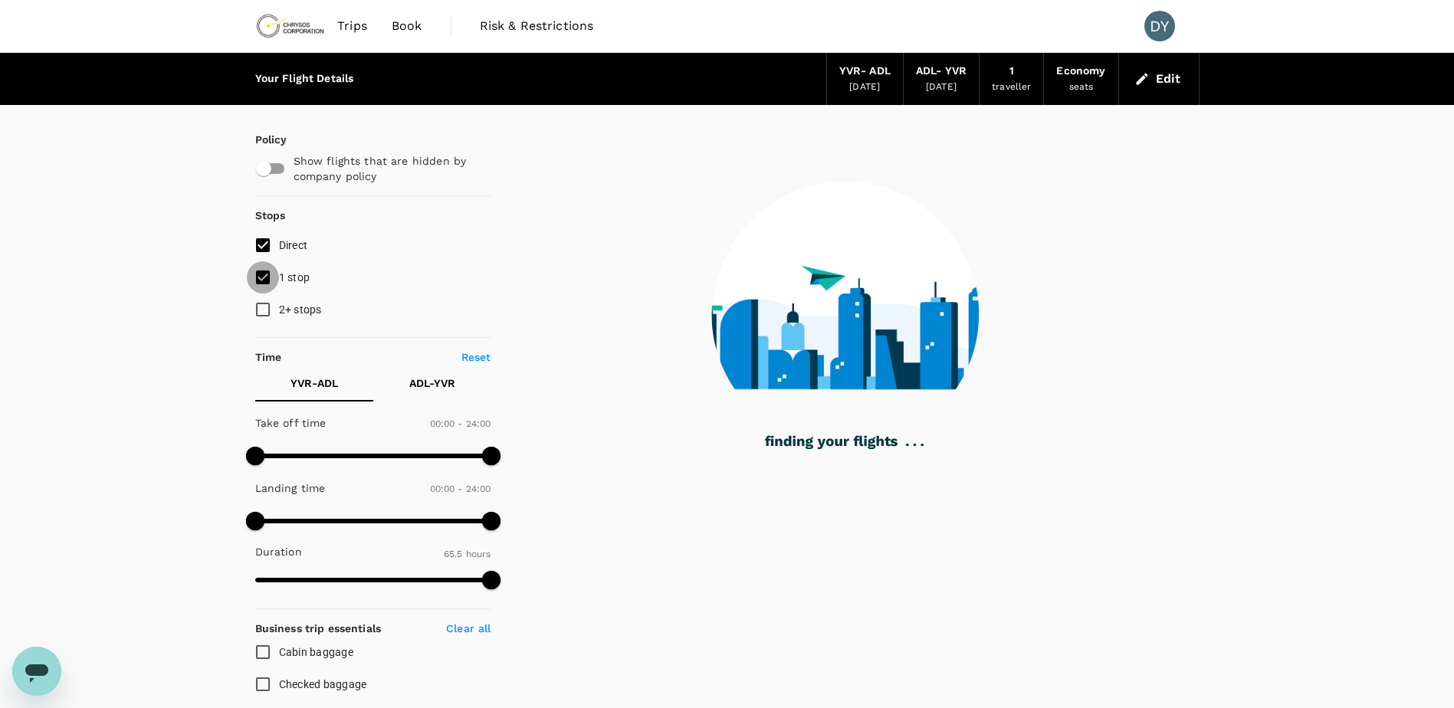
click at [263, 280] on input "1 stop" at bounding box center [263, 277] width 32 height 32
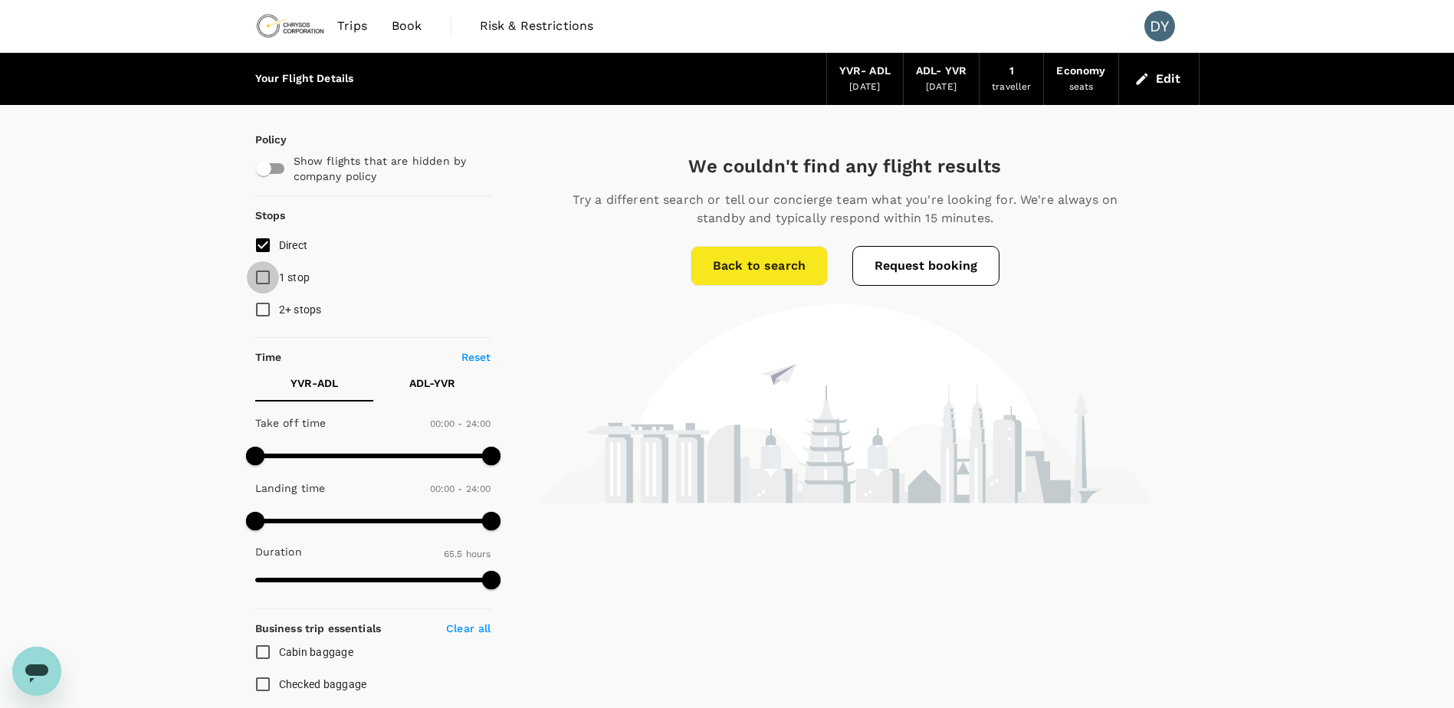
click at [260, 275] on input "1 stop" at bounding box center [263, 277] width 32 height 32
checkbox input "true"
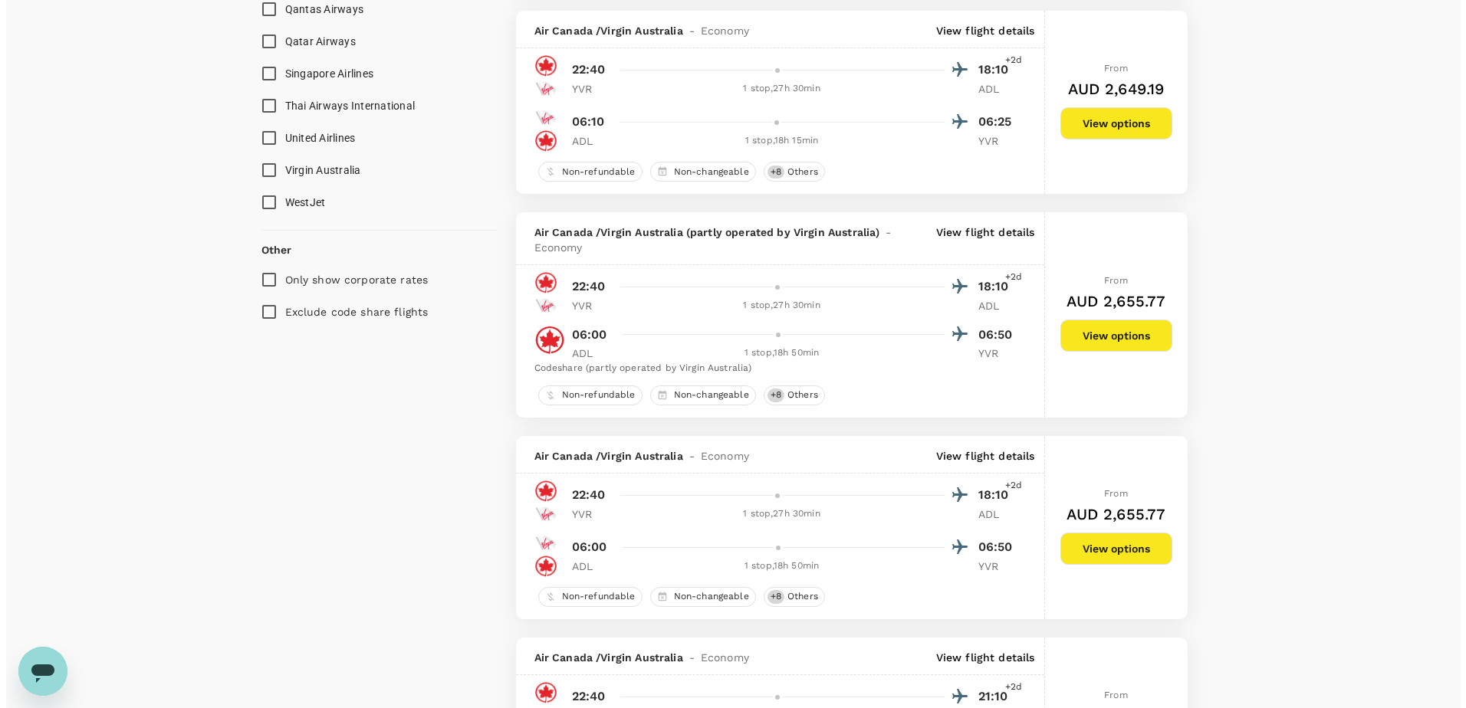
scroll to position [1227, 0]
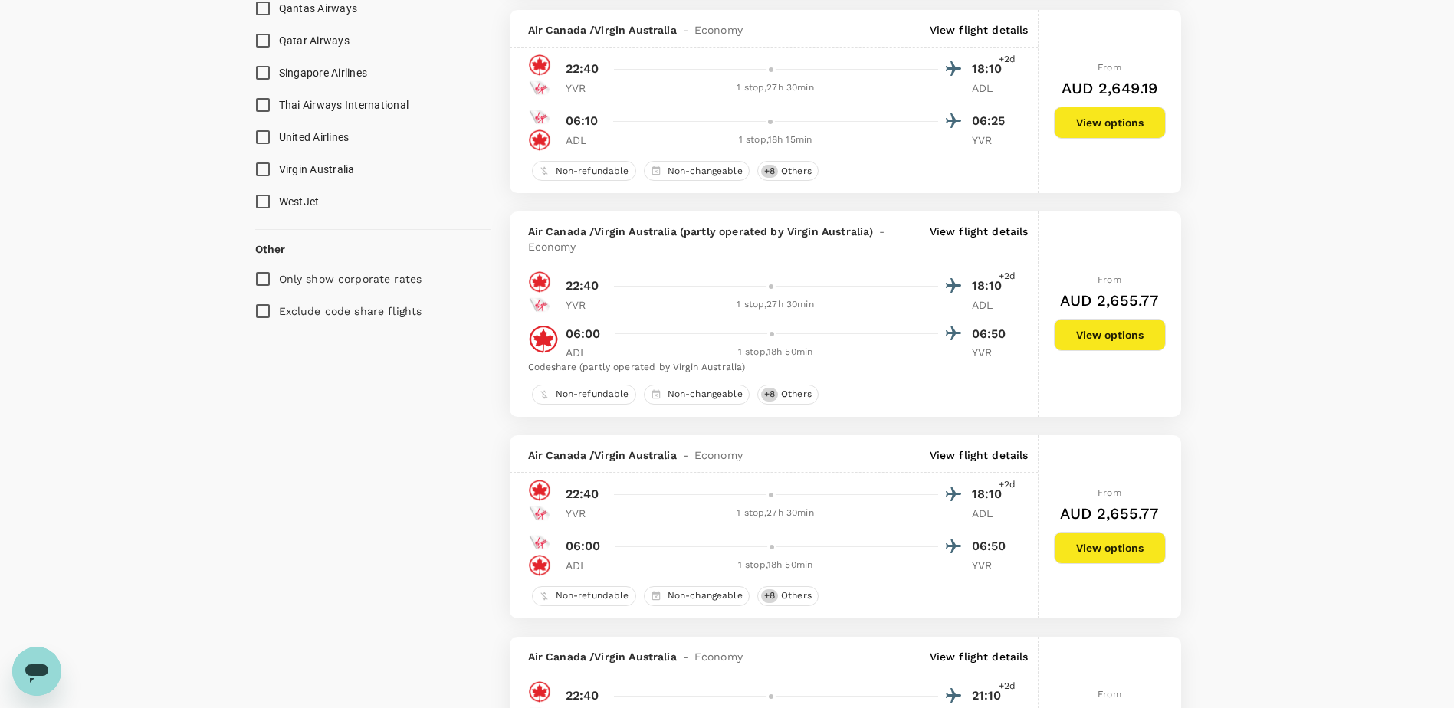
click at [981, 225] on p "View flight details" at bounding box center [979, 239] width 99 height 31
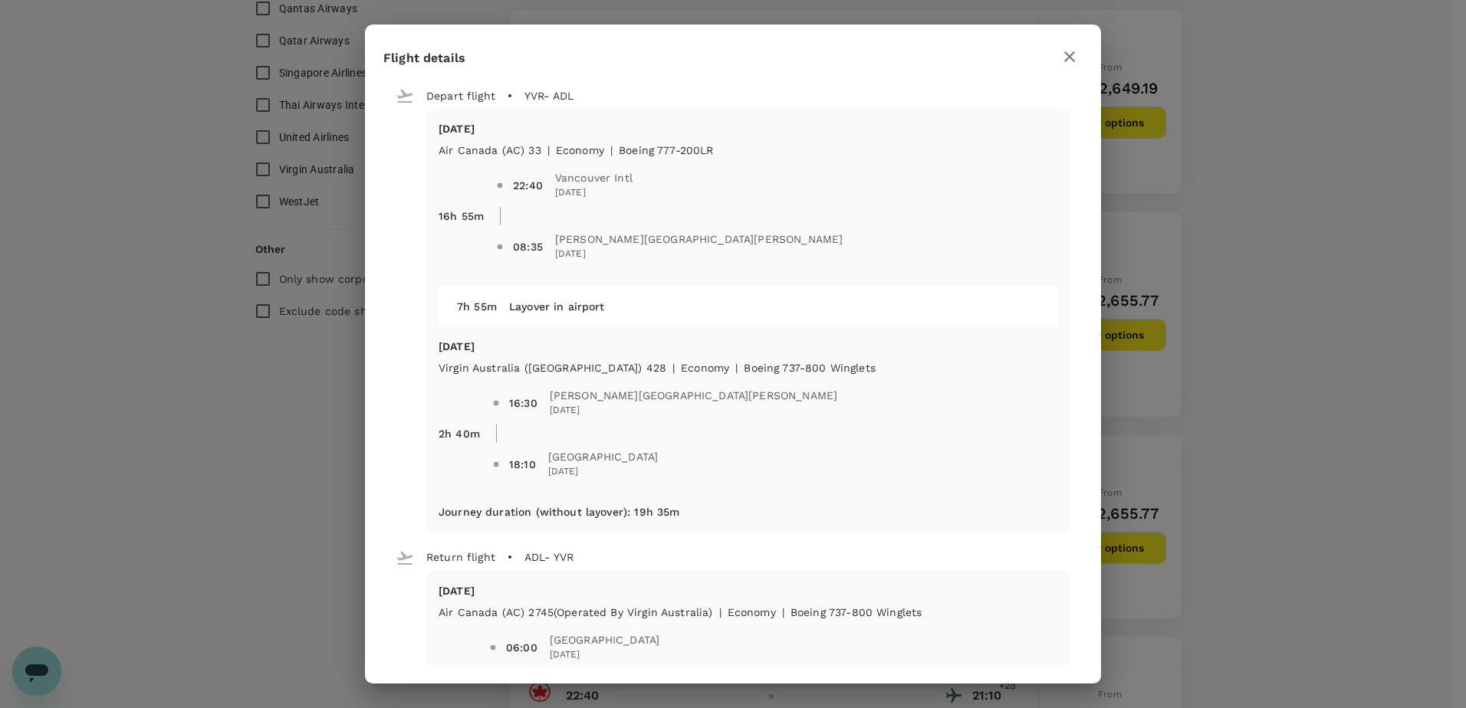
click at [1070, 61] on icon "button" at bounding box center [1069, 57] width 18 height 18
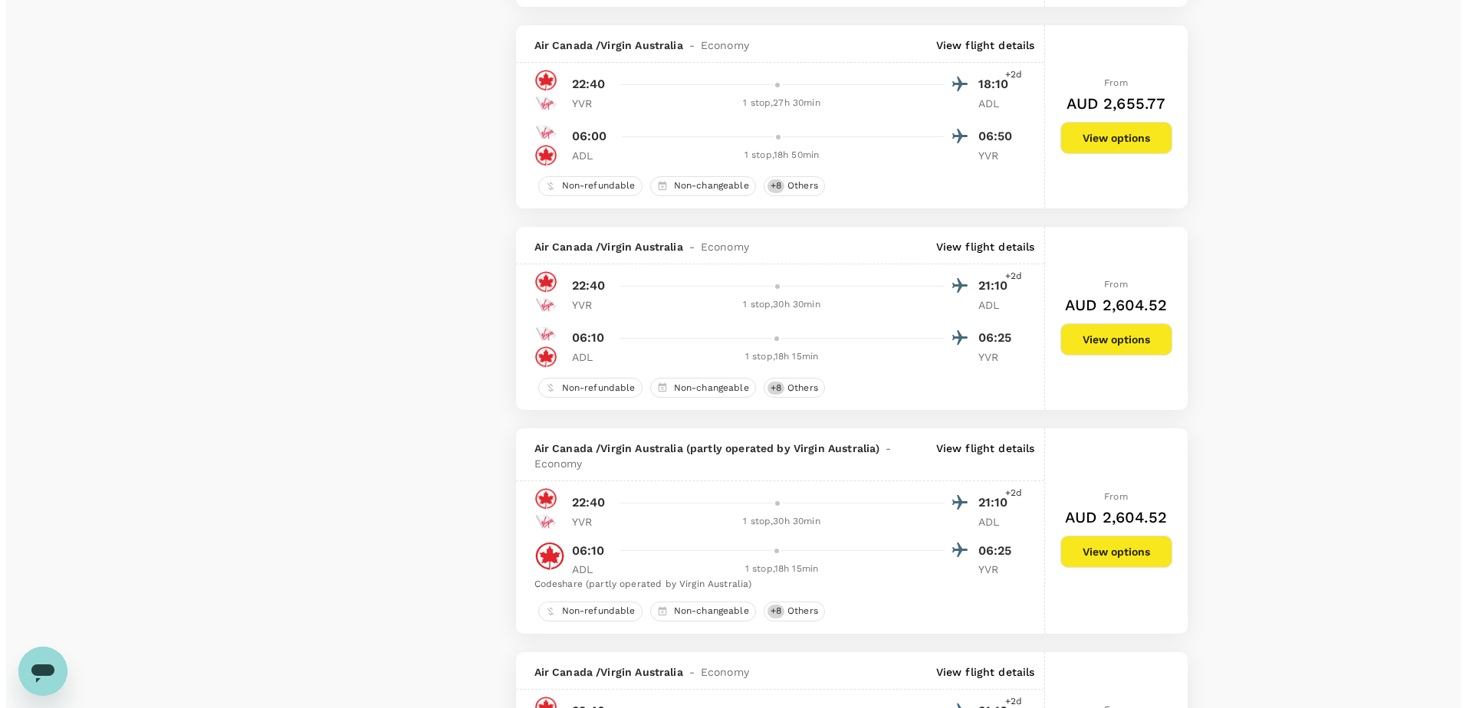
scroll to position [1687, 0]
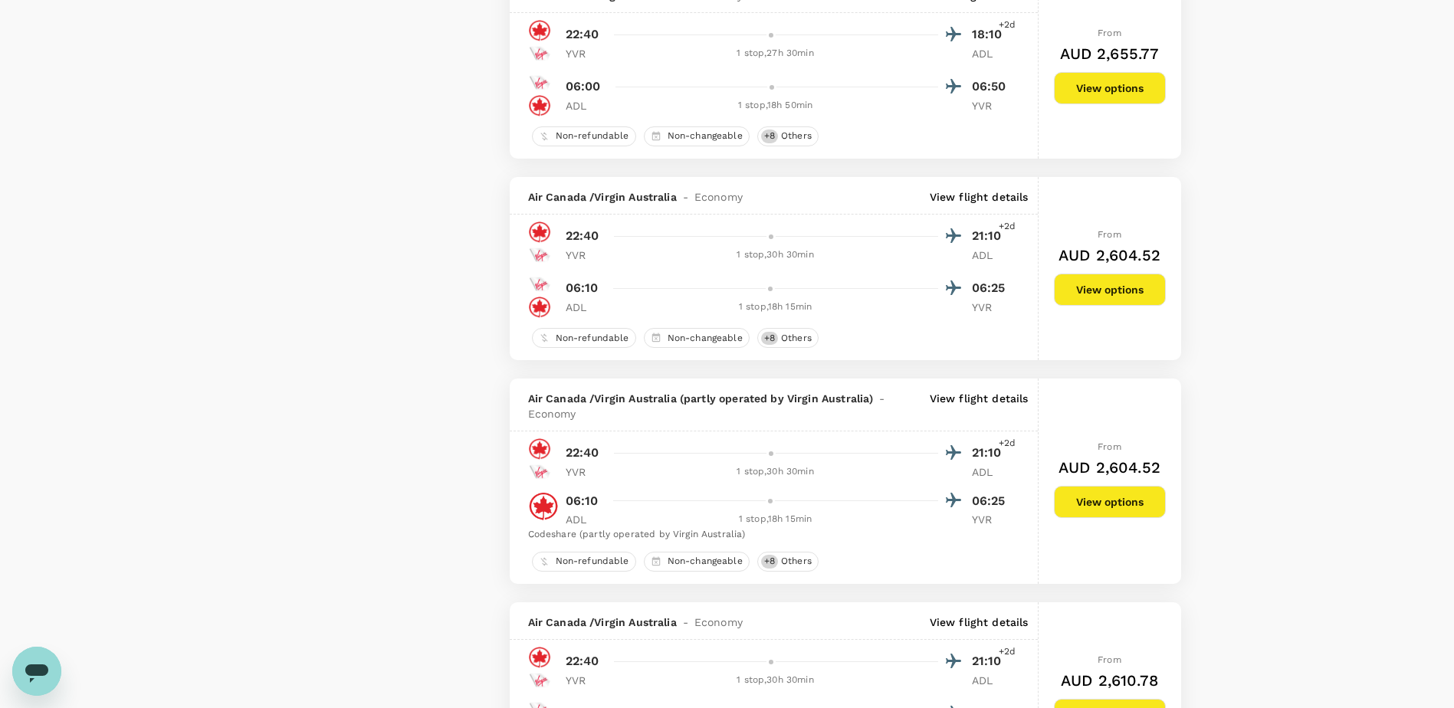
click at [997, 402] on p "View flight details" at bounding box center [979, 406] width 99 height 31
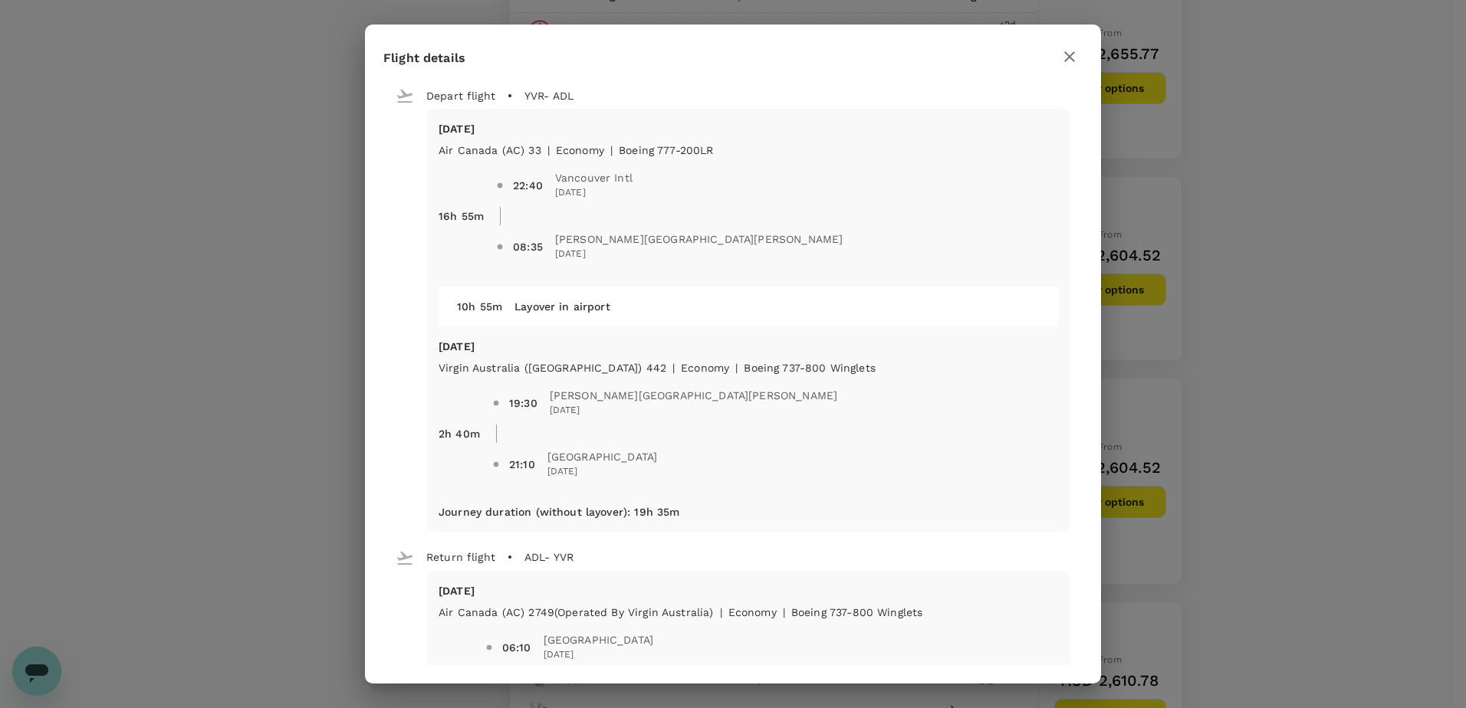
click at [1067, 61] on icon "button" at bounding box center [1069, 57] width 18 height 18
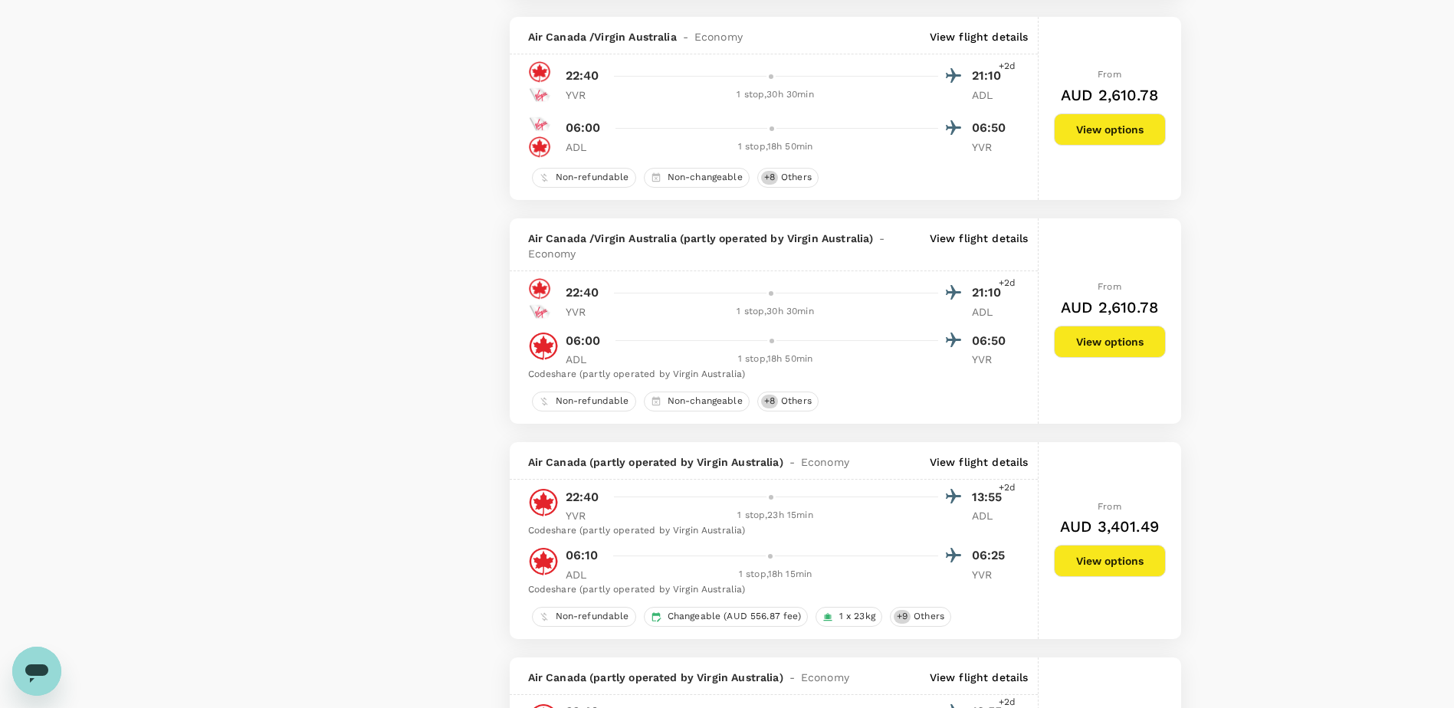
scroll to position [2300, 0]
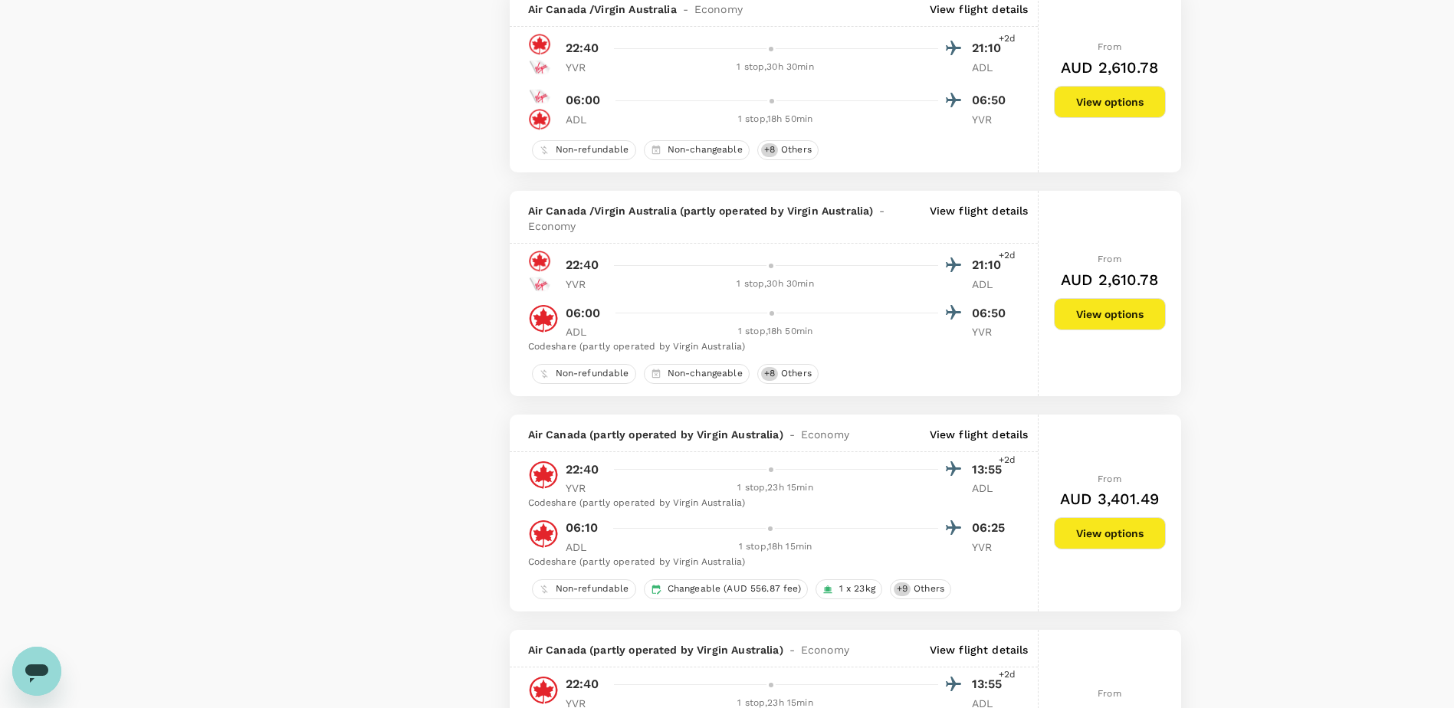
click at [955, 432] on p "View flight details" at bounding box center [979, 434] width 99 height 15
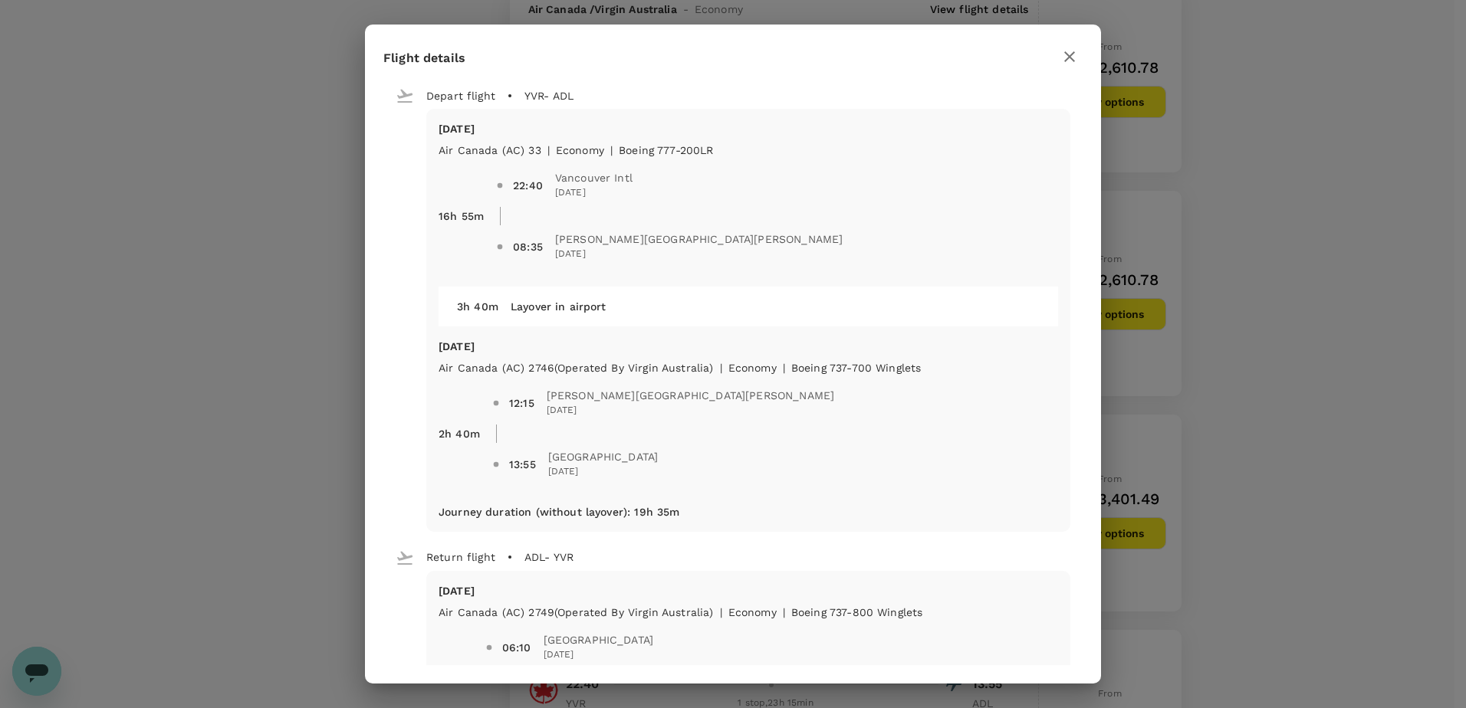
click at [1066, 58] on icon "button" at bounding box center [1069, 57] width 18 height 18
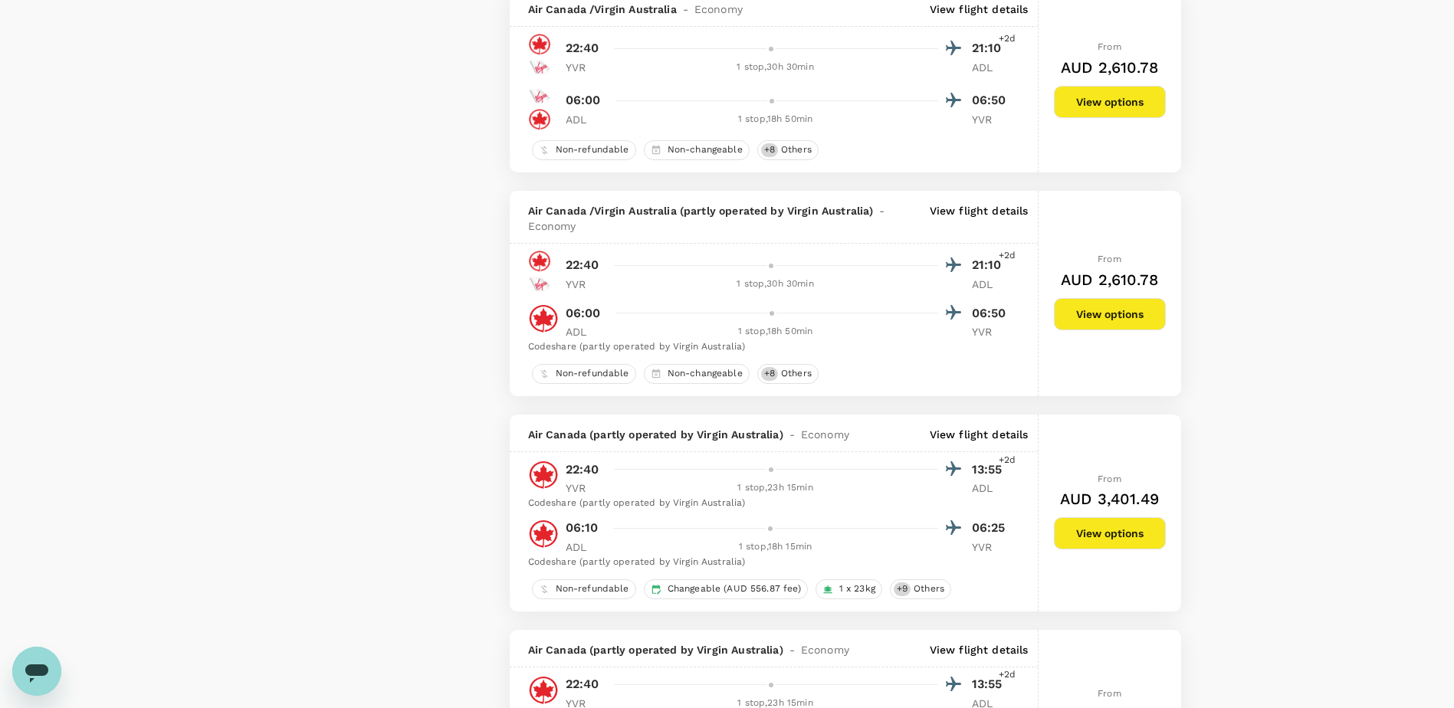
click at [963, 429] on p "View flight details" at bounding box center [979, 434] width 99 height 15
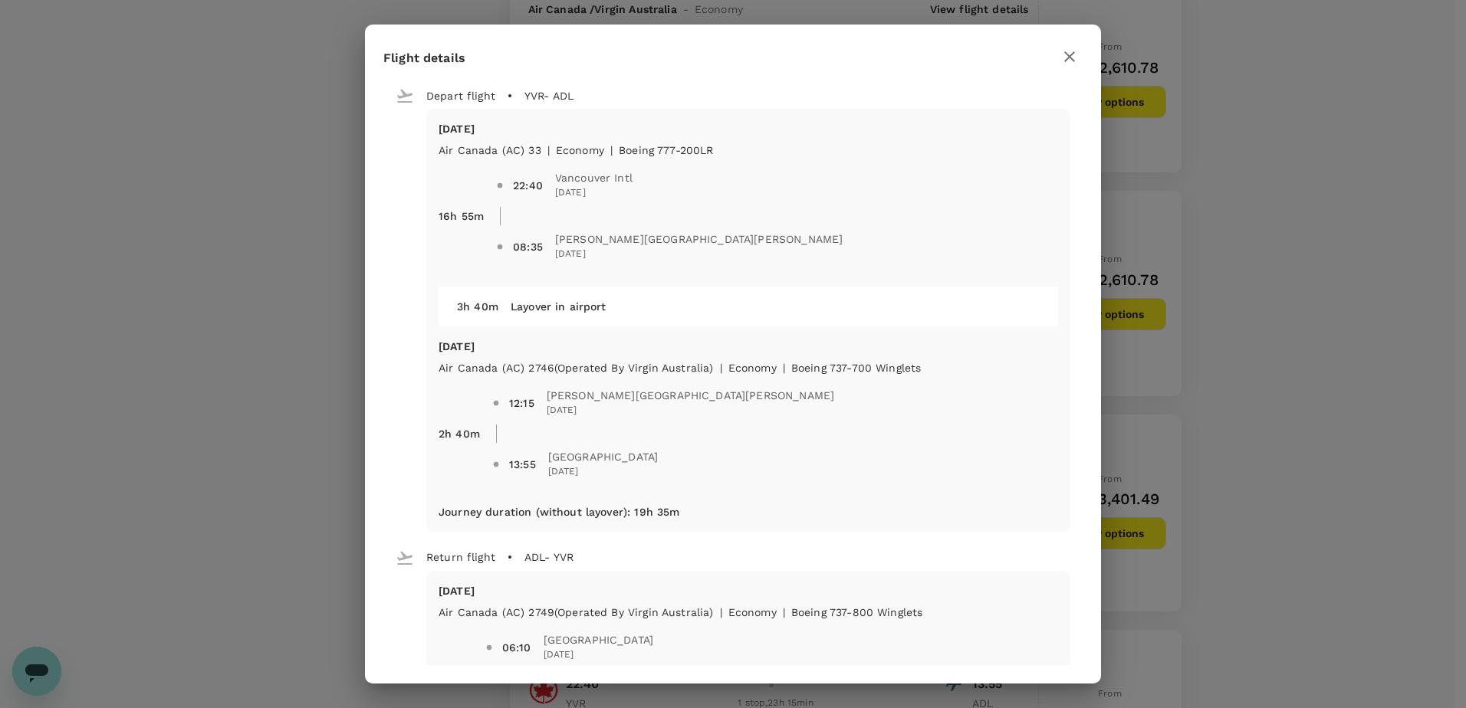
click at [1071, 53] on icon "button" at bounding box center [1069, 57] width 18 height 18
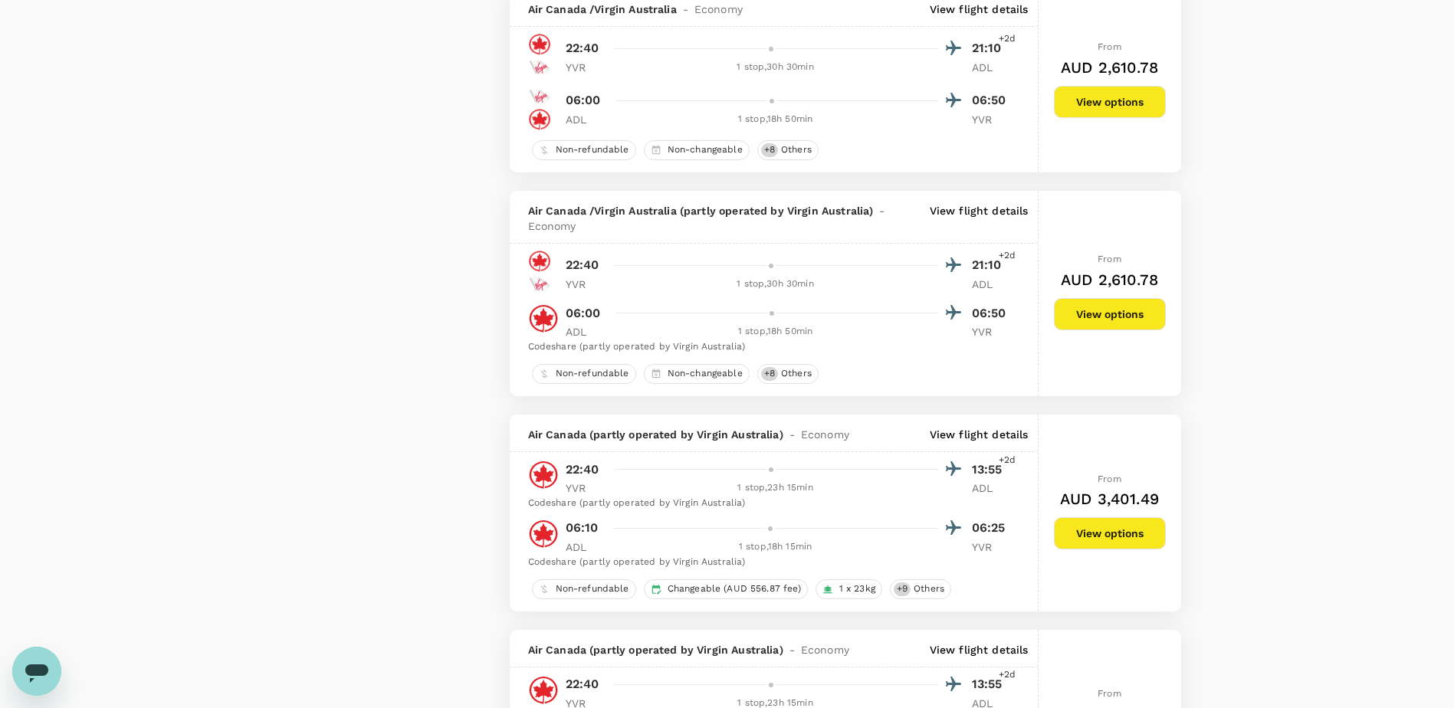
click at [1007, 205] on p "View flight details" at bounding box center [979, 218] width 99 height 31
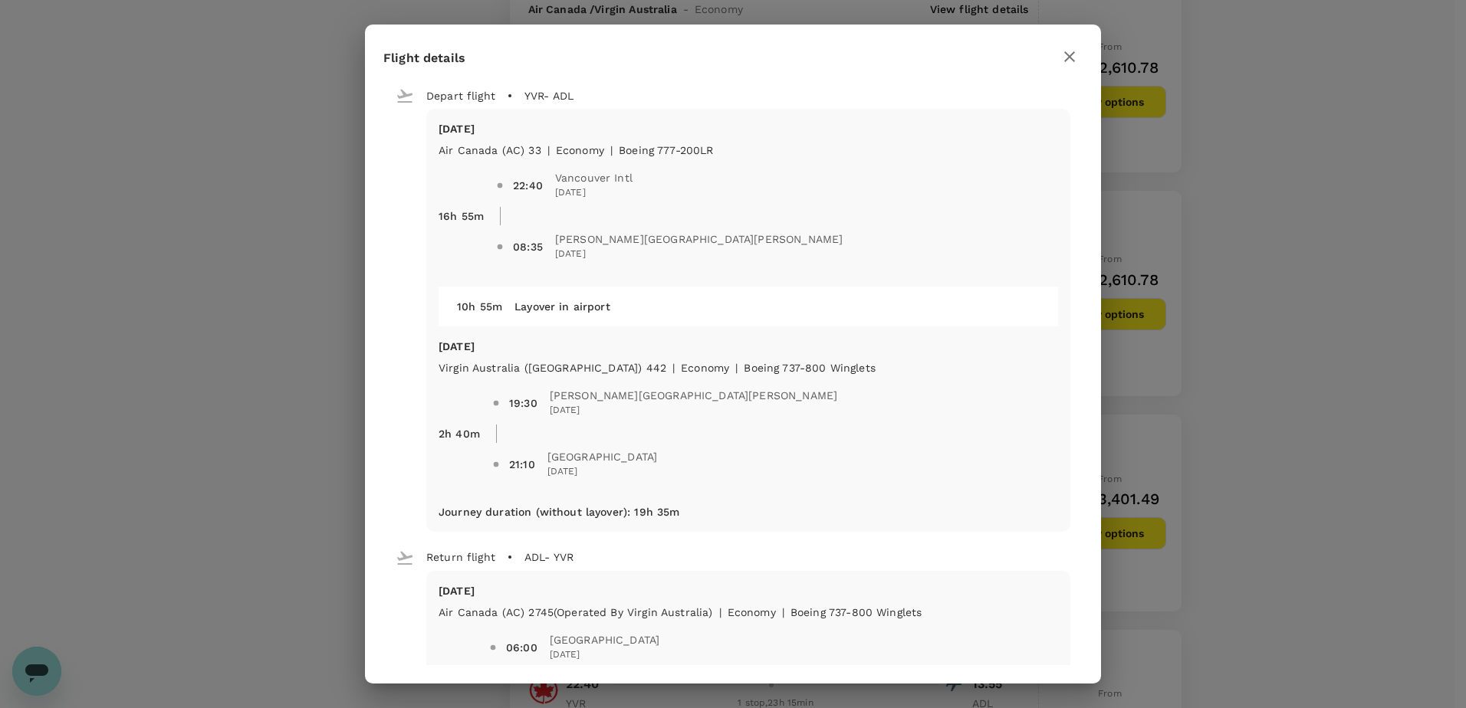
click at [1070, 55] on icon "button" at bounding box center [1069, 56] width 11 height 11
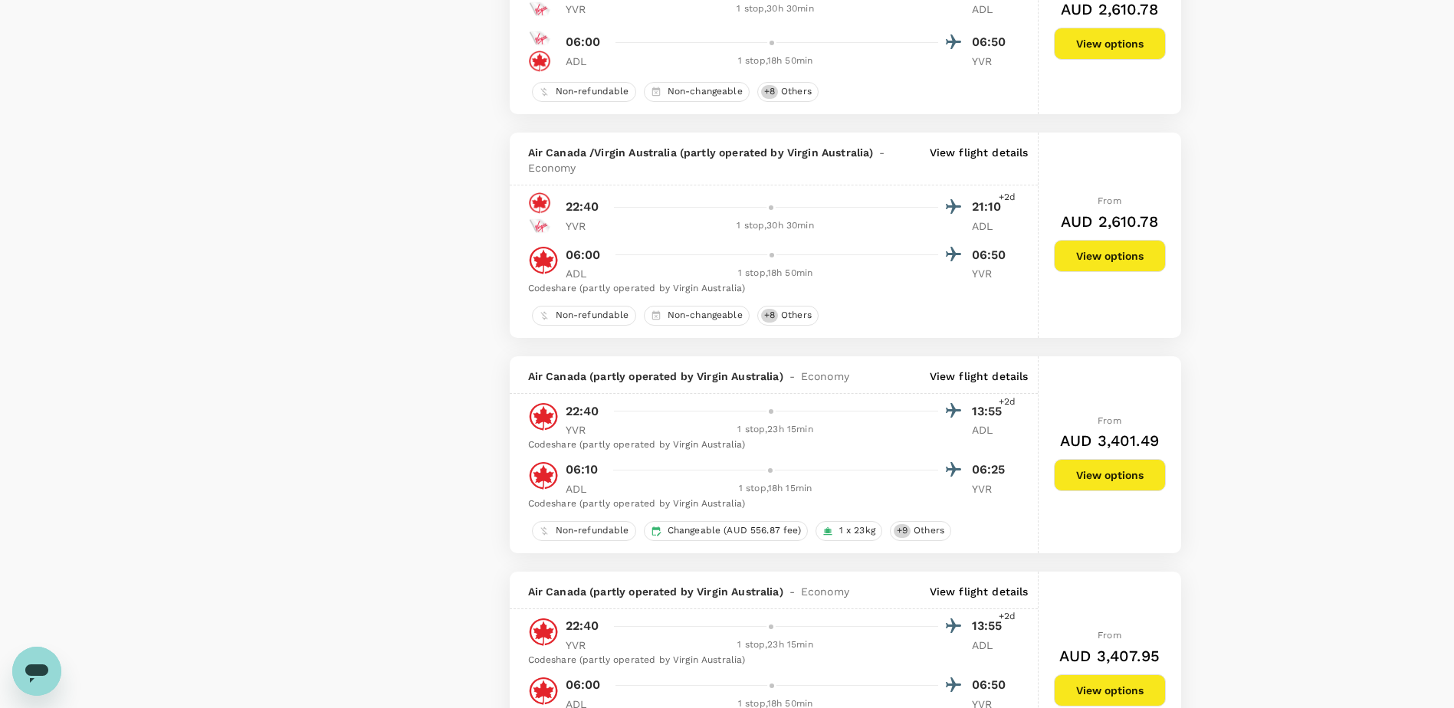
scroll to position [2454, 0]
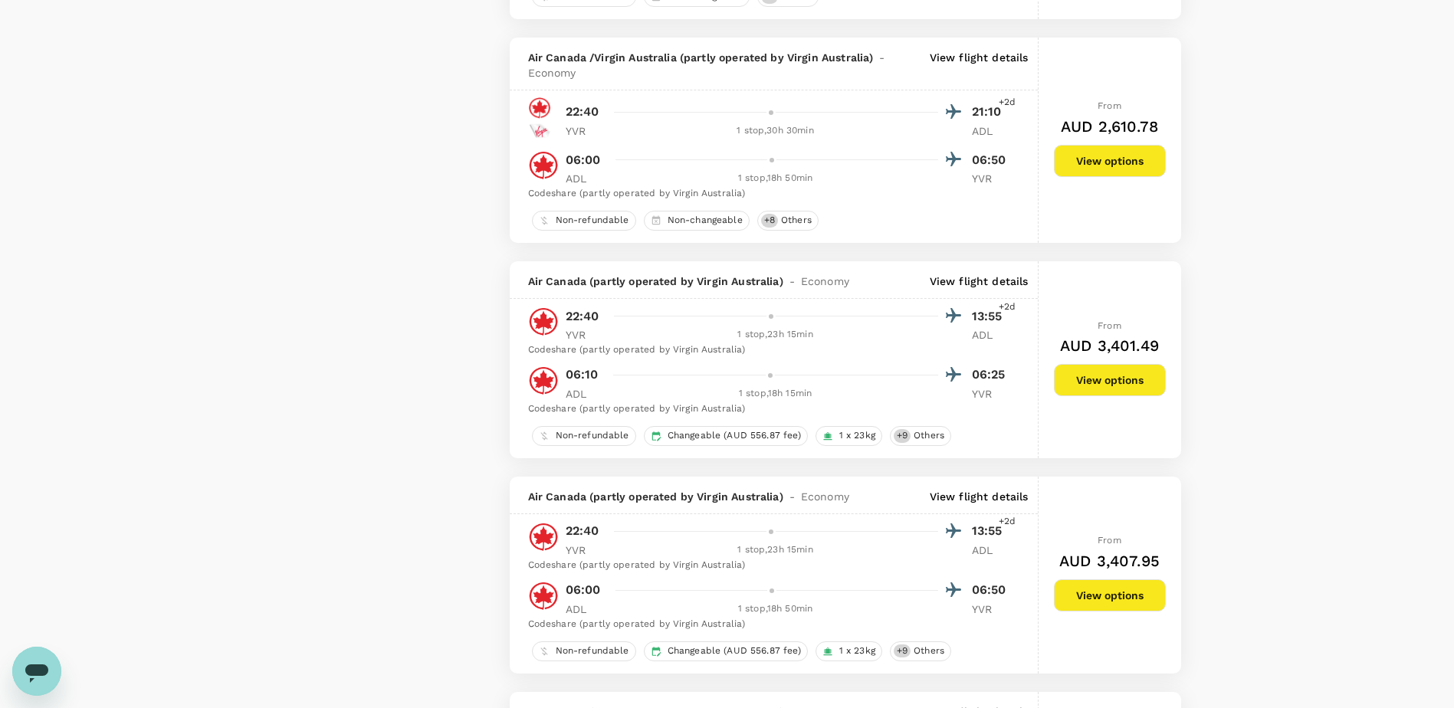
click at [1101, 377] on button "View options" at bounding box center [1110, 380] width 112 height 32
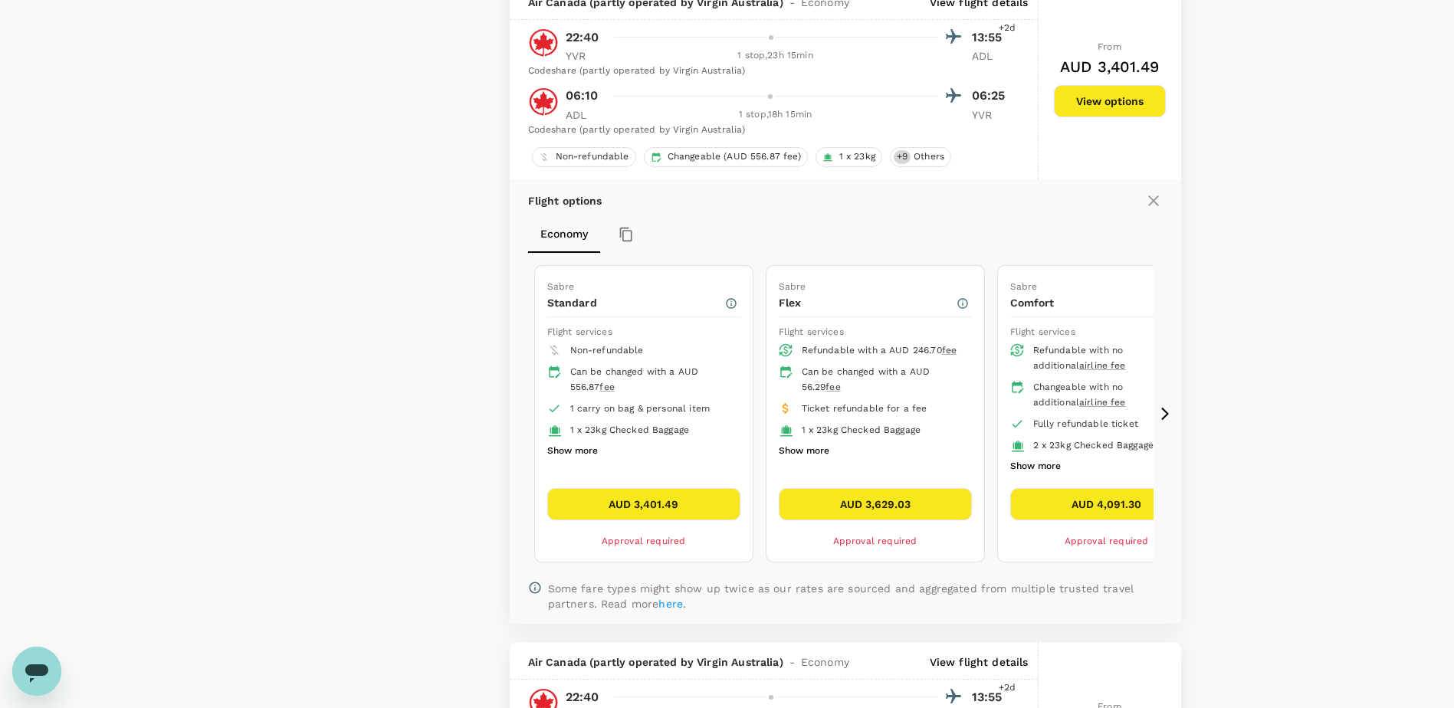
scroll to position [2732, 0]
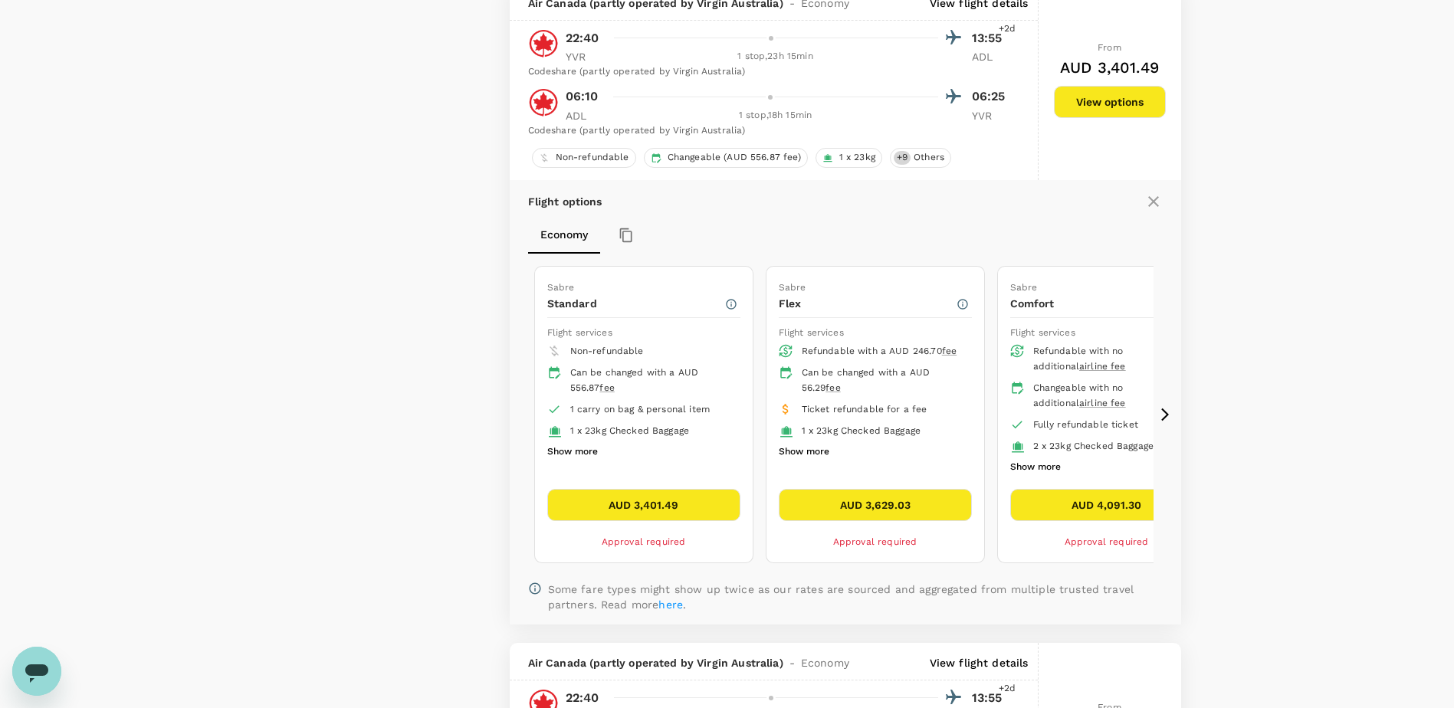
click at [1166, 412] on icon at bounding box center [1166, 415] width 8 height 13
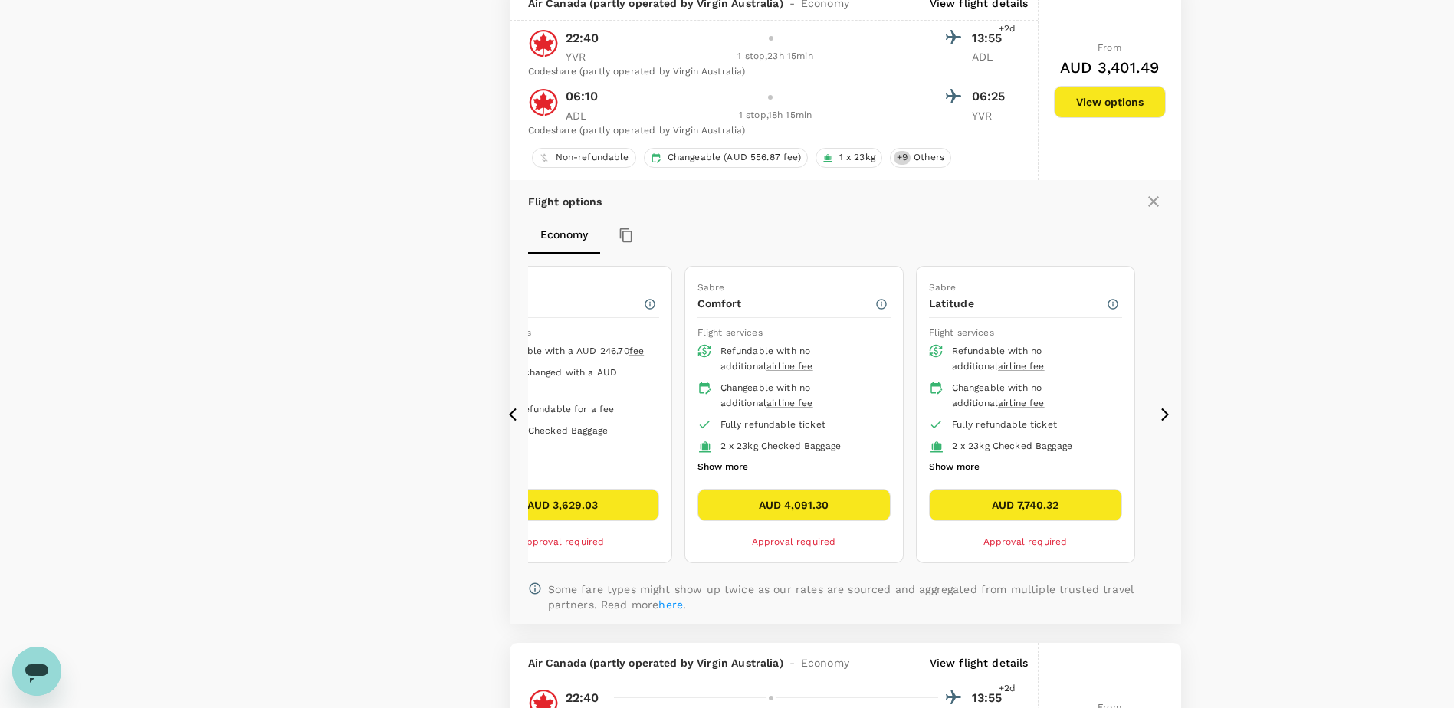
click at [509, 413] on icon at bounding box center [516, 414] width 15 height 15
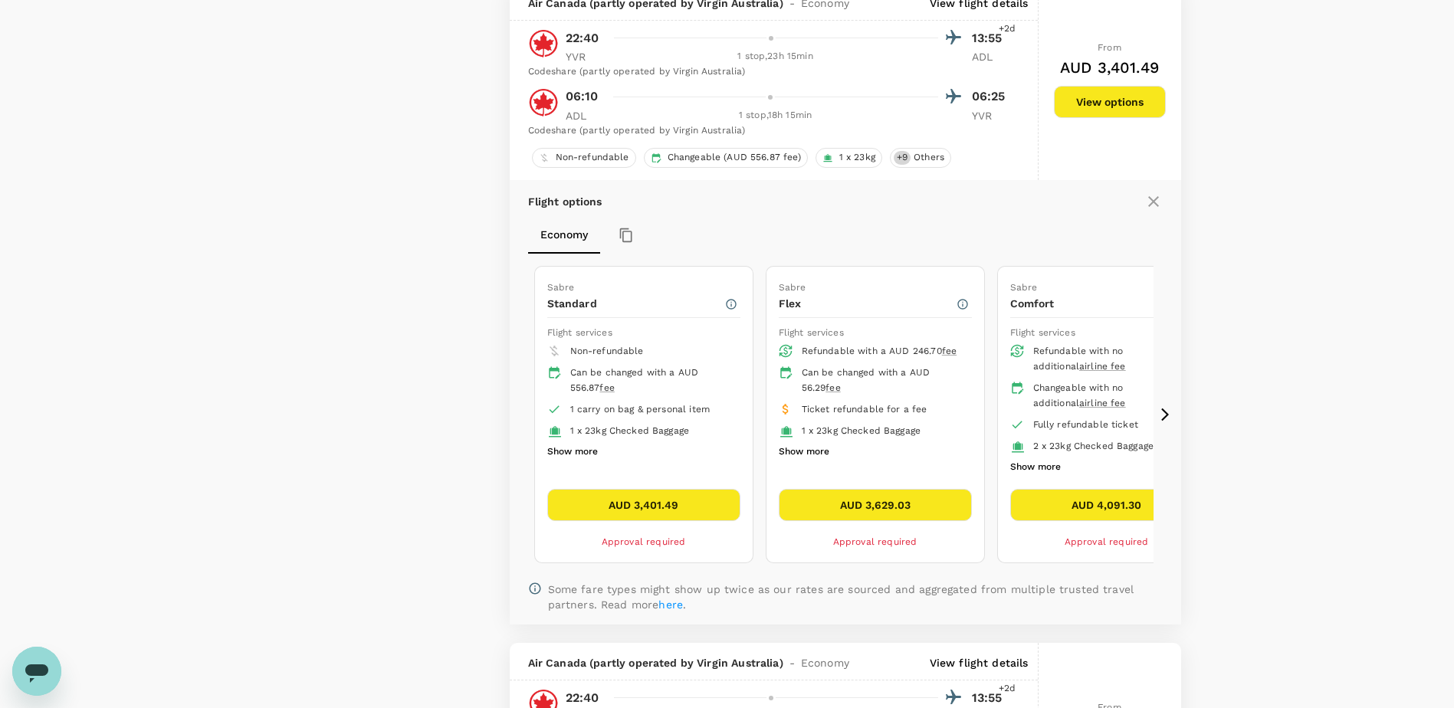
click at [1032, 465] on button "Show more" at bounding box center [1036, 468] width 51 height 20
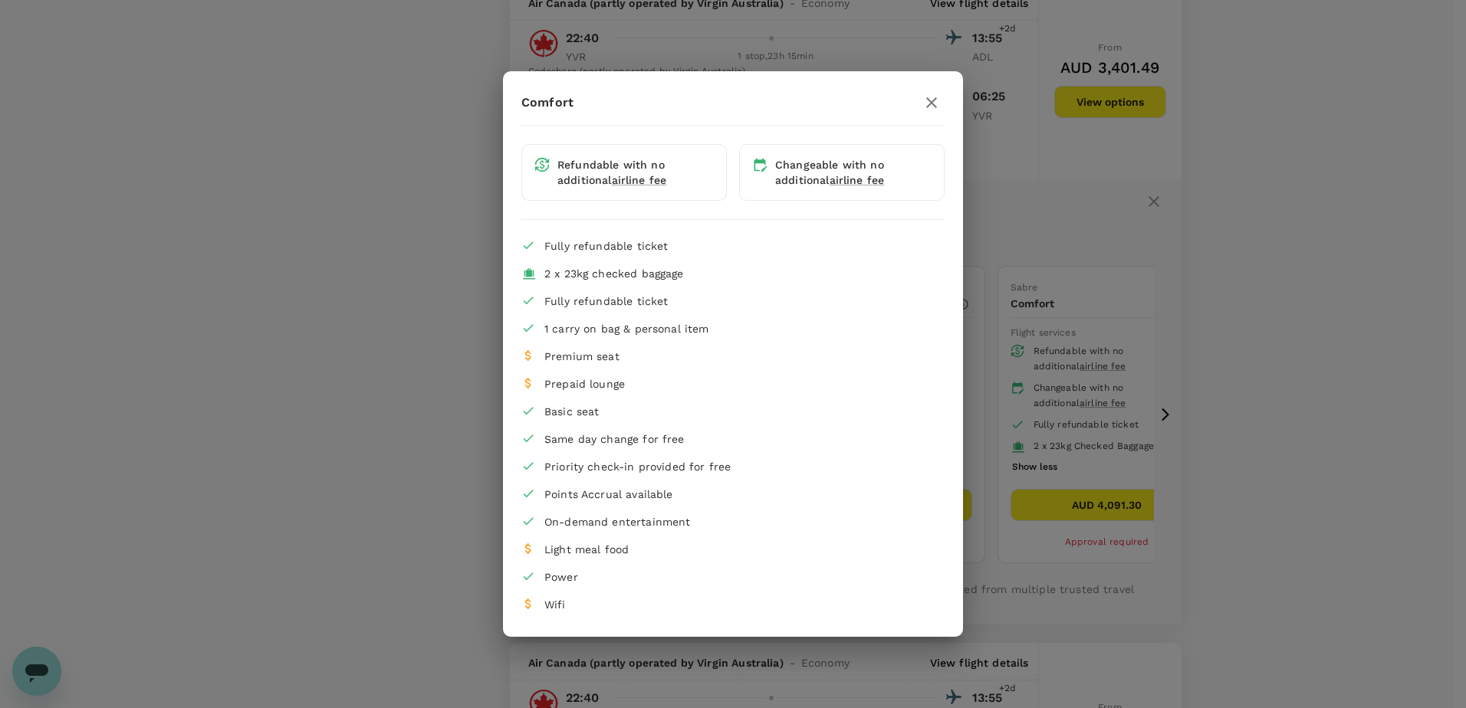
click at [923, 113] on div at bounding box center [932, 103] width 26 height 26
click at [929, 109] on icon "button" at bounding box center [931, 103] width 18 height 18
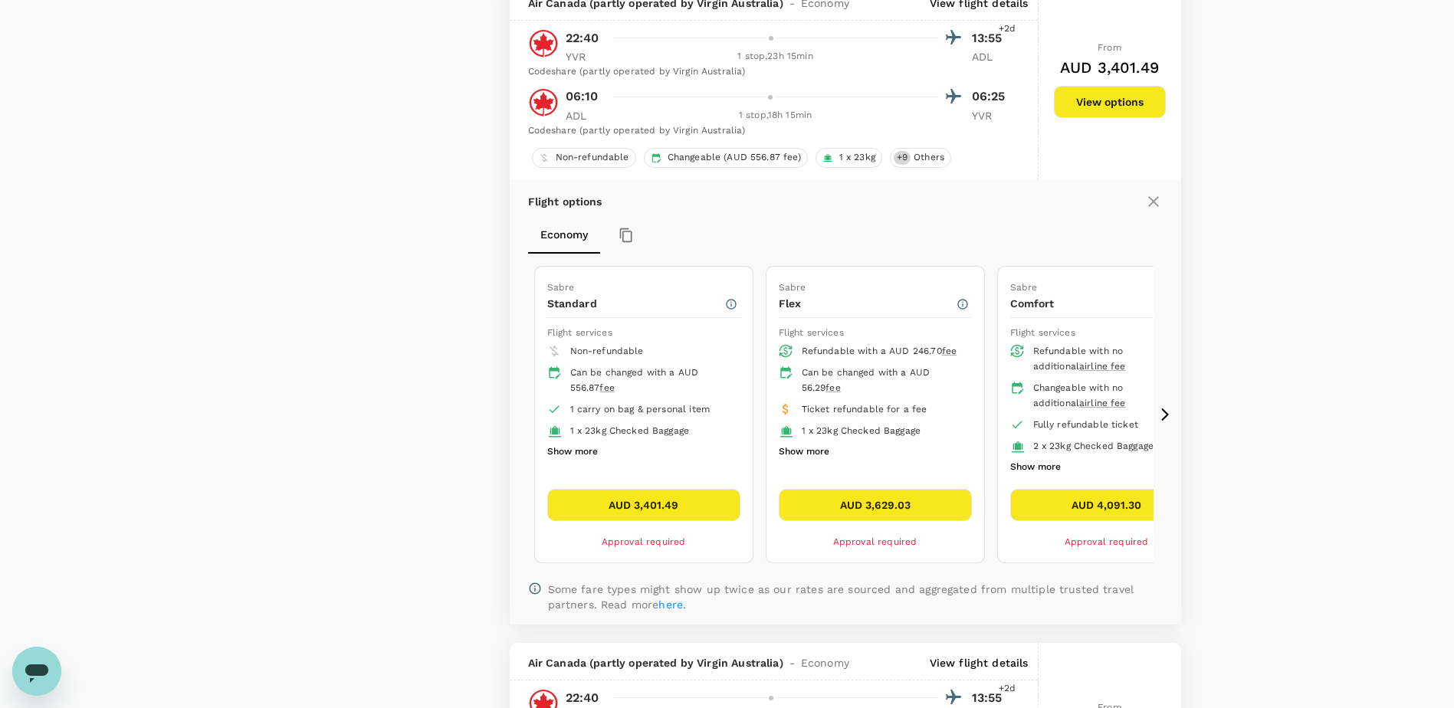
click at [823, 449] on button "Show more" at bounding box center [804, 452] width 51 height 20
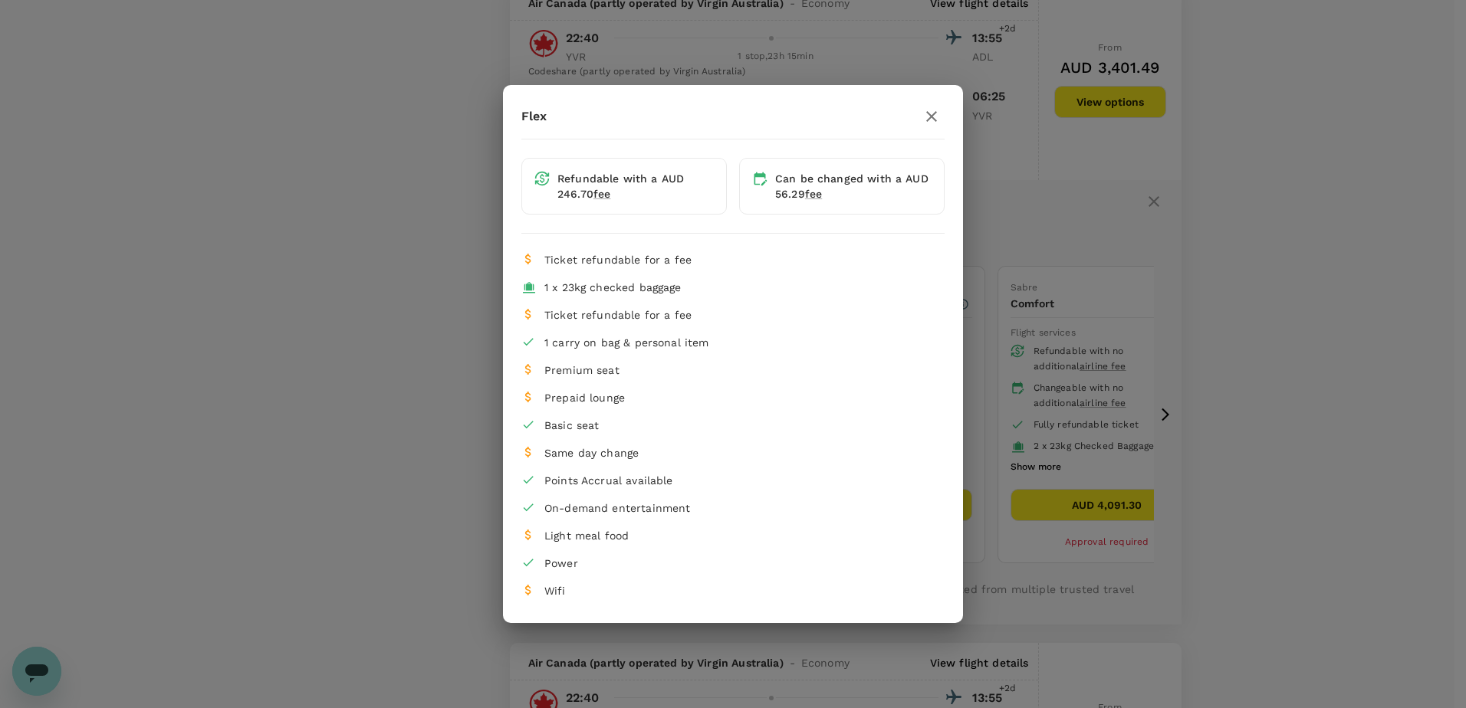
click at [933, 119] on icon "button" at bounding box center [931, 116] width 11 height 11
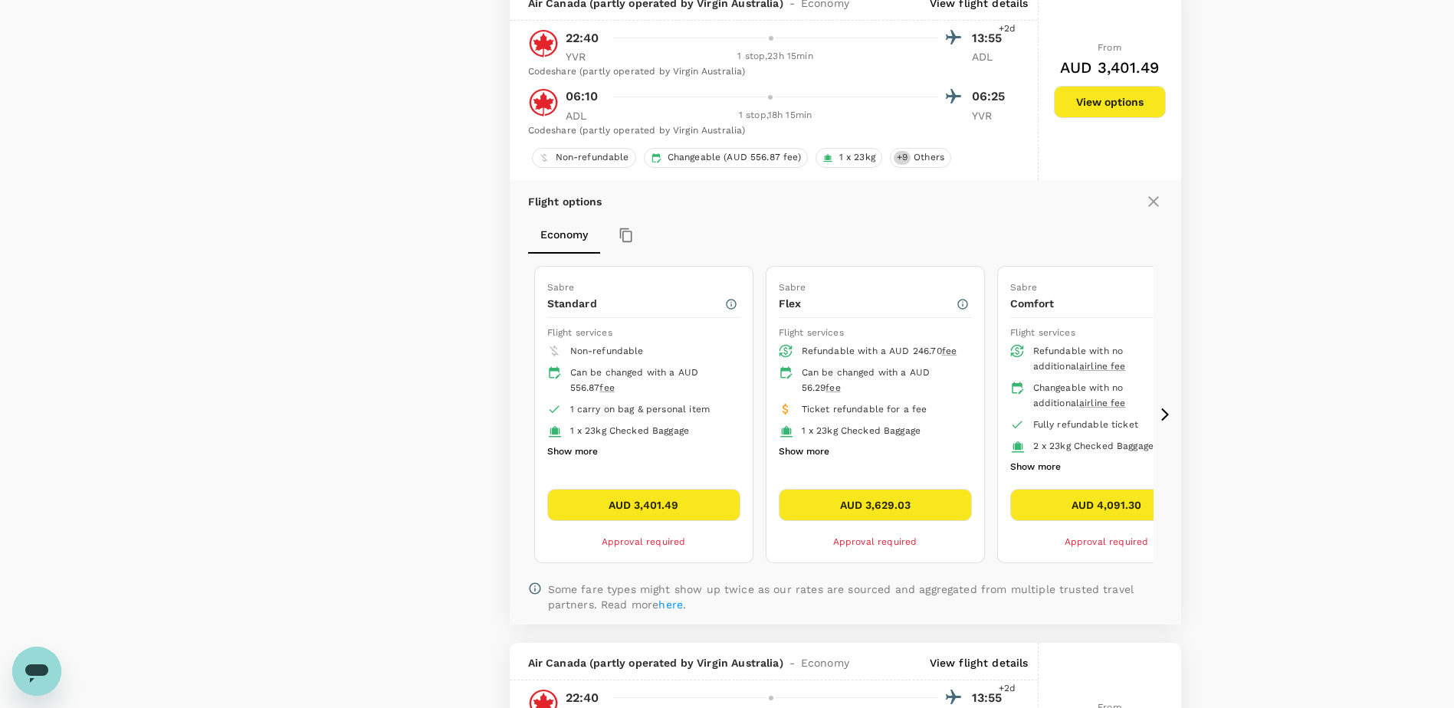
click at [1159, 412] on icon at bounding box center [1165, 414] width 15 height 15
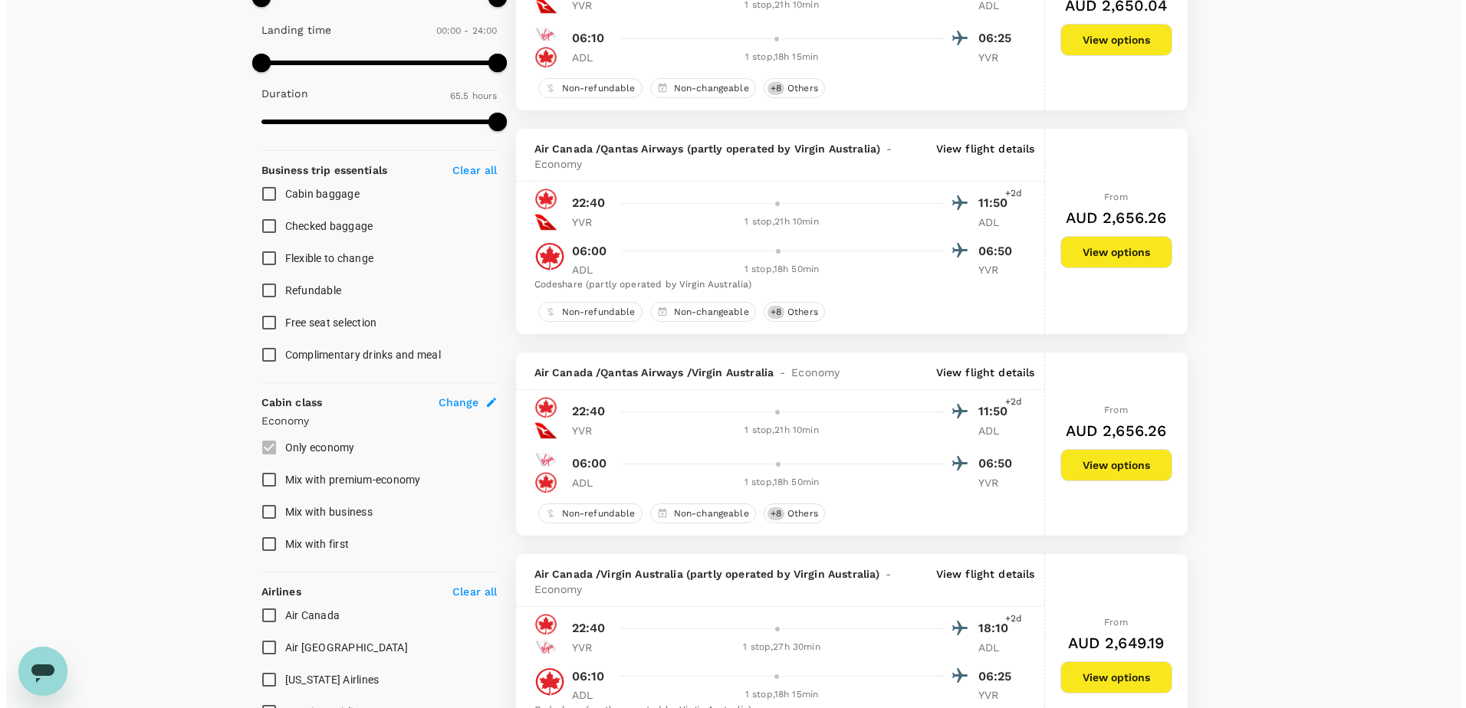
scroll to position [0, 0]
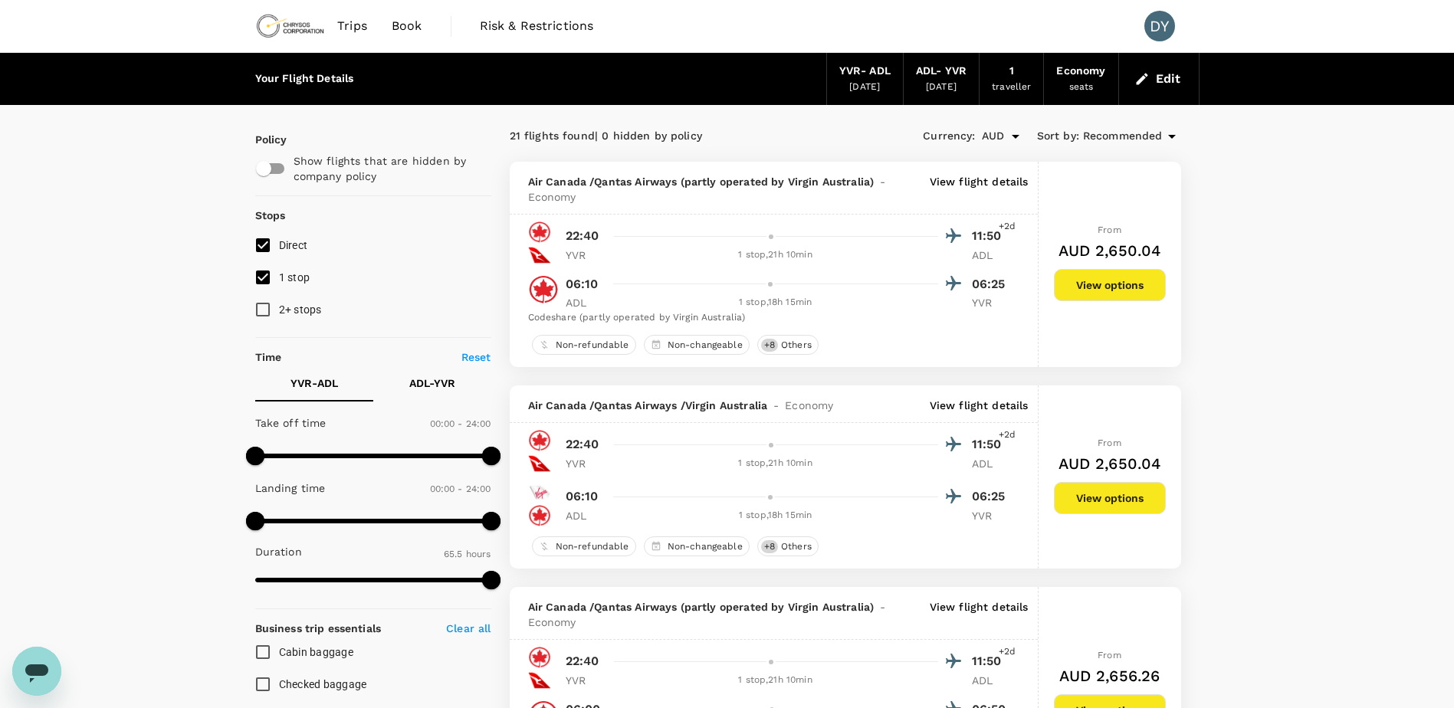
click at [998, 173] on div "Air Canada / Qantas Airways (partly operated by Virgin Australia) - Economy Vie…" at bounding box center [774, 188] width 528 height 53
click at [999, 178] on p "View flight details" at bounding box center [979, 189] width 99 height 31
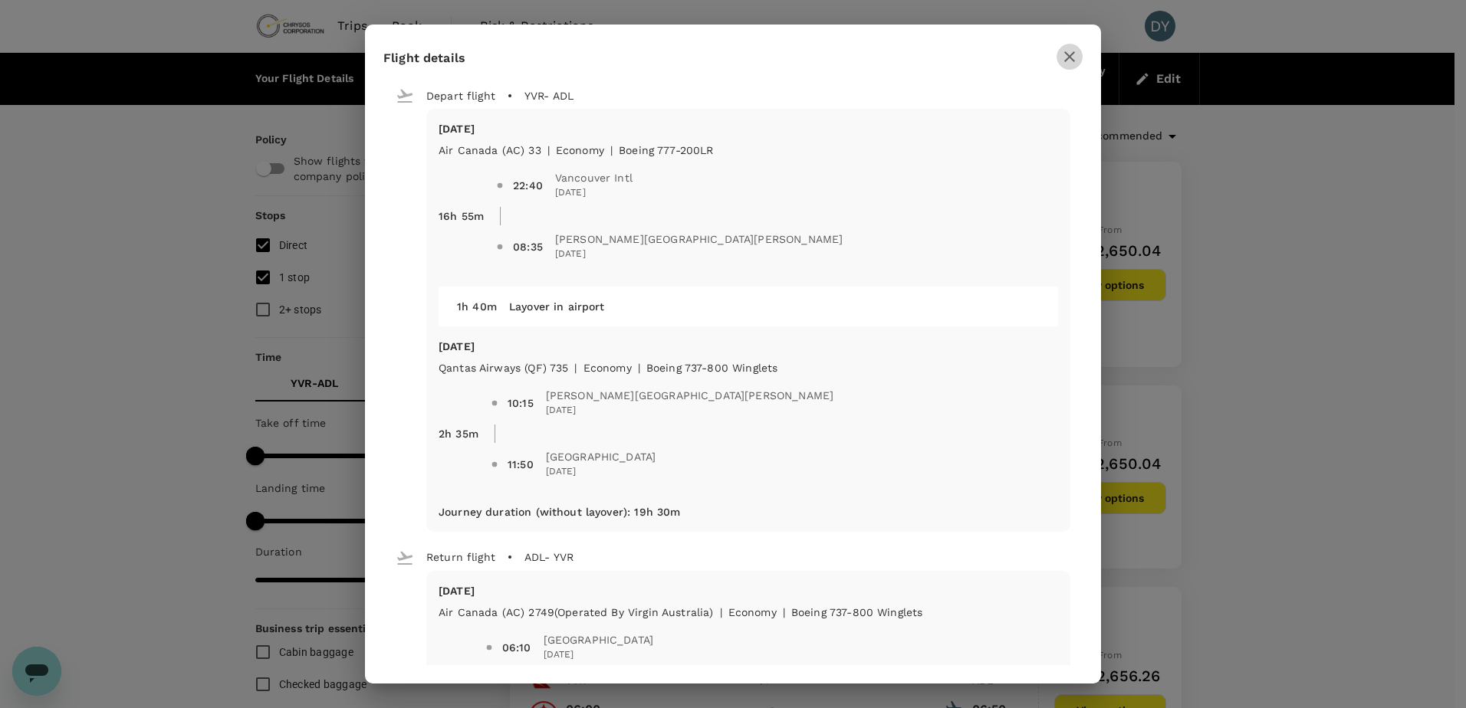
click at [1065, 54] on icon "button" at bounding box center [1069, 57] width 18 height 18
